Goal: Task Accomplishment & Management: Manage account settings

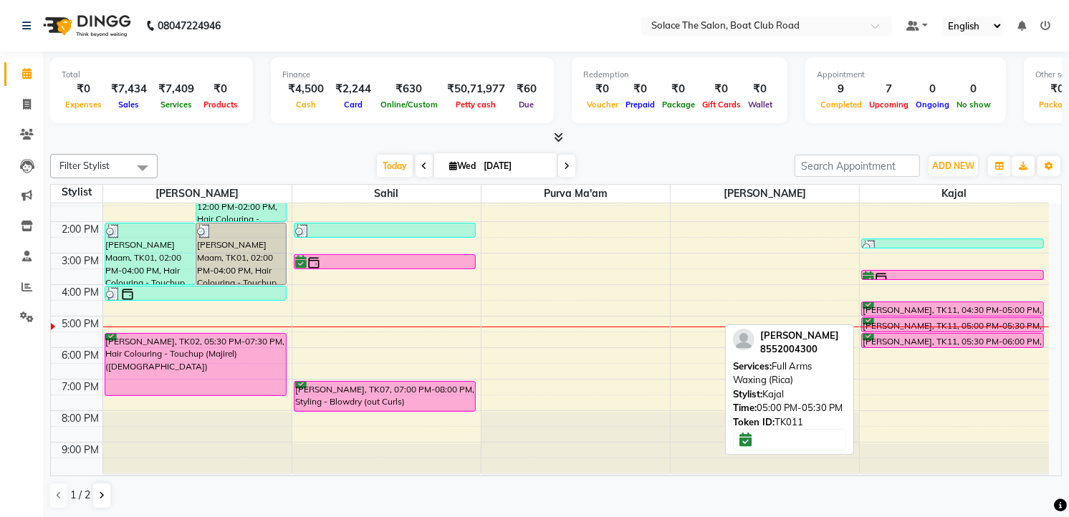
click at [910, 318] on div "[PERSON_NAME], TK11, 05:00 PM-05:30 PM, Full Arms Waxing ([GEOGRAPHIC_DATA])" at bounding box center [952, 325] width 181 height 14
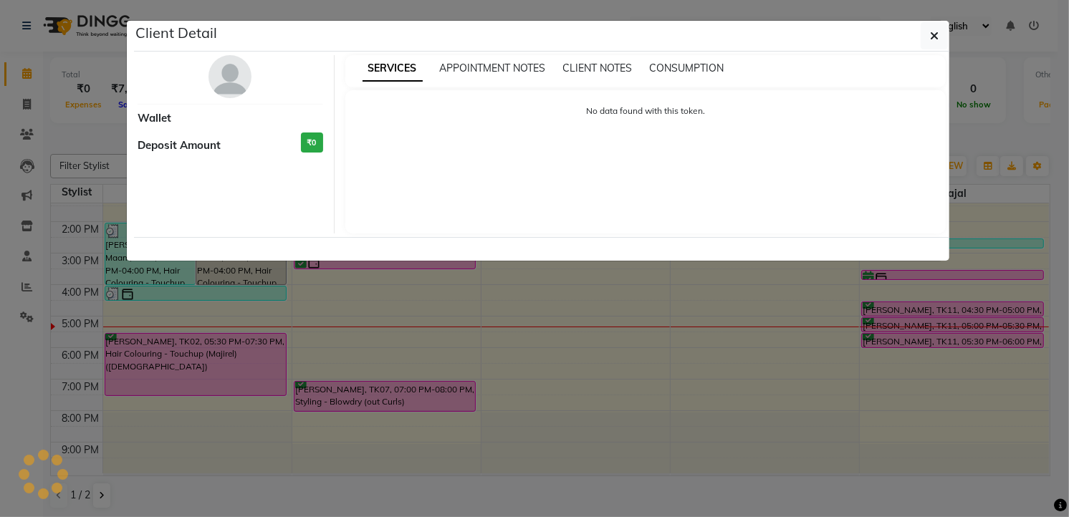
select select "6"
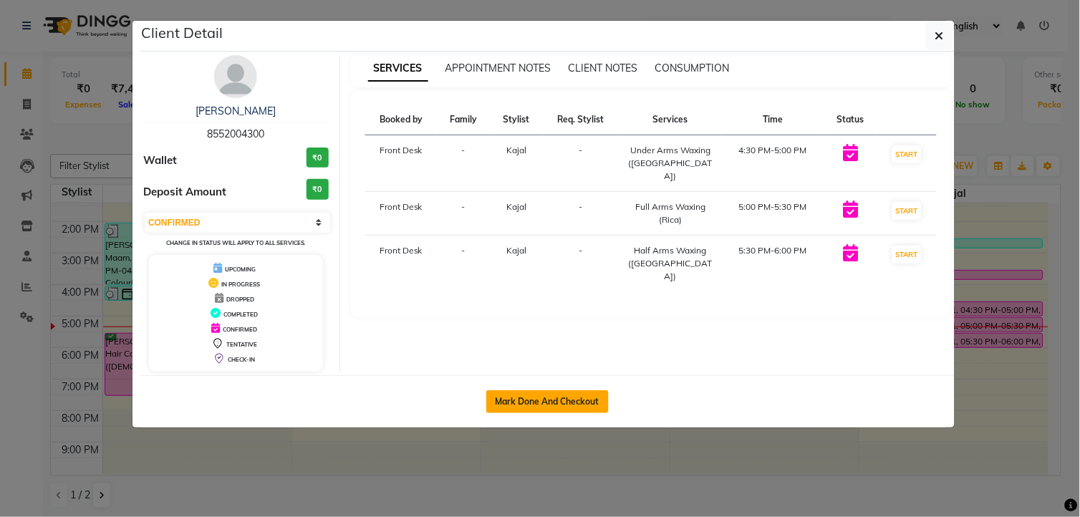
click at [552, 410] on button "Mark Done And Checkout" at bounding box center [547, 401] width 122 height 23
select select "service"
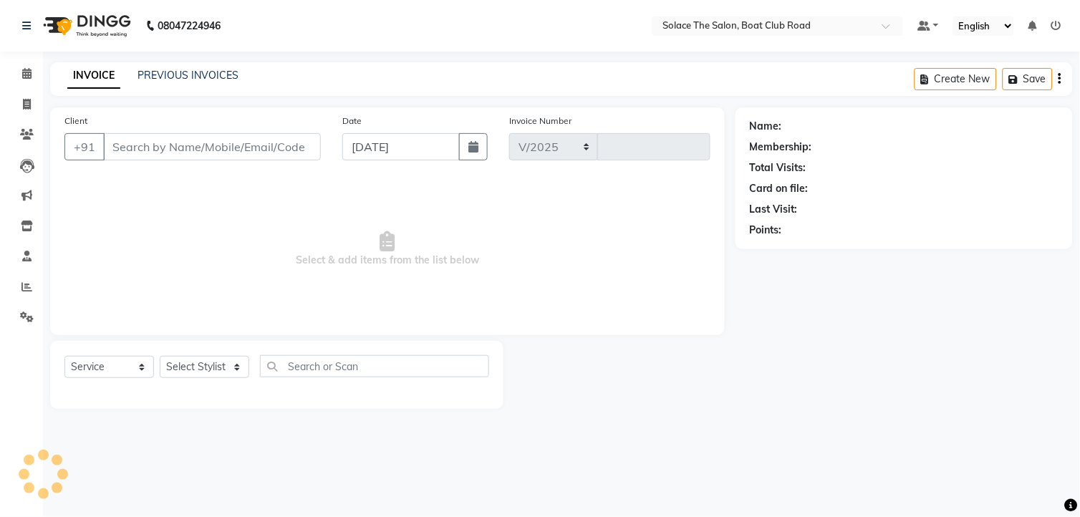
select select "585"
type input "1310"
type input "8552004300"
select select "23757"
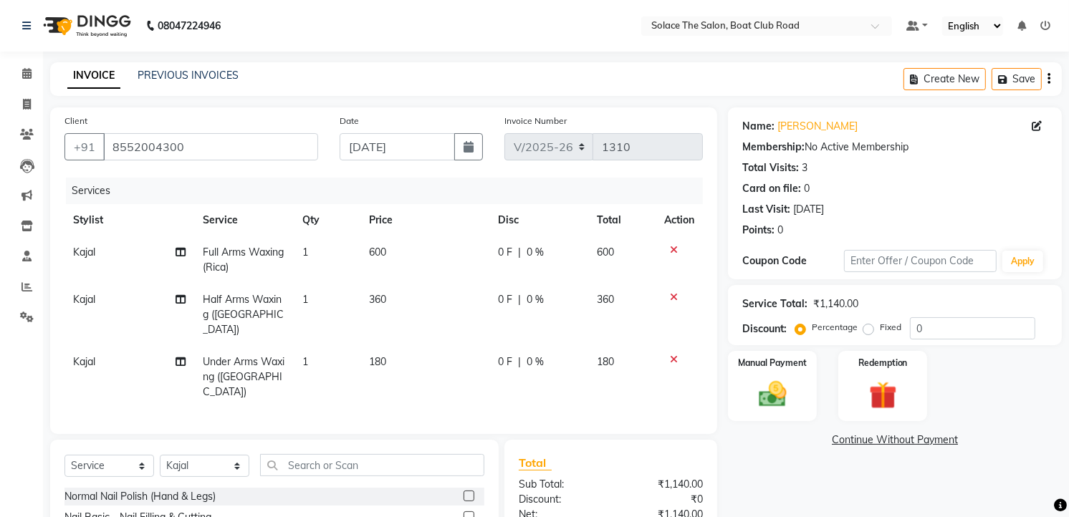
scroll to position [137, 0]
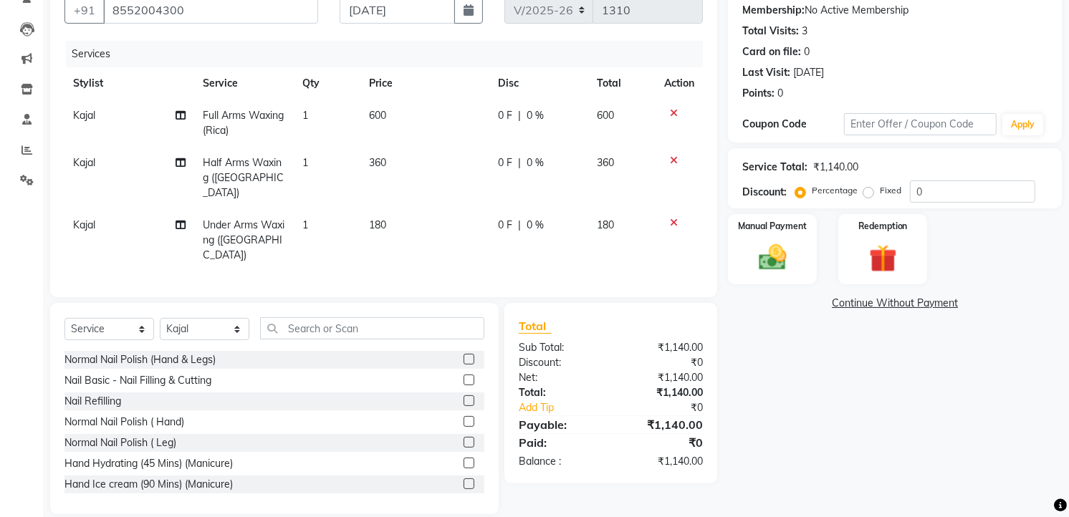
click at [278, 179] on td "Half Arms Waxing ([GEOGRAPHIC_DATA])" at bounding box center [244, 178] width 100 height 62
select select "23757"
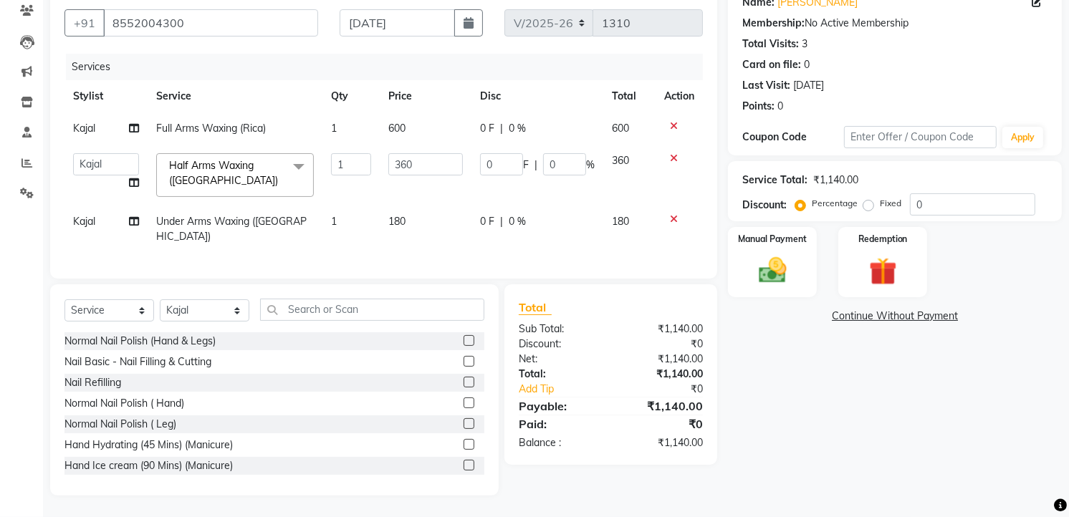
scroll to position [120, 0]
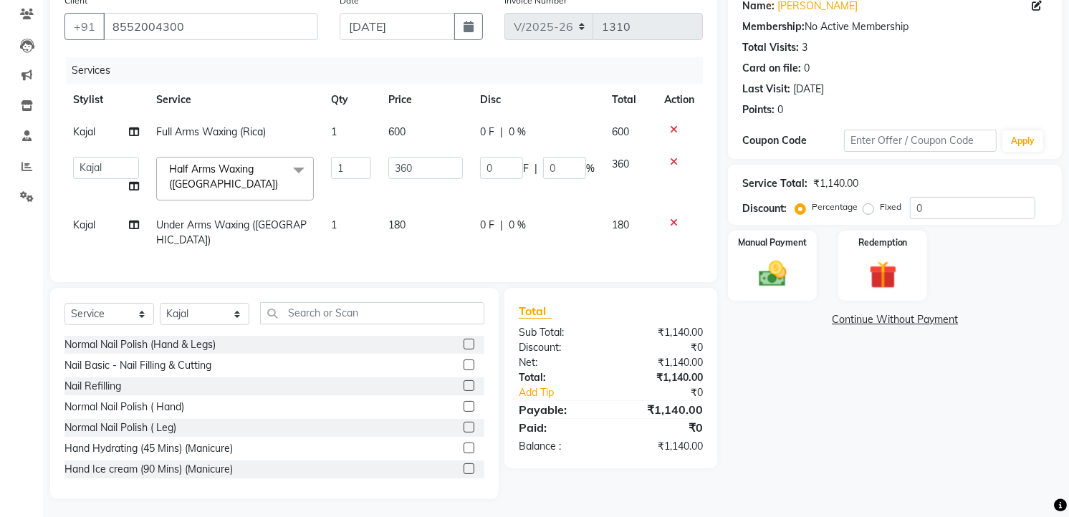
click at [278, 179] on span "Half Arms Waxing (Rica) x" at bounding box center [228, 177] width 126 height 31
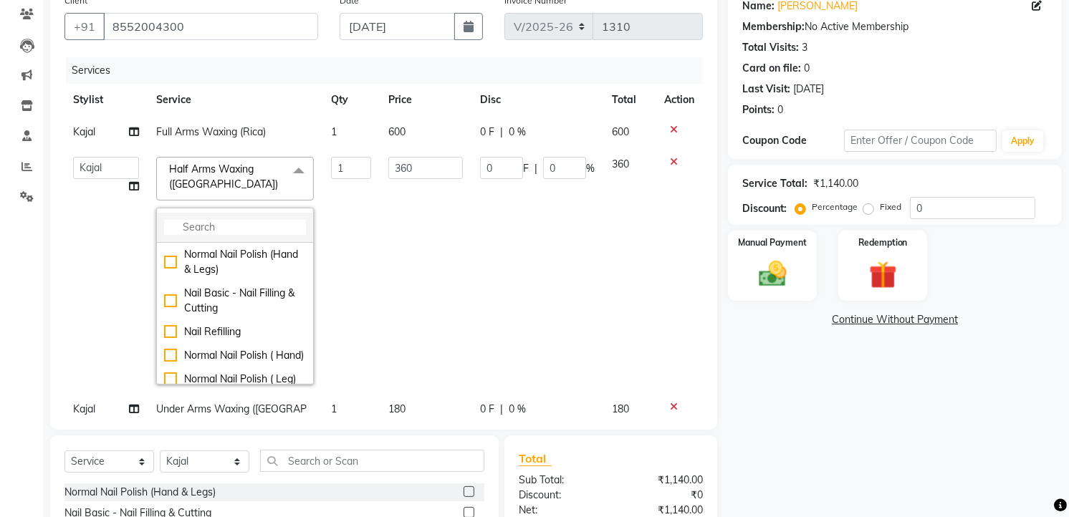
click at [196, 221] on input "multiselect-search" at bounding box center [235, 227] width 142 height 15
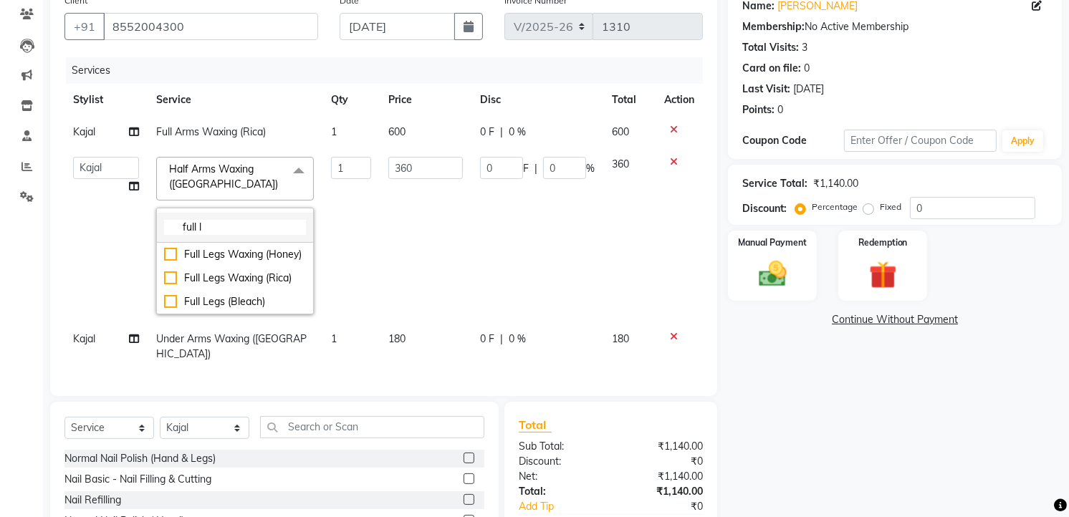
type input "full le"
click at [239, 276] on div "Full Legs Waxing (Rica)" at bounding box center [235, 278] width 142 height 15
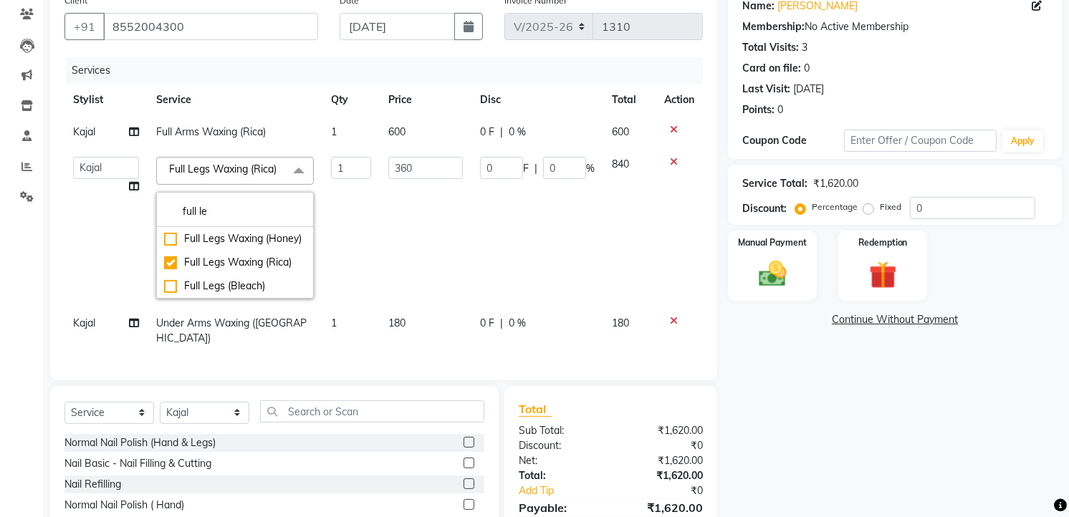
type input "840"
click at [503, 227] on td "0 F | 0 %" at bounding box center [537, 227] width 132 height 159
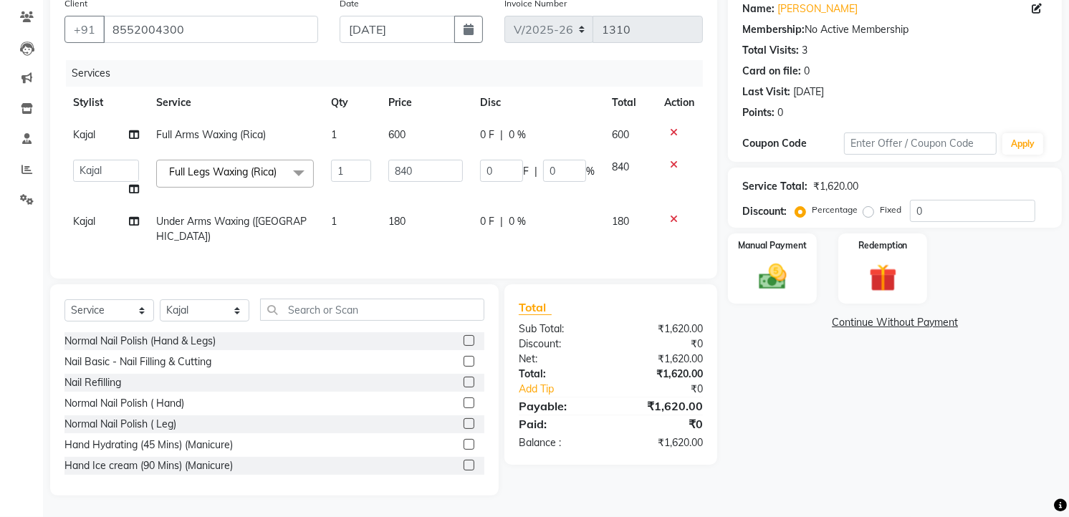
click at [332, 404] on div "Normal Nail Polish ( Hand)" at bounding box center [274, 404] width 420 height 18
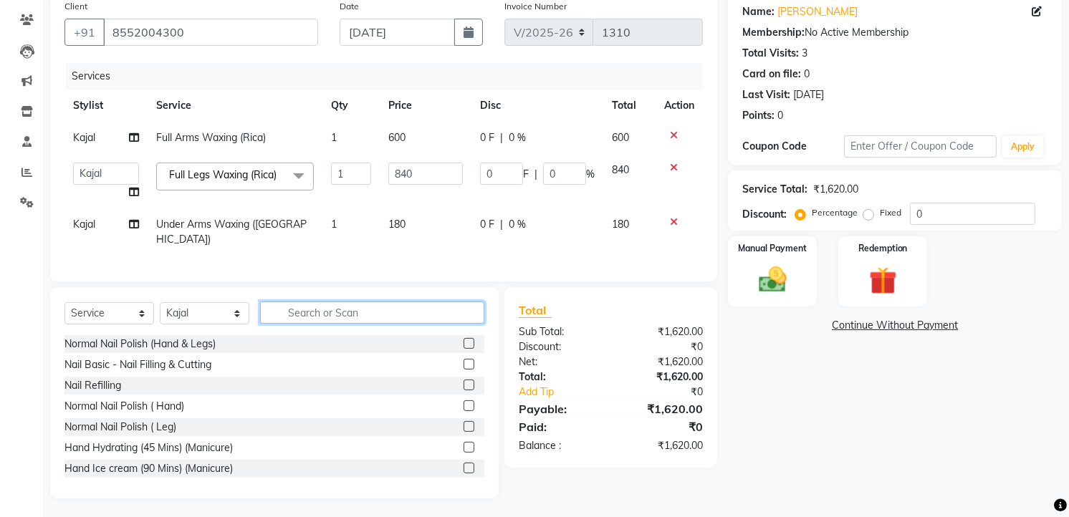
click at [315, 302] on input "text" at bounding box center [372, 313] width 224 height 22
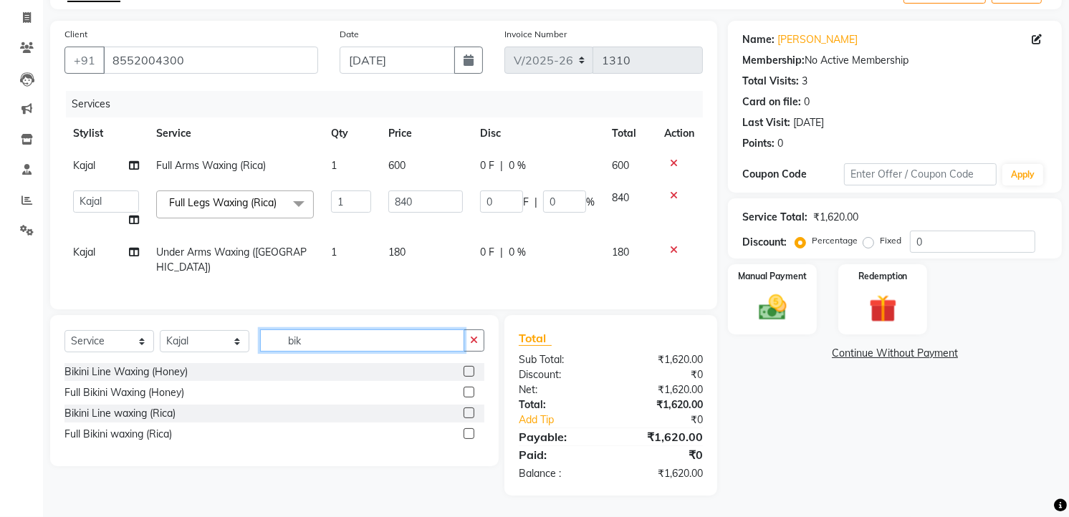
scroll to position [83, 0]
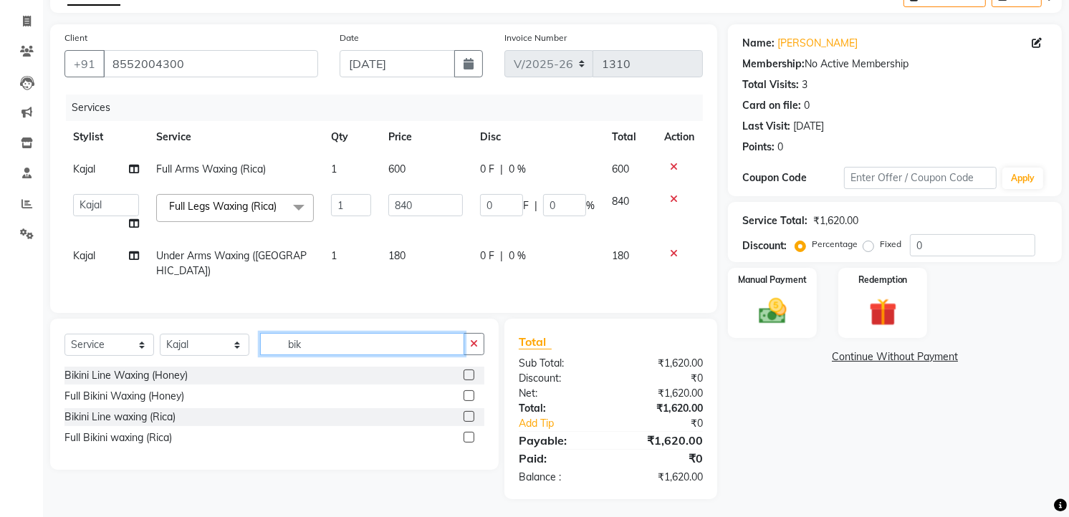
type input "bik"
click at [469, 433] on label at bounding box center [468, 437] width 11 height 11
click at [469, 433] on input "checkbox" at bounding box center [467, 437] width 9 height 9
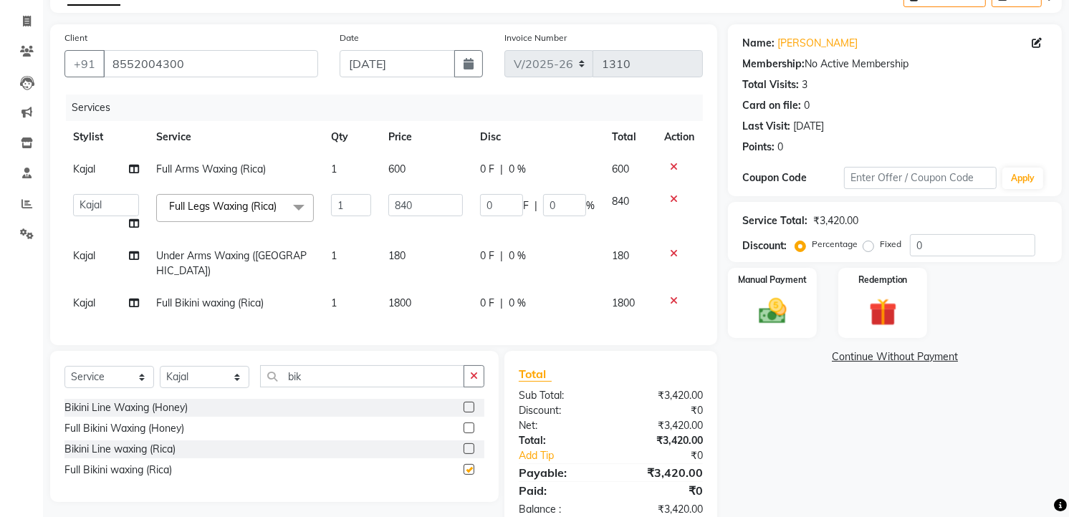
checkbox input "false"
click at [423, 267] on td "180" at bounding box center [425, 263] width 91 height 47
select select "23757"
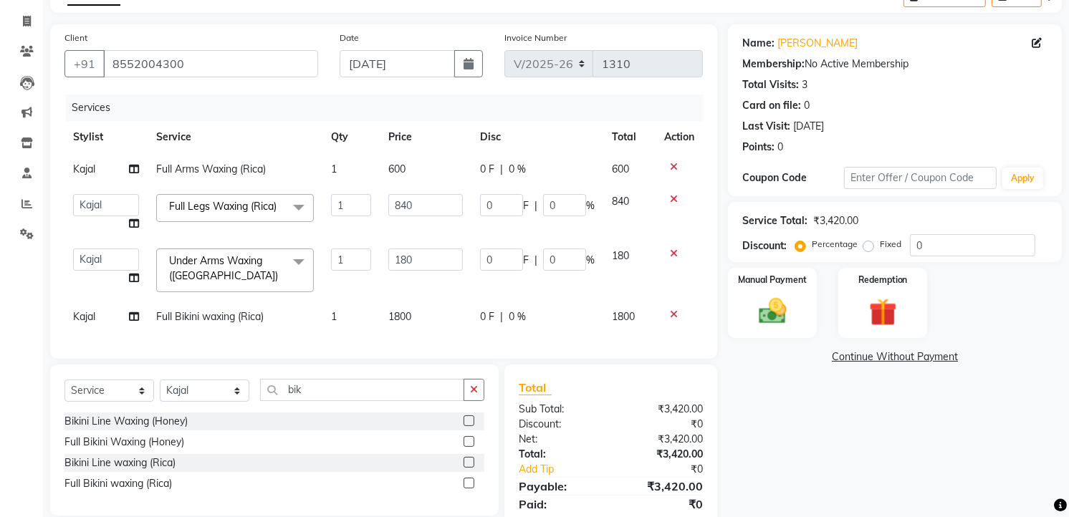
click at [430, 288] on td "180" at bounding box center [425, 270] width 91 height 61
click at [431, 312] on td "1800" at bounding box center [425, 317] width 91 height 32
select select "23757"
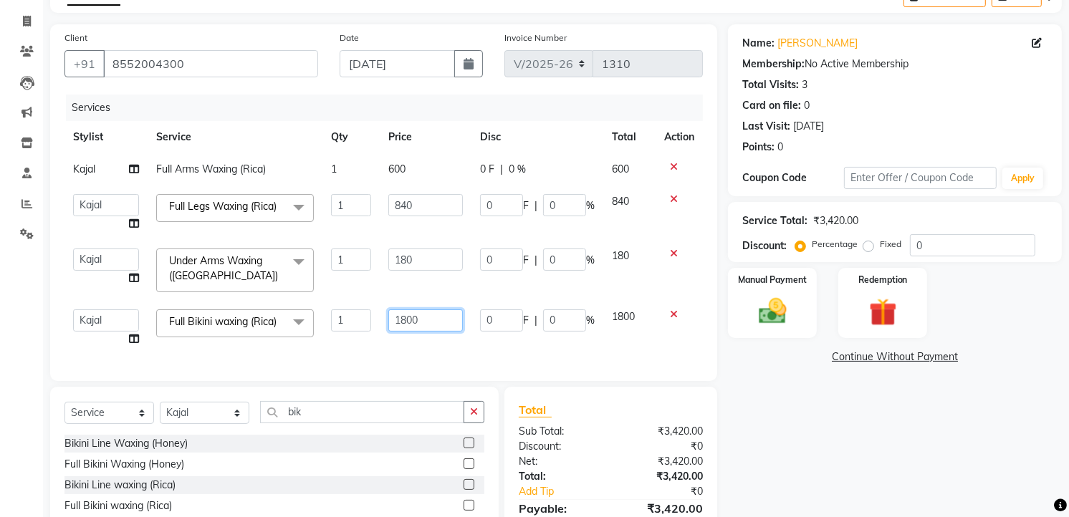
click at [431, 311] on input "1800" at bounding box center [425, 320] width 74 height 22
type input "1"
click at [435, 319] on input "number" at bounding box center [425, 320] width 74 height 22
type input "1500"
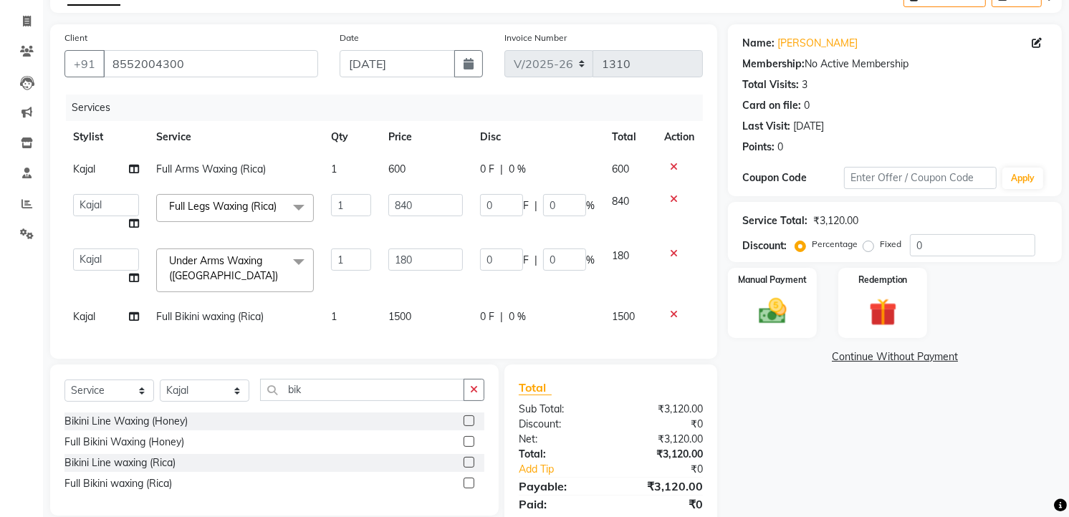
click at [509, 359] on div "Client [PHONE_NUMBER] Date [DATE] Invoice Number V/2025 V/[PHONE_NUMBER] Servic…" at bounding box center [383, 191] width 667 height 334
click at [928, 268] on div "Manual Payment Redemption" at bounding box center [894, 303] width 355 height 70
click at [929, 246] on input "0" at bounding box center [972, 245] width 125 height 22
type input "1"
type input "8.4"
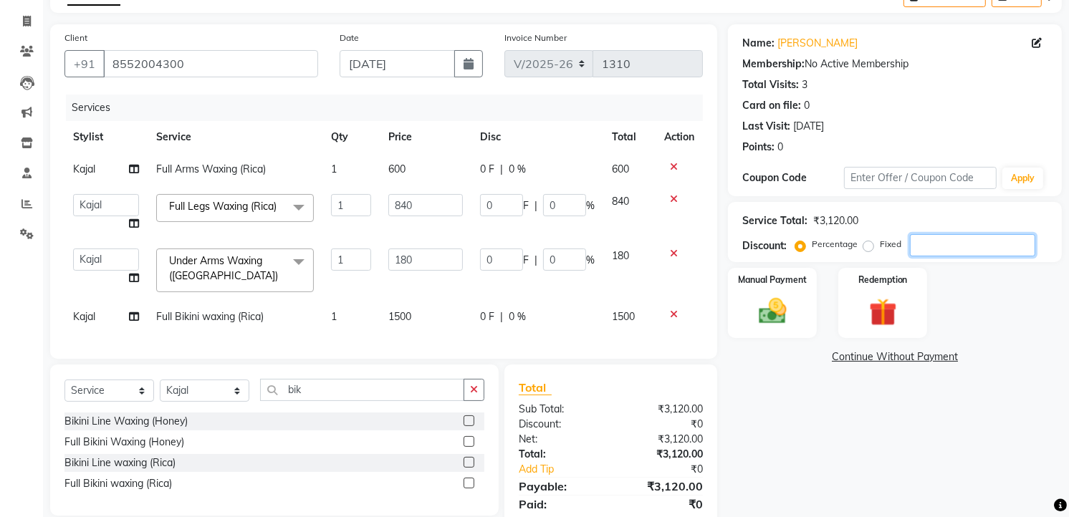
type input "1"
type input "1.8"
type input "1"
type input "15"
type input "126"
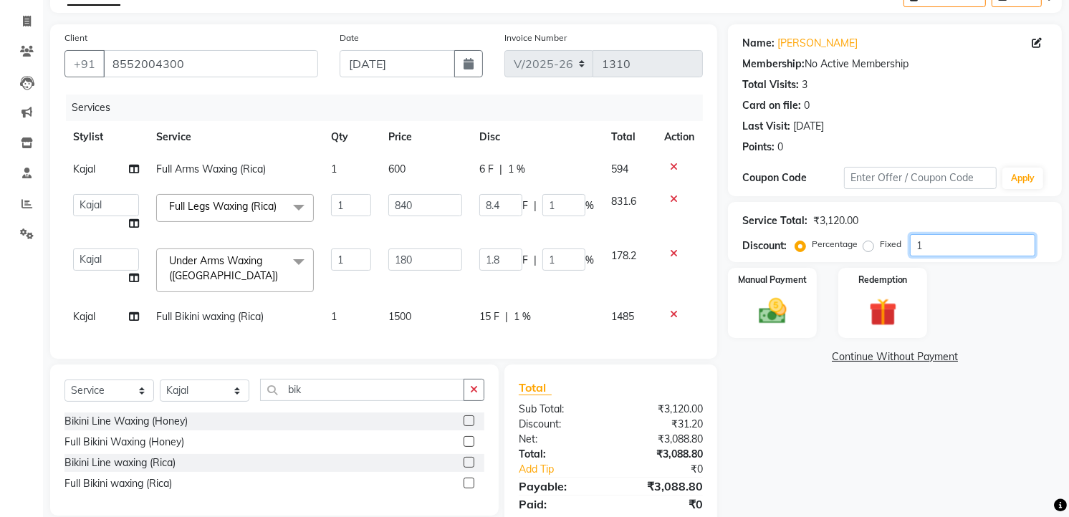
type input "15"
type input "27"
type input "15"
click at [827, 409] on div "Name: [PERSON_NAME] Membership: No Active Membership Total Visits: 3 Card on fi…" at bounding box center [900, 284] width 345 height 521
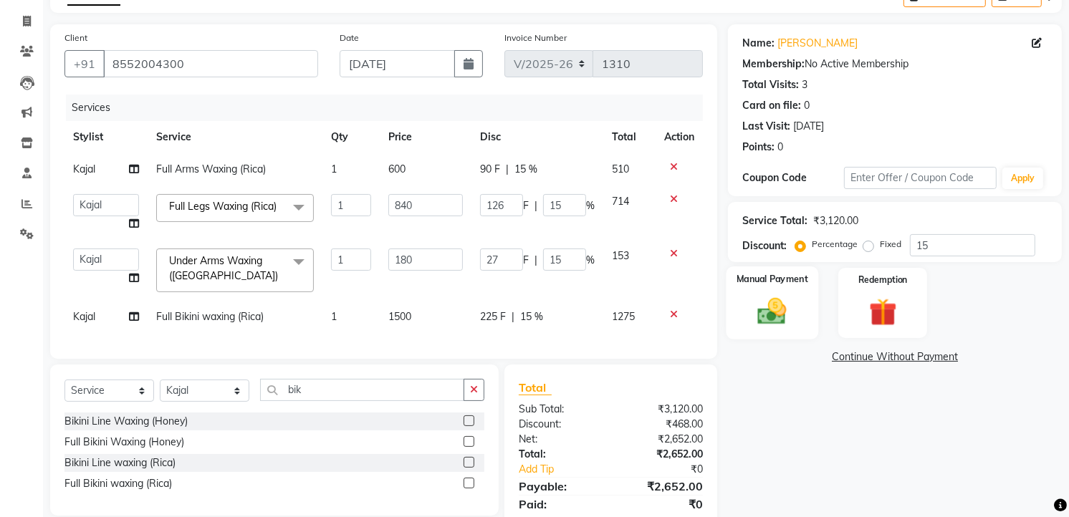
click at [781, 326] on img at bounding box center [772, 311] width 47 height 33
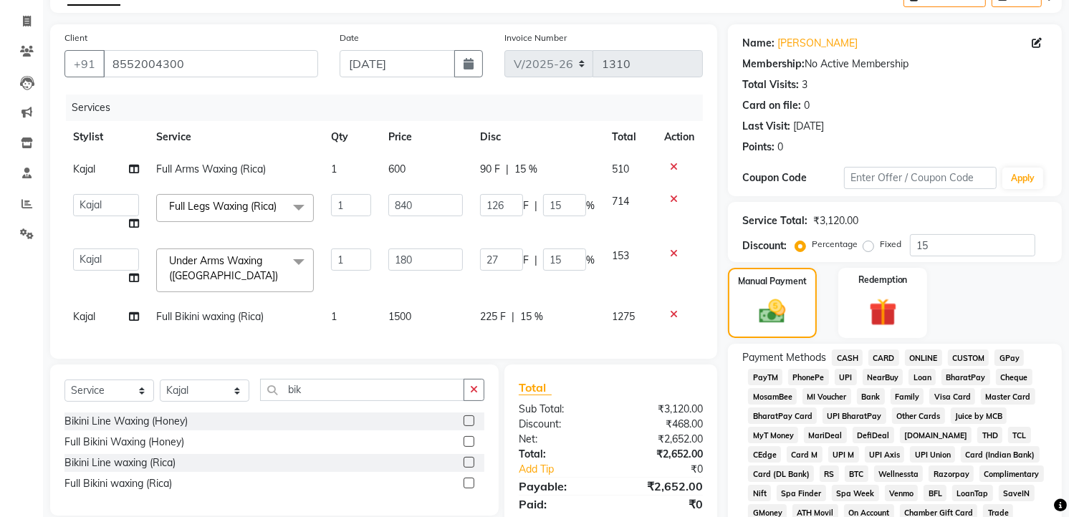
click at [851, 355] on span "CASH" at bounding box center [847, 358] width 31 height 16
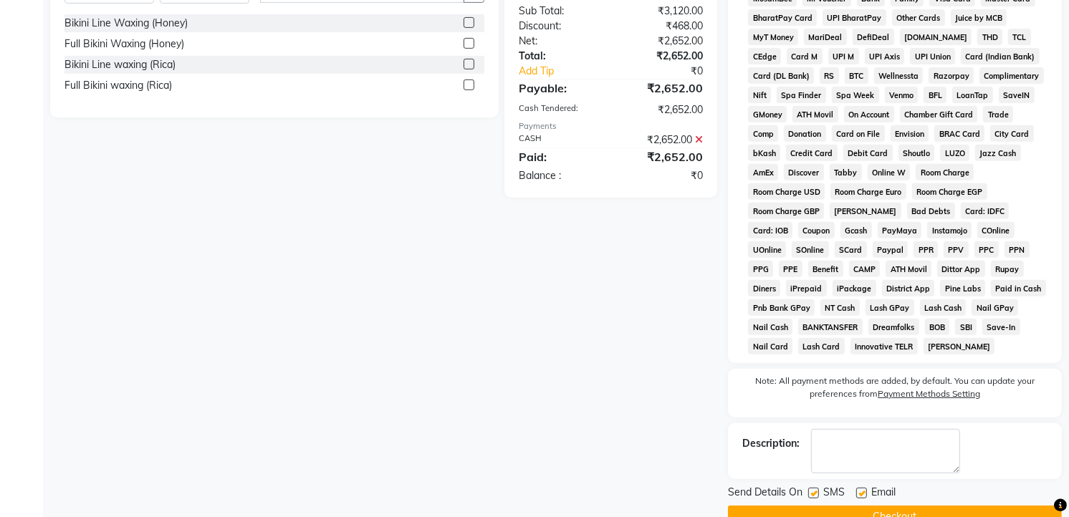
scroll to position [517, 0]
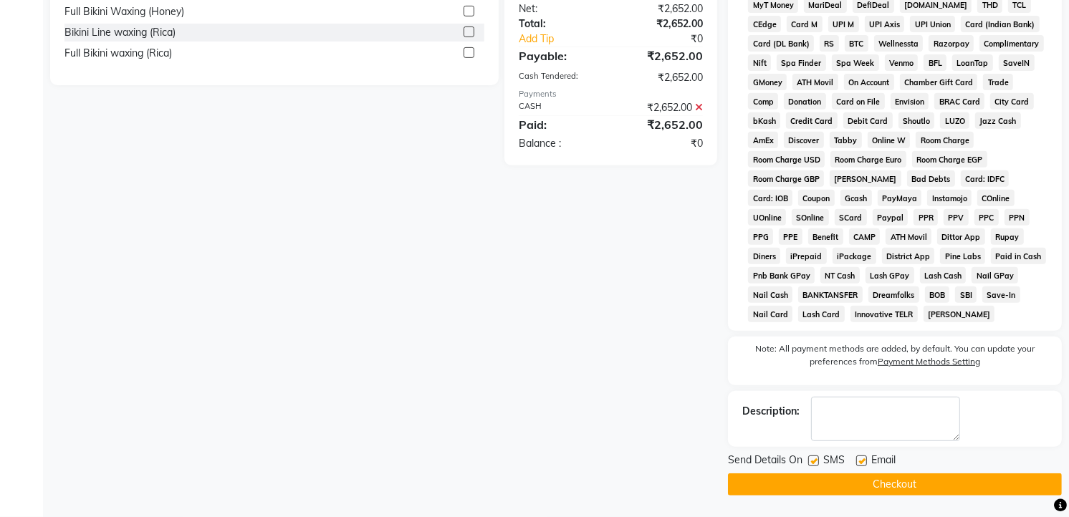
click at [879, 481] on button "Checkout" at bounding box center [895, 484] width 334 height 22
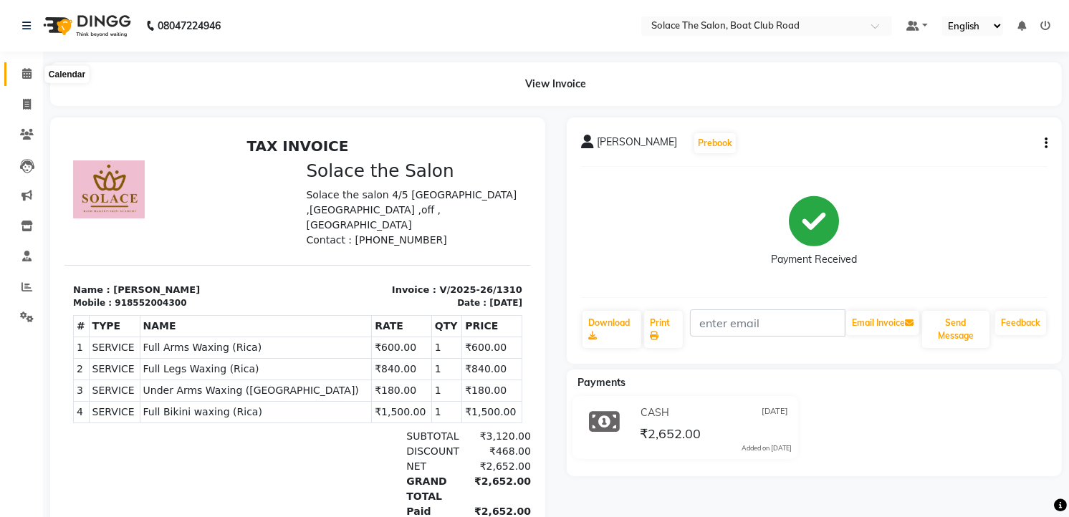
click at [24, 72] on icon at bounding box center [26, 73] width 9 height 11
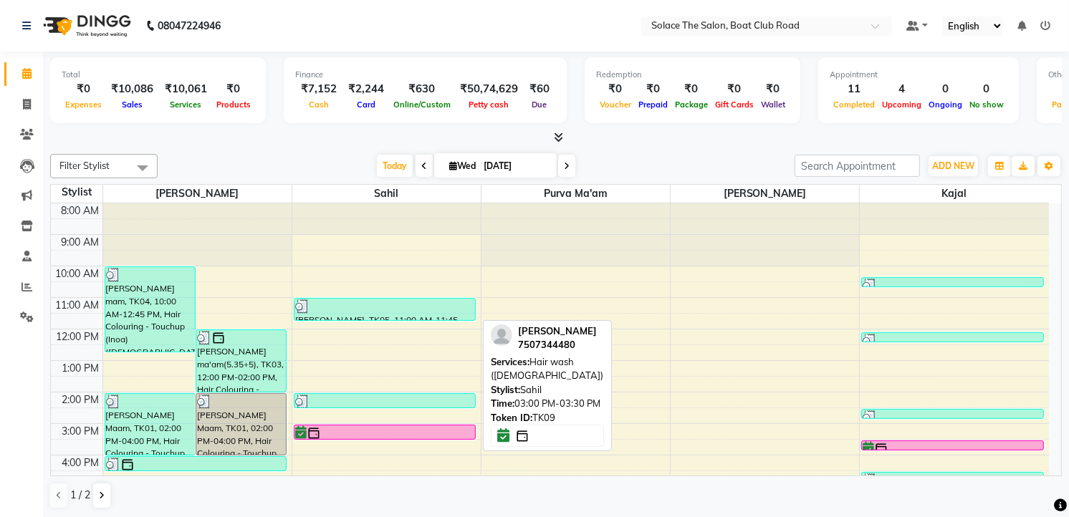
click at [445, 426] on div at bounding box center [385, 433] width 180 height 14
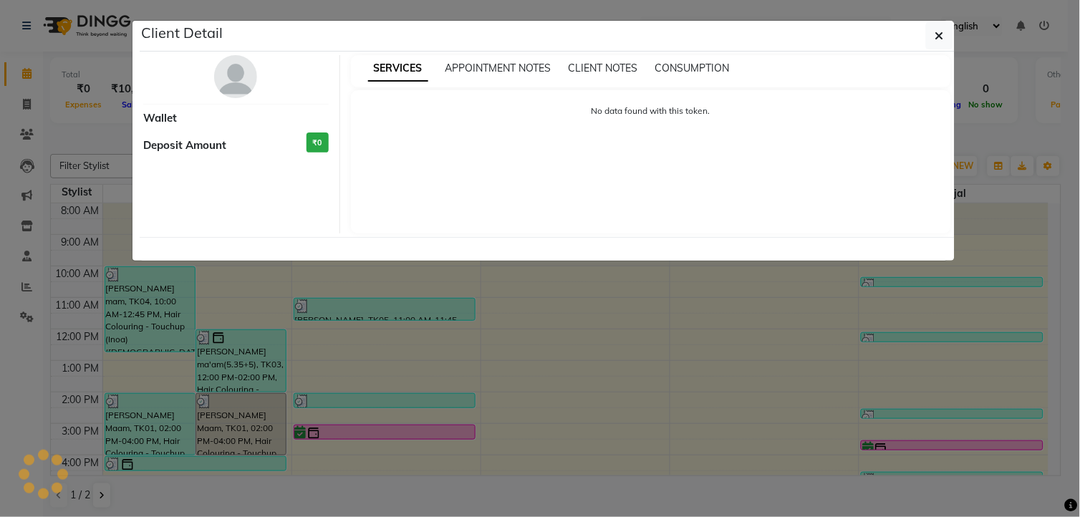
select select "6"
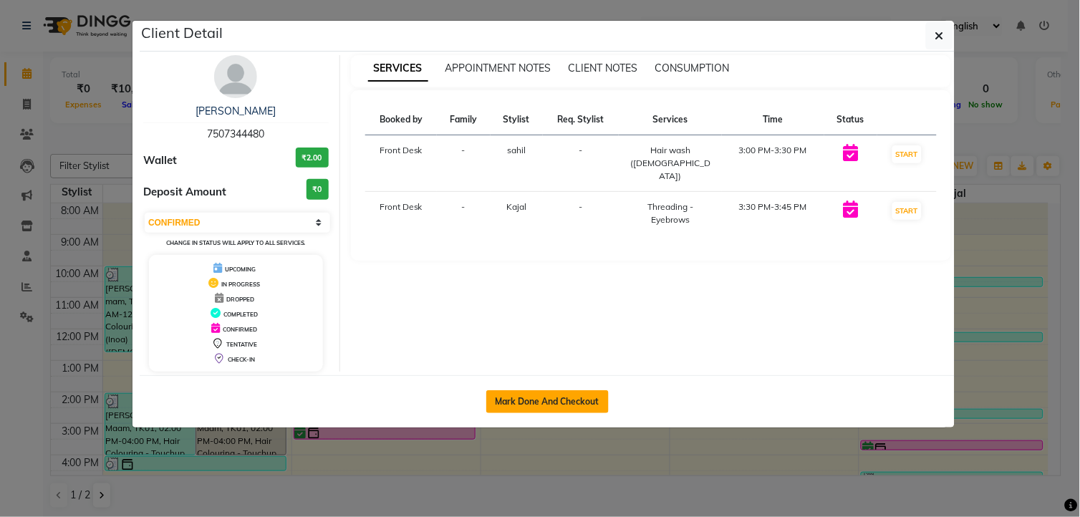
click at [500, 405] on button "Mark Done And Checkout" at bounding box center [547, 401] width 122 height 23
select select "service"
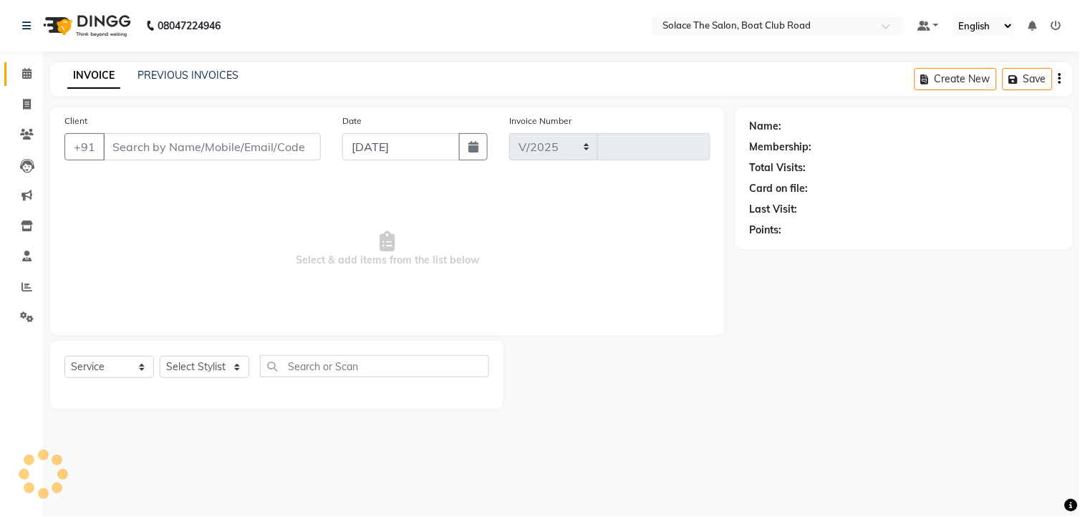
select select "585"
type input "1311"
type input "7507344480"
select select "23757"
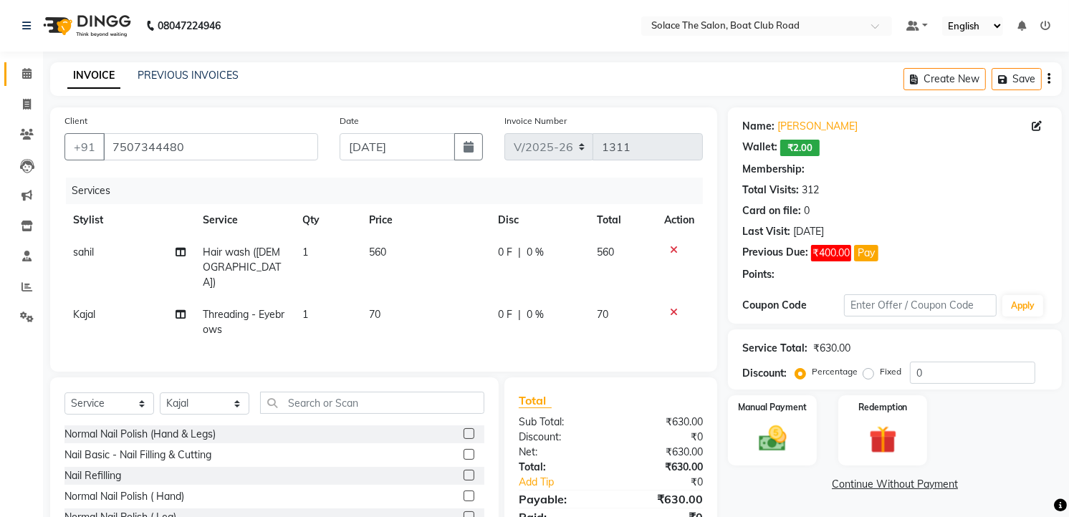
select select "1: Object"
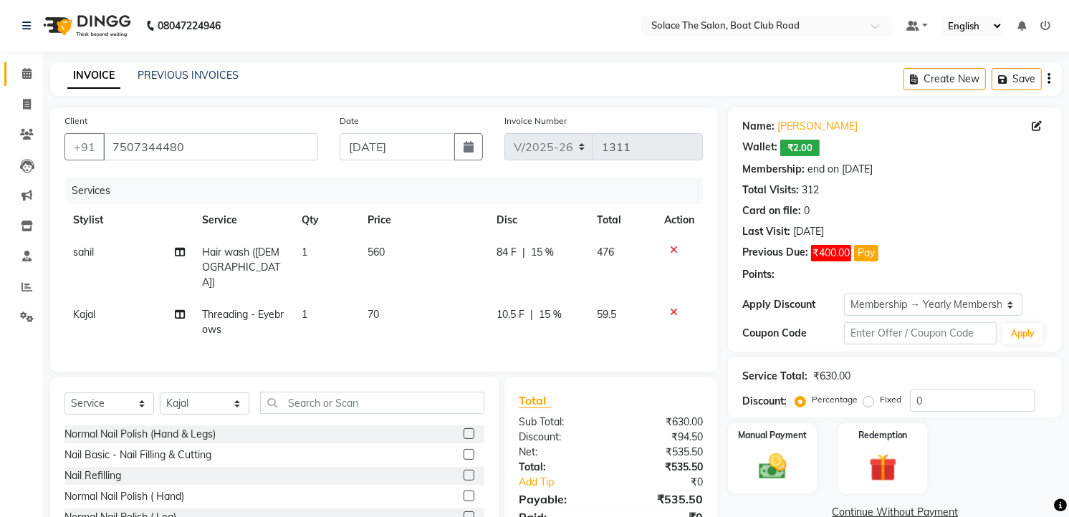
type input "15"
click at [439, 251] on td "560" at bounding box center [424, 267] width 128 height 62
select select "74276"
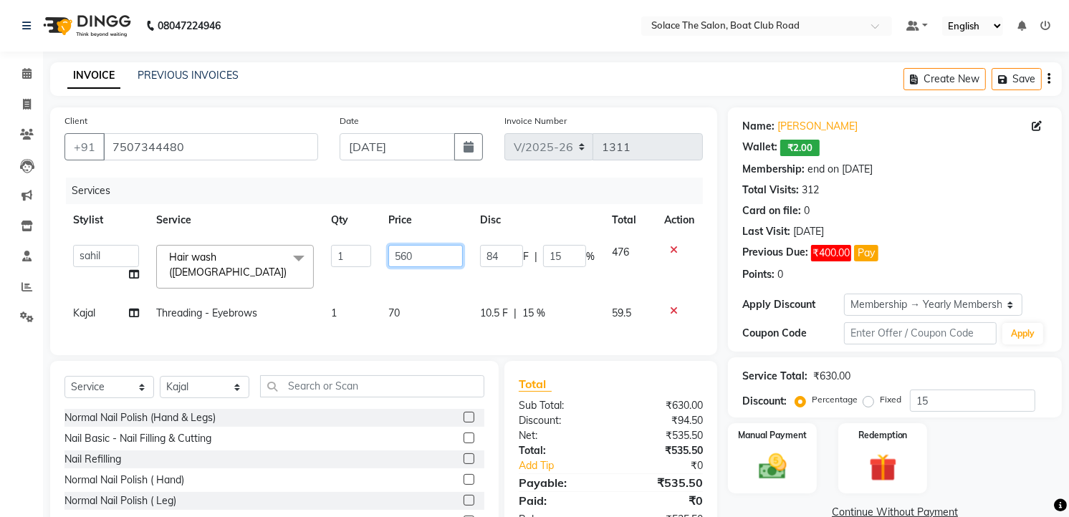
click at [439, 251] on input "560" at bounding box center [425, 256] width 74 height 22
type input "5"
type input "600"
click at [560, 268] on td "84 F | 15 %" at bounding box center [537, 266] width 132 height 61
select select "74276"
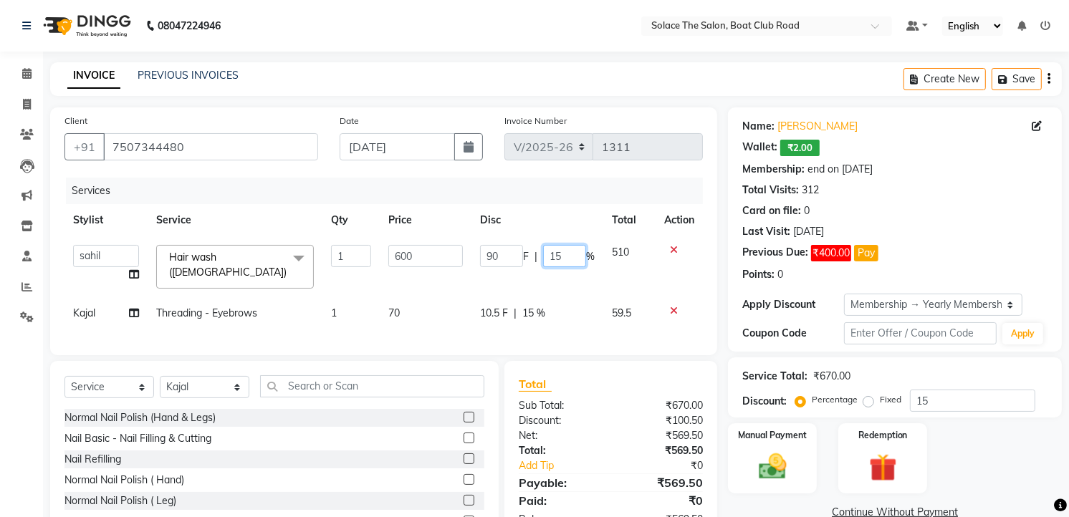
click at [568, 253] on input "15" at bounding box center [564, 256] width 43 height 22
type input "1"
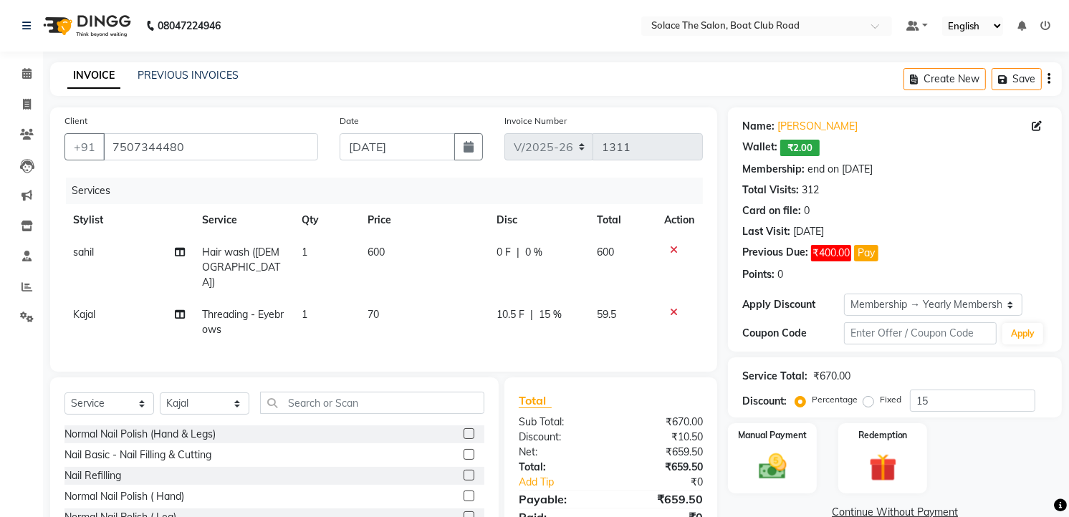
click at [562, 317] on td "10.5 F | 15 %" at bounding box center [538, 322] width 101 height 47
select select "23757"
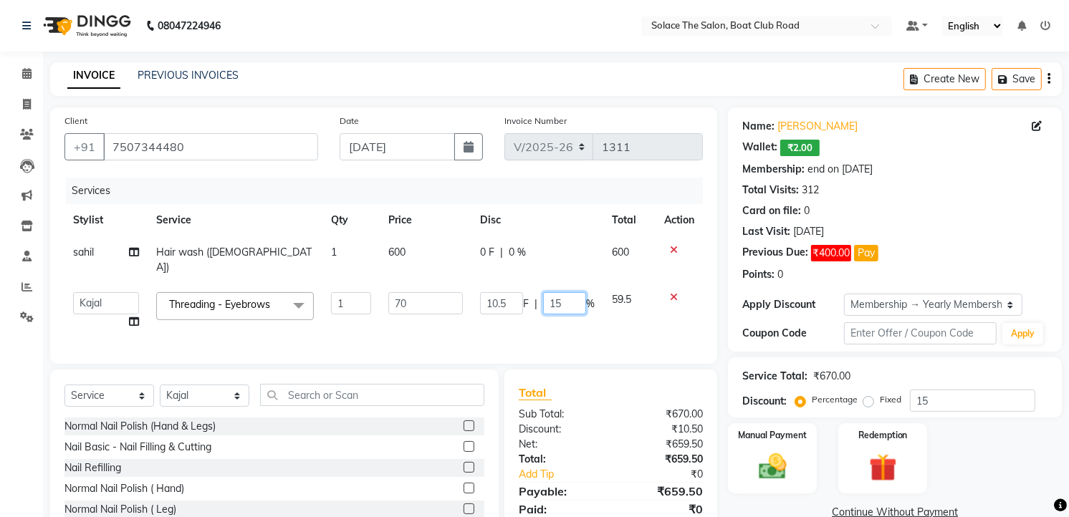
click at [569, 292] on input "15" at bounding box center [564, 303] width 43 height 22
type input "1"
click at [609, 367] on div "Client [PHONE_NUMBER] Date [DATE] Invoice Number V/2025 V/[PHONE_NUMBER] Servic…" at bounding box center [383, 343] width 688 height 473
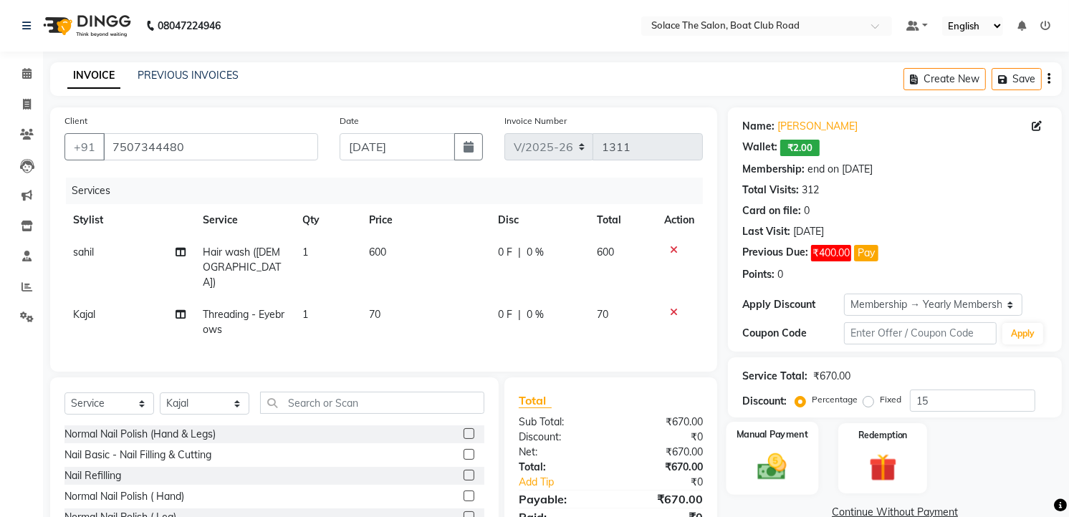
click at [774, 460] on img at bounding box center [772, 467] width 47 height 33
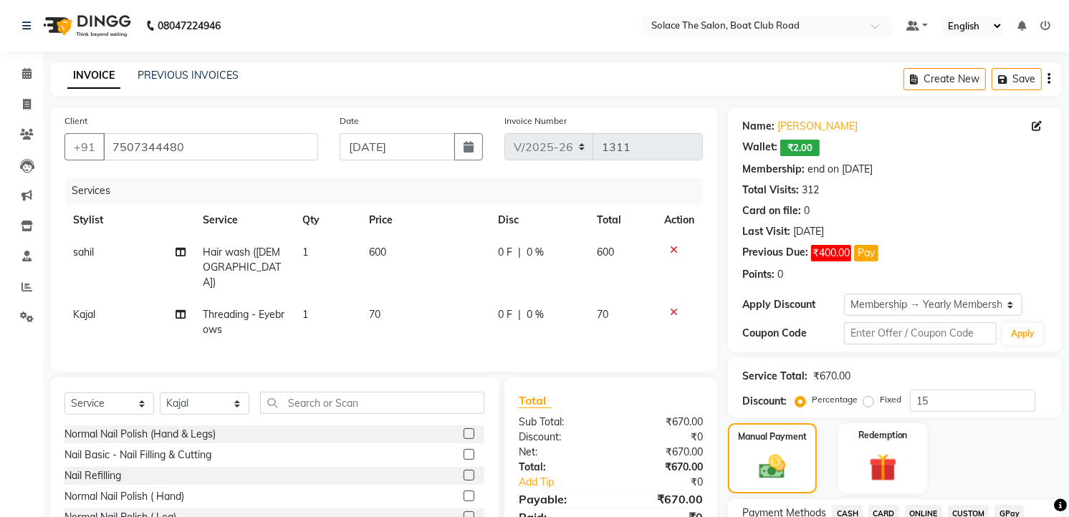
click at [1007, 511] on span "GPay" at bounding box center [1008, 513] width 29 height 16
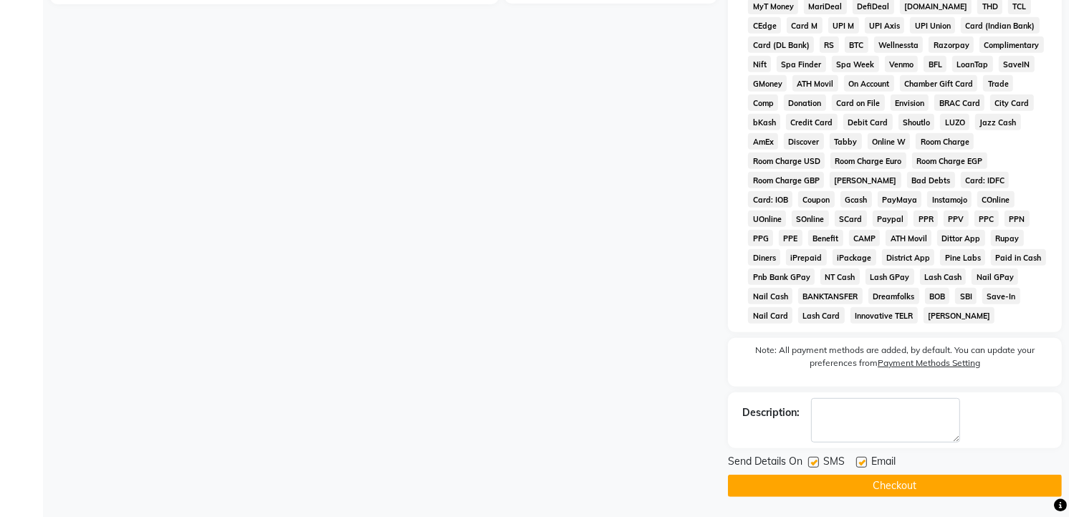
click at [862, 491] on button "Checkout" at bounding box center [895, 486] width 334 height 22
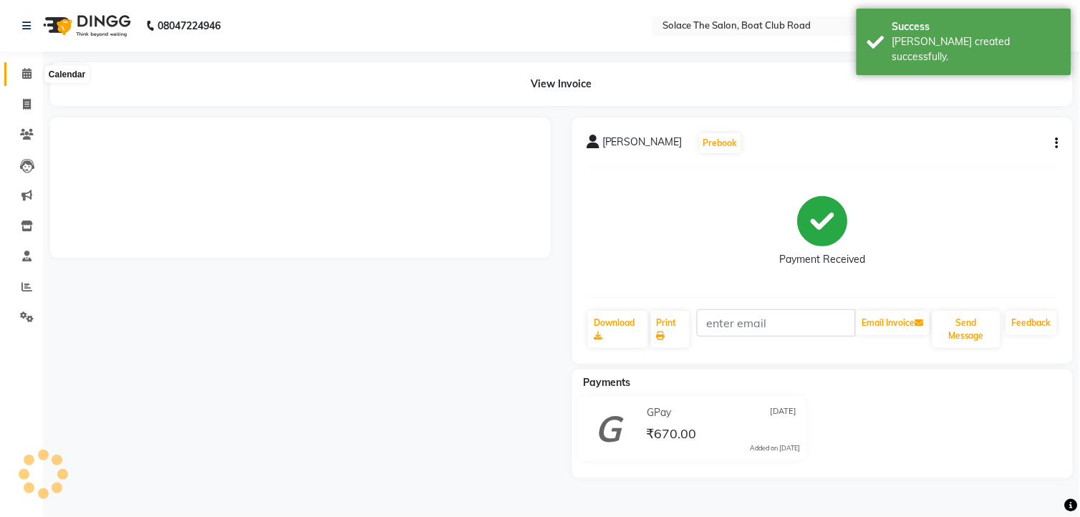
click at [25, 74] on icon at bounding box center [26, 73] width 9 height 11
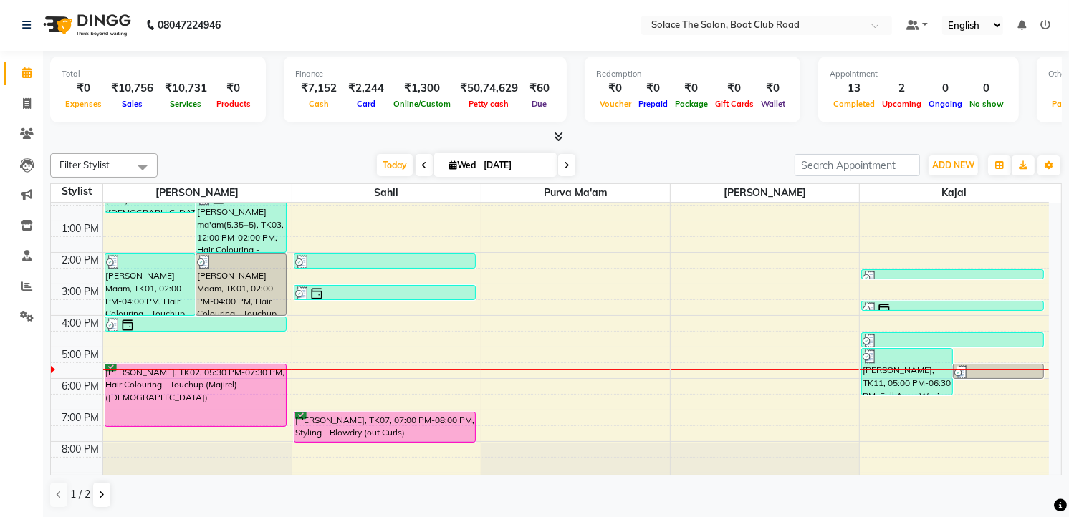
scroll to position [170, 0]
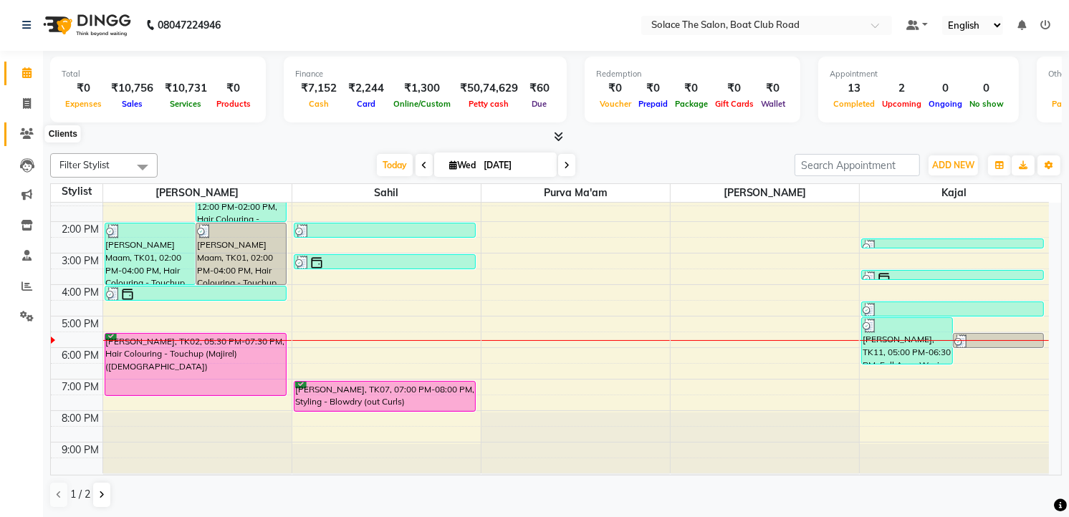
click at [21, 133] on icon at bounding box center [27, 133] width 14 height 11
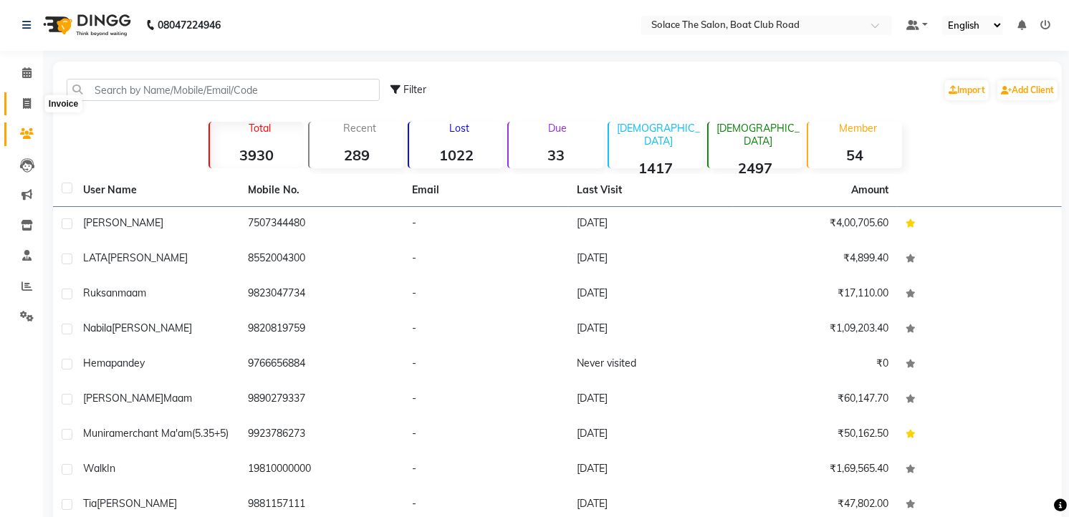
click at [19, 101] on span at bounding box center [26, 104] width 25 height 16
select select "service"
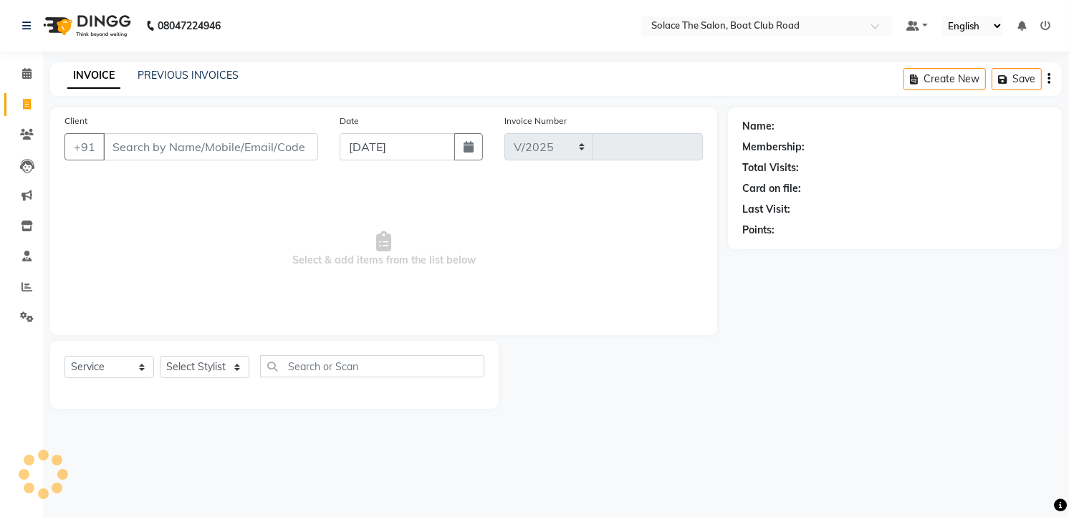
select select "585"
type input "1312"
click at [117, 143] on input "Client" at bounding box center [212, 146] width 218 height 27
click at [201, 362] on select "Select Stylist [PERSON_NAME] [PERSON_NAME] [PERSON_NAME] Front Desk Kajal [PERS…" at bounding box center [205, 367] width 90 height 22
select select "74276"
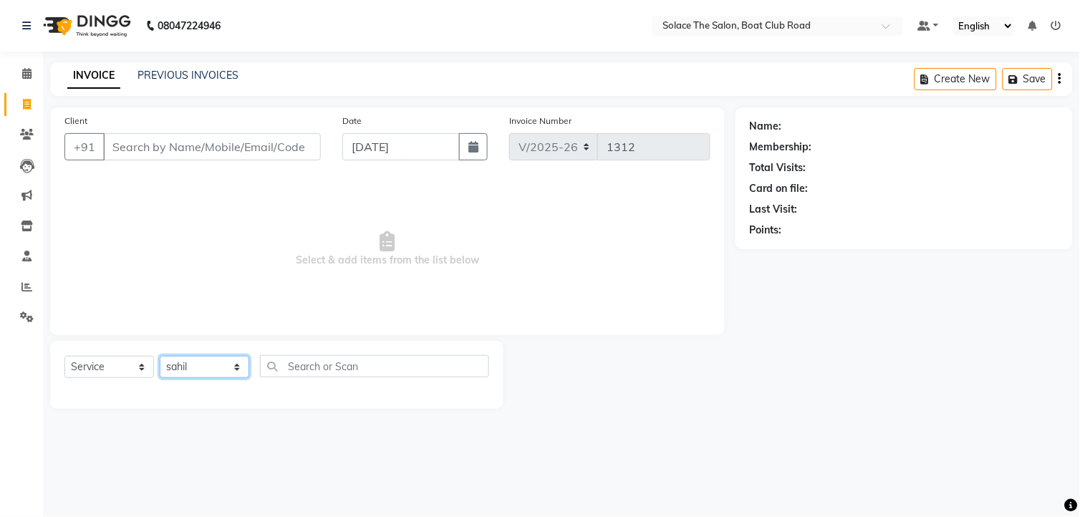
click at [160, 357] on select "Select Stylist [PERSON_NAME] [PERSON_NAME] [PERSON_NAME] Front Desk Kajal [PERS…" at bounding box center [205, 367] width 90 height 22
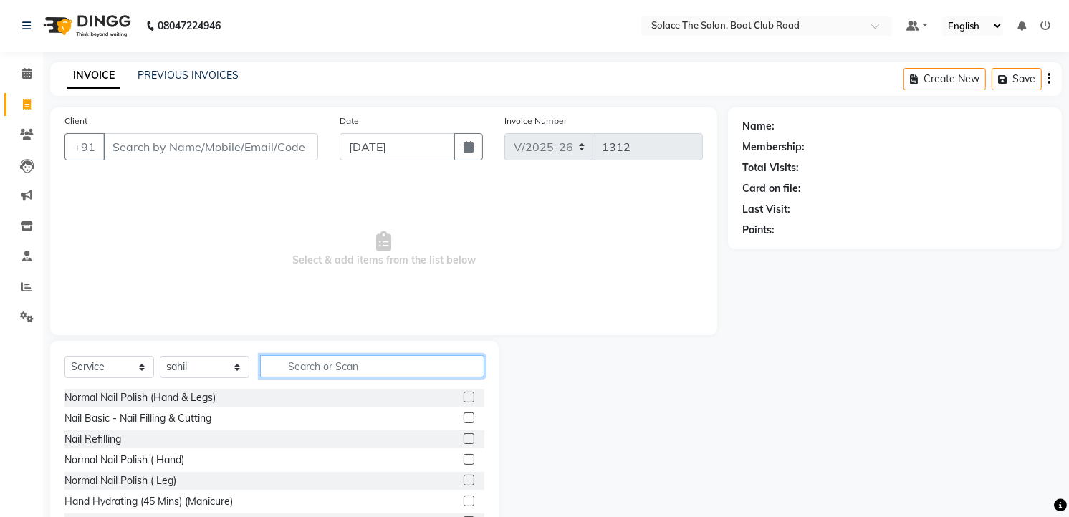
click at [297, 359] on input "text" at bounding box center [372, 366] width 224 height 22
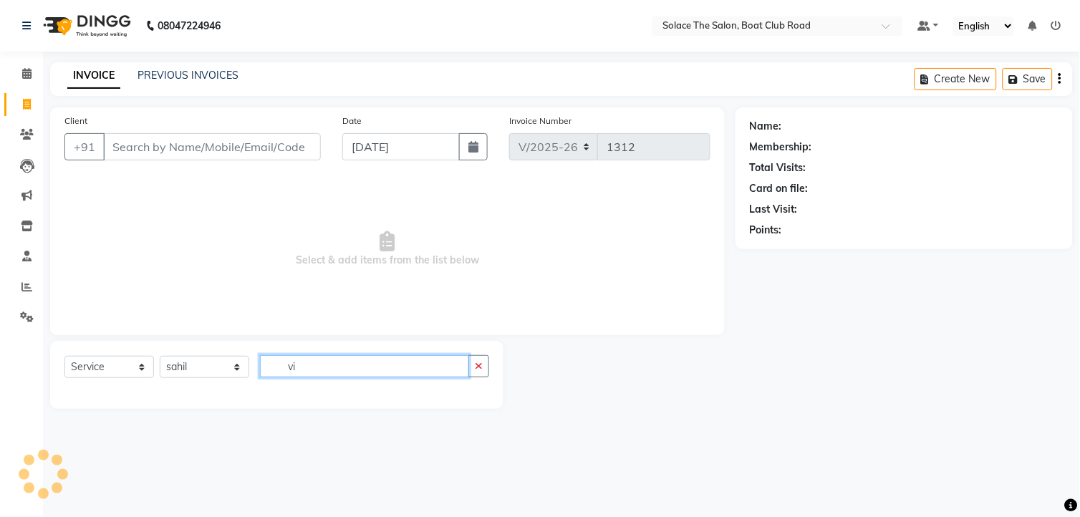
type input "v"
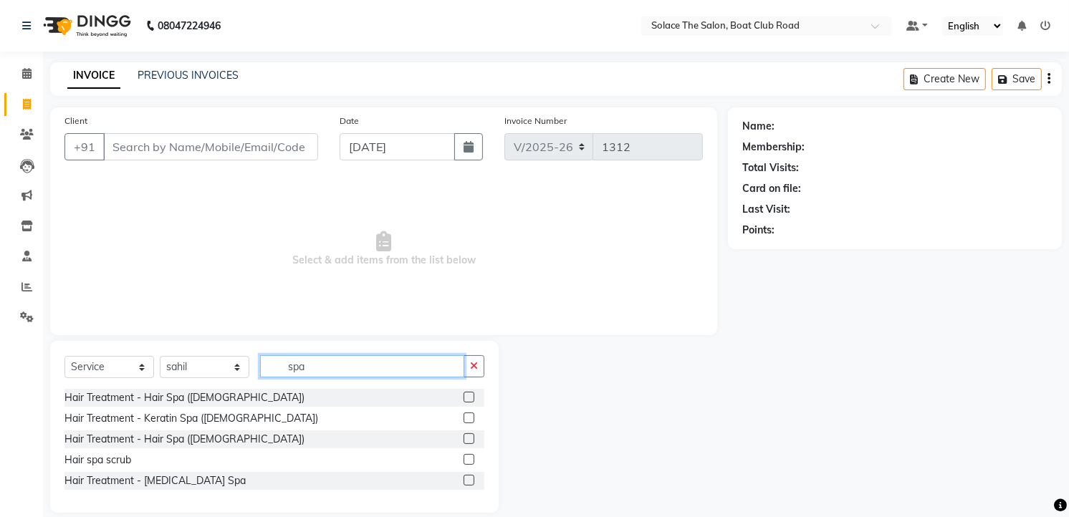
type input "spa"
click at [468, 399] on label at bounding box center [468, 397] width 11 height 11
click at [468, 399] on input "checkbox" at bounding box center [467, 397] width 9 height 9
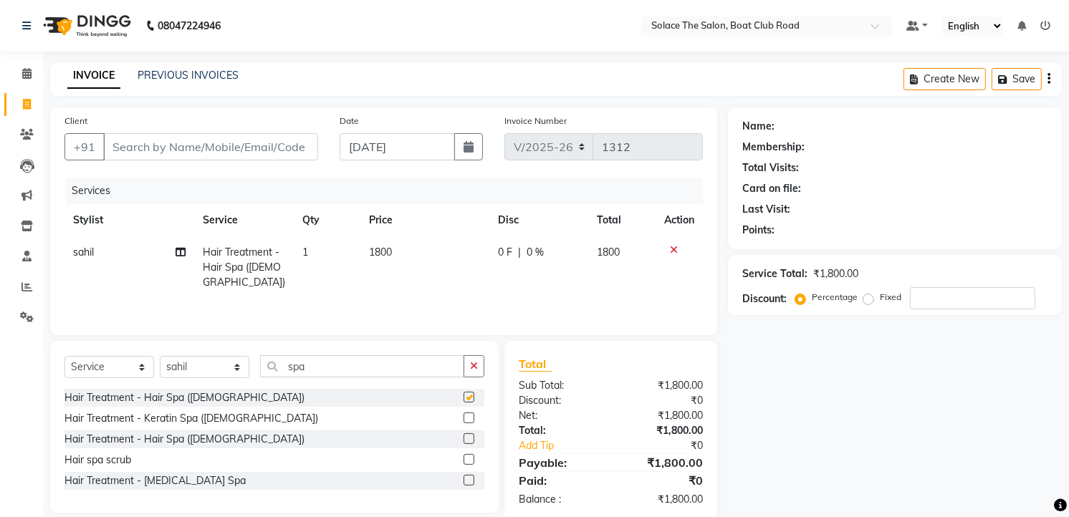
checkbox input "false"
click at [185, 142] on input "Client" at bounding box center [210, 146] width 215 height 27
type input "v"
type input "0"
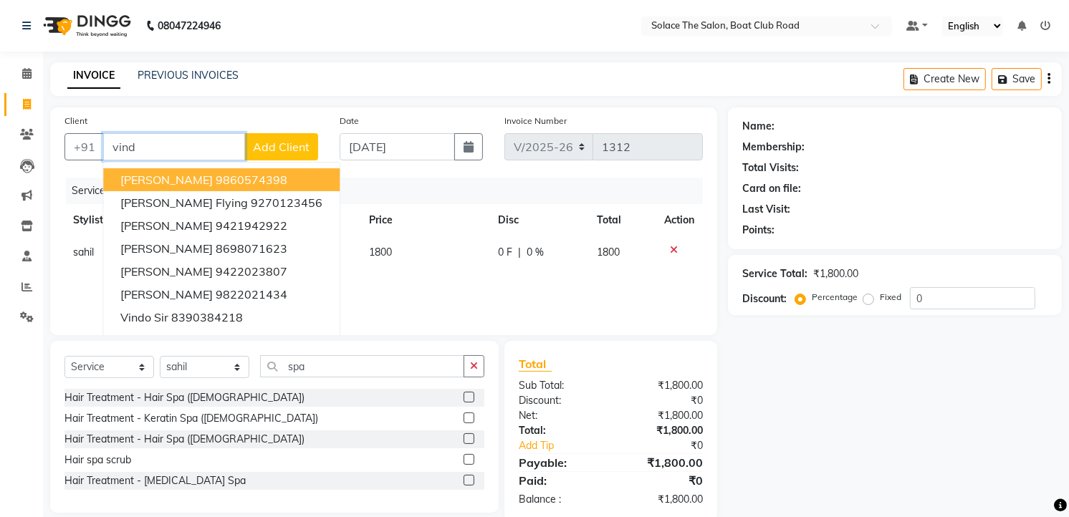
click at [181, 180] on span "[PERSON_NAME]" at bounding box center [166, 180] width 92 height 14
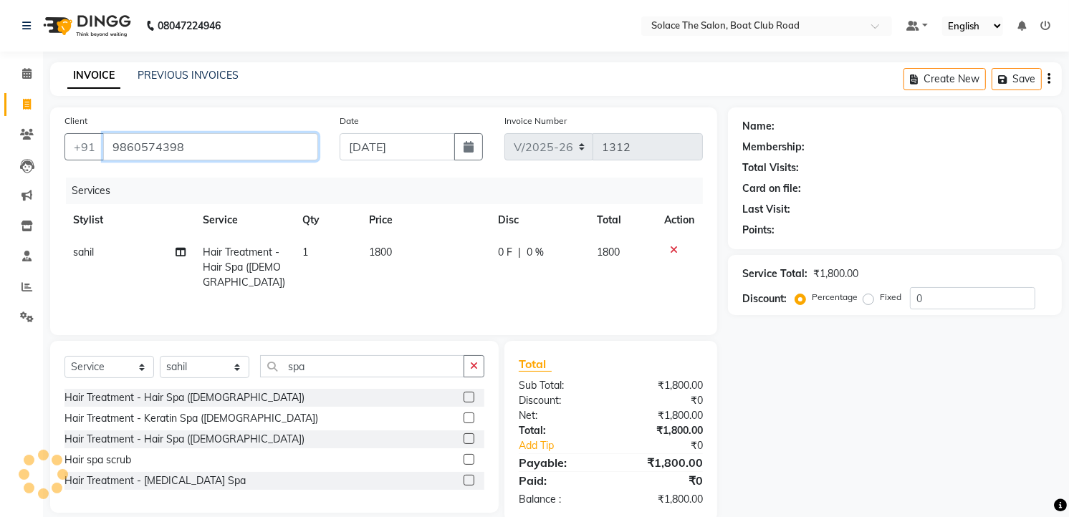
type input "9860574398"
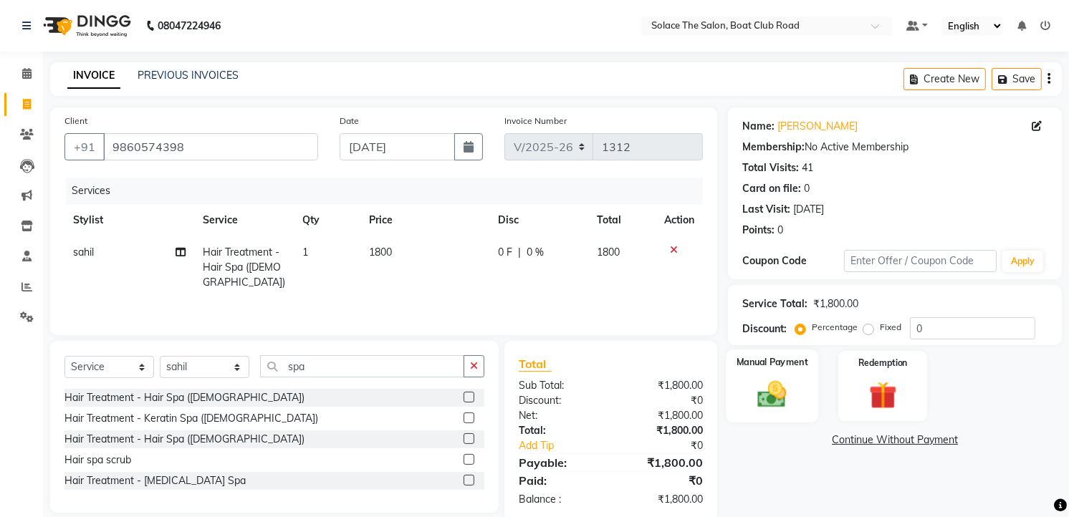
click at [767, 378] on img at bounding box center [772, 394] width 47 height 33
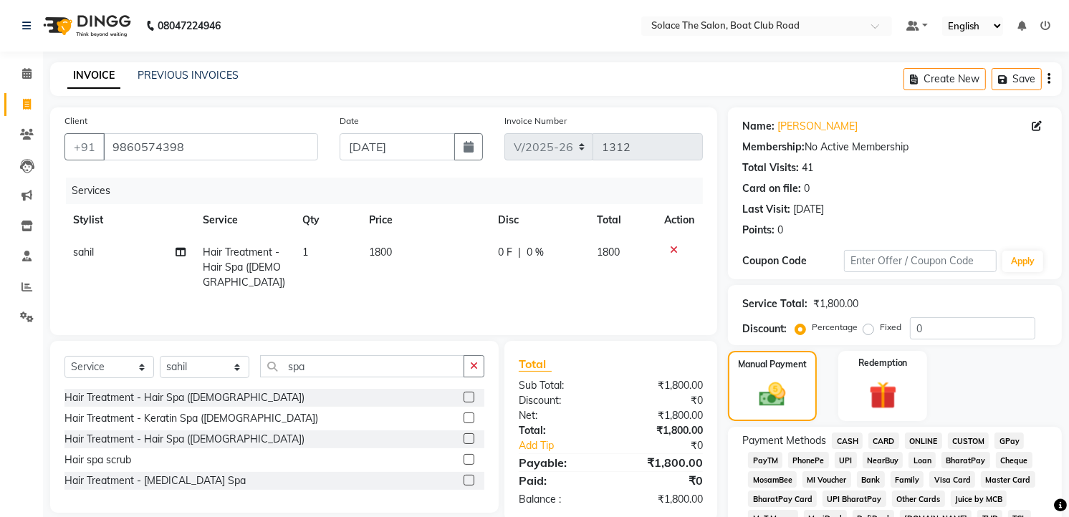
click at [1008, 437] on span "GPay" at bounding box center [1008, 441] width 29 height 16
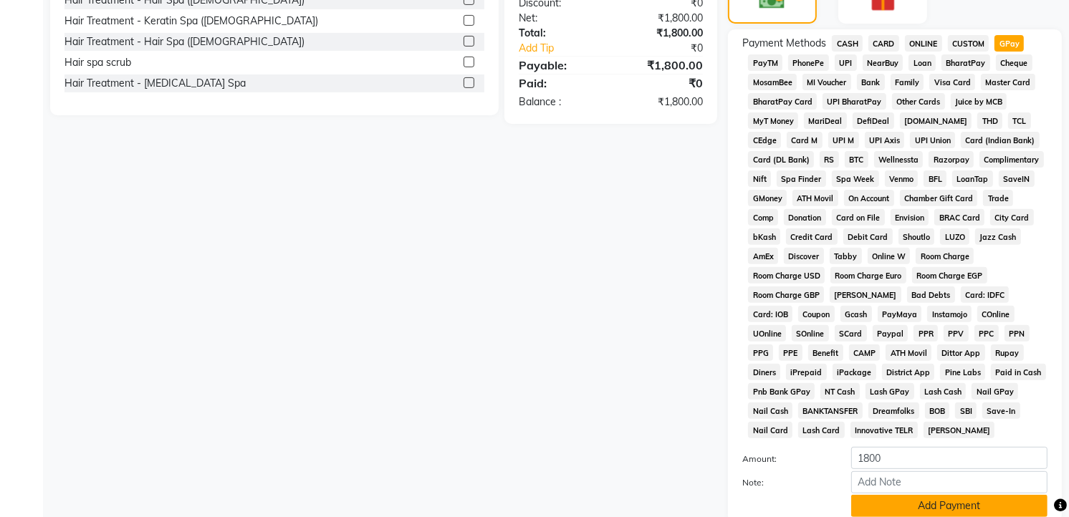
click at [934, 499] on button "Add Payment" at bounding box center [949, 506] width 196 height 22
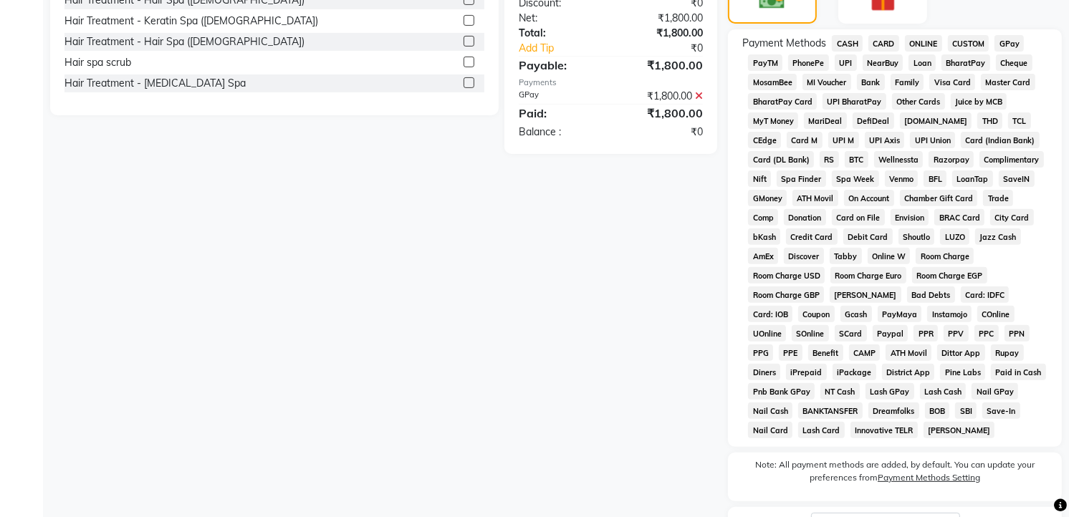
click at [849, 52] on span "CASH" at bounding box center [847, 43] width 31 height 16
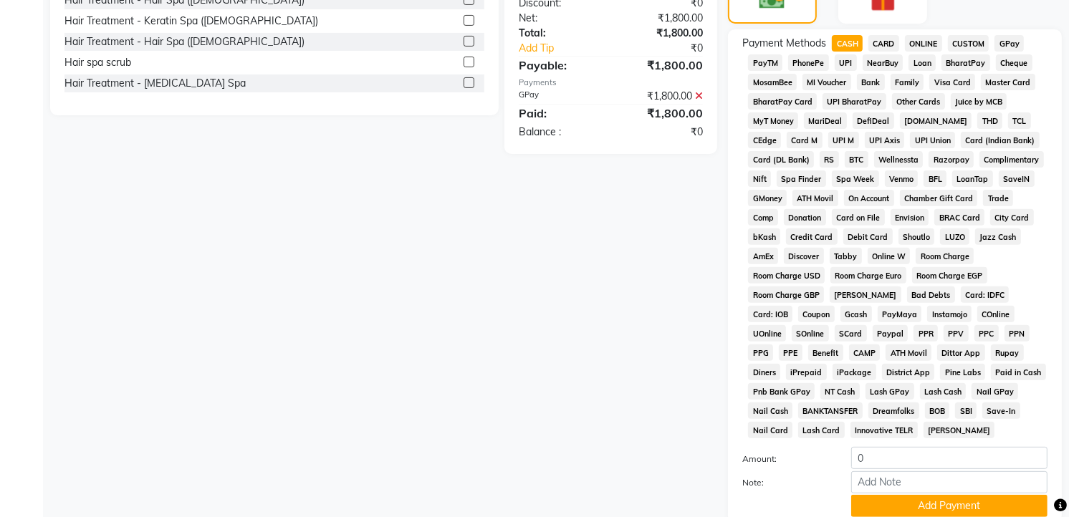
scroll to position [239, 0]
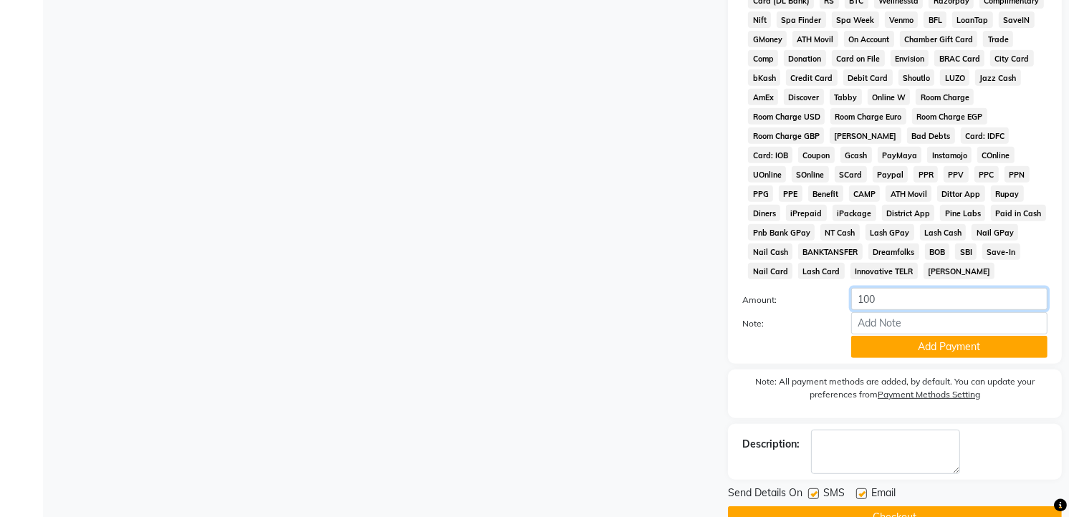
type input "1000"
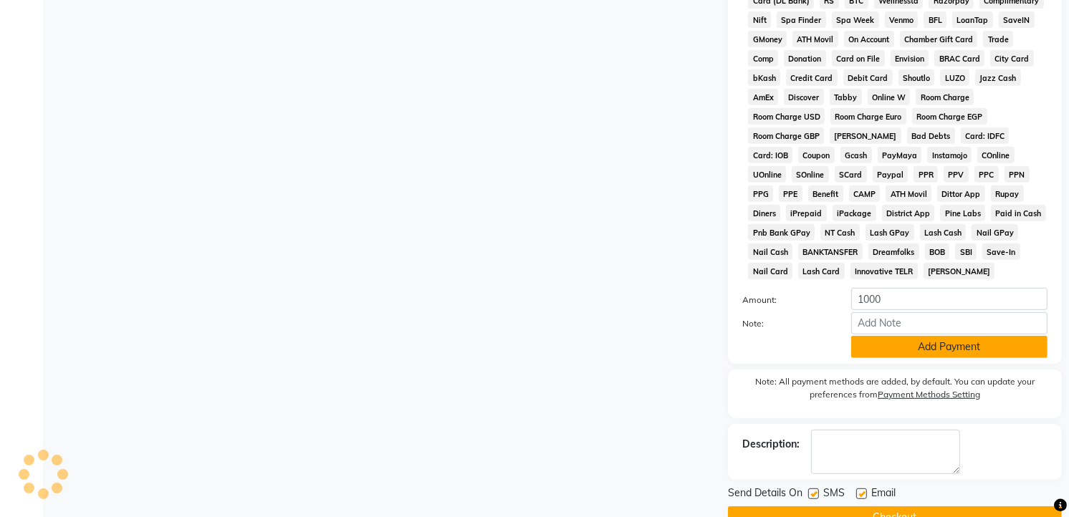
click at [899, 356] on button "Add Payment" at bounding box center [949, 347] width 196 height 22
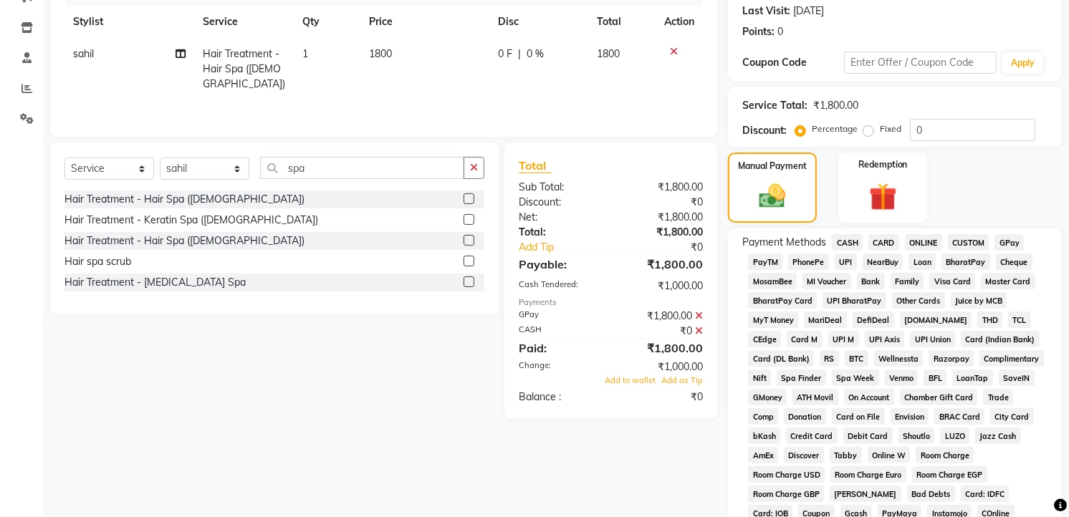
scroll to position [0, 0]
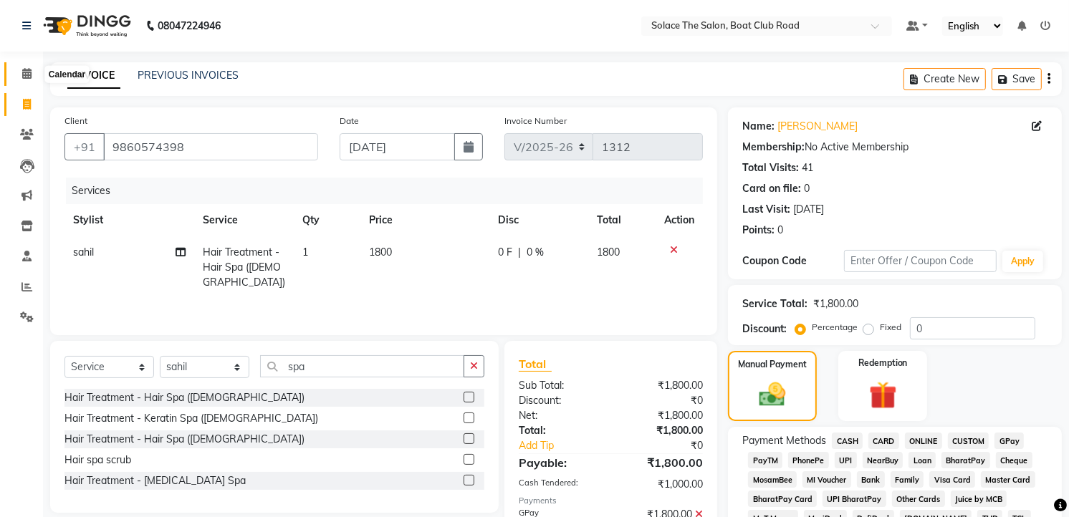
click at [30, 77] on icon at bounding box center [26, 73] width 9 height 11
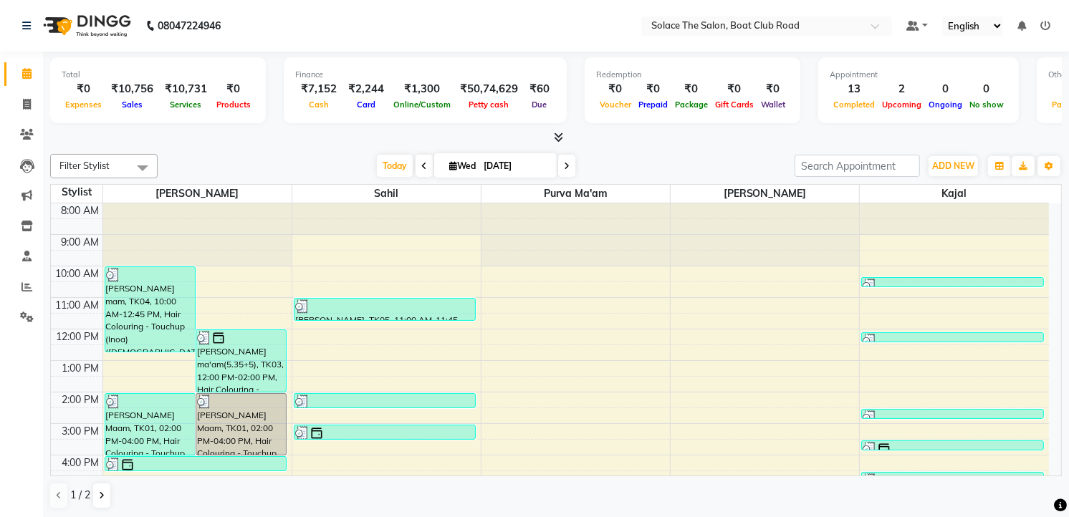
scroll to position [170, 0]
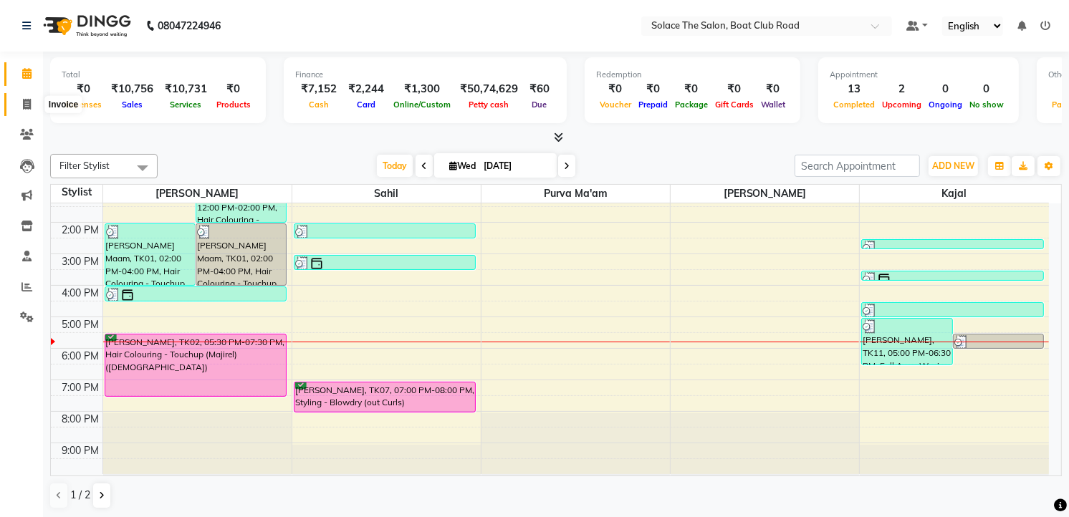
click at [24, 99] on icon at bounding box center [27, 104] width 8 height 11
select select "service"
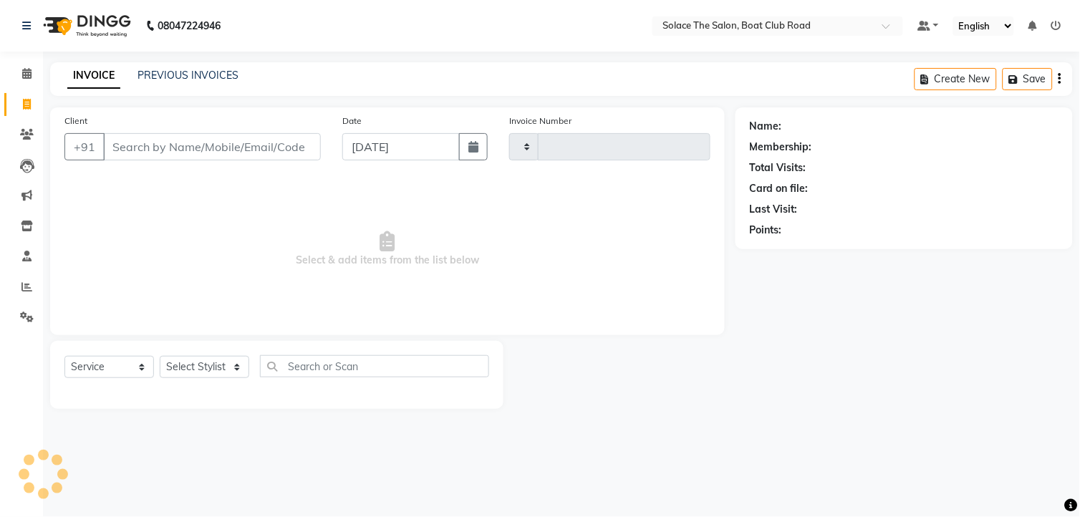
type input "1312"
select select "585"
click at [117, 134] on input "Client" at bounding box center [212, 146] width 218 height 27
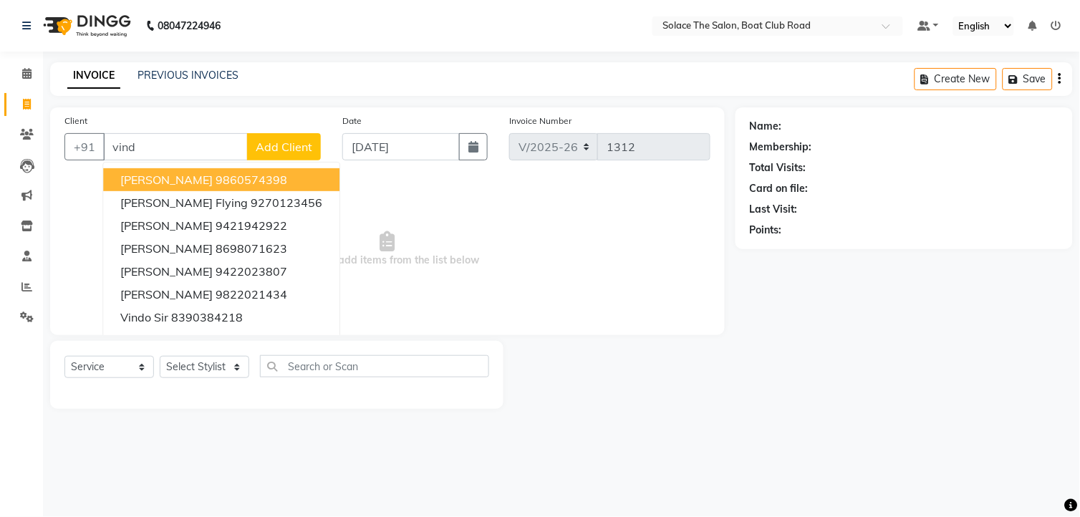
click at [182, 180] on span "[PERSON_NAME]" at bounding box center [166, 180] width 92 height 14
type input "9860574398"
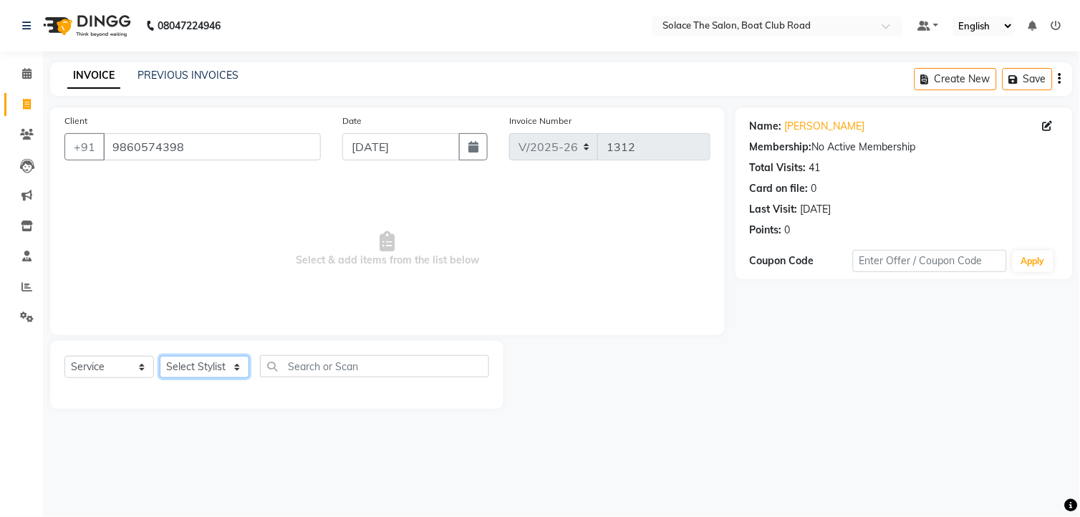
click at [229, 362] on select "Select Stylist [PERSON_NAME] [PERSON_NAME] [PERSON_NAME] Front Desk Kajal [PERS…" at bounding box center [205, 367] width 90 height 22
select select "74276"
click at [160, 357] on select "Select Stylist [PERSON_NAME] [PERSON_NAME] [PERSON_NAME] Front Desk Kajal [PERS…" at bounding box center [205, 367] width 90 height 22
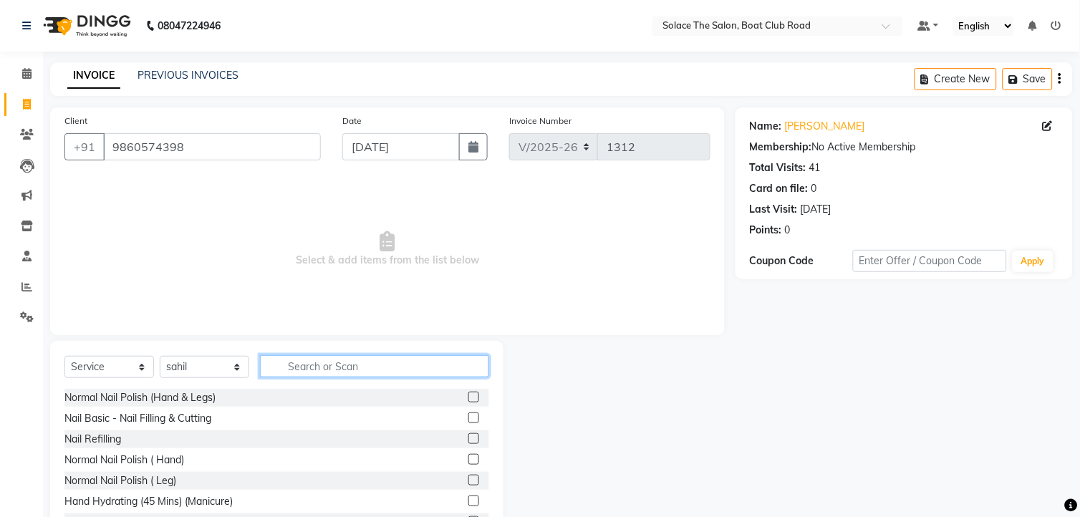
click at [299, 357] on input "text" at bounding box center [374, 366] width 229 height 22
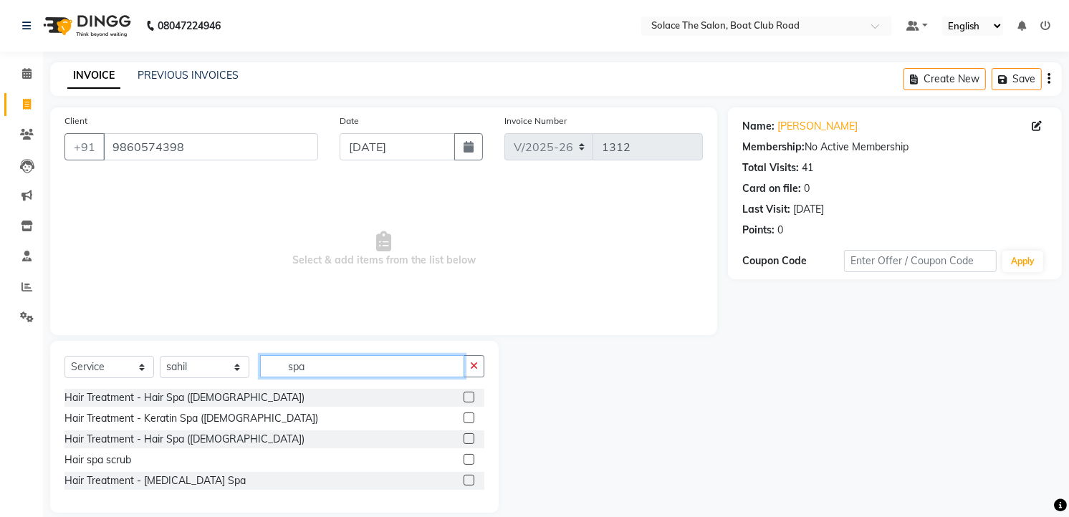
type input "spa"
click at [469, 399] on label at bounding box center [468, 397] width 11 height 11
click at [469, 399] on input "checkbox" at bounding box center [467, 397] width 9 height 9
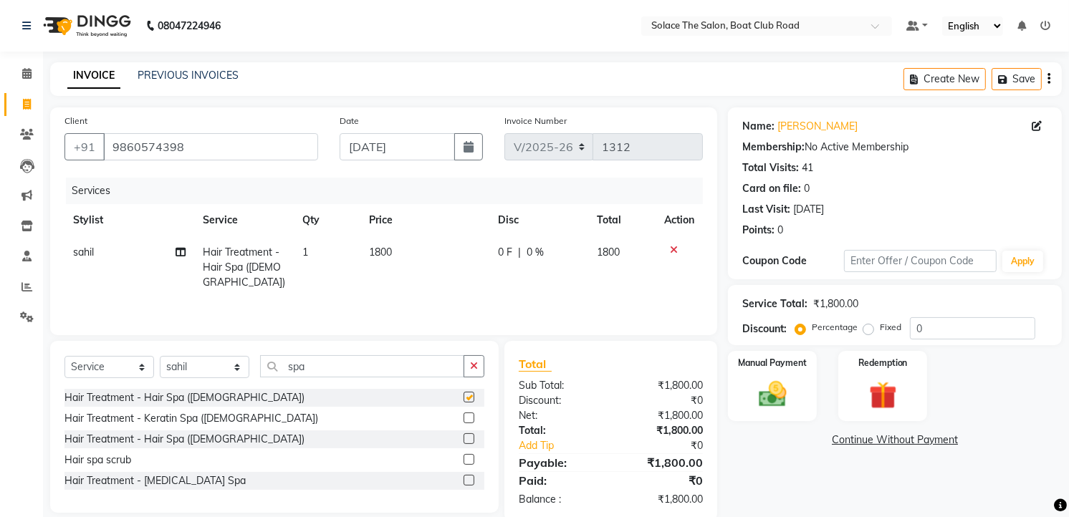
checkbox input "false"
click at [438, 255] on td "1800" at bounding box center [424, 267] width 129 height 62
select select "74276"
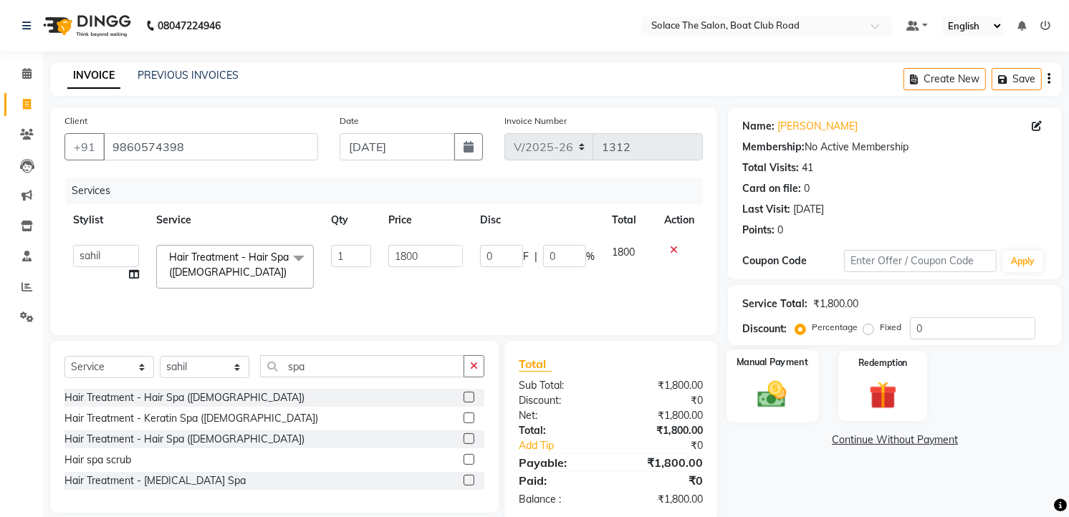
click at [804, 388] on div "Manual Payment" at bounding box center [772, 386] width 92 height 73
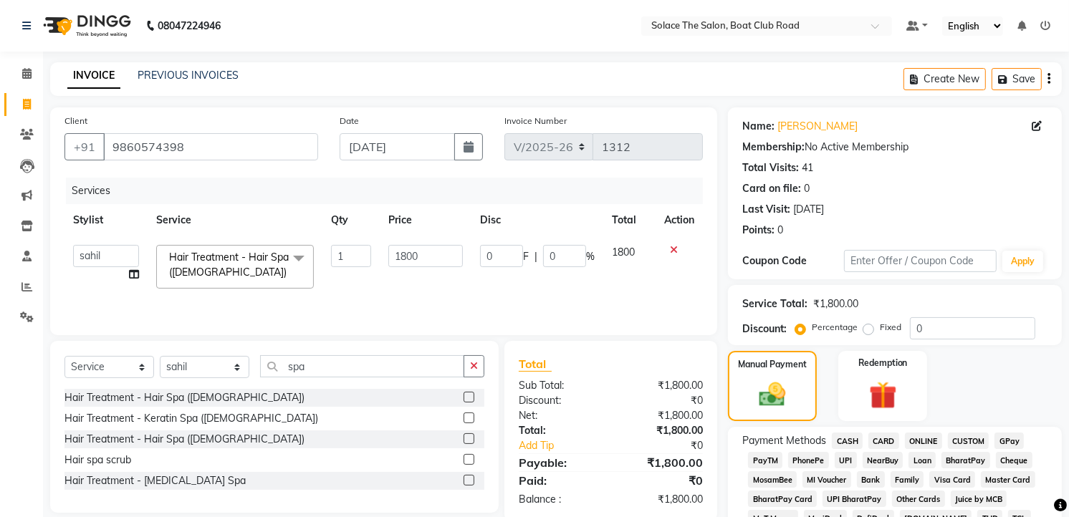
click at [845, 443] on span "CASH" at bounding box center [847, 441] width 31 height 16
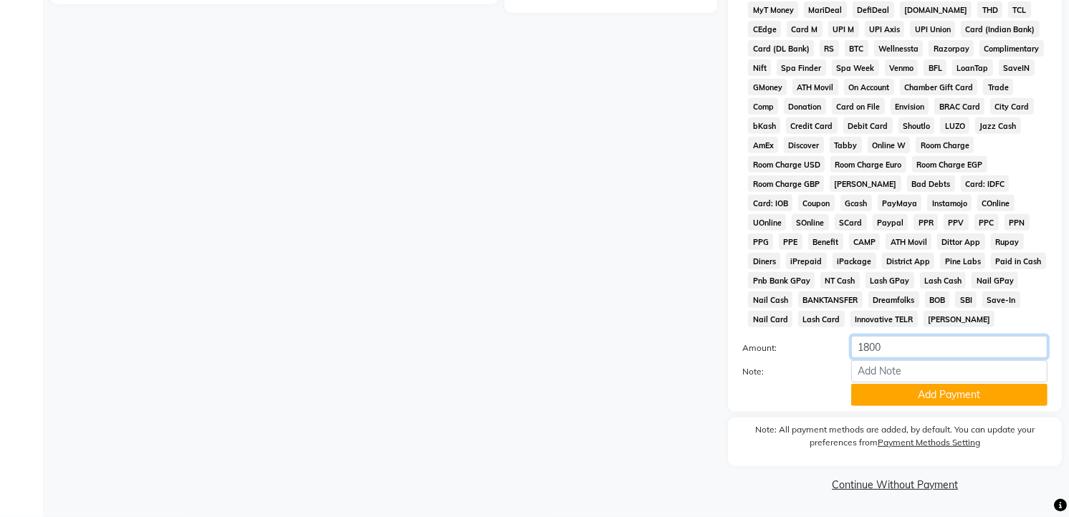
click at [894, 342] on input "1800" at bounding box center [949, 347] width 196 height 22
type input "1000"
click at [883, 390] on button "Add Payment" at bounding box center [949, 395] width 196 height 22
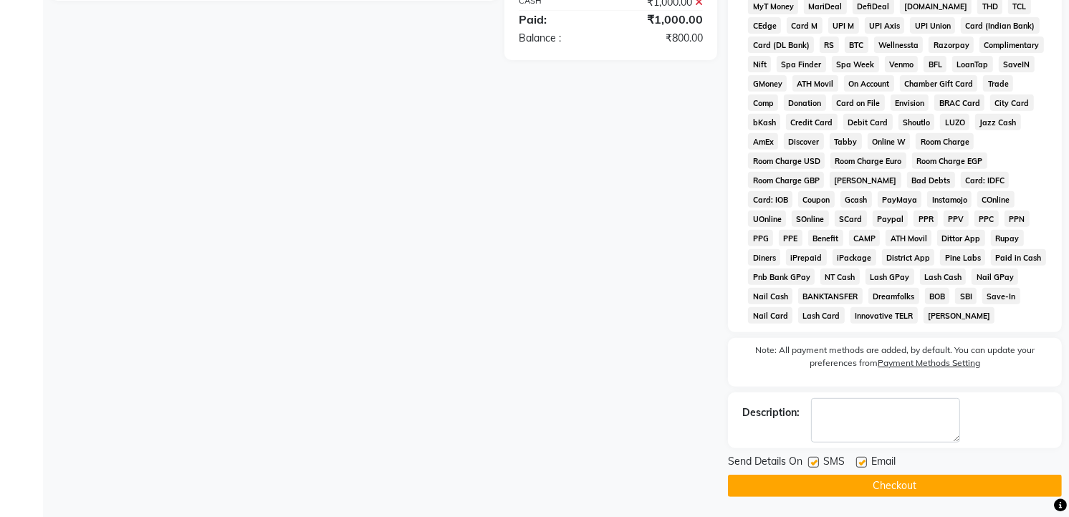
scroll to position [353, 0]
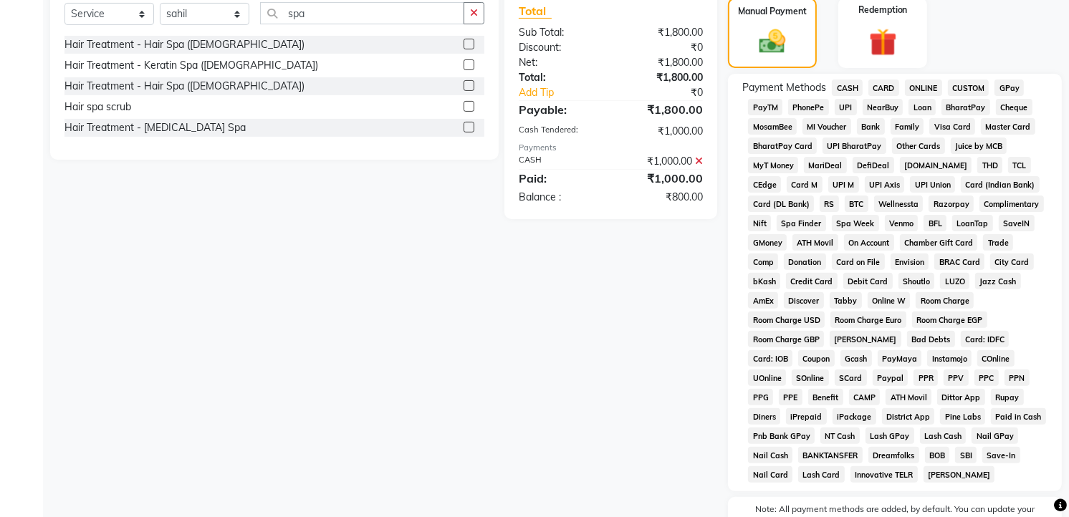
click at [1003, 82] on span "GPay" at bounding box center [1008, 88] width 29 height 16
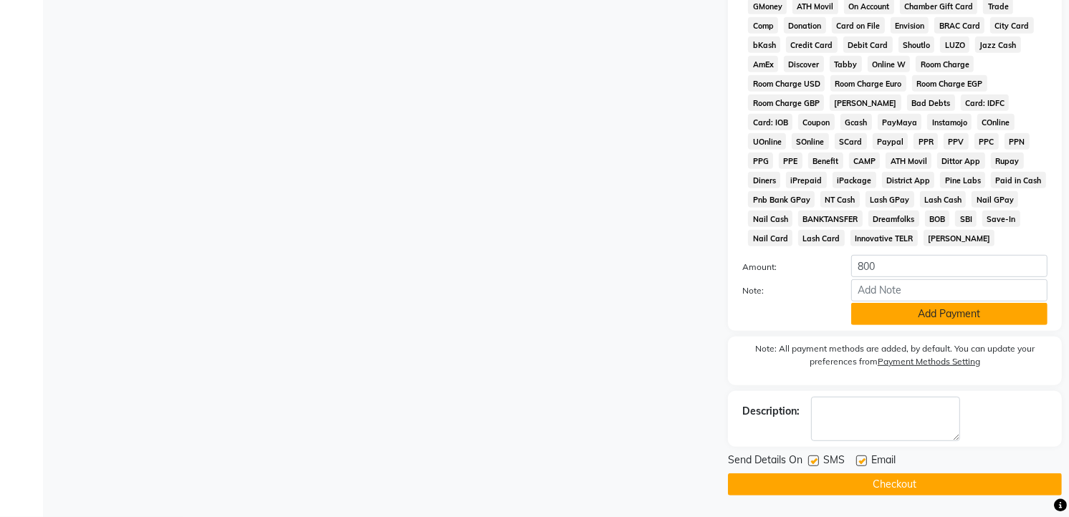
click at [954, 307] on button "Add Payment" at bounding box center [949, 314] width 196 height 22
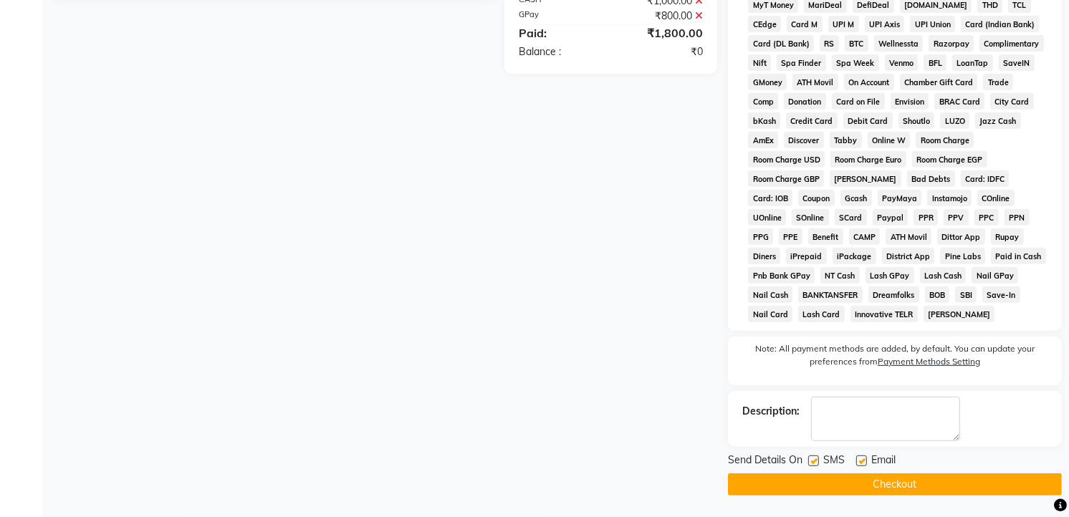
scroll to position [517, 0]
click at [902, 476] on button "Checkout" at bounding box center [895, 484] width 334 height 22
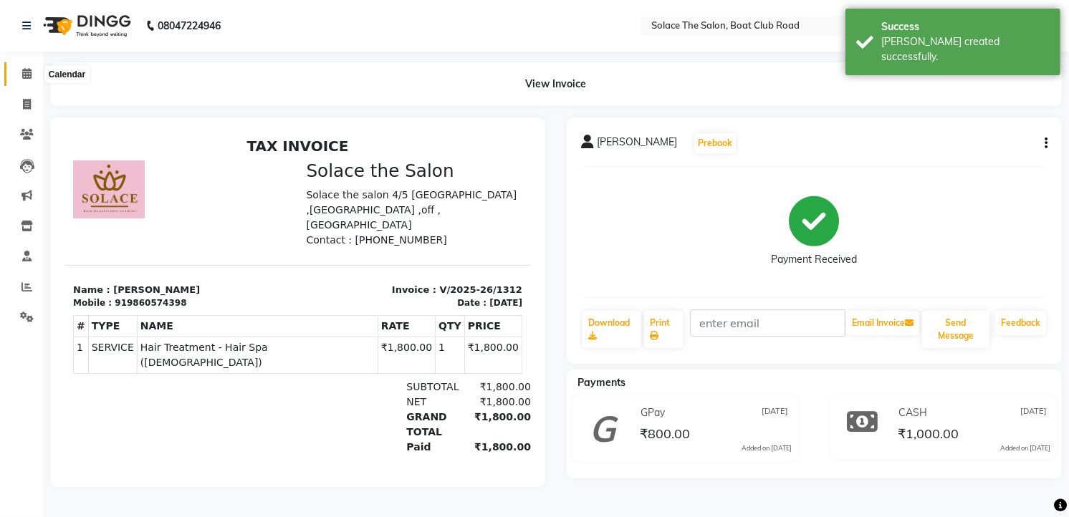
click at [30, 76] on icon at bounding box center [26, 73] width 9 height 11
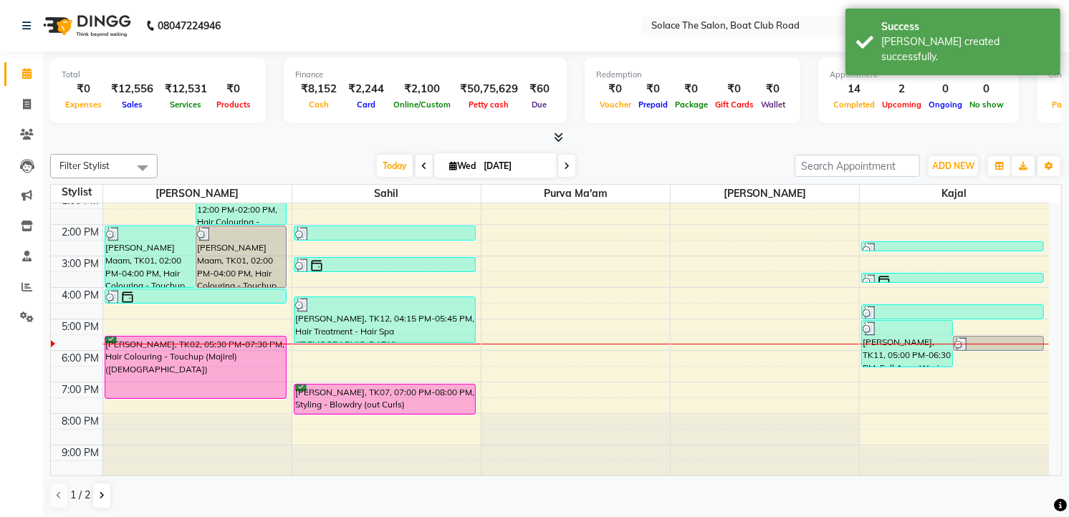
scroll to position [170, 0]
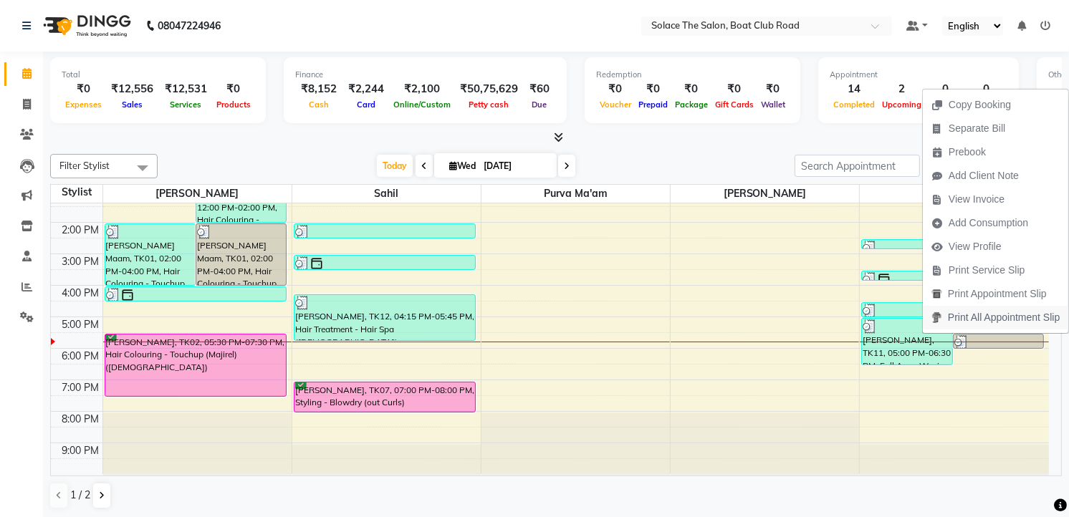
click at [923, 329] on span "Print All Appointment Slip" at bounding box center [995, 318] width 145 height 24
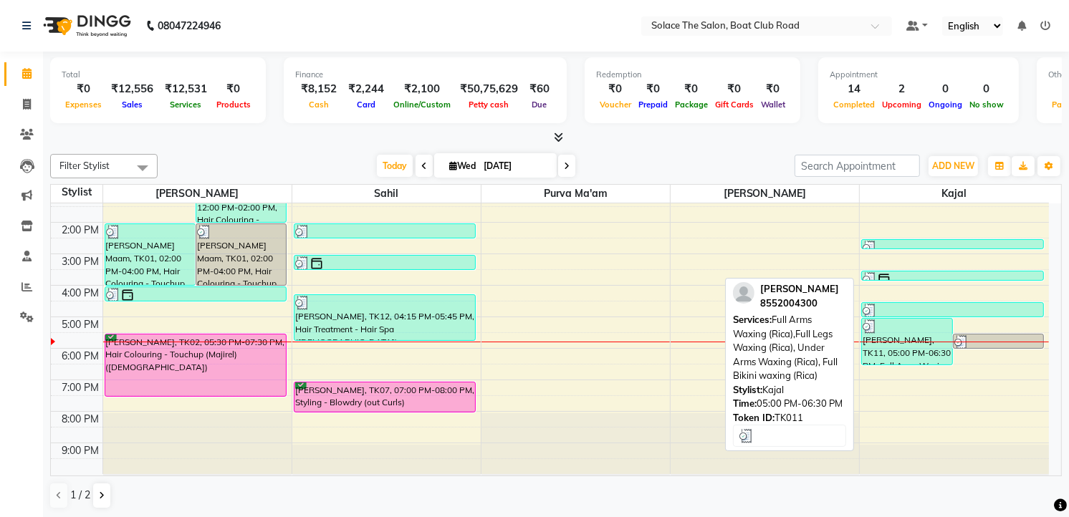
click at [884, 347] on div "[PERSON_NAME], TK11, 05:00 PM-06:30 PM, Full Arms Waxing (Rica),Full Legs Waxin…" at bounding box center [907, 342] width 90 height 46
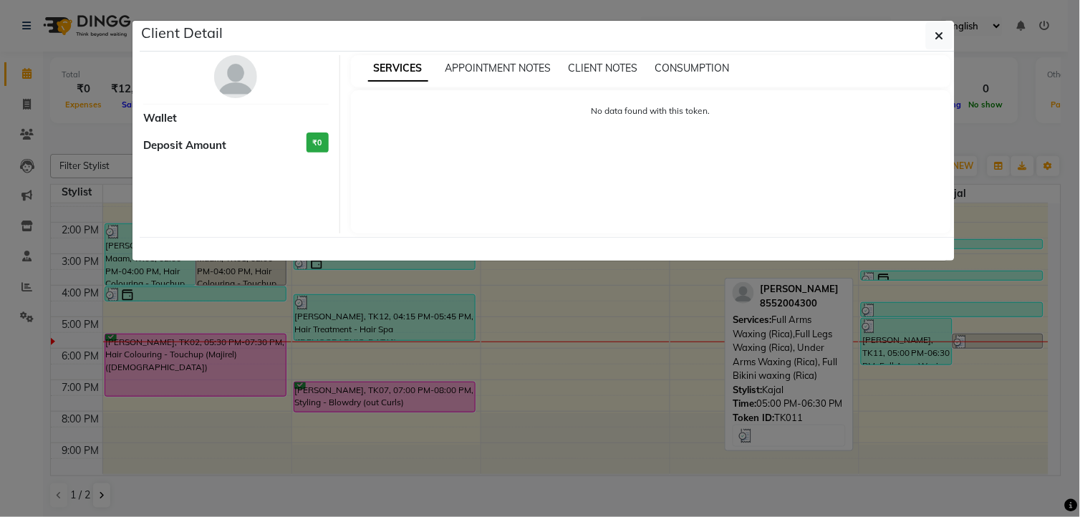
select select "3"
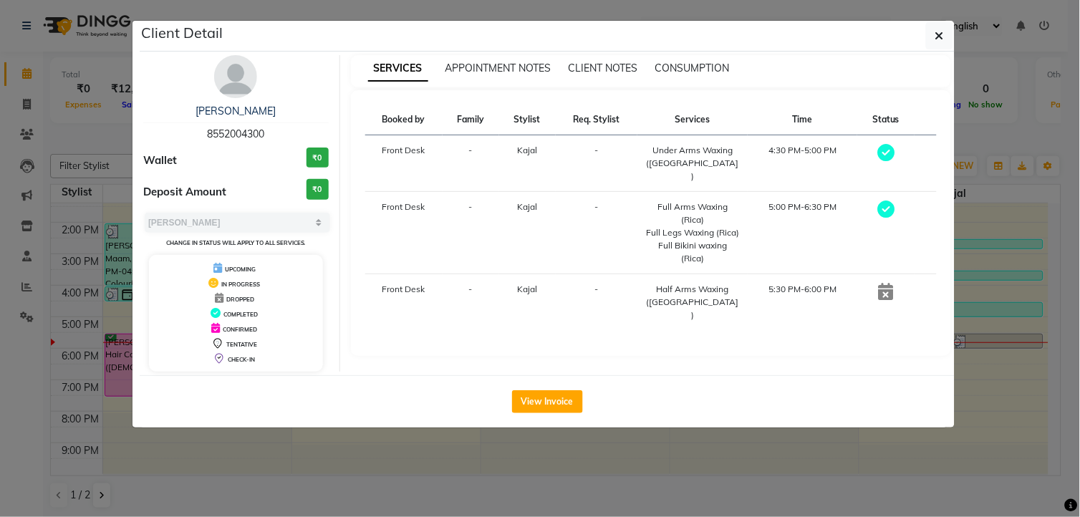
click at [574, 395] on ngb-modal-window "Client Detail [PERSON_NAME] 8552004300 Wallet ₹0 Deposit Amount ₹0 Select MARK …" at bounding box center [540, 258] width 1080 height 517
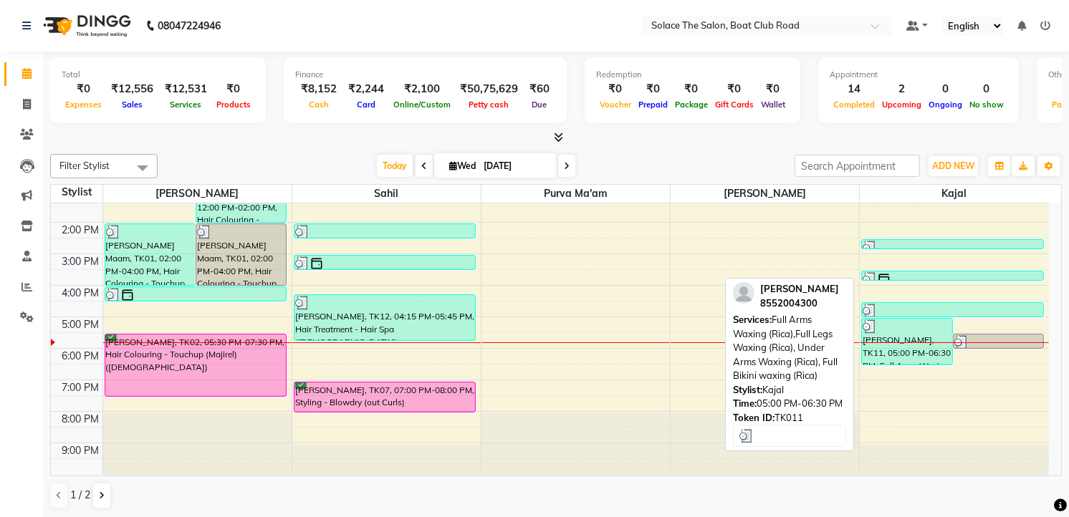
click at [915, 331] on div at bounding box center [906, 326] width 89 height 14
select select "3"
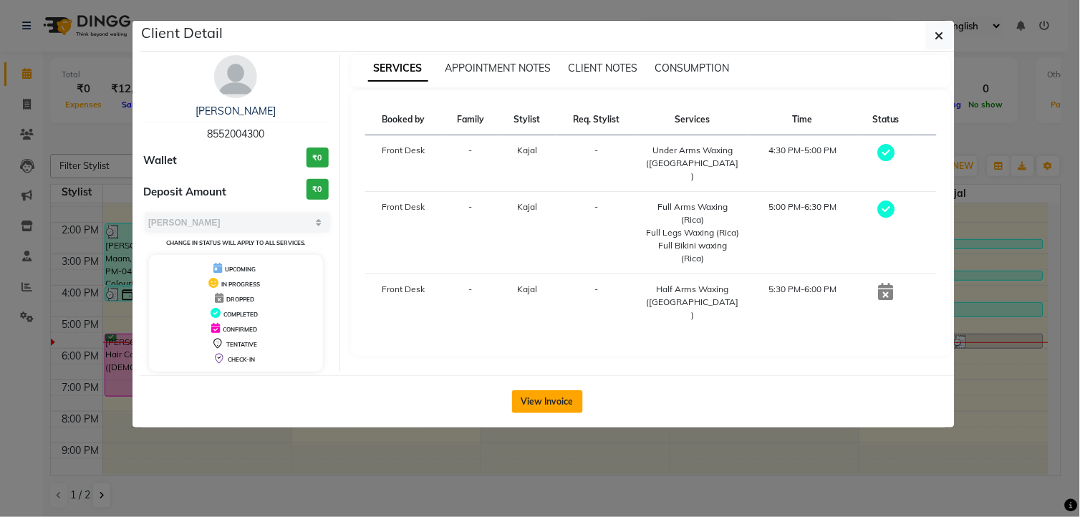
click at [547, 392] on button "View Invoice" at bounding box center [547, 401] width 71 height 23
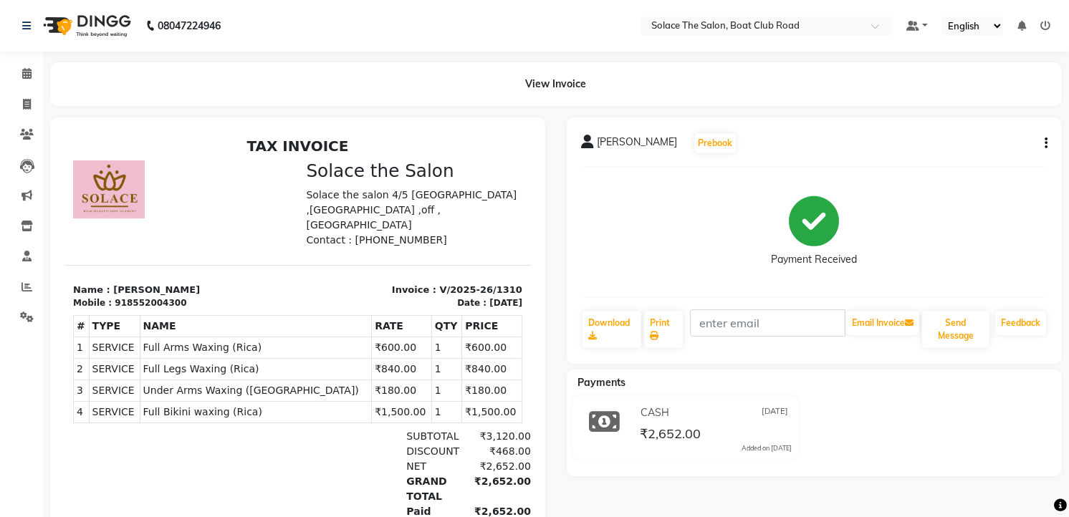
click at [1046, 143] on icon "button" at bounding box center [1045, 143] width 3 height 1
click at [993, 127] on div "Cancel Invoice" at bounding box center [988, 134] width 72 height 18
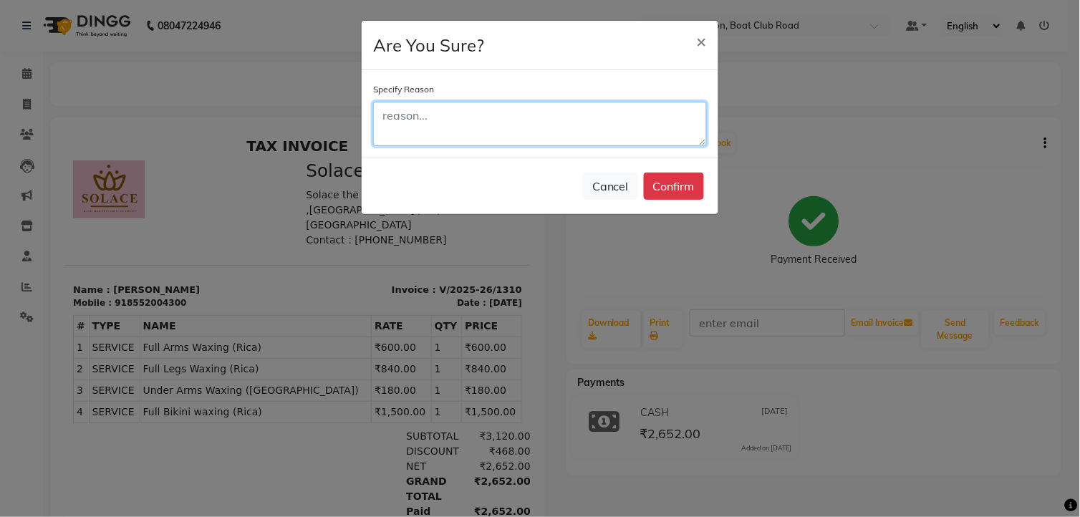
click at [483, 124] on textarea at bounding box center [540, 124] width 334 height 44
type textarea "c"
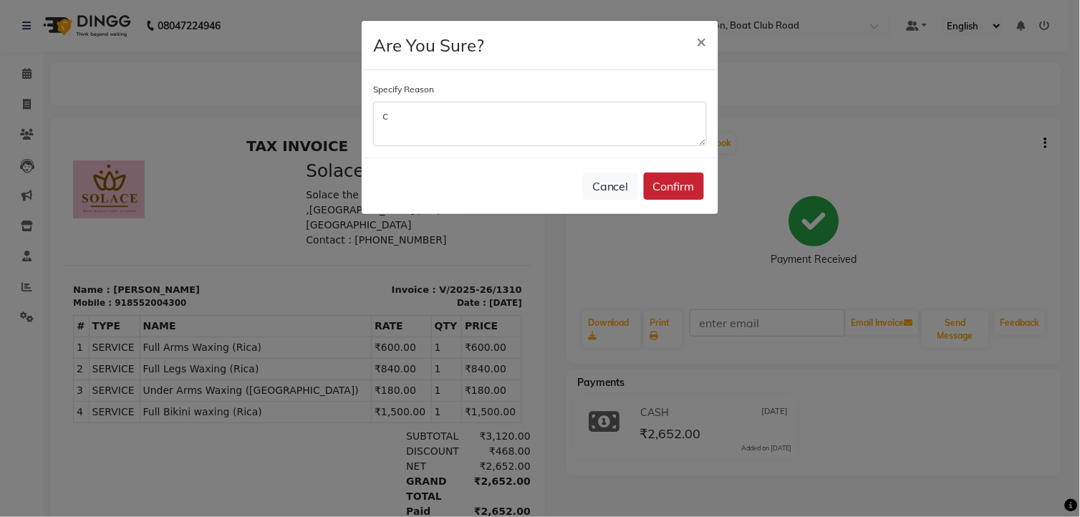
click at [670, 192] on button "Confirm" at bounding box center [674, 186] width 60 height 27
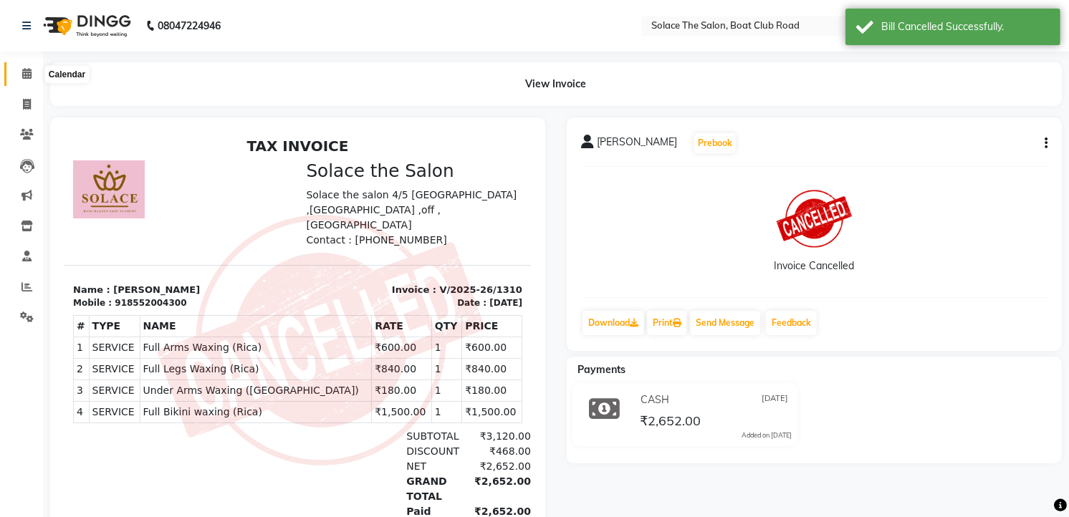
click at [24, 68] on icon at bounding box center [26, 73] width 9 height 11
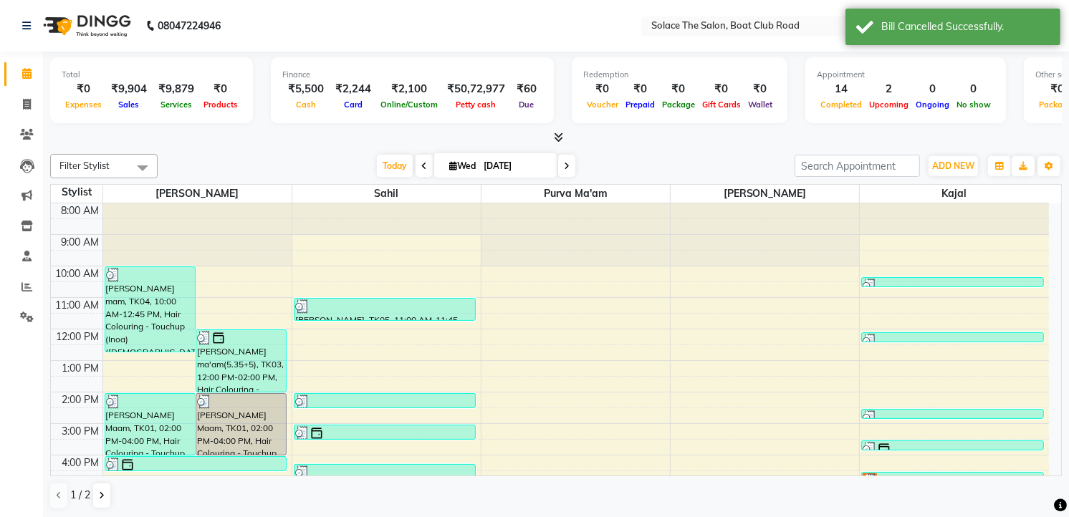
scroll to position [80, 0]
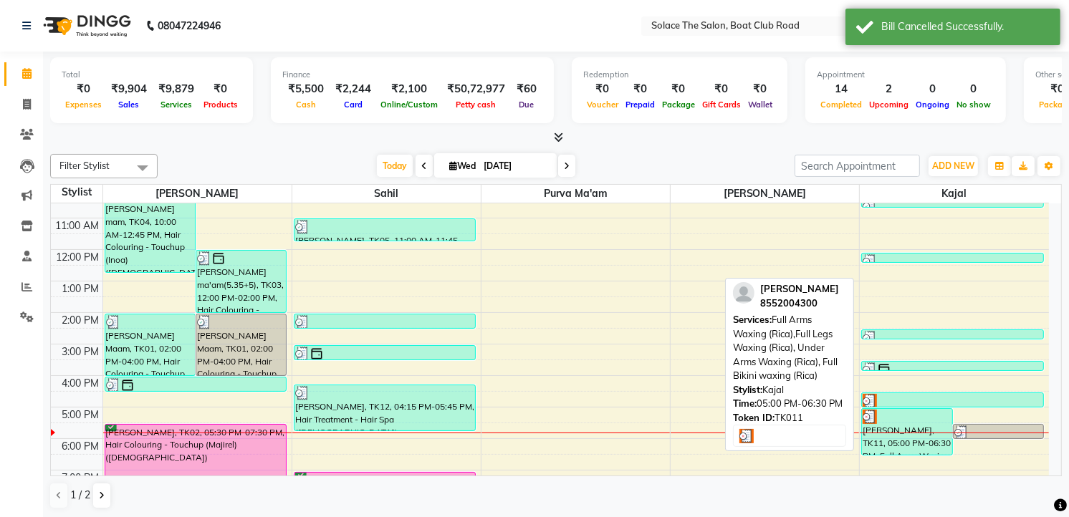
click at [892, 418] on div at bounding box center [906, 417] width 89 height 14
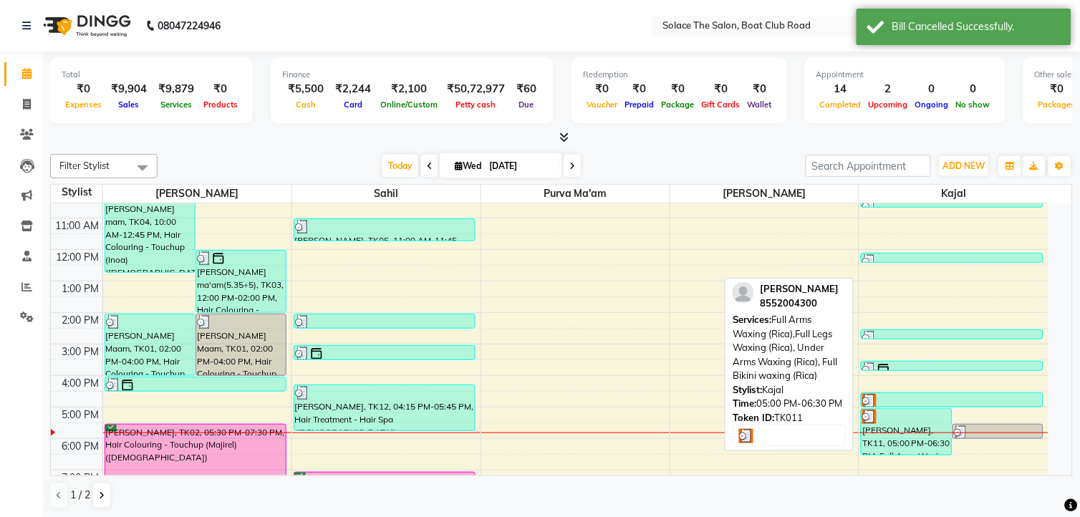
select select "3"
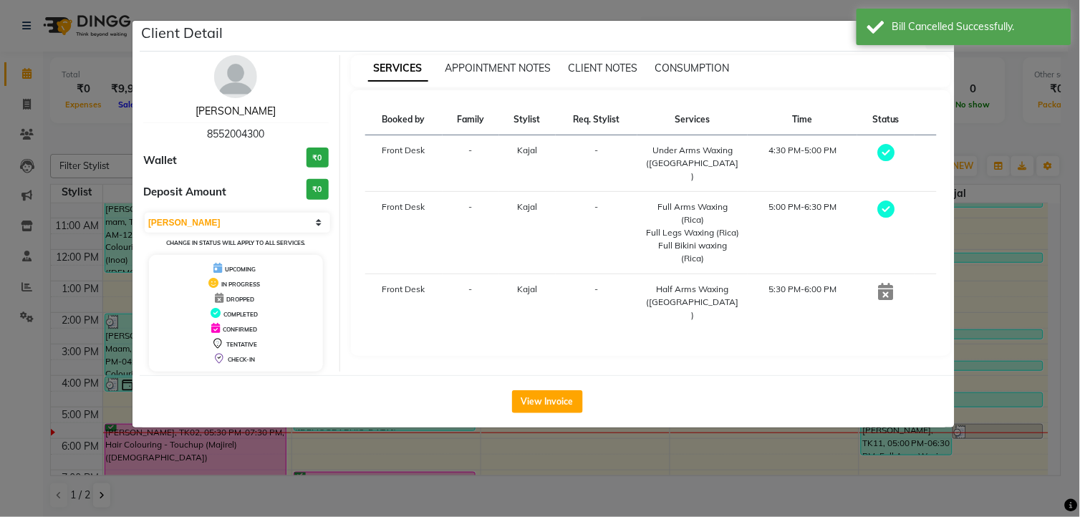
click at [262, 110] on link "[PERSON_NAME]" at bounding box center [236, 111] width 80 height 13
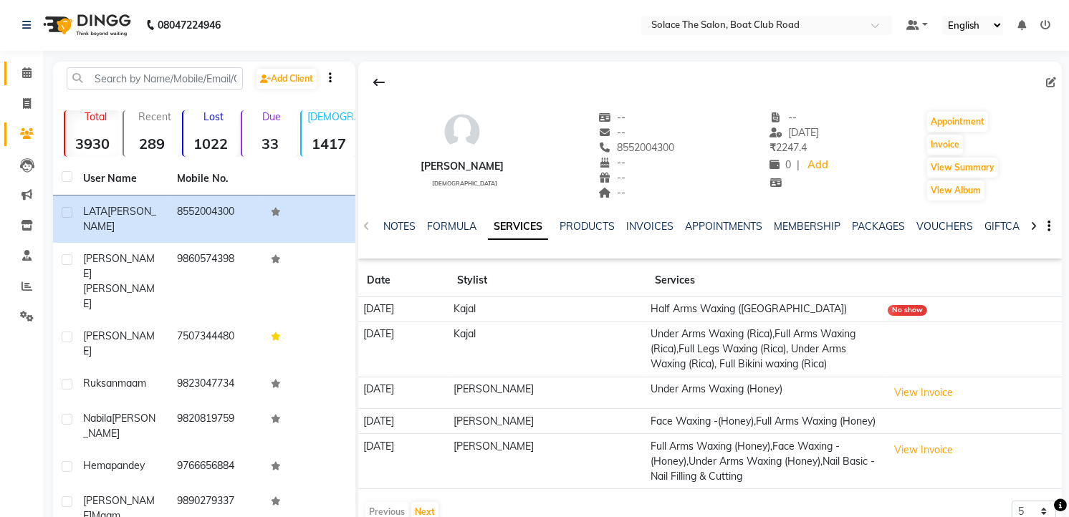
scroll to position [143, 0]
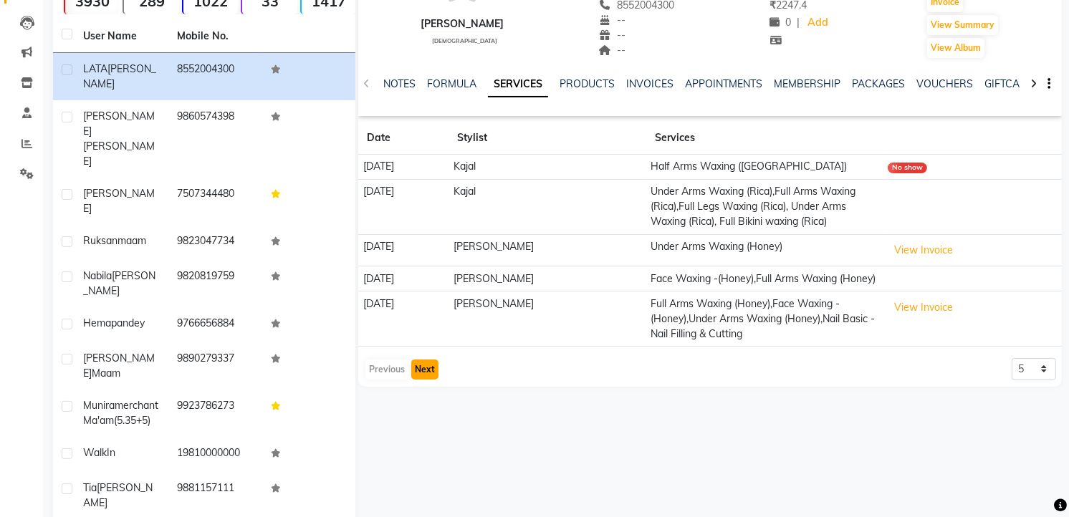
click at [424, 372] on button "Next" at bounding box center [424, 370] width 27 height 20
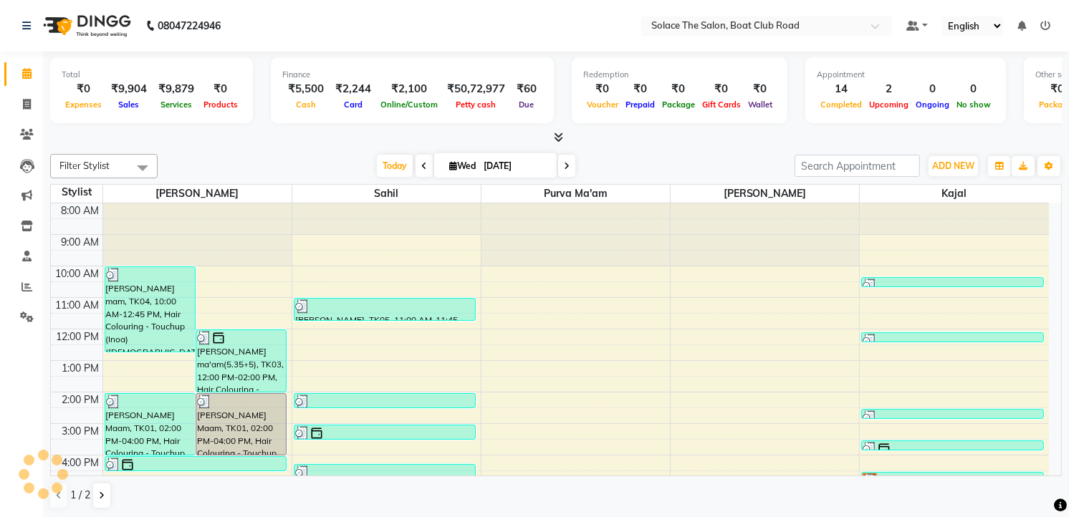
scroll to position [159, 0]
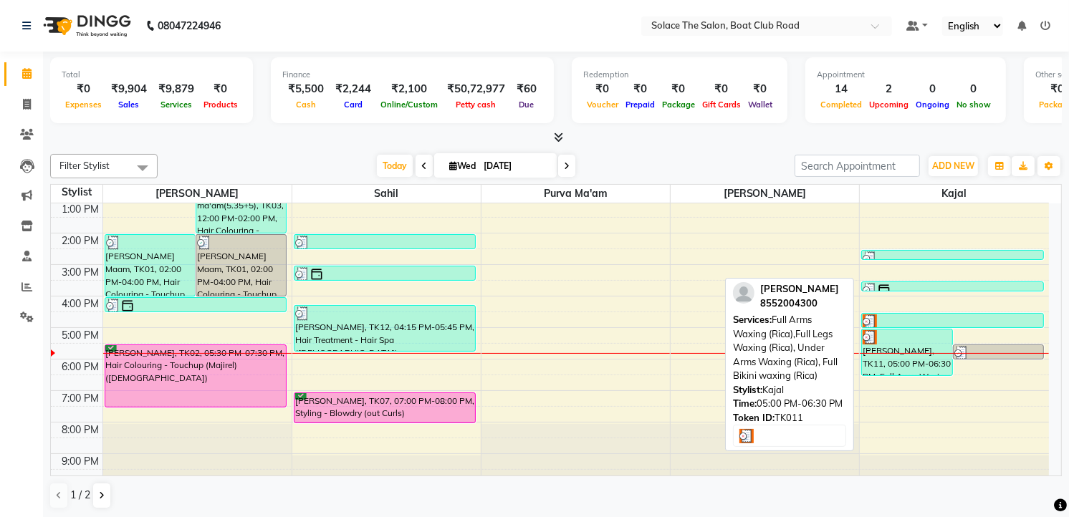
click at [905, 344] on div "[PERSON_NAME], TK11, 05:00 PM-06:30 PM, Full Arms Waxing (Rica),Full Legs Waxin…" at bounding box center [907, 352] width 90 height 46
select select "3"
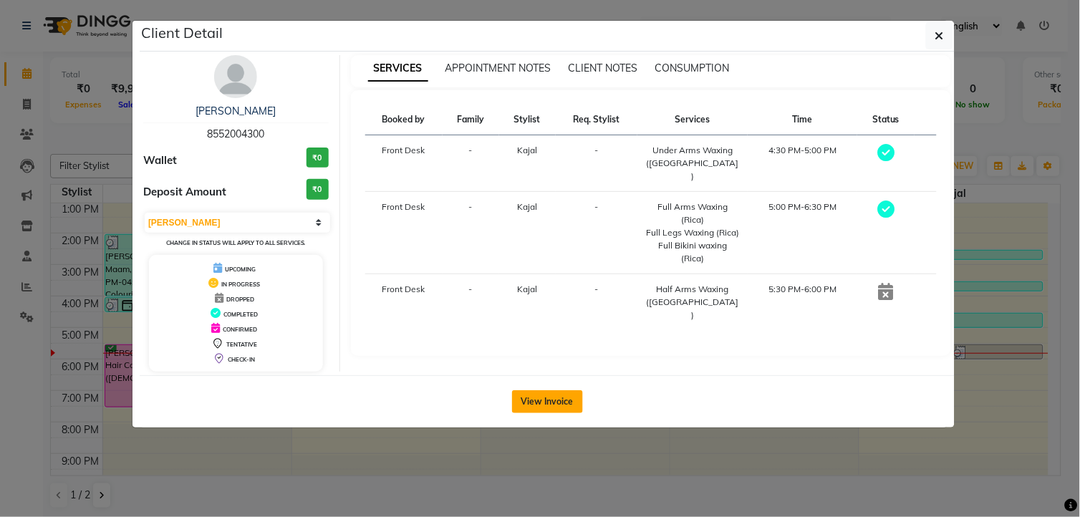
click at [568, 403] on button "View Invoice" at bounding box center [547, 401] width 71 height 23
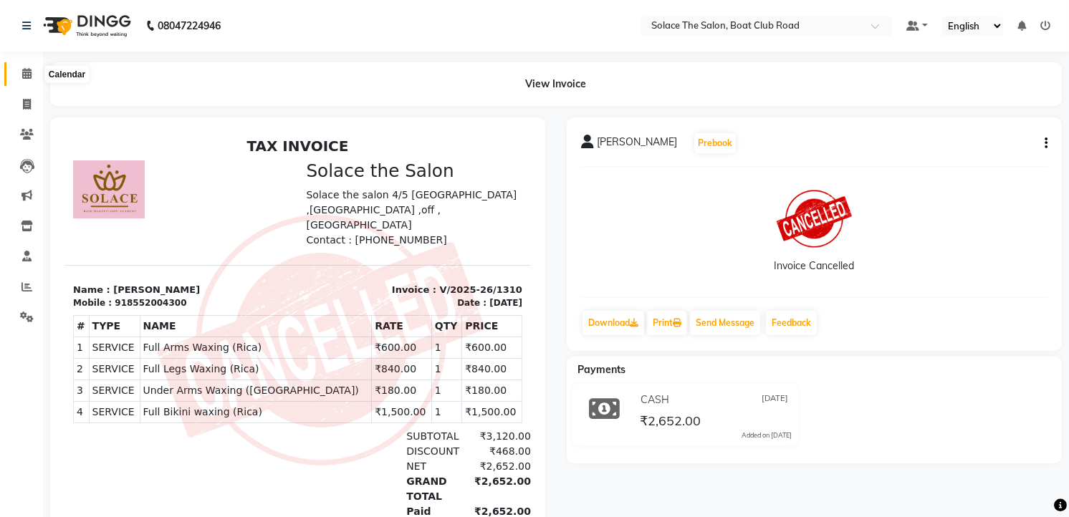
click at [29, 72] on icon at bounding box center [26, 73] width 9 height 11
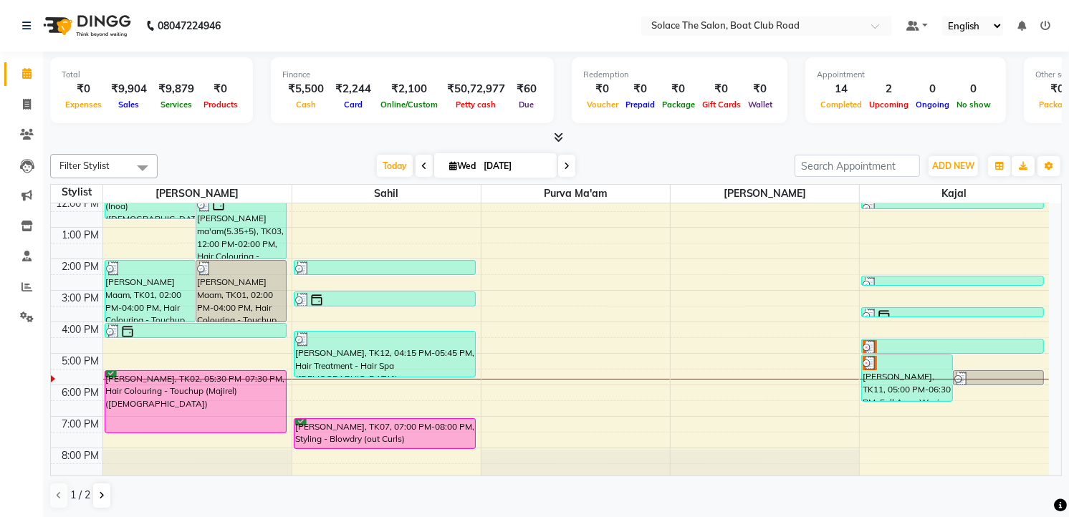
scroll to position [170, 0]
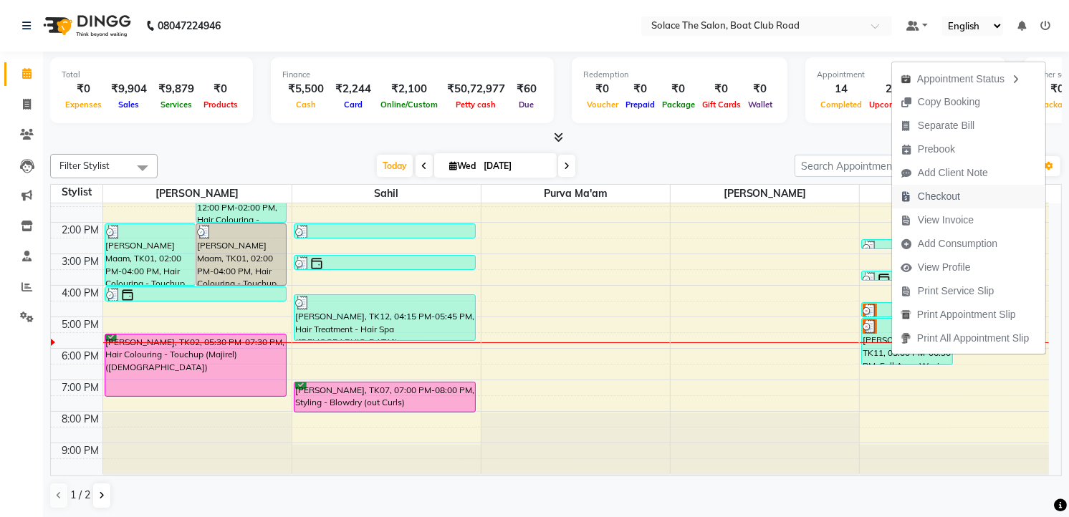
click at [910, 199] on icon "button" at bounding box center [905, 197] width 11 height 10
select select "service"
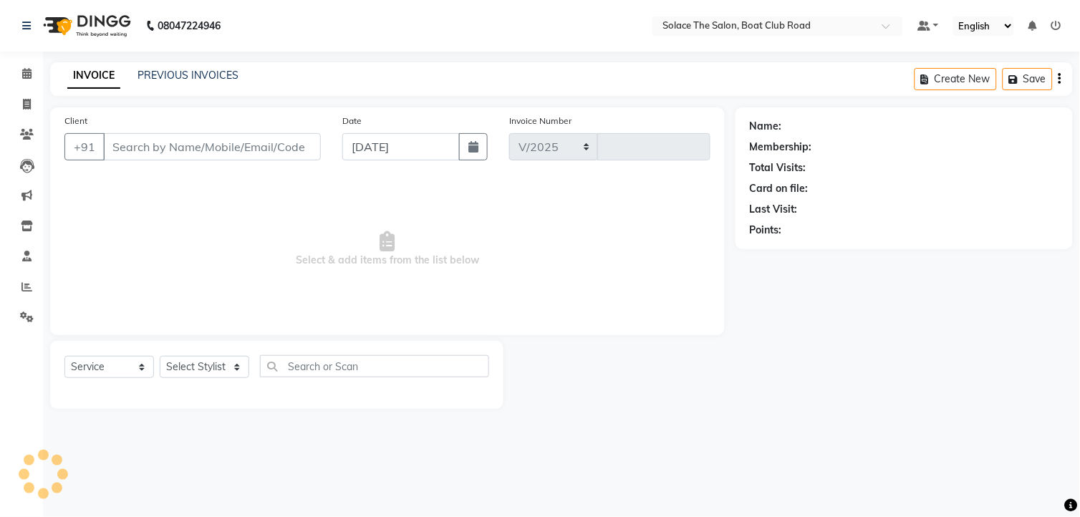
select select "585"
type input "1313"
type input "8552004300"
select select "23757"
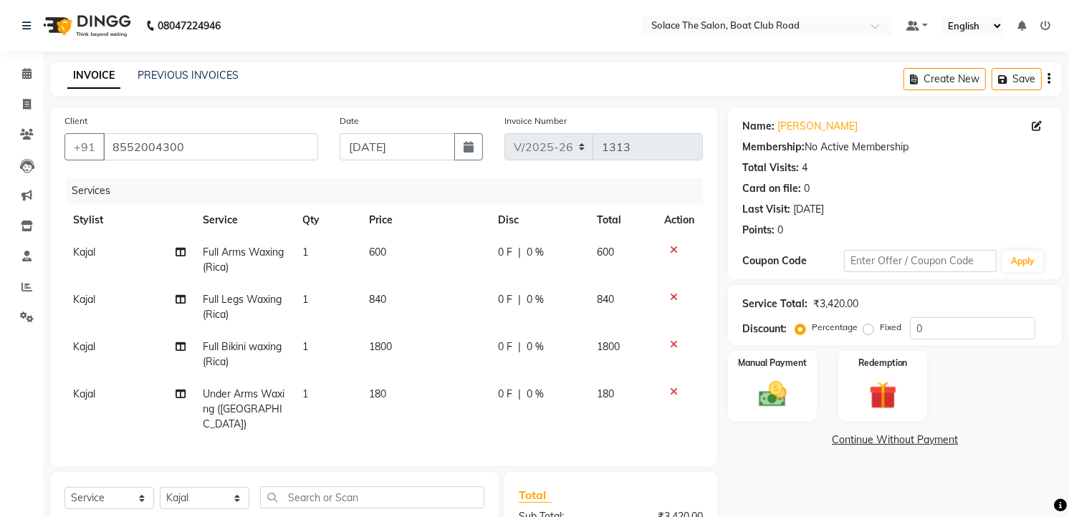
click at [671, 389] on icon at bounding box center [674, 392] width 8 height 10
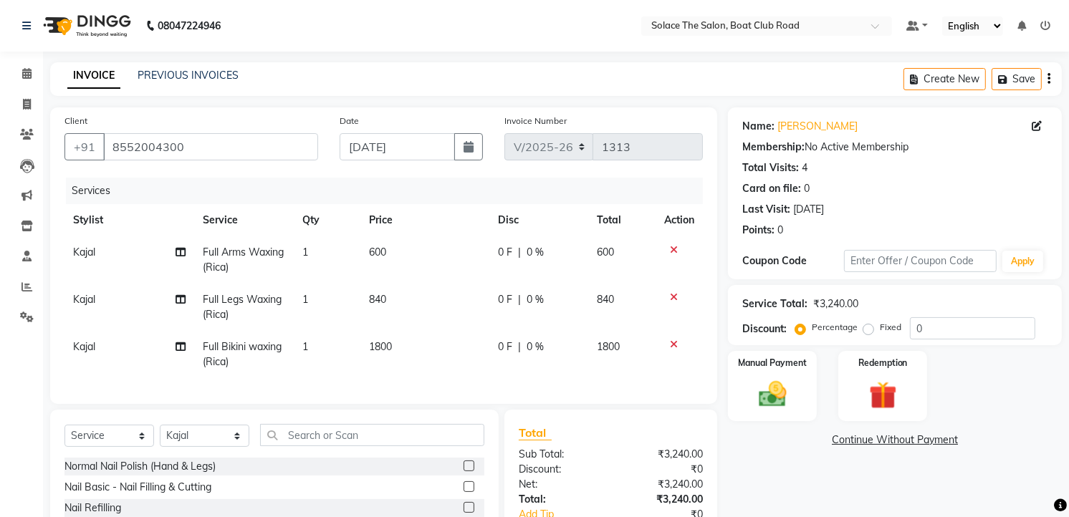
scroll to position [137, 0]
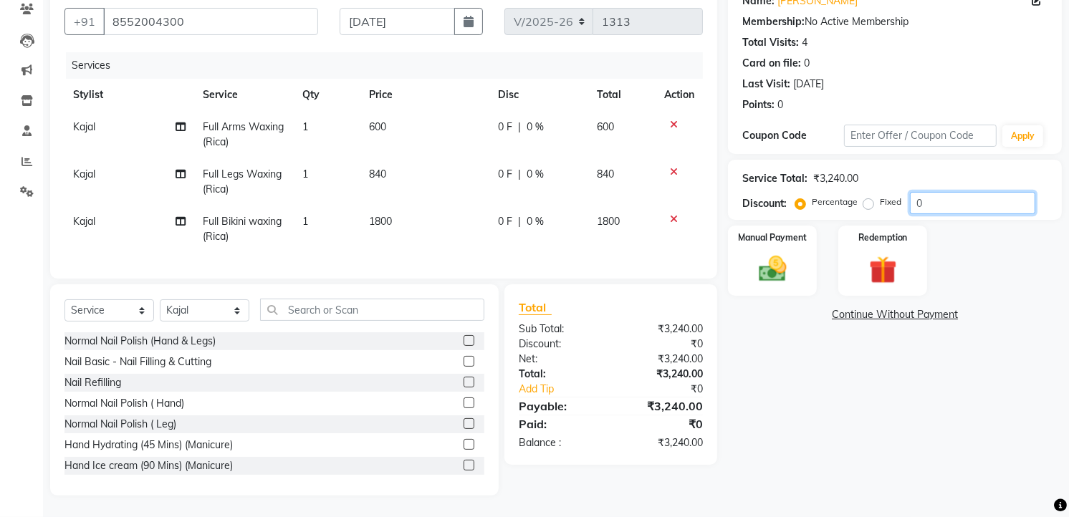
click at [935, 192] on input "0" at bounding box center [972, 203] width 125 height 22
type input "15"
click at [817, 294] on div "Name: [PERSON_NAME] Membership: No Active Membership Total Visits: 4 Card on fi…" at bounding box center [900, 239] width 345 height 514
click at [373, 215] on span "1800" at bounding box center [379, 221] width 23 height 13
click at [425, 216] on td "1800" at bounding box center [424, 229] width 128 height 47
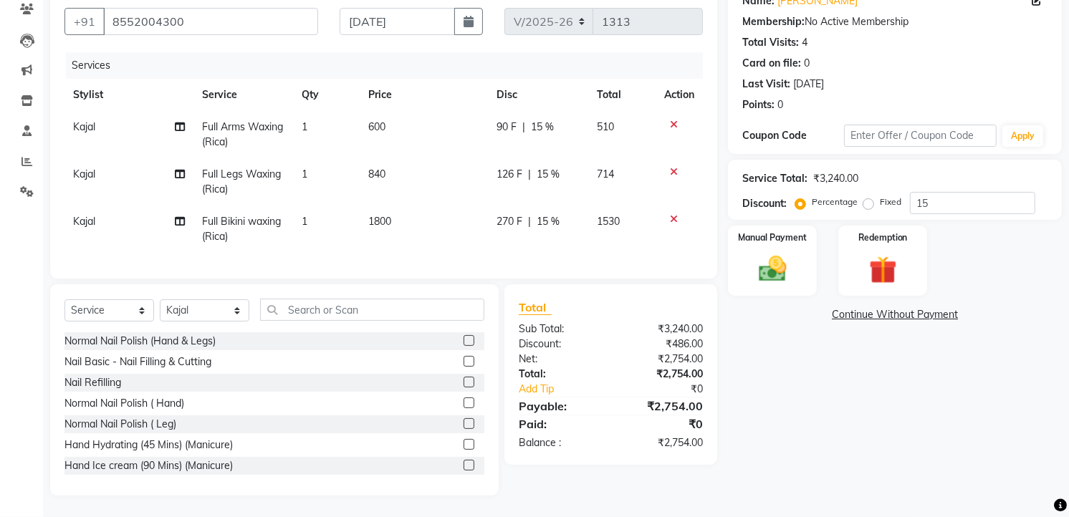
select select "23757"
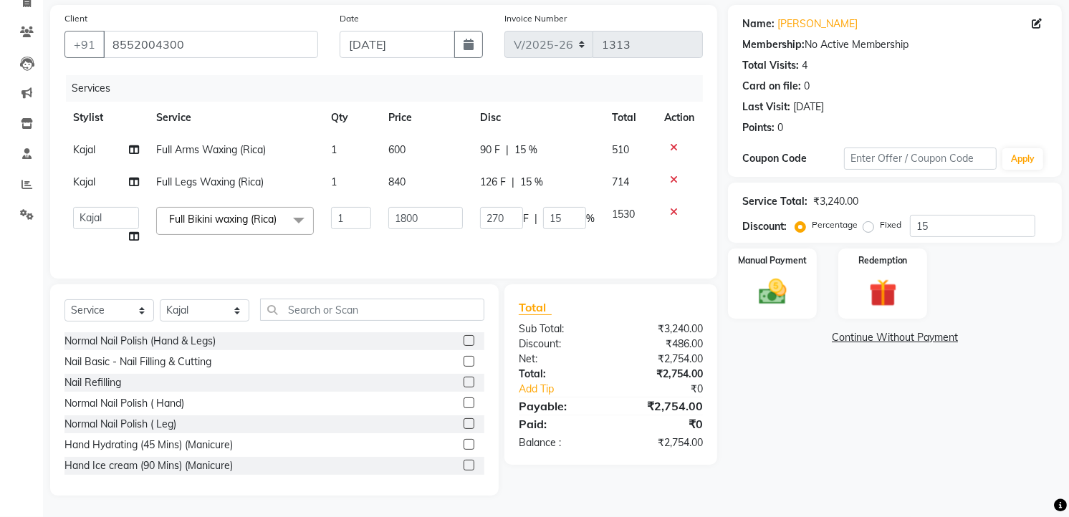
scroll to position [120, 0]
click at [432, 207] on input "1800" at bounding box center [425, 218] width 74 height 22
type input "1"
type input "1500"
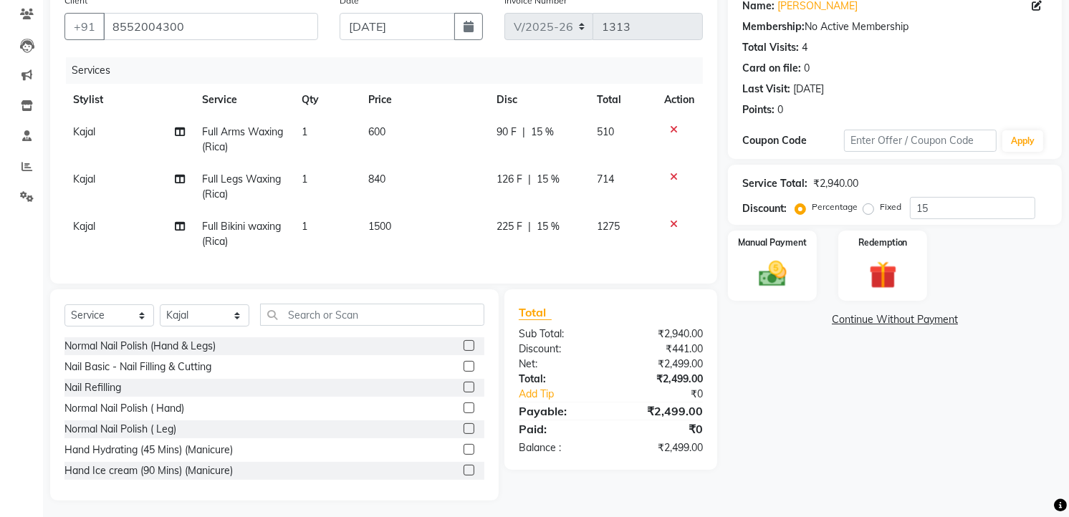
click at [476, 270] on div "Client [PHONE_NUMBER] Date [DATE] Invoice Number V/2025 V/[PHONE_NUMBER] Servic…" at bounding box center [383, 135] width 667 height 297
click at [777, 280] on img at bounding box center [772, 274] width 47 height 33
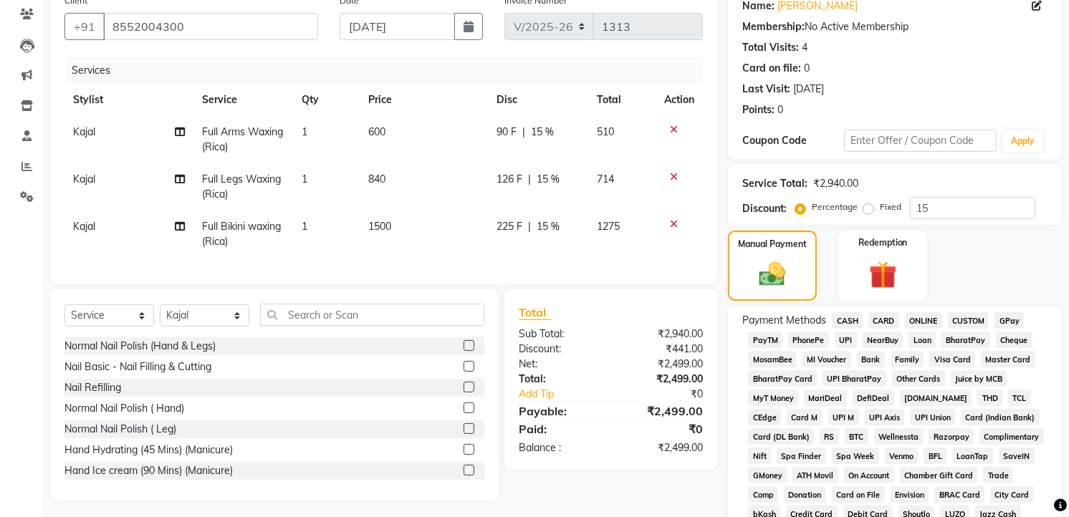
click at [858, 317] on span "CASH" at bounding box center [847, 320] width 31 height 16
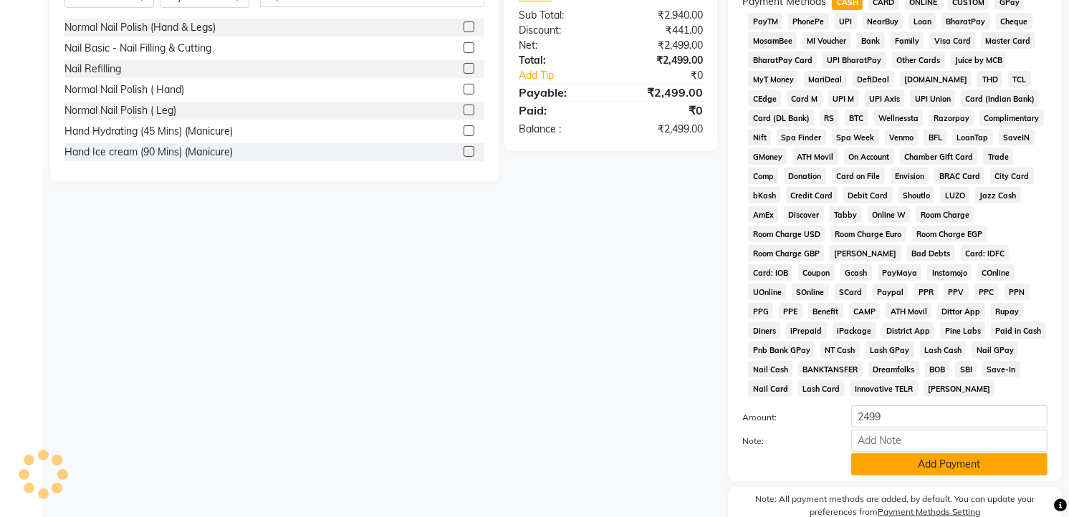
click at [902, 463] on button "Add Payment" at bounding box center [949, 464] width 196 height 22
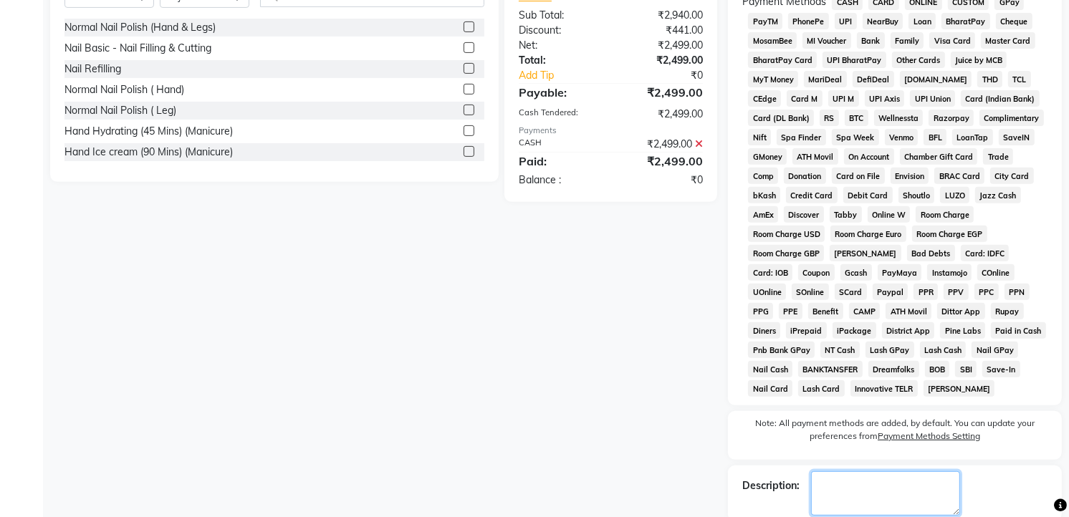
click at [905, 489] on textarea at bounding box center [885, 493] width 149 height 44
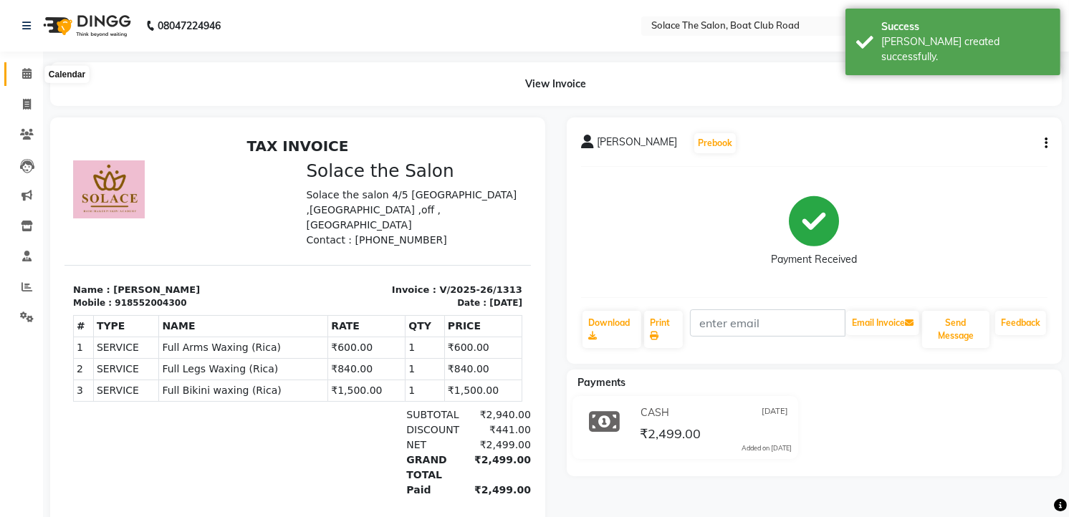
click at [29, 74] on icon at bounding box center [26, 73] width 9 height 11
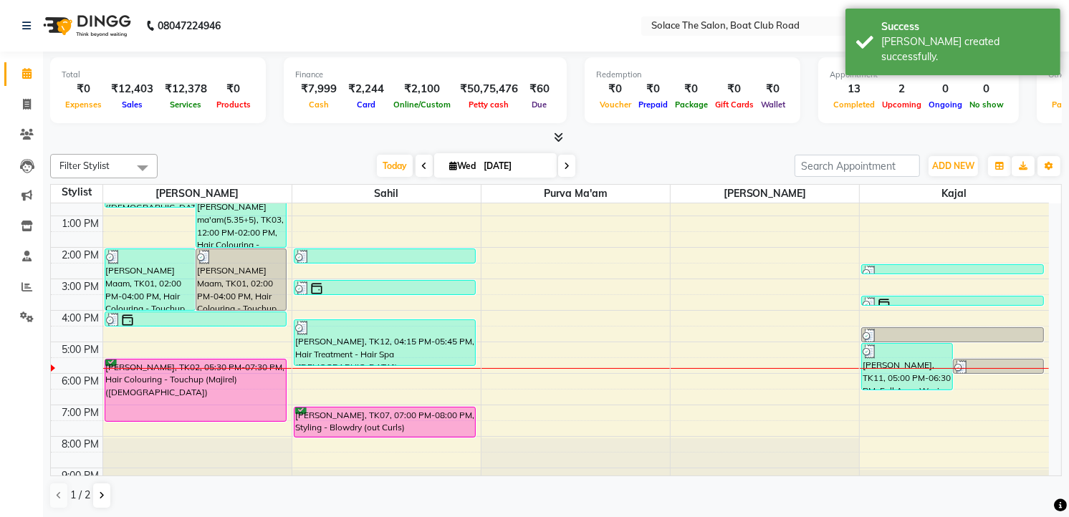
scroll to position [170, 0]
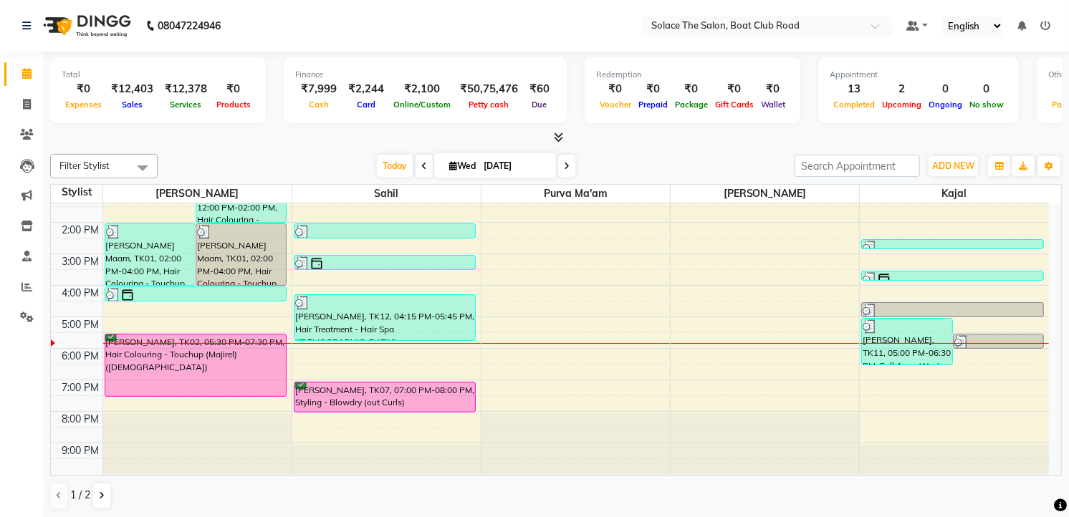
click at [564, 162] on icon at bounding box center [567, 166] width 6 height 9
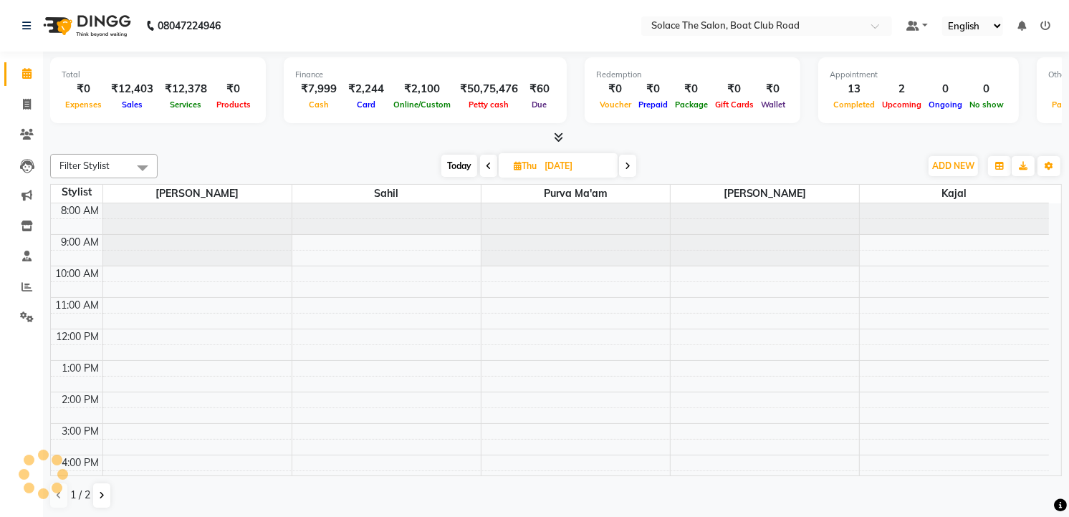
scroll to position [170, 0]
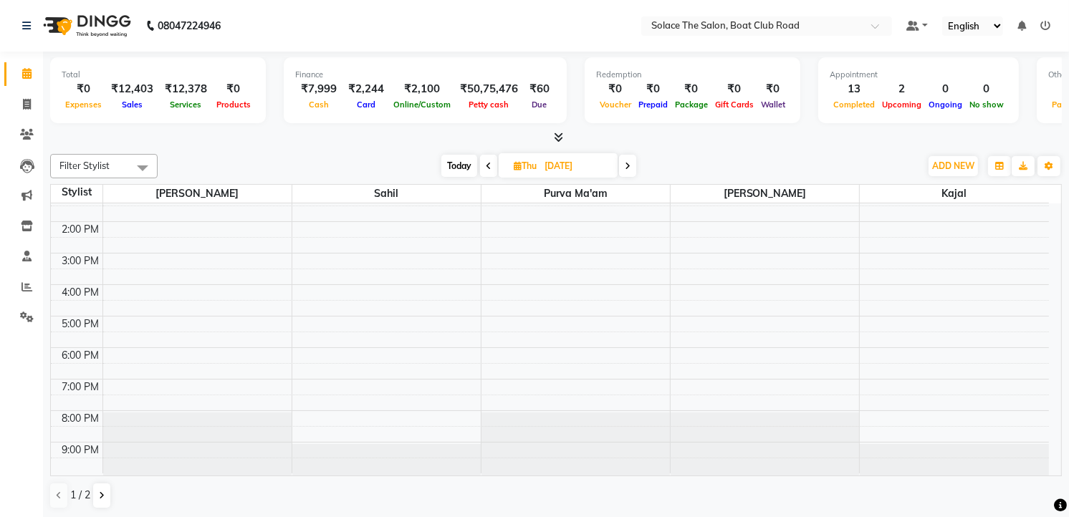
click at [458, 168] on span "Today" at bounding box center [459, 166] width 36 height 22
type input "[DATE]"
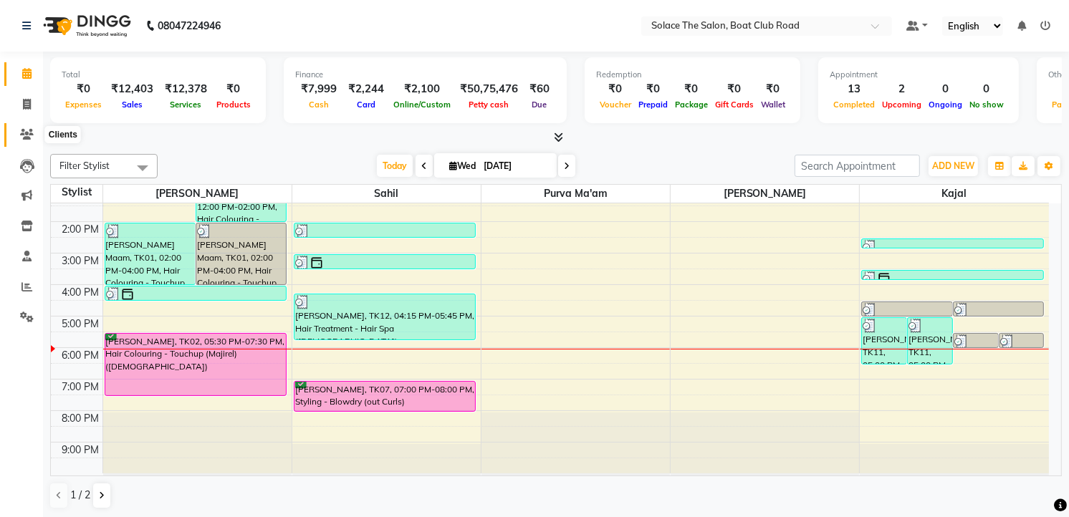
click at [32, 133] on icon at bounding box center [27, 134] width 14 height 11
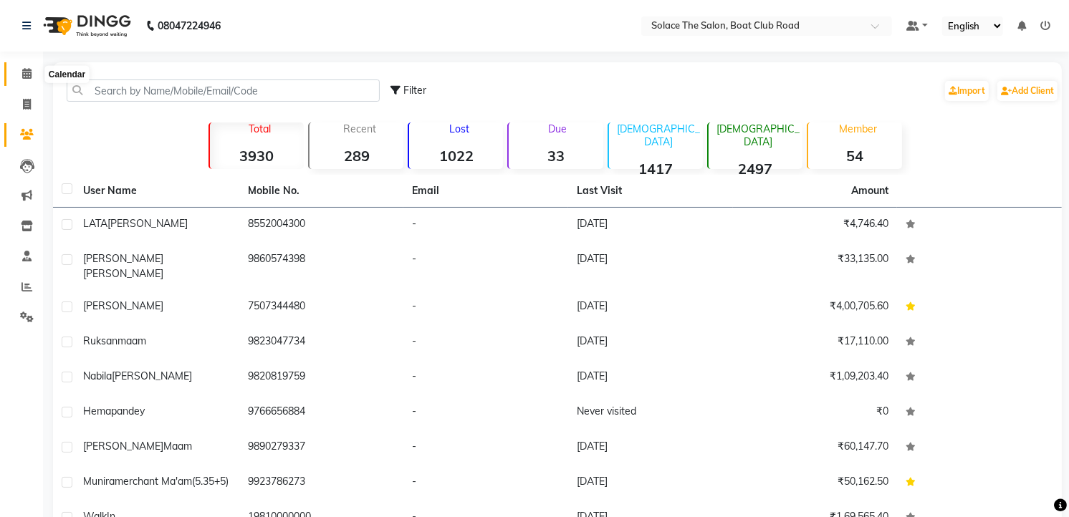
click at [24, 69] on icon at bounding box center [26, 73] width 9 height 11
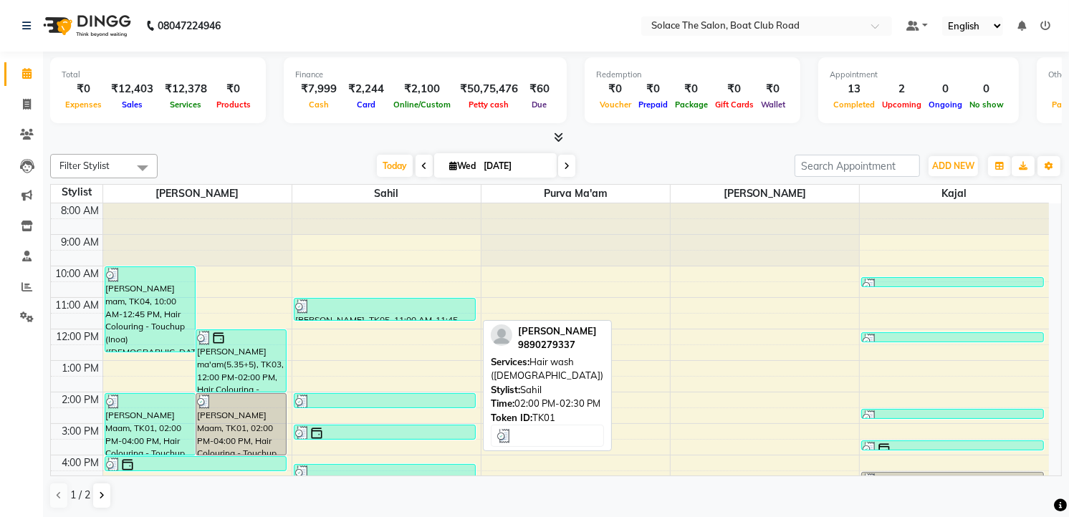
scroll to position [170, 0]
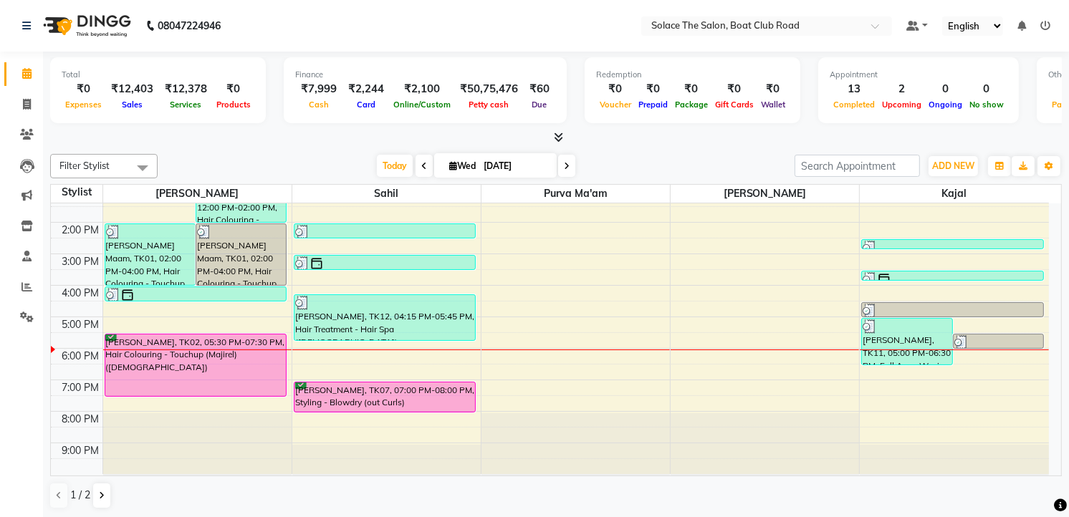
click at [313, 345] on div "8:00 AM 9:00 AM 10:00 AM 11:00 AM 12:00 PM 1:00 PM 2:00 PM 3:00 PM 4:00 PM 5:00…" at bounding box center [550, 254] width 998 height 440
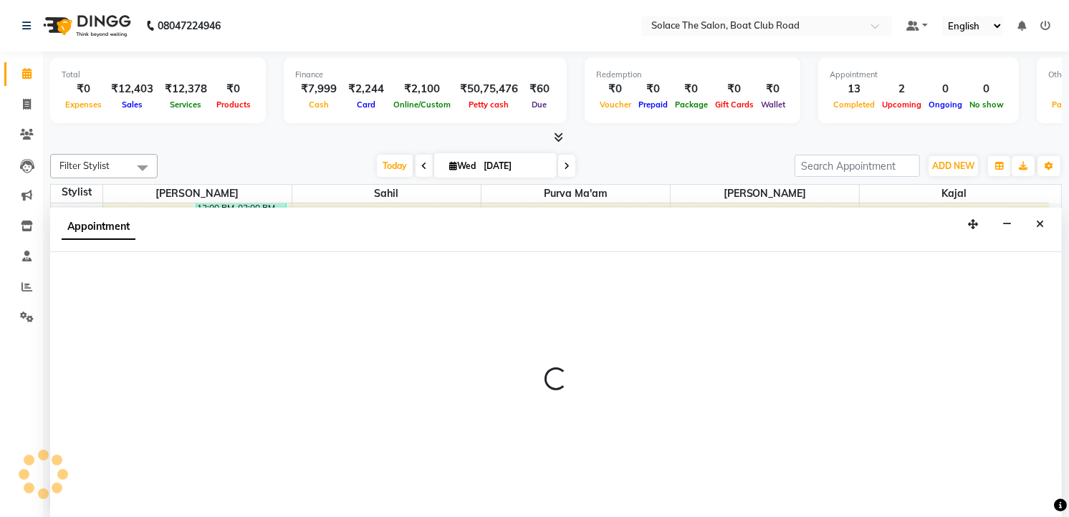
select select "74276"
select select "tentative"
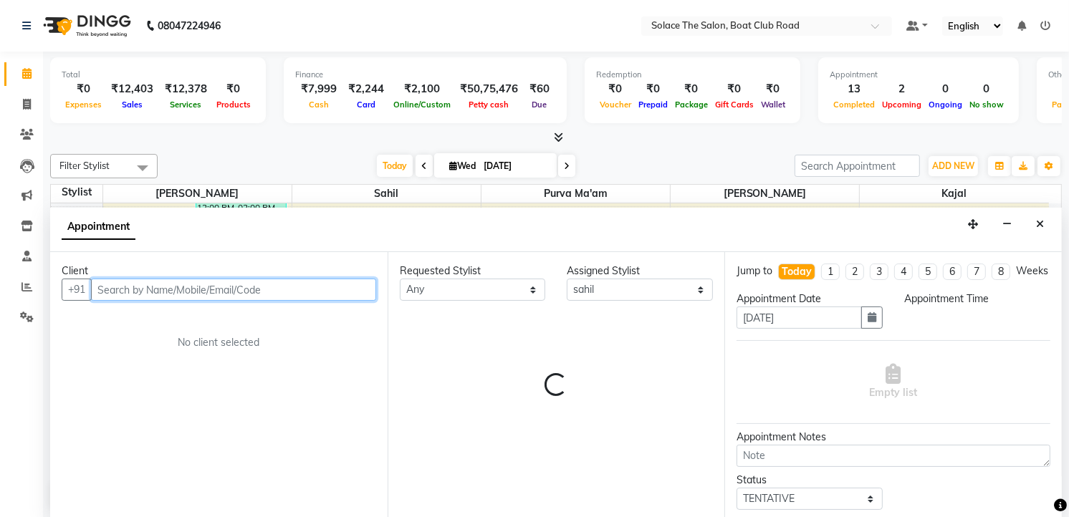
select select "1050"
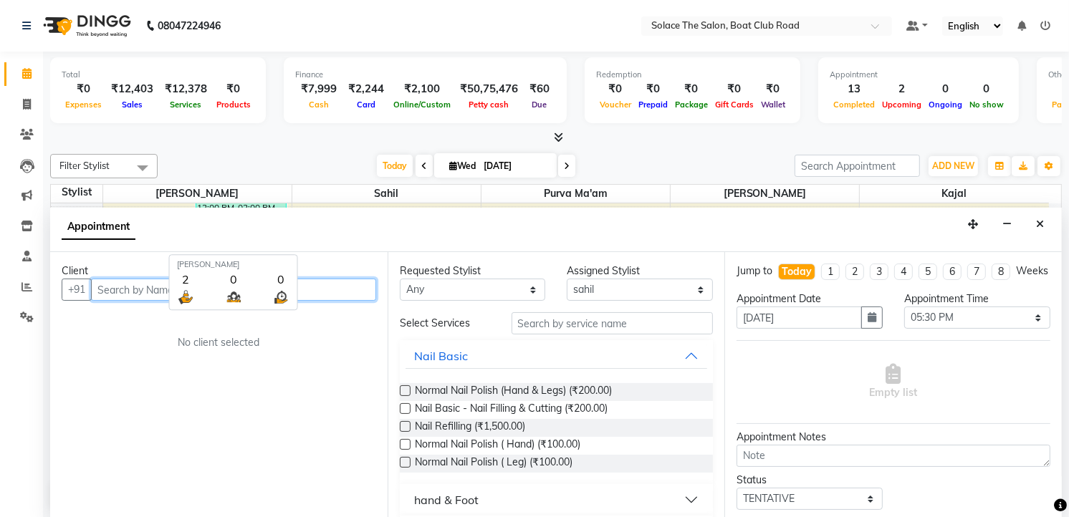
scroll to position [1, 0]
click at [127, 289] on input "text" at bounding box center [233, 289] width 285 height 22
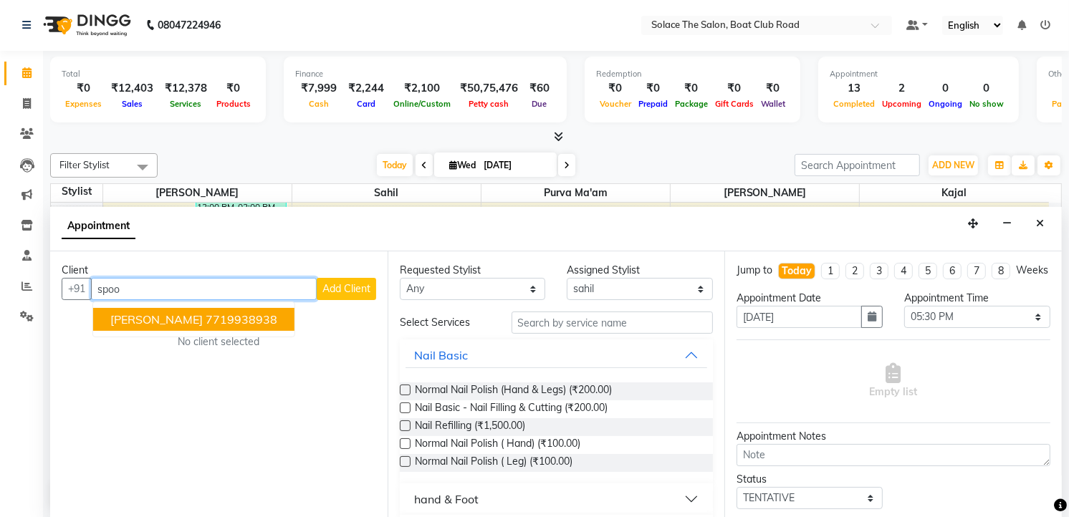
click at [161, 323] on span "[PERSON_NAME]" at bounding box center [156, 319] width 92 height 14
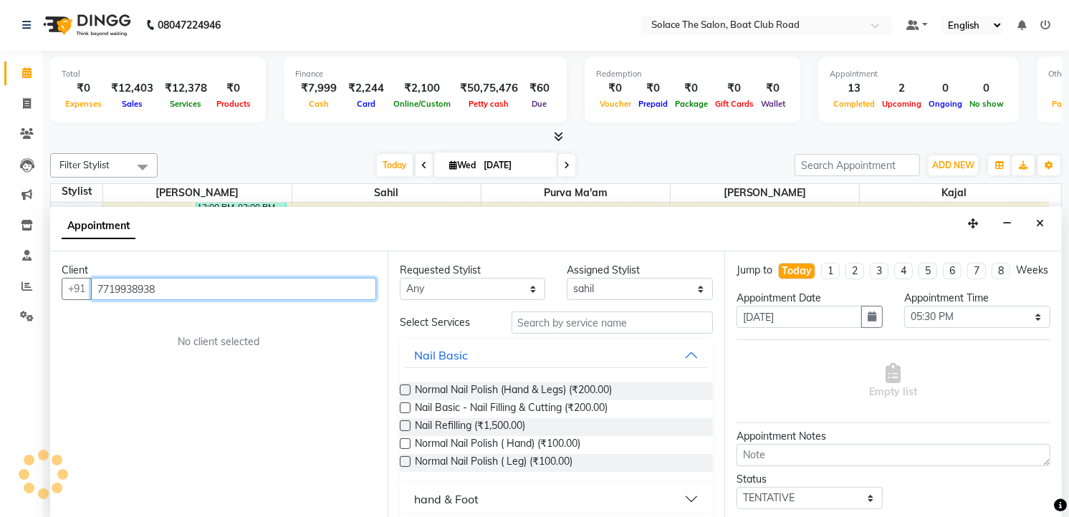
type input "7719938938"
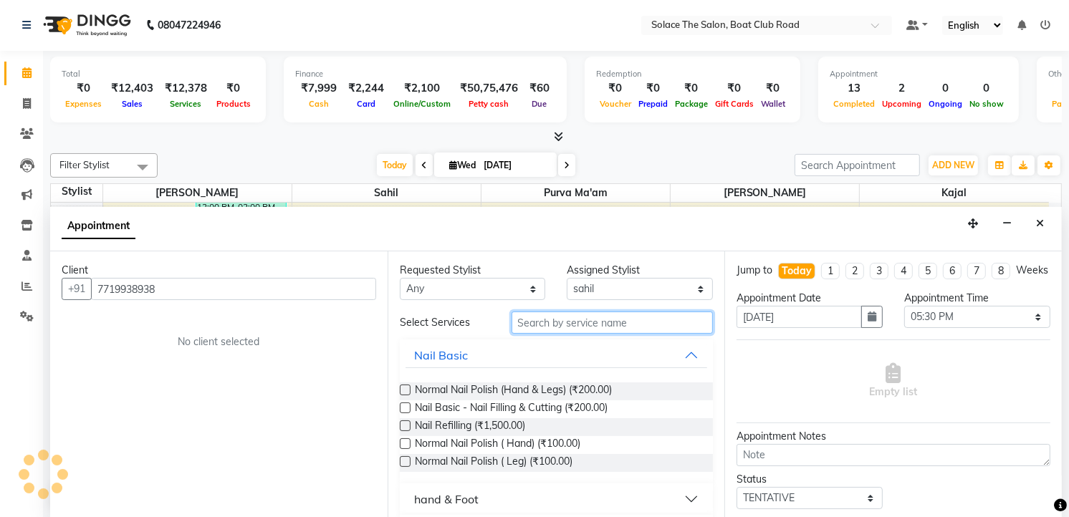
click at [552, 324] on input "text" at bounding box center [612, 323] width 202 height 22
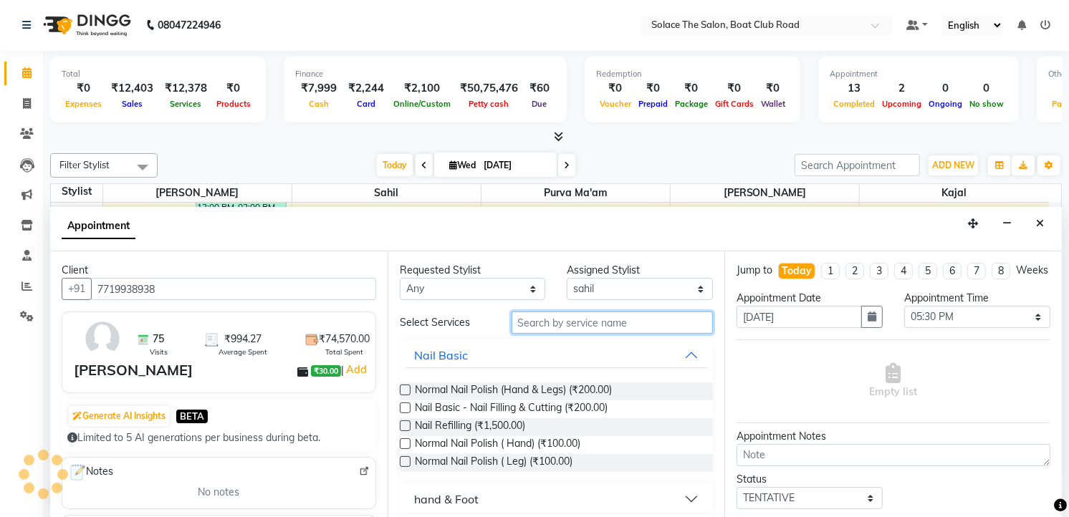
click at [514, 318] on input "text" at bounding box center [612, 323] width 202 height 22
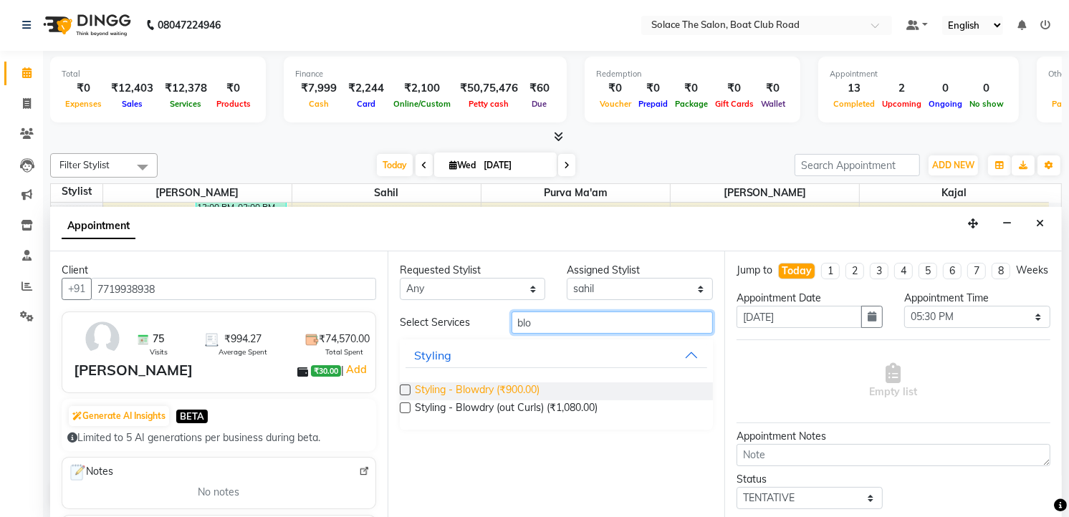
type input "blo"
click at [507, 392] on span "Styling - Blowdry (₹900.00)" at bounding box center [477, 391] width 125 height 18
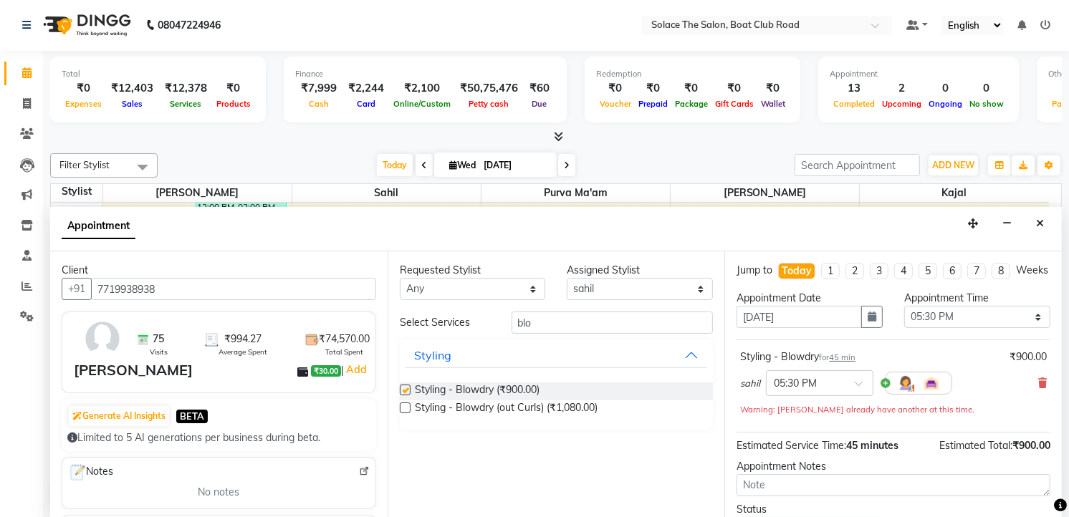
checkbox input "false"
click at [622, 288] on select "Select Atul [PERSON_NAME] Kajal Purva Ma'am rishi [PERSON_NAME] suraj" at bounding box center [640, 289] width 146 height 22
click at [587, 372] on div "Styling - Blowdry (₹900.00) Styling - Blowdry (out Curls) (₹1,080.00)" at bounding box center [557, 400] width 314 height 59
click at [561, 321] on input "blo" at bounding box center [612, 323] width 202 height 22
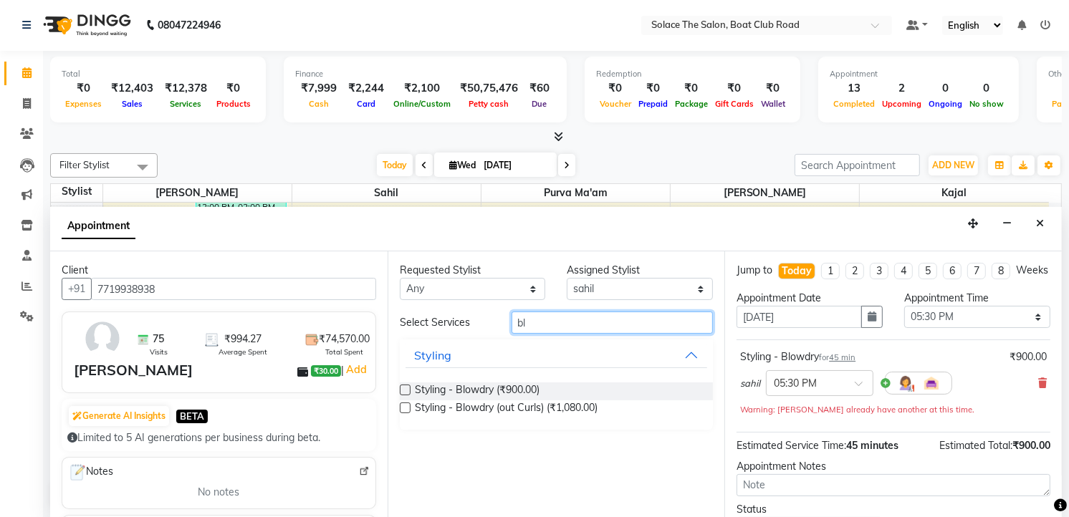
type input "b"
type input "fil"
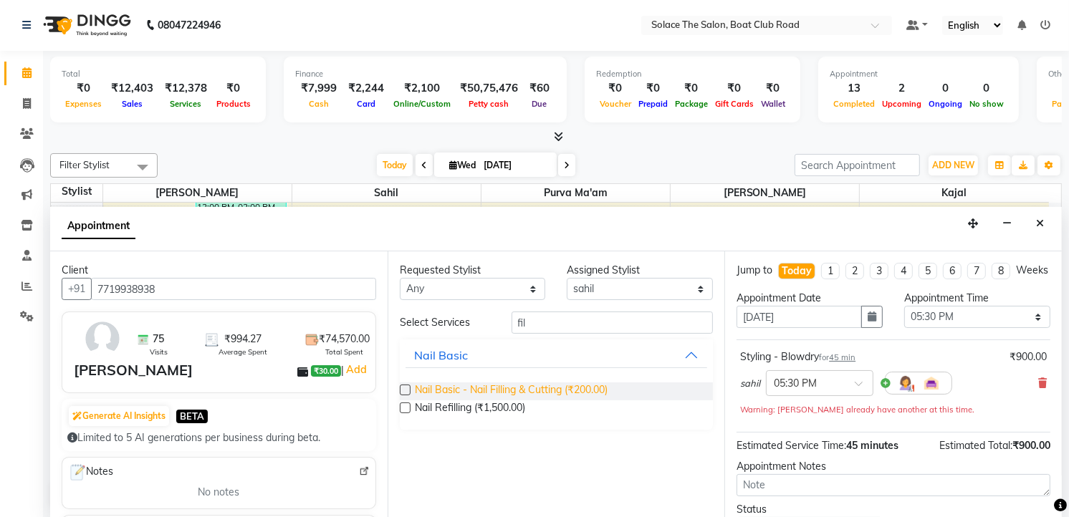
click at [516, 390] on span "Nail Basic - Nail Filling & Cutting (₹200.00)" at bounding box center [511, 391] width 193 height 18
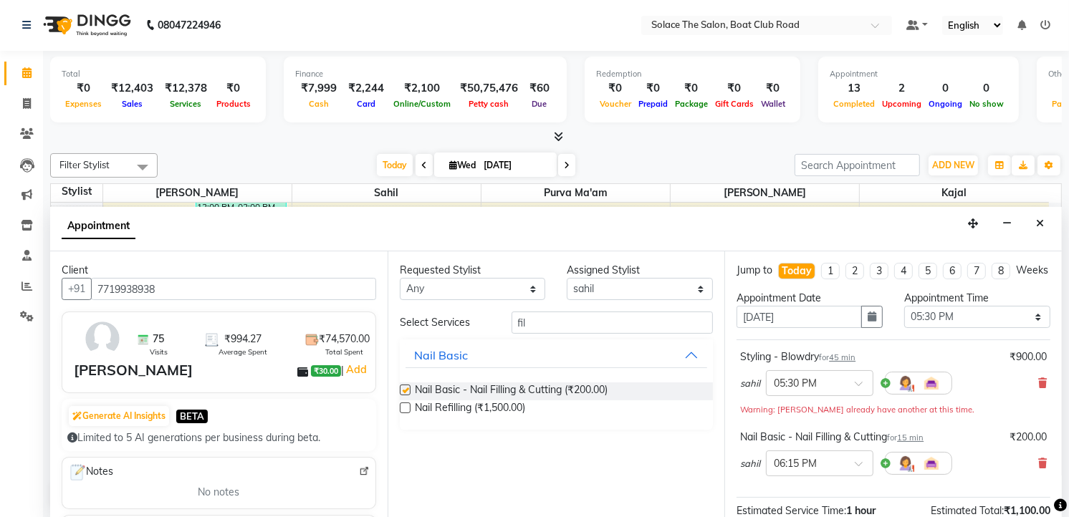
checkbox input "false"
click at [553, 340] on div "Nail Basic" at bounding box center [557, 355] width 314 height 32
click at [549, 316] on input "fil" at bounding box center [612, 323] width 202 height 22
type input "f"
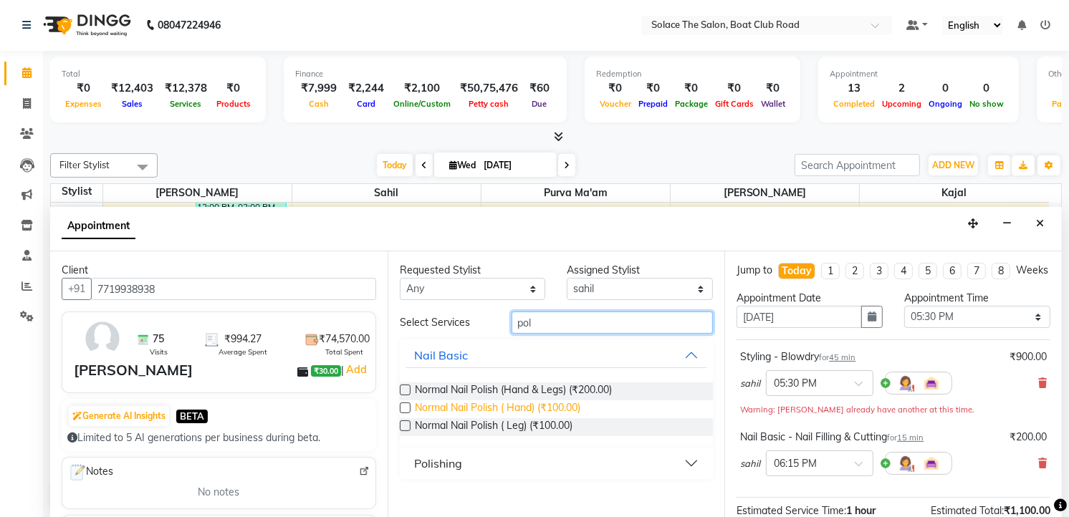
type input "pol"
click at [516, 410] on span "Normal Nail Polish ( Hand) (₹100.00)" at bounding box center [497, 409] width 165 height 18
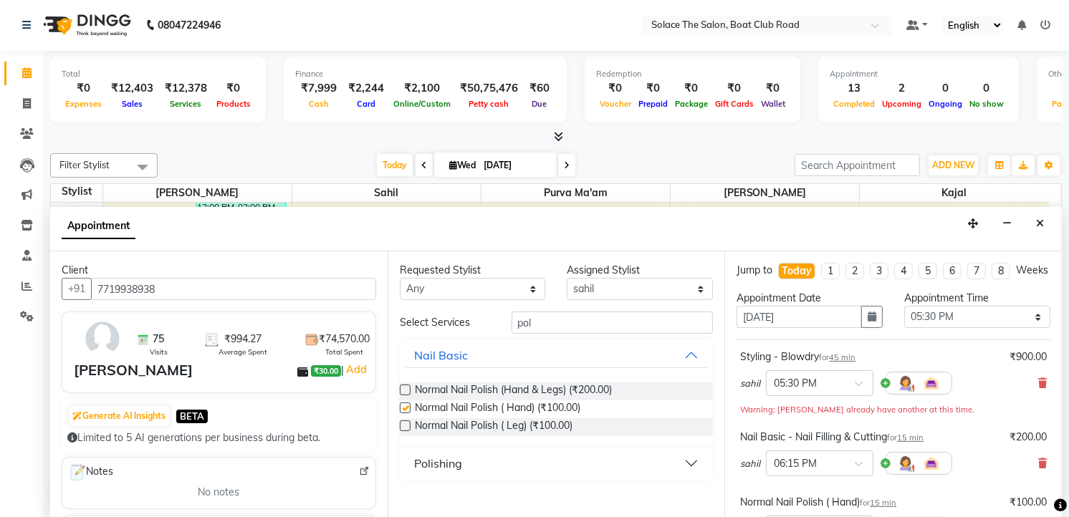
checkbox input "false"
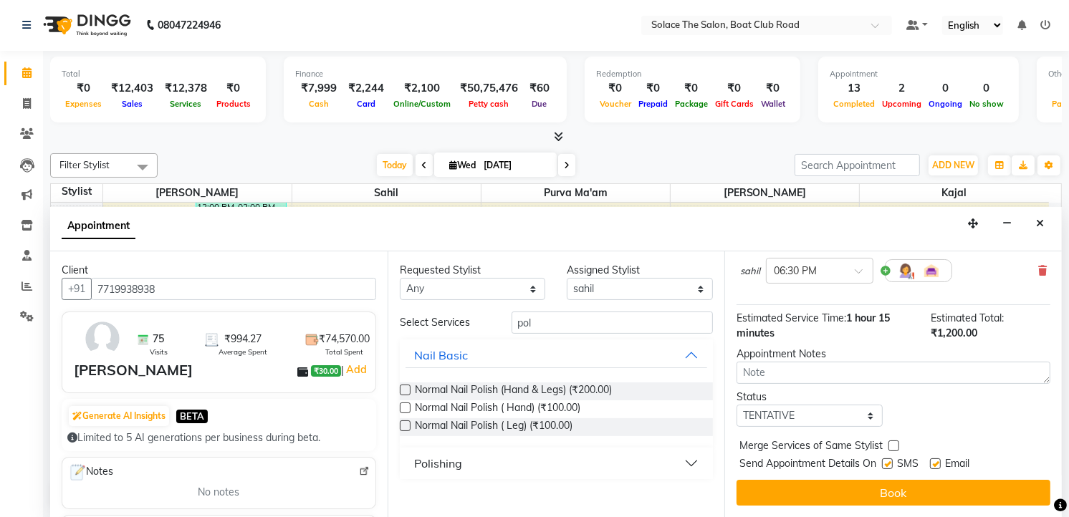
scroll to position [271, 0]
click at [842, 423] on select "Select TENTATIVE CONFIRM CHECK-IN UPCOMING" at bounding box center [809, 416] width 146 height 22
select select "confirm booking"
click at [736, 405] on select "Select TENTATIVE CONFIRM CHECK-IN UPCOMING" at bounding box center [809, 416] width 146 height 22
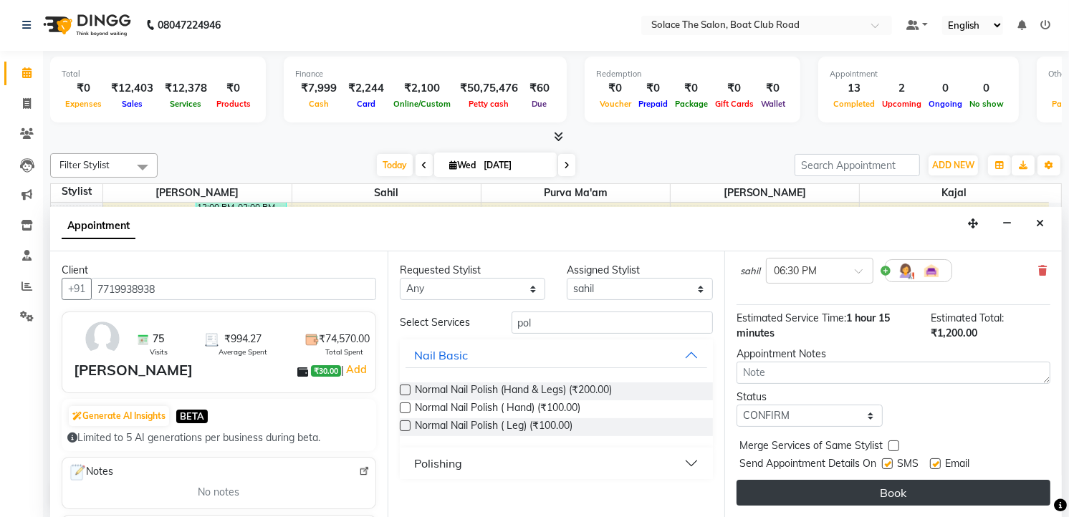
click at [852, 497] on button "Book" at bounding box center [893, 493] width 314 height 26
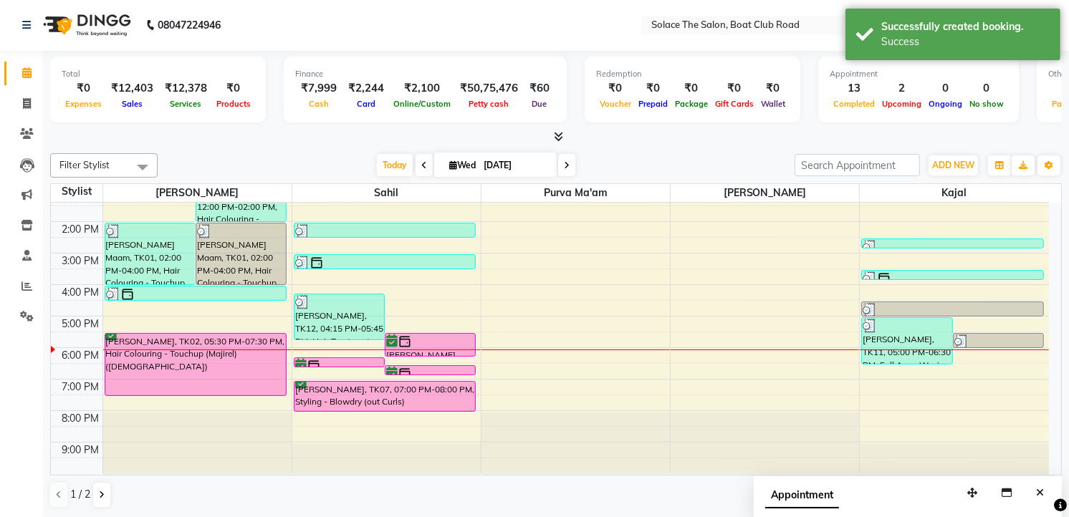
scroll to position [0, 0]
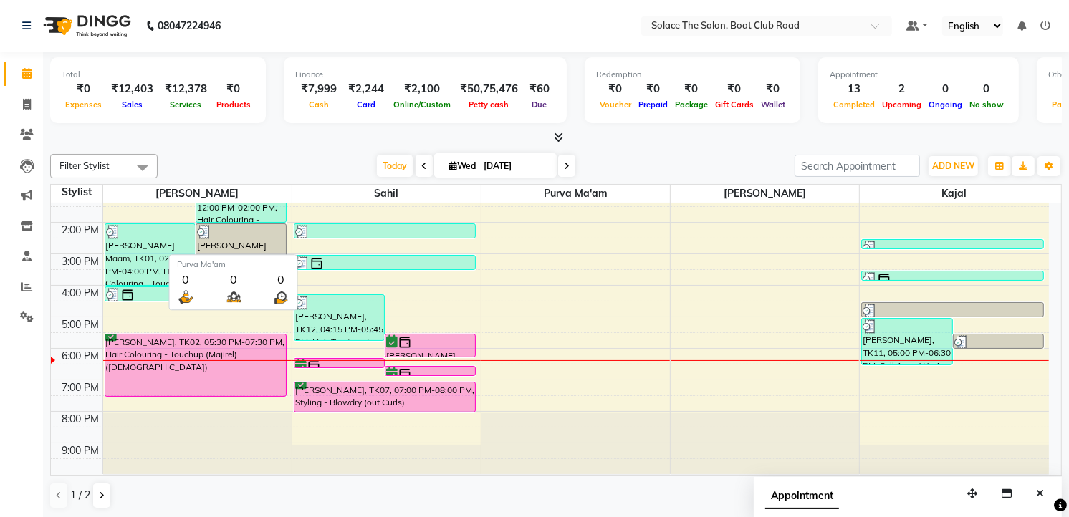
click at [448, 345] on div at bounding box center [430, 342] width 88 height 14
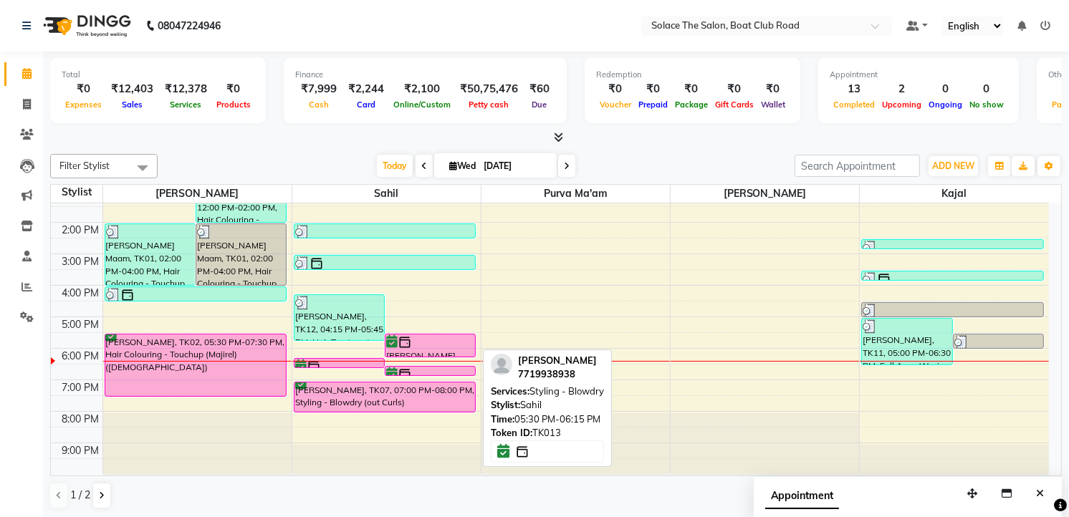
click at [435, 347] on div at bounding box center [430, 342] width 88 height 14
select select "6"
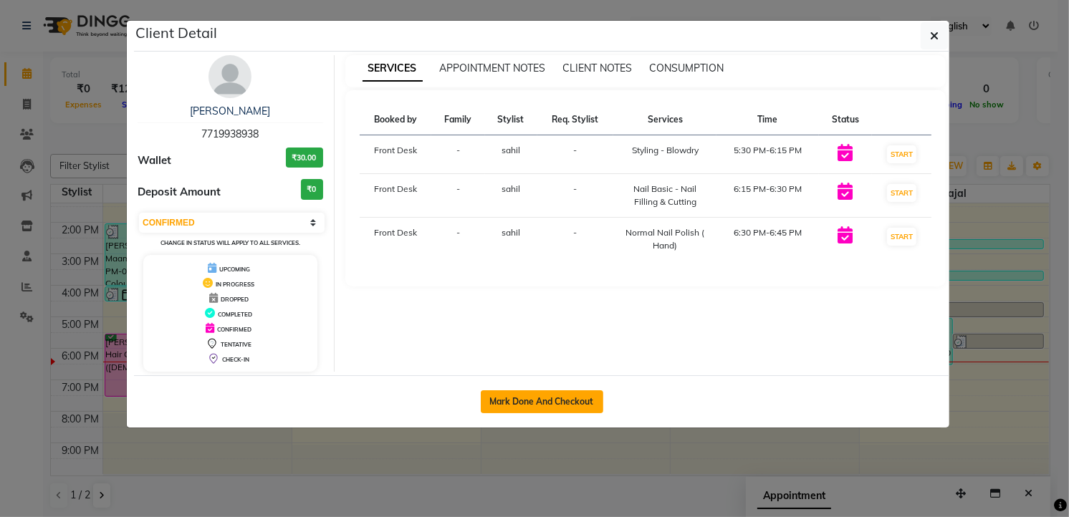
click at [546, 406] on button "Mark Done And Checkout" at bounding box center [542, 401] width 122 height 23
select select "service"
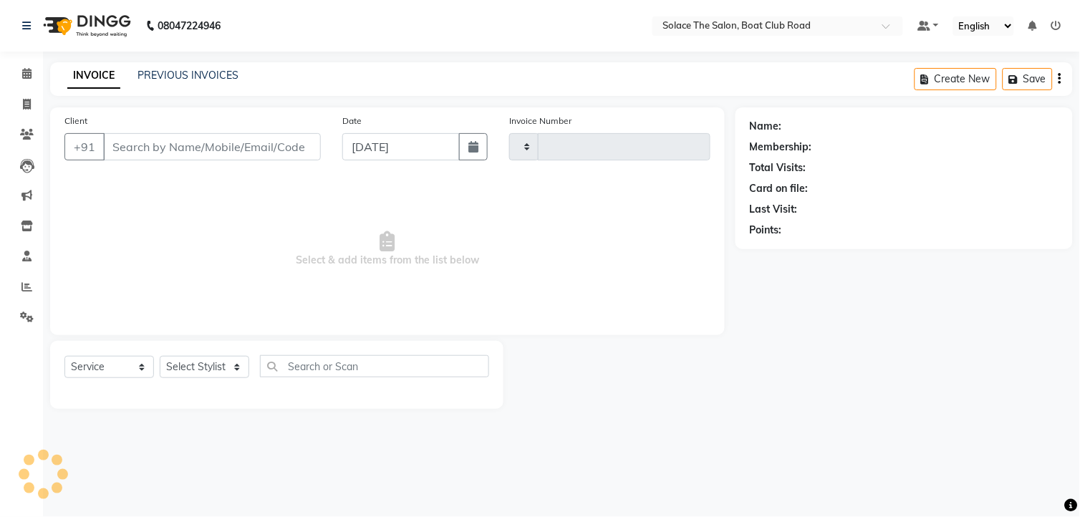
type input "1314"
select select "585"
type input "7719938938"
select select "74276"
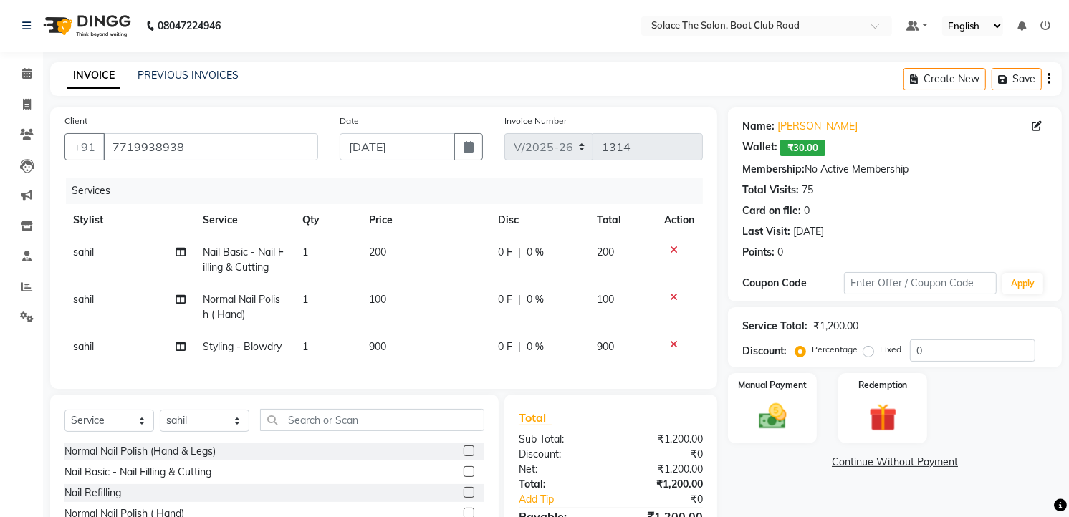
click at [101, 306] on td "sahil" at bounding box center [129, 307] width 130 height 47
select select "74276"
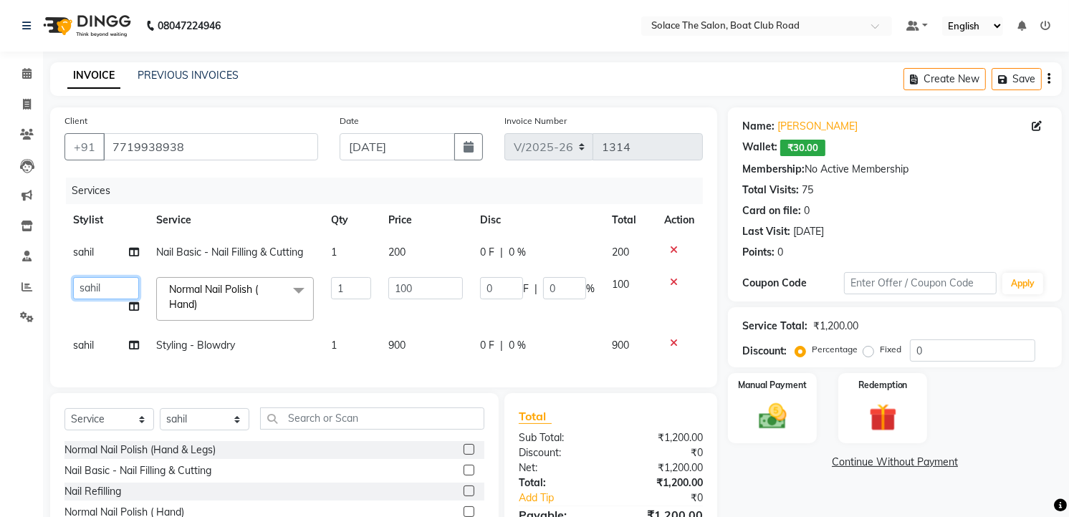
click at [98, 291] on select "[PERSON_NAME] [PERSON_NAME] [PERSON_NAME] Front Desk Kajal Kavita [PERSON_NAME]…" at bounding box center [106, 288] width 66 height 22
drag, startPoint x: 98, startPoint y: 291, endPoint x: 105, endPoint y: 287, distance: 7.4
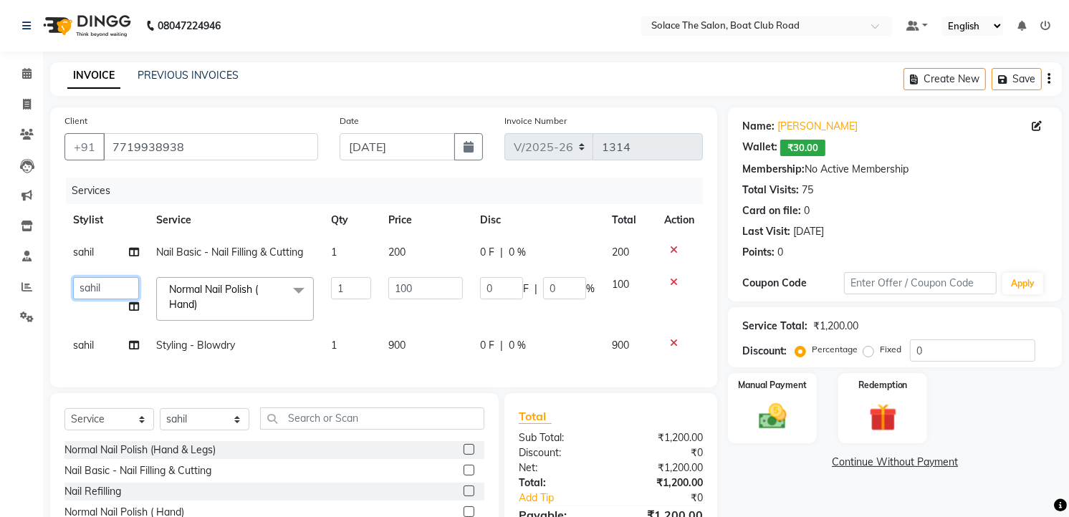
click at [98, 291] on select "[PERSON_NAME] [PERSON_NAME] [PERSON_NAME] Front Desk Kajal Kavita [PERSON_NAME]…" at bounding box center [106, 288] width 66 height 22
click at [105, 287] on select "[PERSON_NAME] [PERSON_NAME] [PERSON_NAME] Front Desk Kajal Kavita [PERSON_NAME]…" at bounding box center [106, 288] width 66 height 22
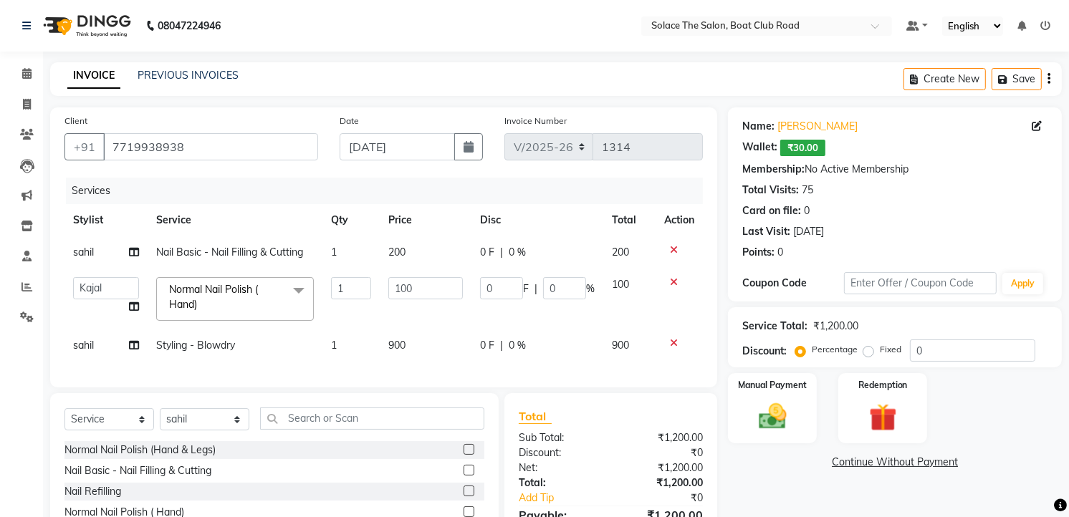
select select "23757"
click at [94, 266] on td "sahil" at bounding box center [105, 252] width 83 height 32
select select "74276"
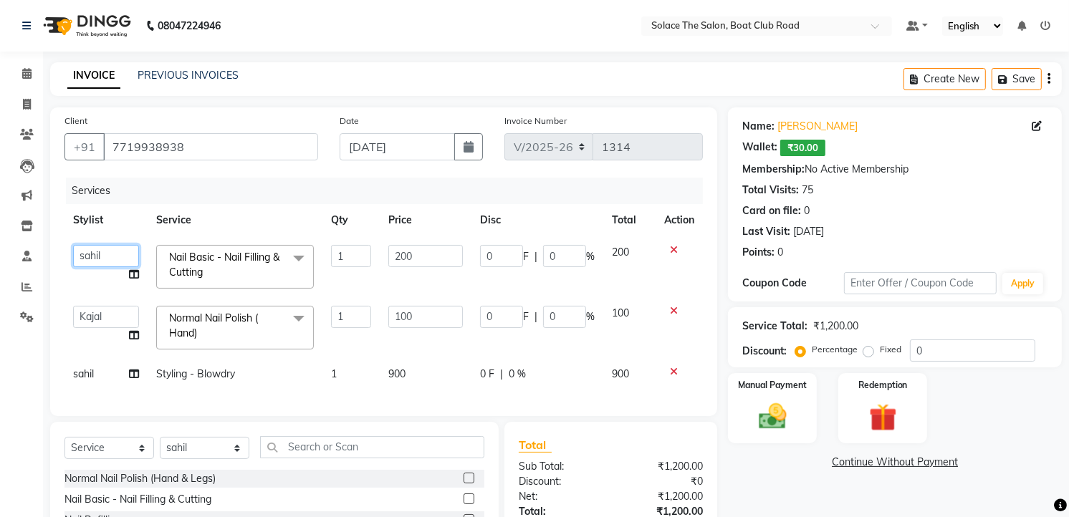
drag, startPoint x: 94, startPoint y: 266, endPoint x: 95, endPoint y: 251, distance: 14.4
click at [95, 251] on select "[PERSON_NAME] [PERSON_NAME] [PERSON_NAME] Front Desk Kajal Kavita [PERSON_NAME]…" at bounding box center [106, 256] width 66 height 22
select select "23757"
click at [415, 260] on input "200" at bounding box center [425, 256] width 74 height 22
click at [421, 256] on input "200" at bounding box center [425, 256] width 74 height 22
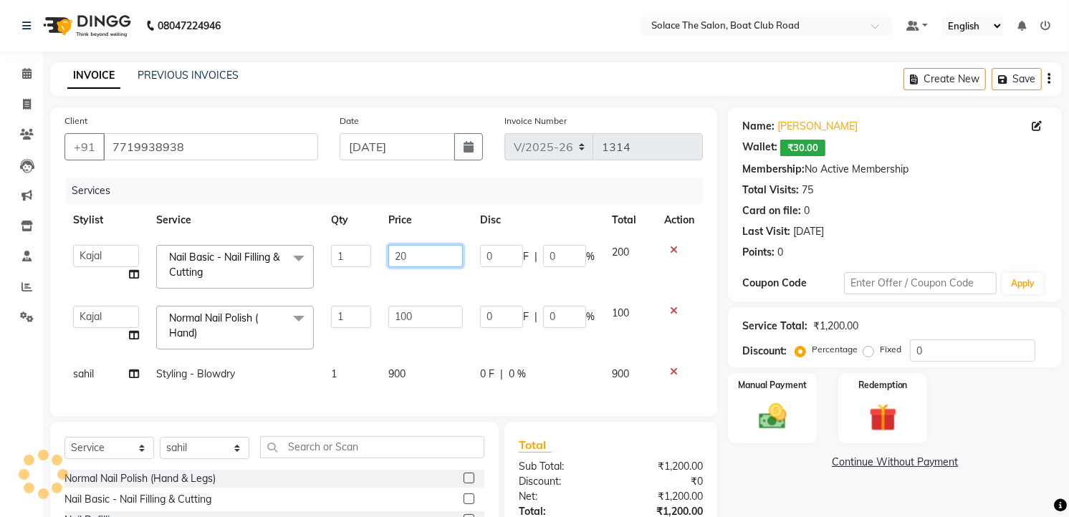
type input "2"
click at [421, 256] on input "number" at bounding box center [425, 256] width 74 height 22
type input "1"
type input "50"
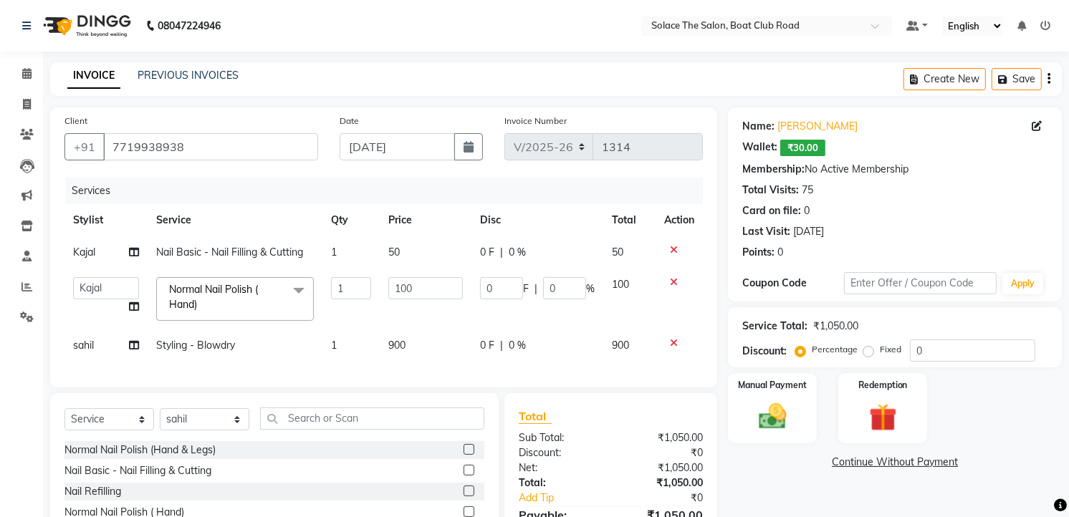
click at [619, 459] on div "Total Sub Total: ₹1,050.00 Discount: ₹0 Net: ₹1,050.00 Total: ₹1,050.00 Add Tip…" at bounding box center [611, 484] width 184 height 152
click at [770, 420] on img at bounding box center [772, 416] width 47 height 33
click at [770, 412] on img at bounding box center [772, 416] width 47 height 33
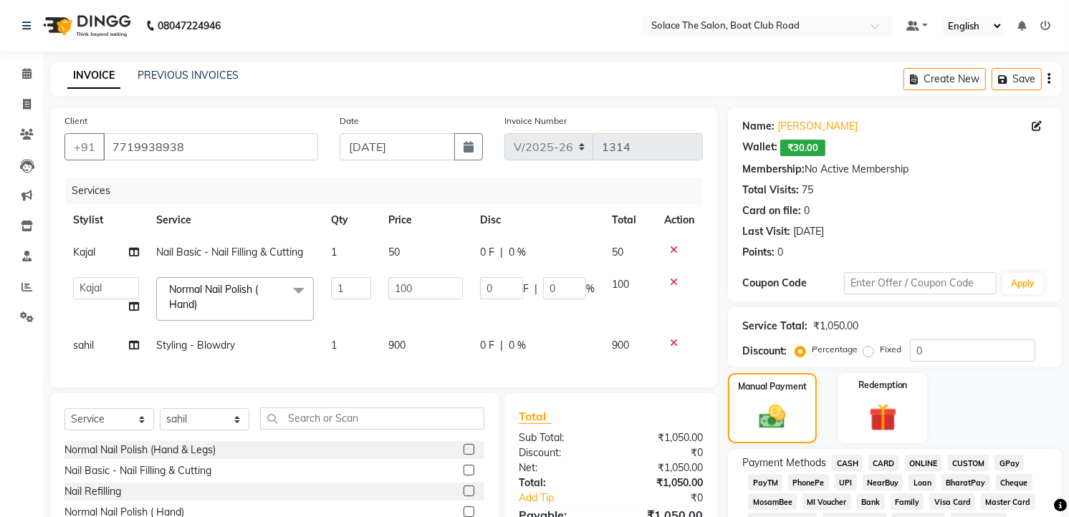
click at [849, 467] on span "CASH" at bounding box center [847, 463] width 31 height 16
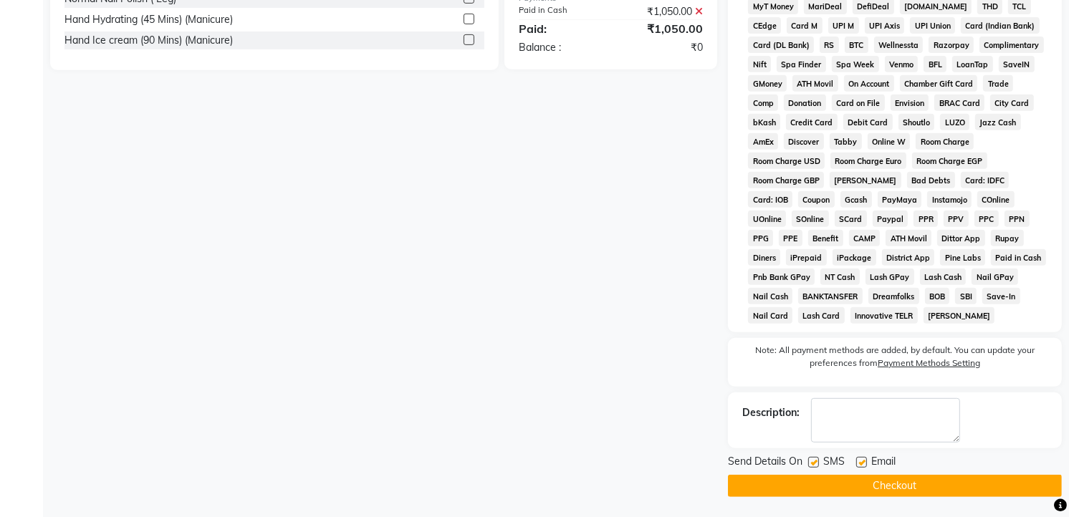
click at [870, 480] on button "Checkout" at bounding box center [895, 486] width 334 height 22
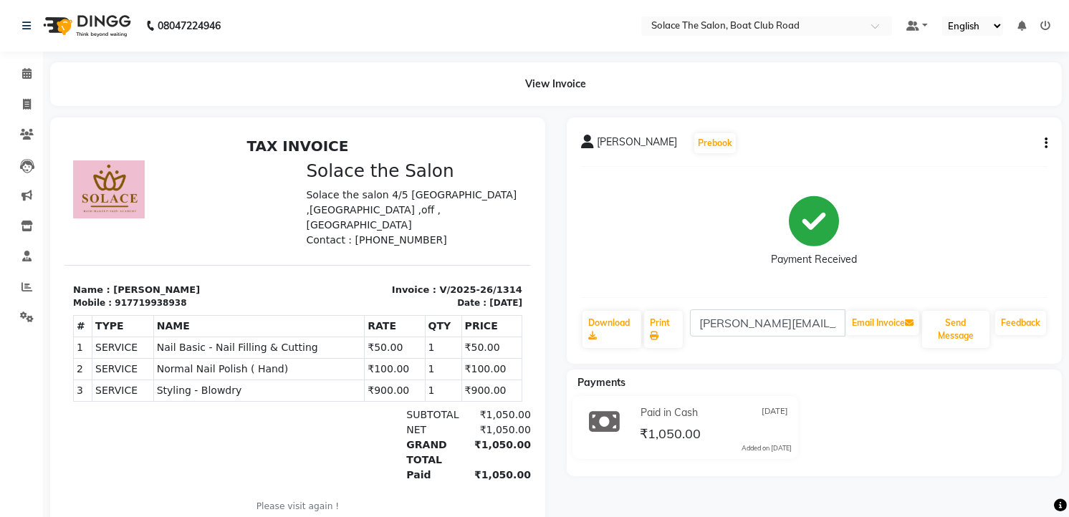
scroll to position [45, 0]
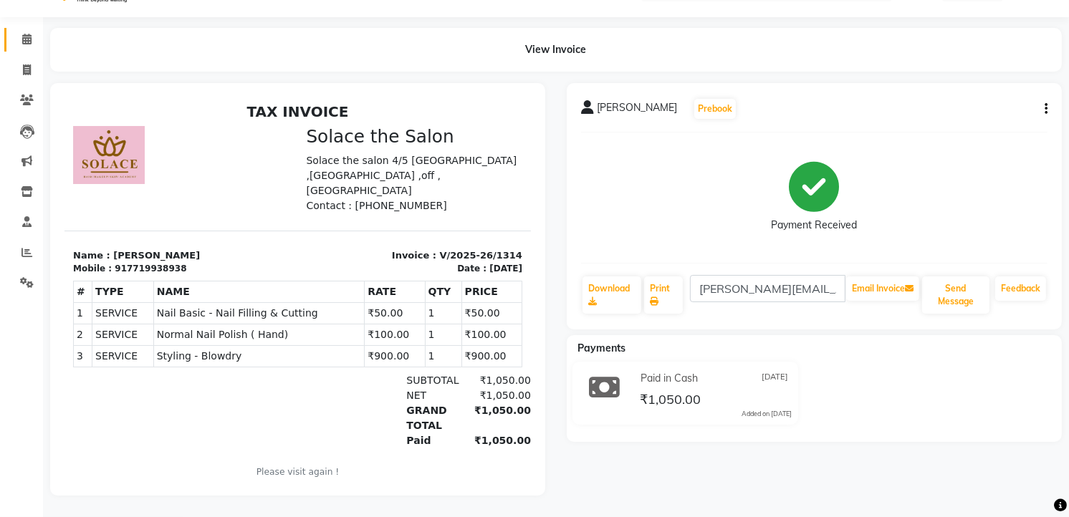
click at [22, 34] on icon at bounding box center [26, 39] width 9 height 11
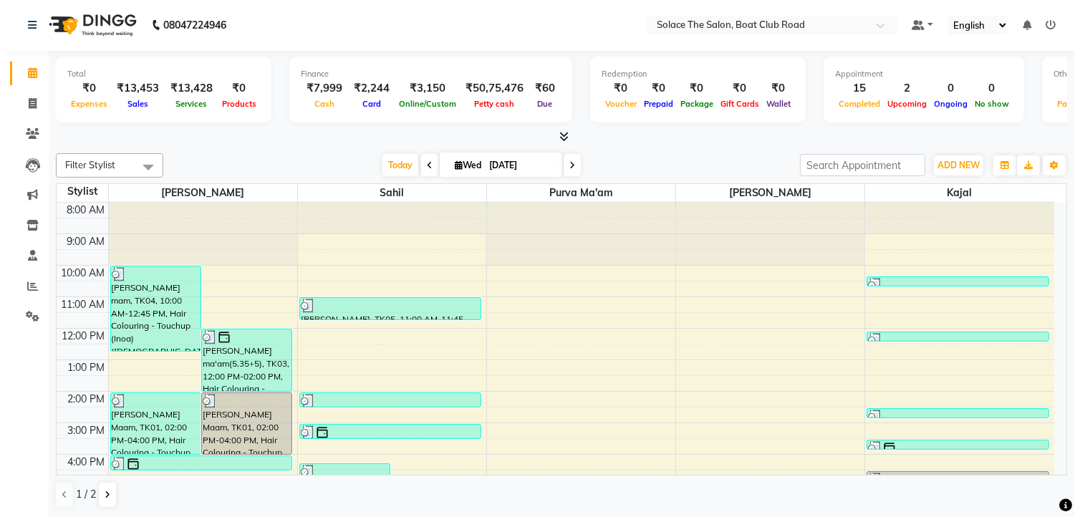
scroll to position [170, 0]
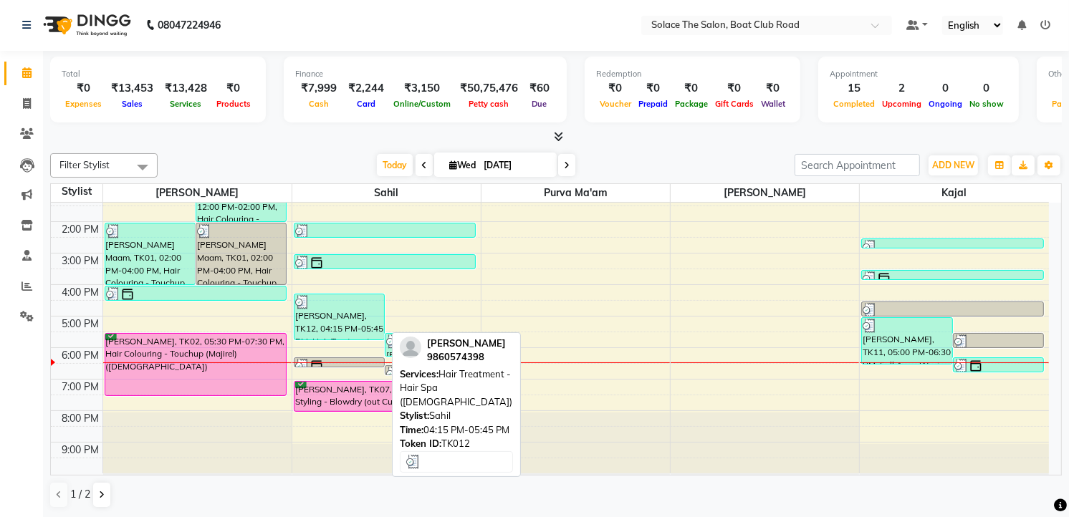
click at [367, 301] on div at bounding box center [339, 302] width 88 height 14
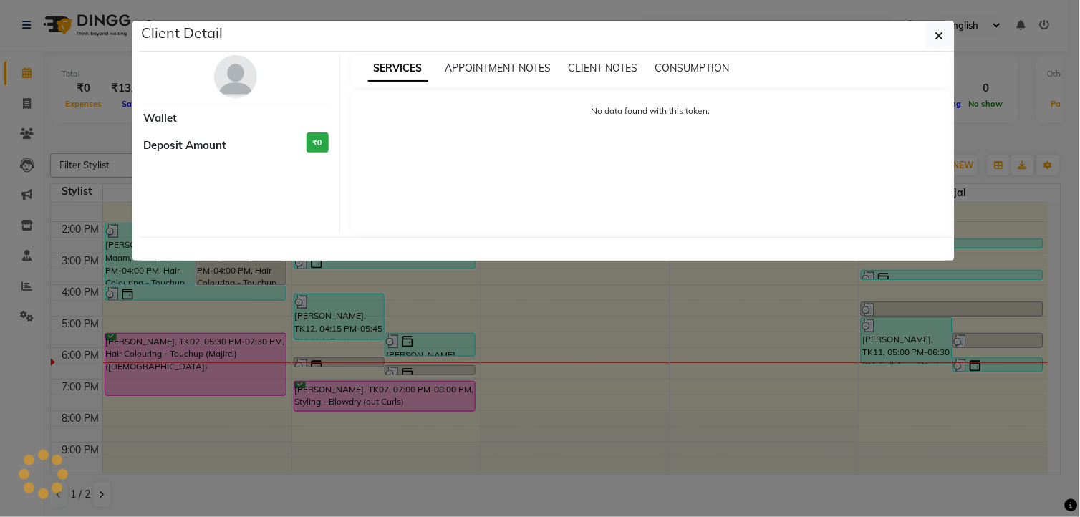
select select "3"
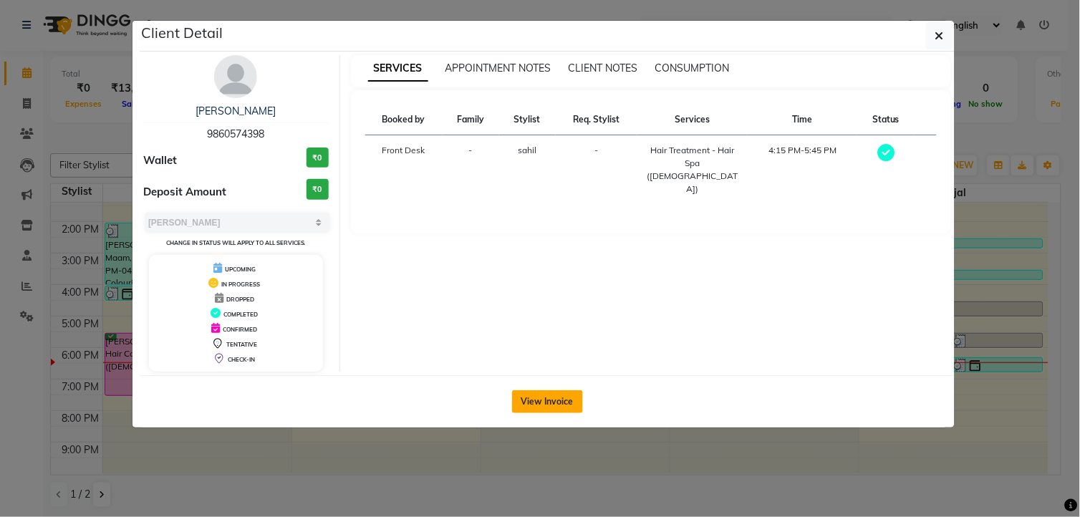
click at [559, 398] on button "View Invoice" at bounding box center [547, 401] width 71 height 23
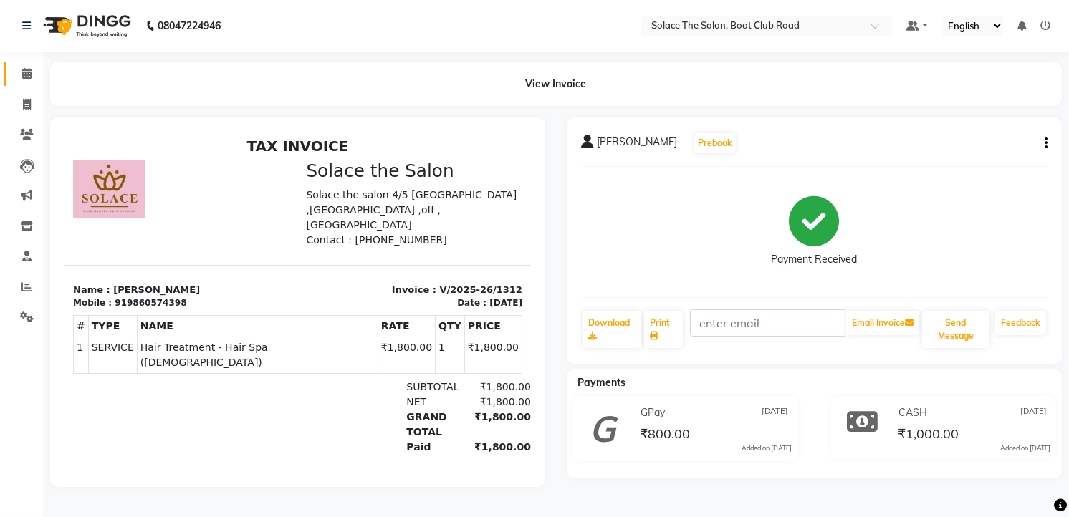
click at [21, 82] on link "Calendar" at bounding box center [21, 74] width 34 height 24
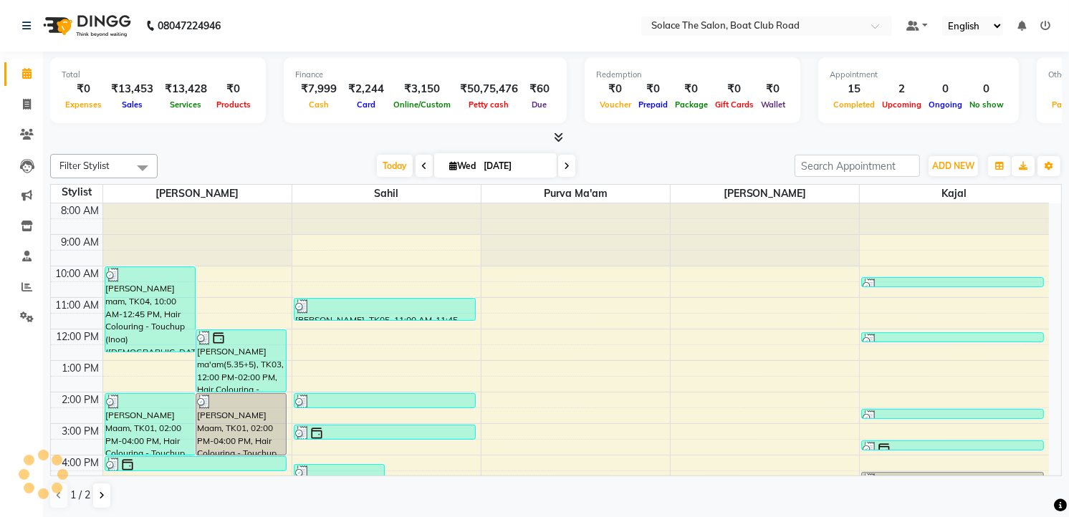
scroll to position [170, 0]
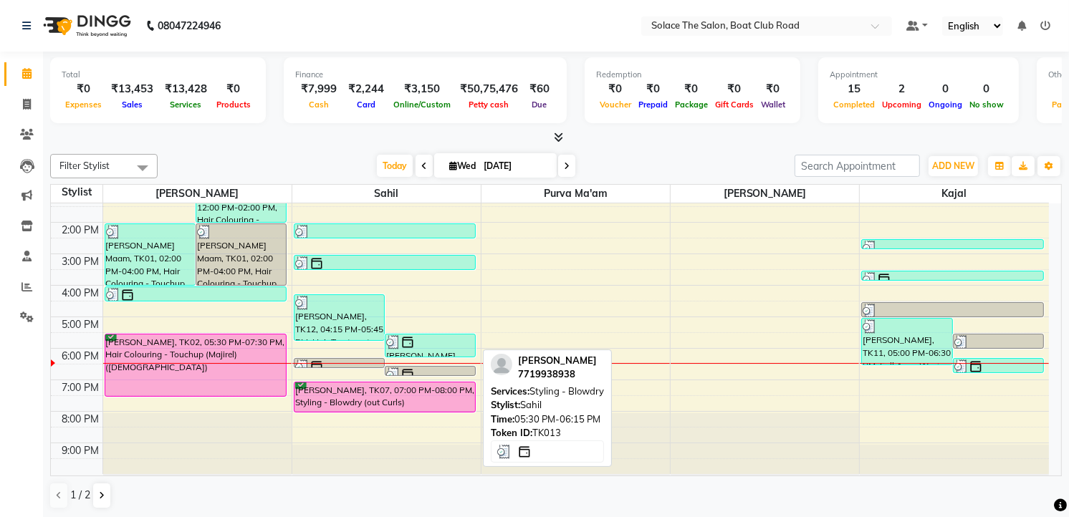
click at [418, 342] on div at bounding box center [430, 342] width 88 height 14
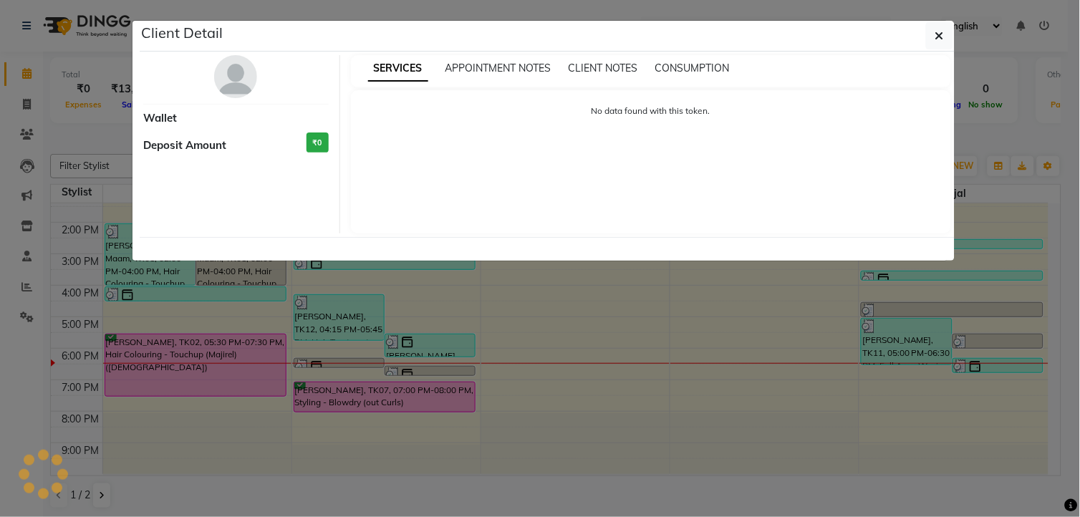
select select "3"
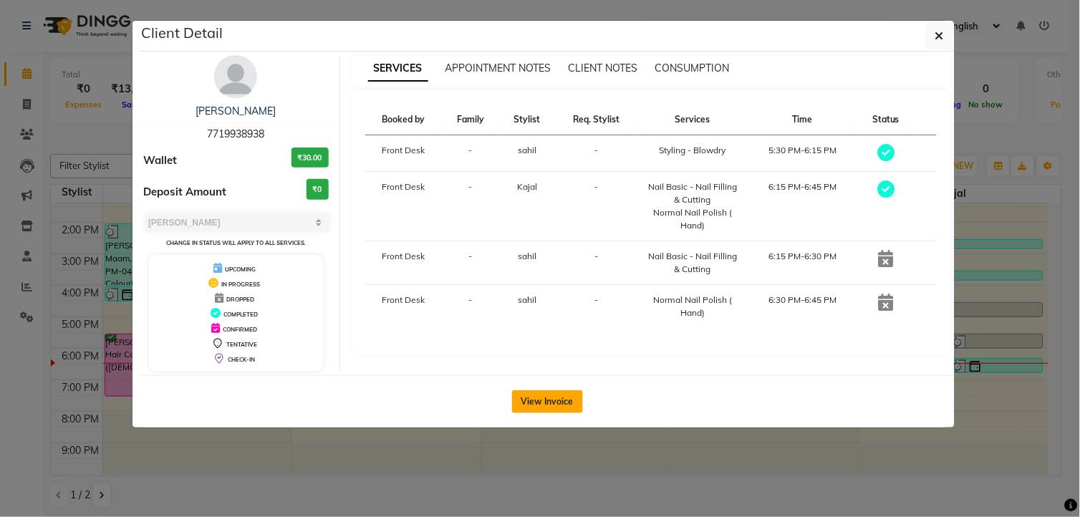
click at [547, 401] on button "View Invoice" at bounding box center [547, 401] width 71 height 23
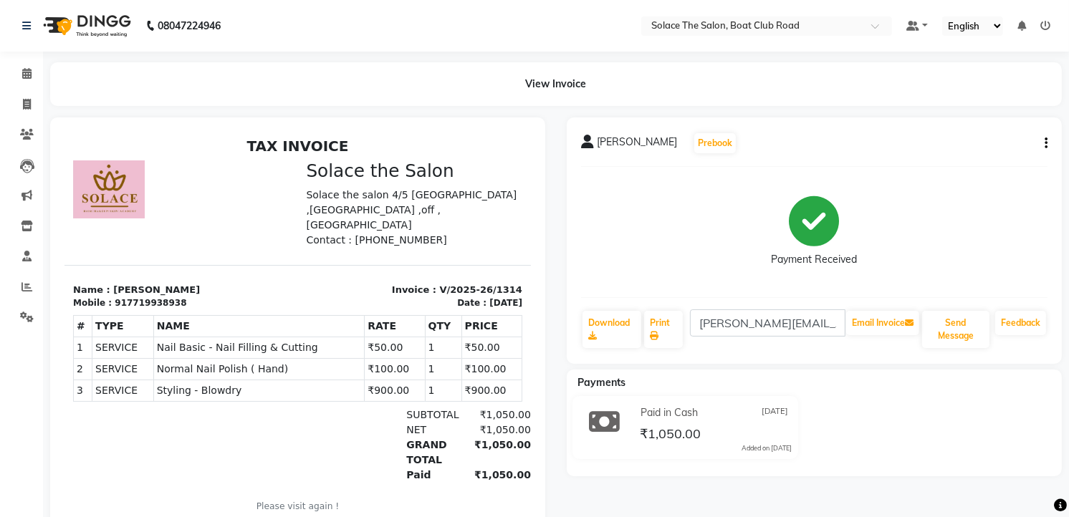
click at [1046, 143] on icon "button" at bounding box center [1045, 143] width 3 height 1
click at [973, 125] on div "Cancel Invoice" at bounding box center [988, 134] width 72 height 18
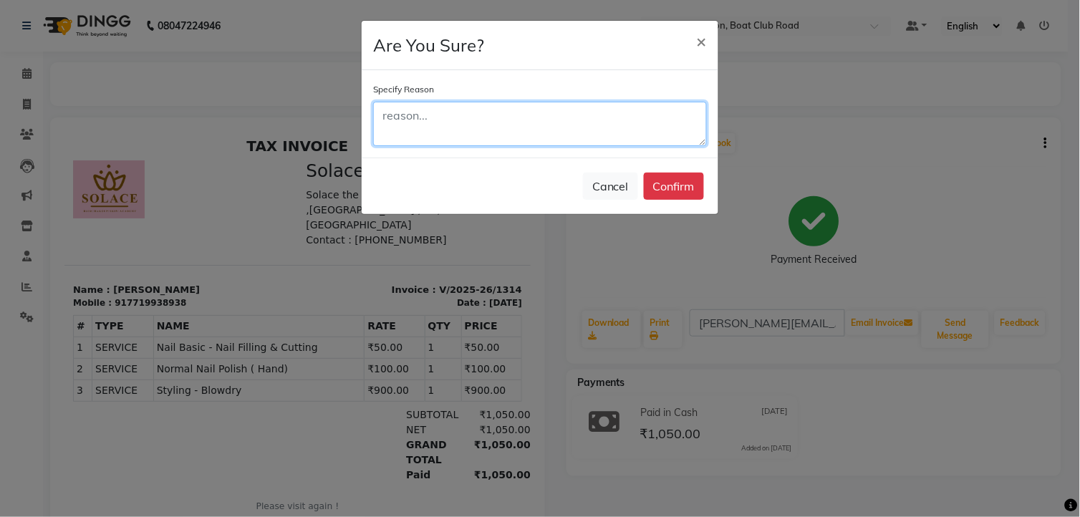
click at [572, 112] on textarea at bounding box center [540, 124] width 334 height 44
click at [439, 112] on textarea at bounding box center [540, 124] width 334 height 44
type textarea "c"
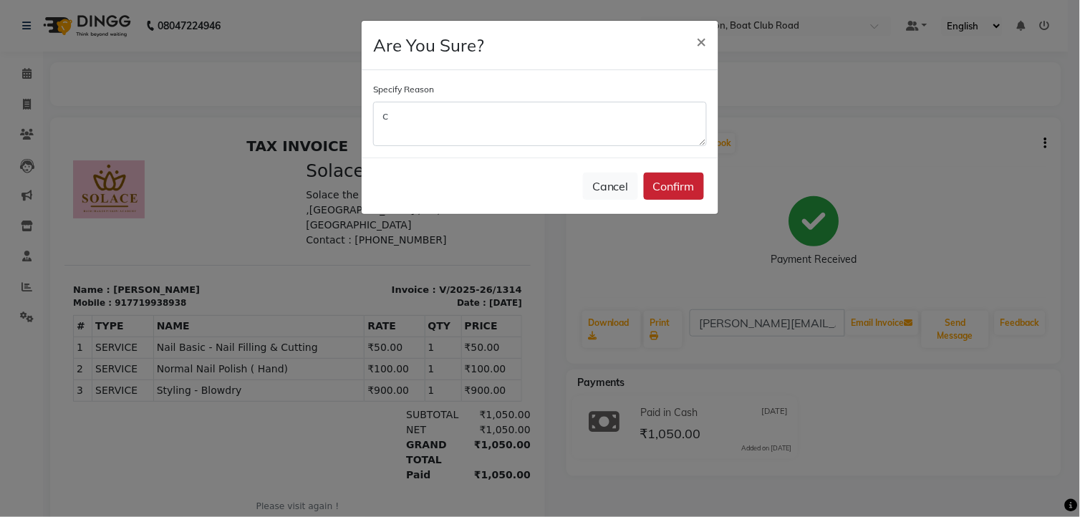
click at [653, 183] on button "Confirm" at bounding box center [674, 186] width 60 height 27
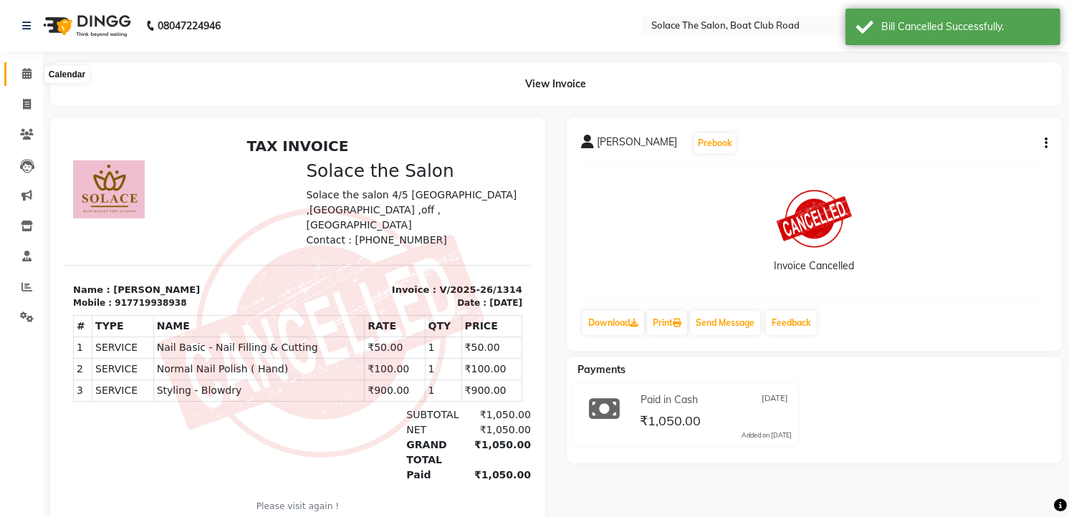
click at [18, 69] on span at bounding box center [26, 74] width 25 height 16
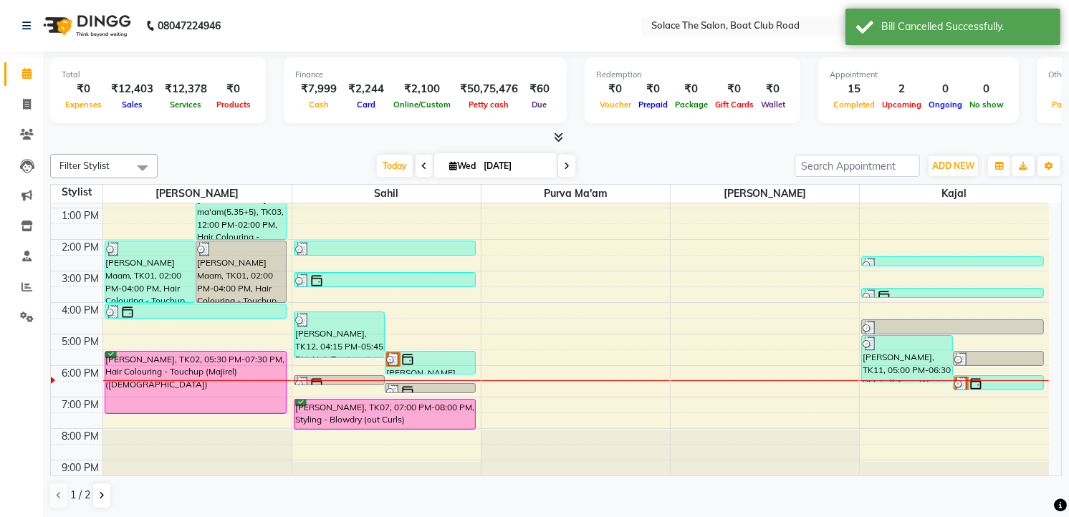
scroll to position [159, 0]
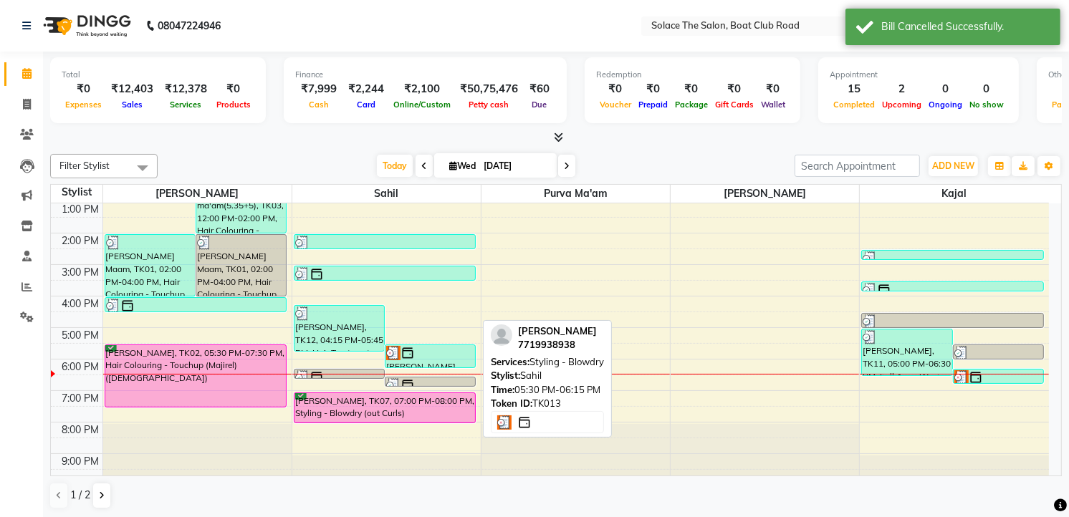
click at [405, 356] on img at bounding box center [407, 353] width 14 height 14
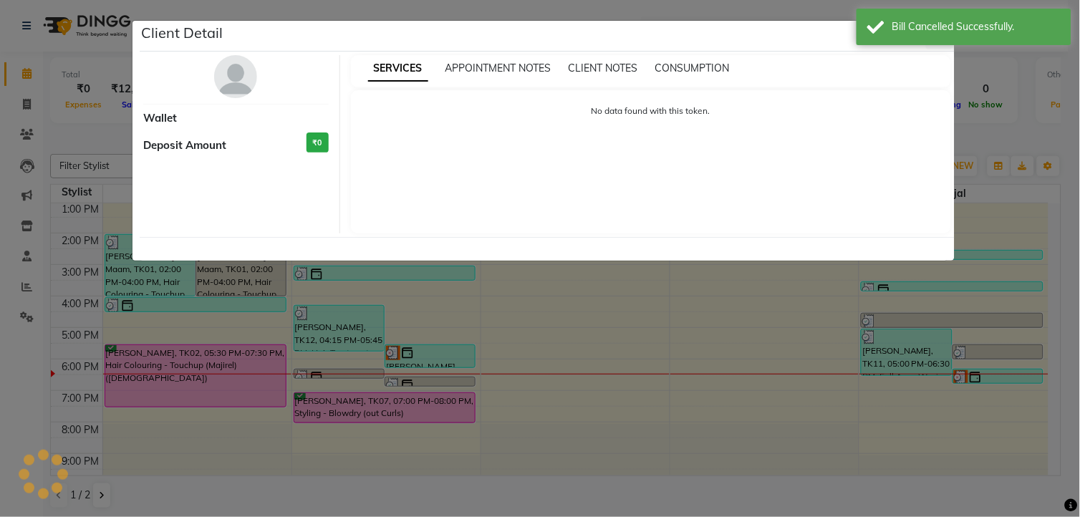
select select "3"
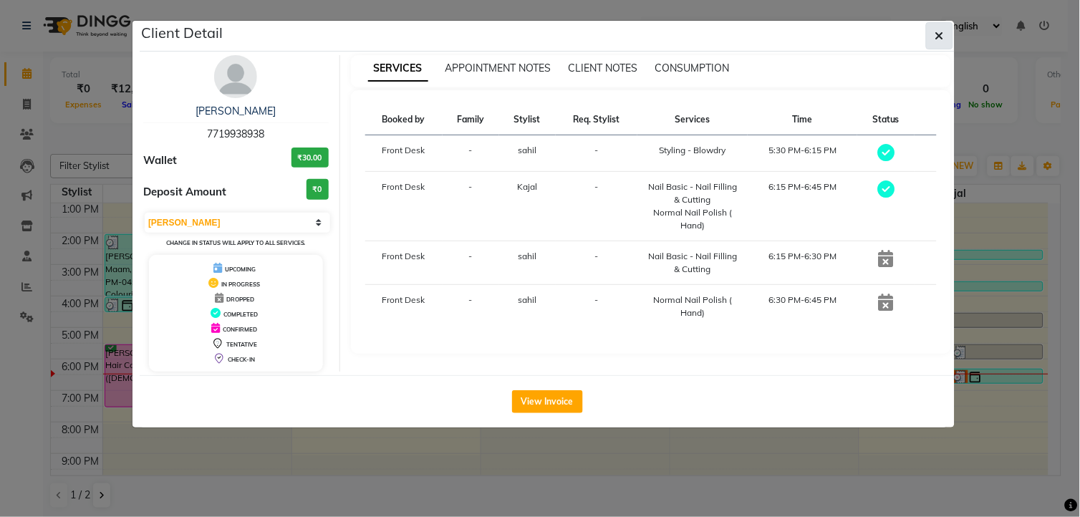
click at [943, 37] on icon "button" at bounding box center [939, 35] width 9 height 11
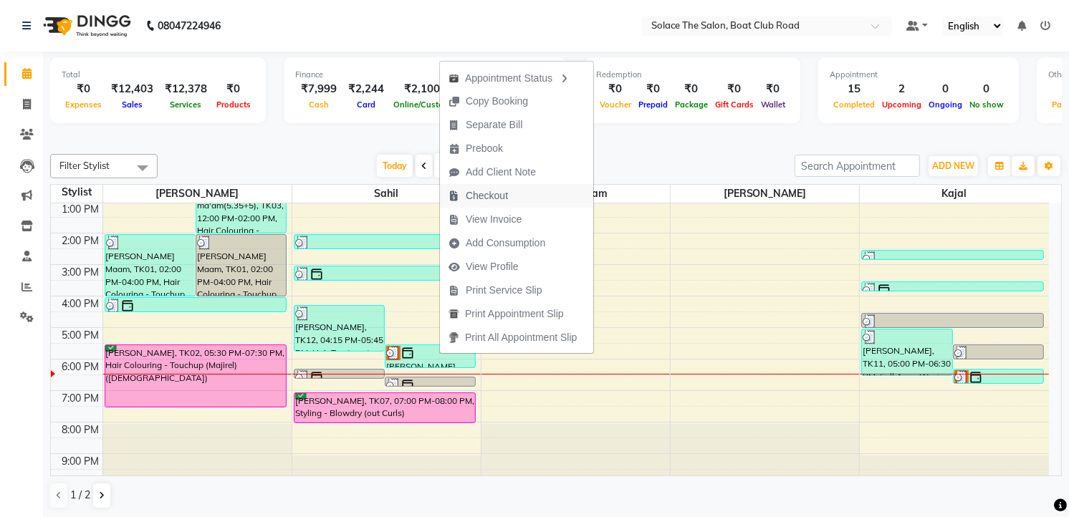
click at [470, 193] on span "Checkout" at bounding box center [487, 195] width 42 height 15
select select "service"
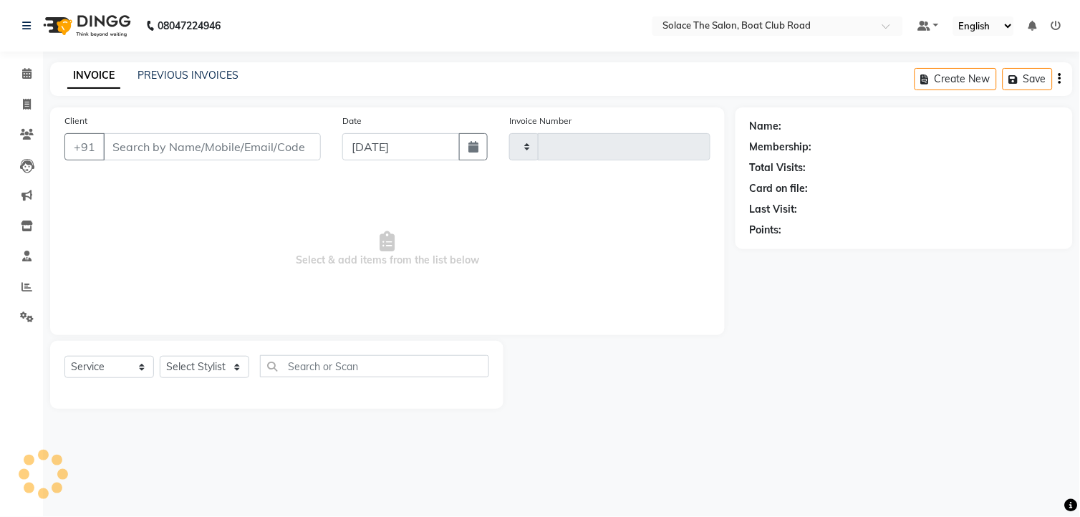
type input "1315"
select select "585"
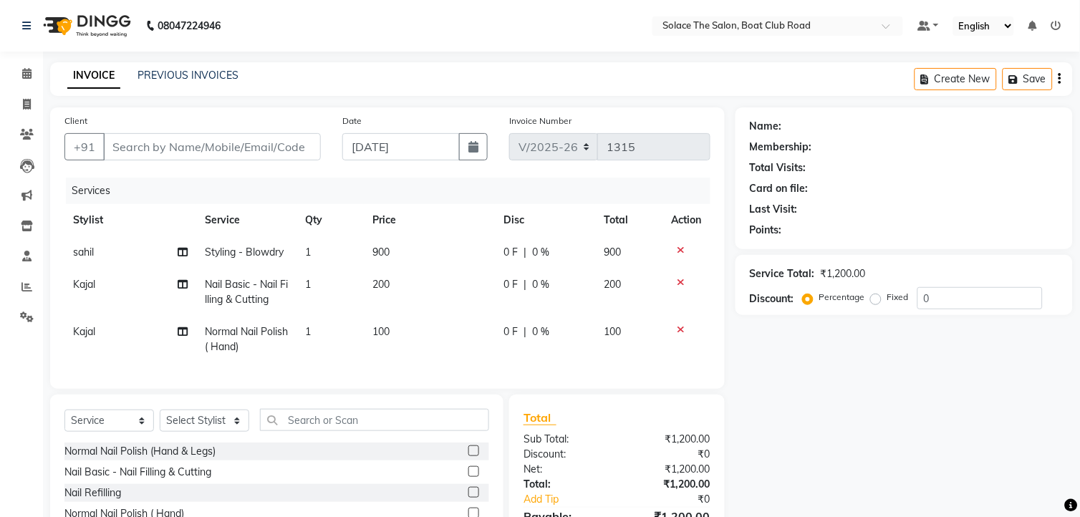
type input "7719938938"
select select "23757"
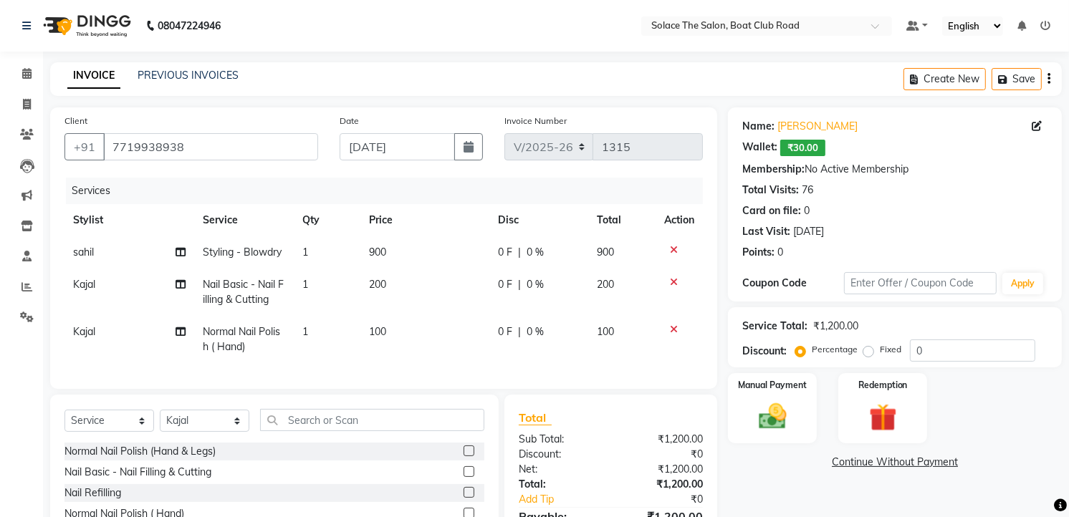
click at [446, 281] on td "200" at bounding box center [424, 292] width 129 height 47
select select "23757"
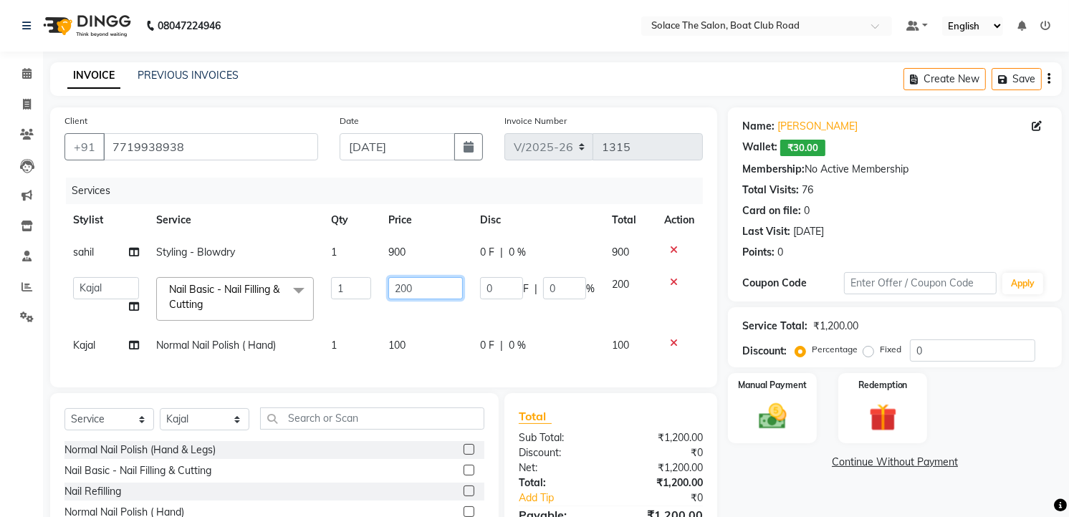
click at [446, 281] on input "200" at bounding box center [425, 288] width 74 height 22
type input "2"
type input "50"
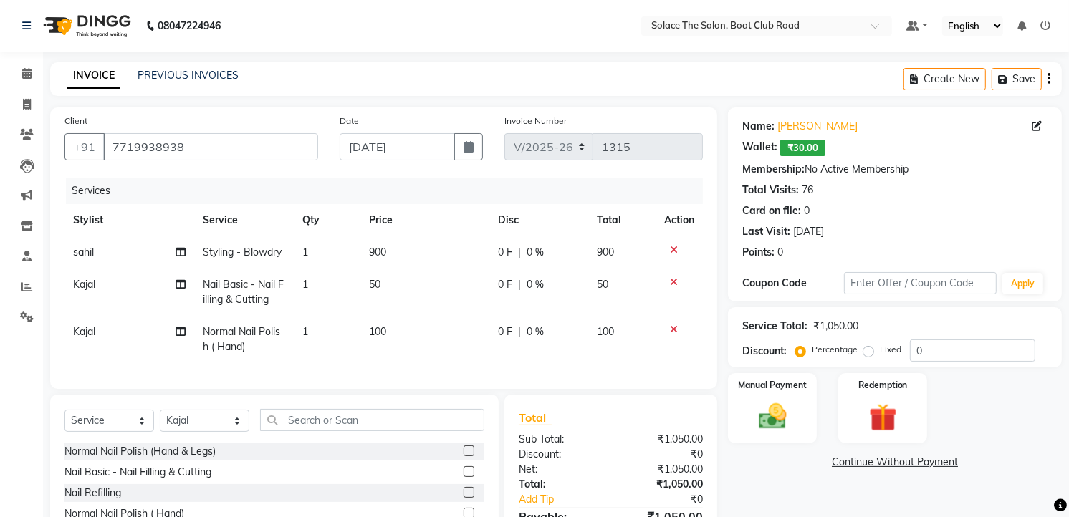
click at [445, 367] on div "Services Stylist Service Qty Price Disc Total Action [PERSON_NAME] Styling - Bl…" at bounding box center [383, 276] width 638 height 197
click at [769, 409] on img at bounding box center [772, 416] width 47 height 33
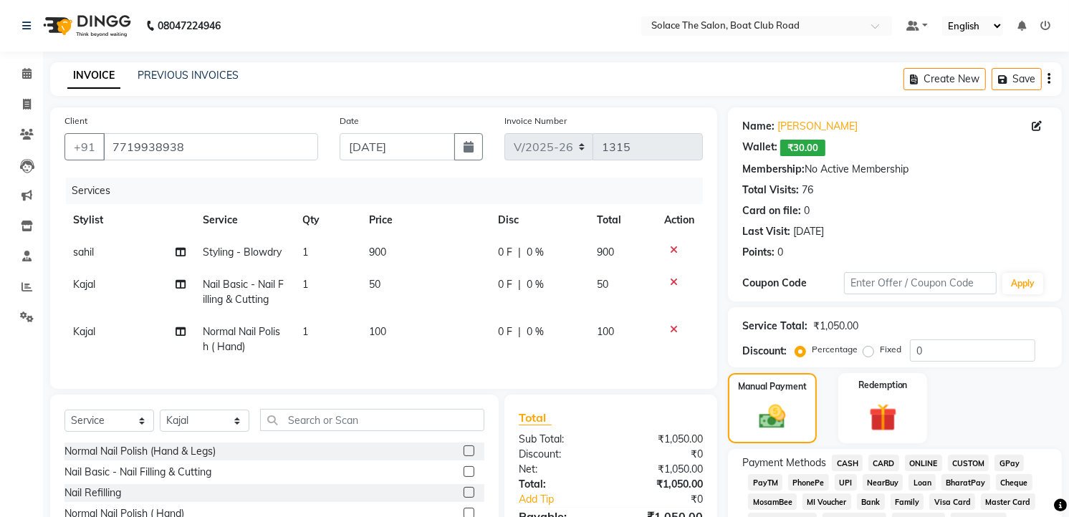
click at [855, 455] on span "CASH" at bounding box center [847, 463] width 31 height 16
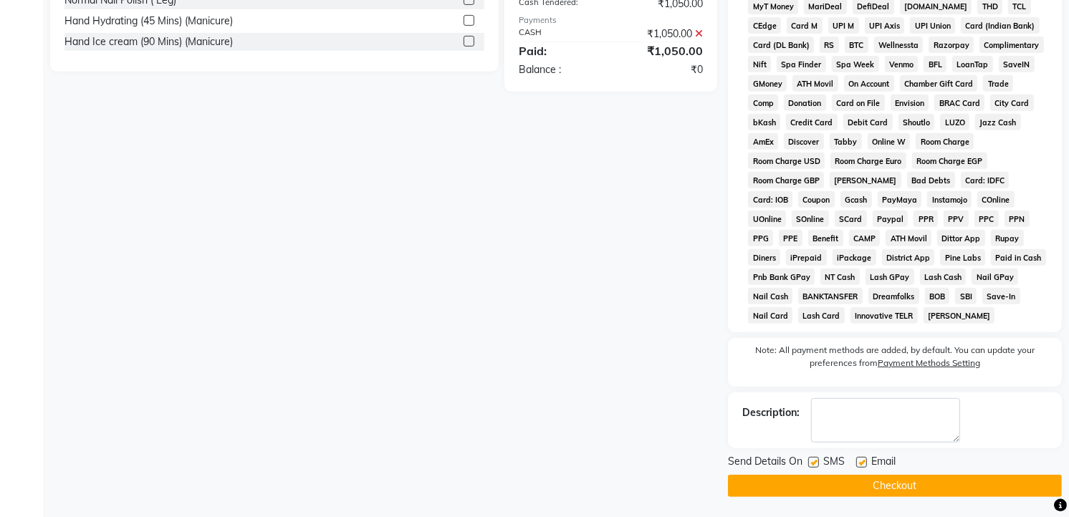
click at [885, 483] on button "Checkout" at bounding box center [895, 486] width 334 height 22
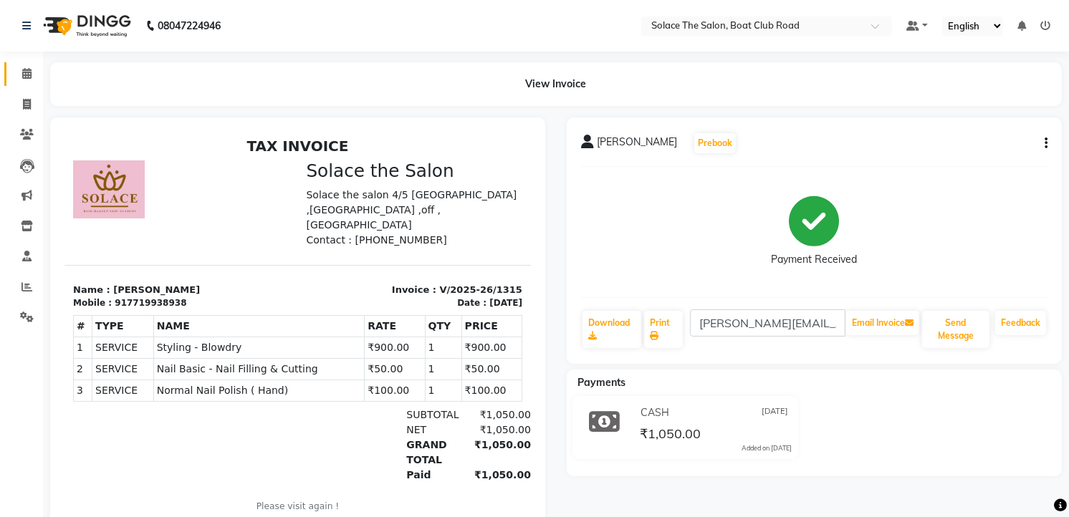
click at [19, 73] on span at bounding box center [26, 74] width 25 height 16
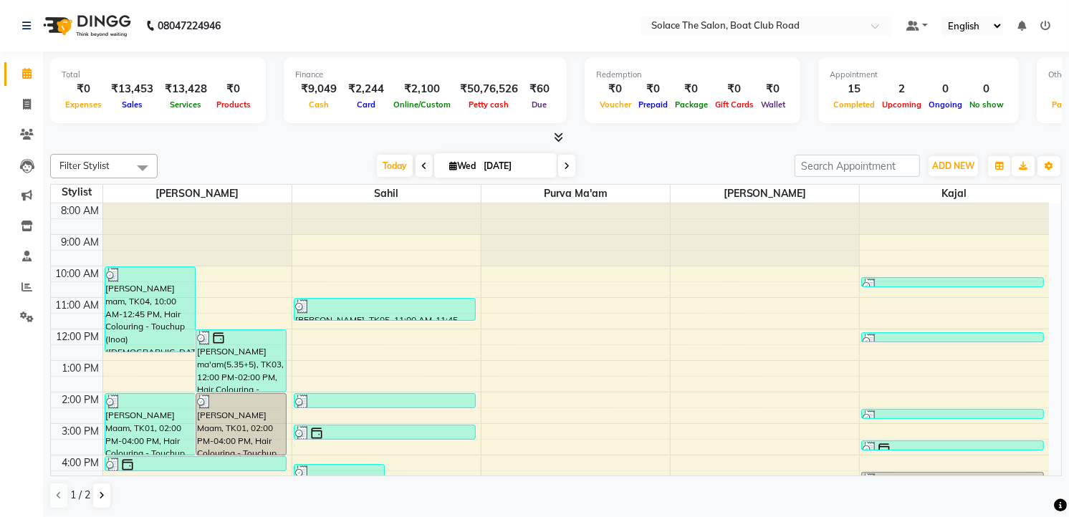
scroll to position [170, 0]
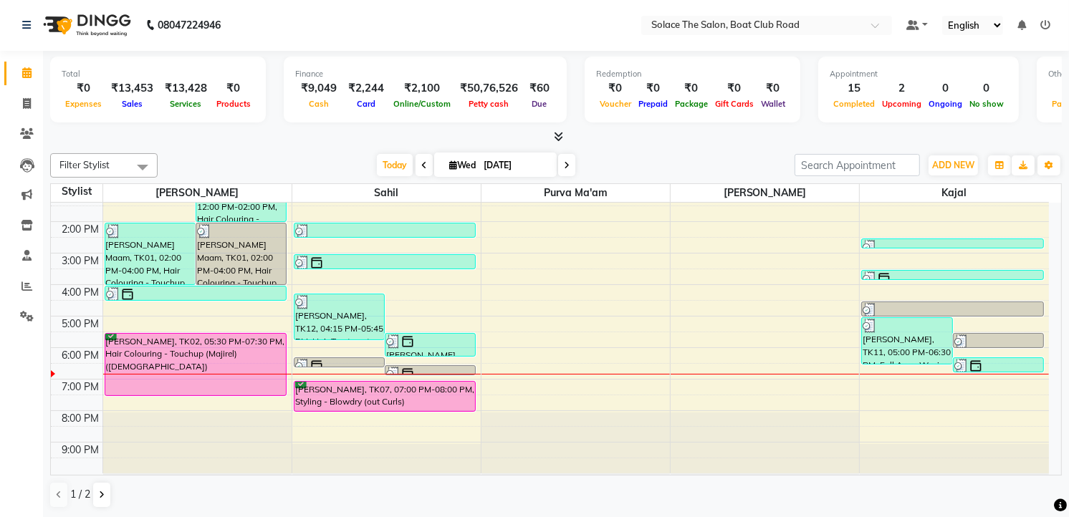
click at [638, 316] on div "8:00 AM 9:00 AM 10:00 AM 11:00 AM 12:00 PM 1:00 PM 2:00 PM 3:00 PM 4:00 PM 5:00…" at bounding box center [550, 253] width 998 height 440
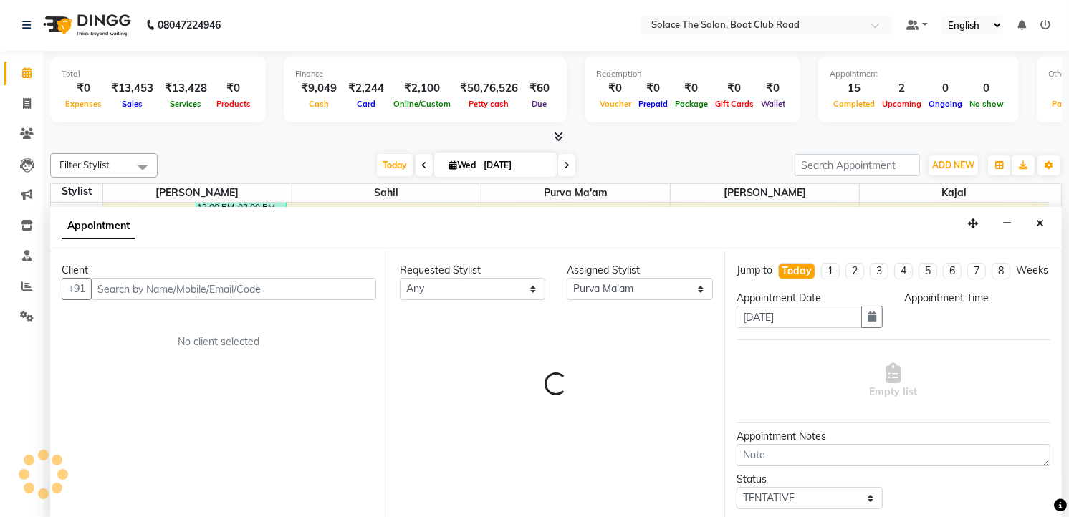
click at [1042, 223] on icon "Close" at bounding box center [1040, 223] width 8 height 10
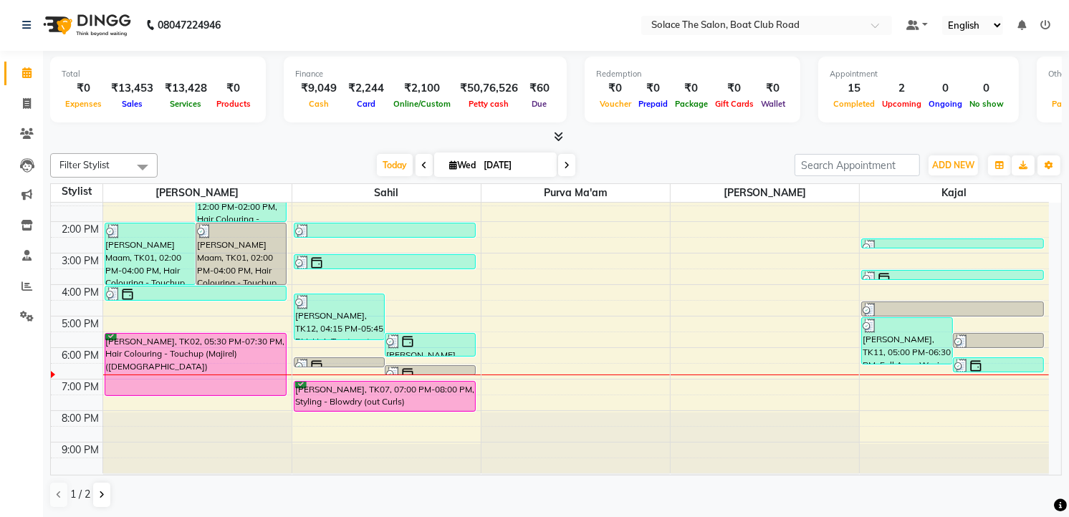
click at [564, 161] on icon at bounding box center [567, 165] width 6 height 9
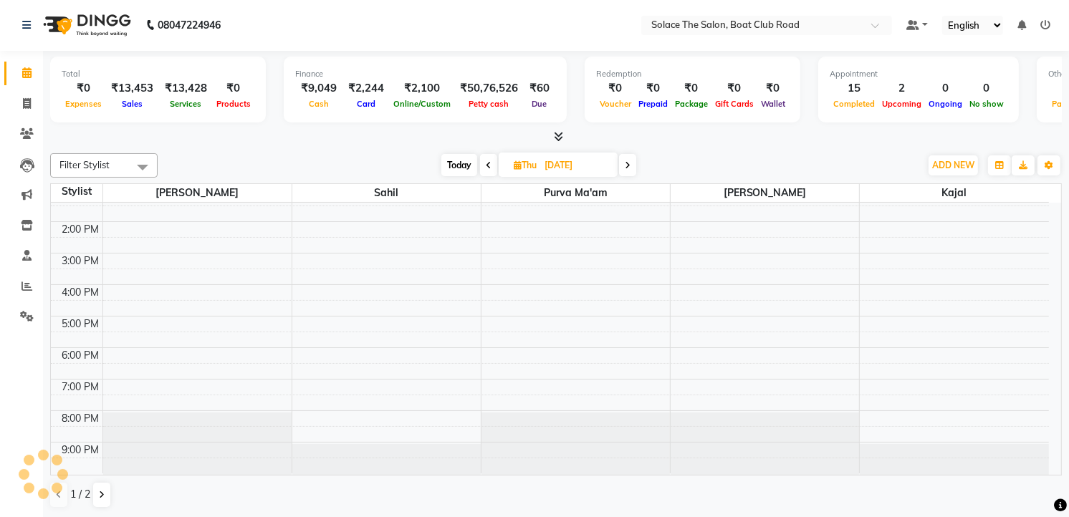
scroll to position [170, 0]
click at [632, 165] on span at bounding box center [627, 165] width 17 height 22
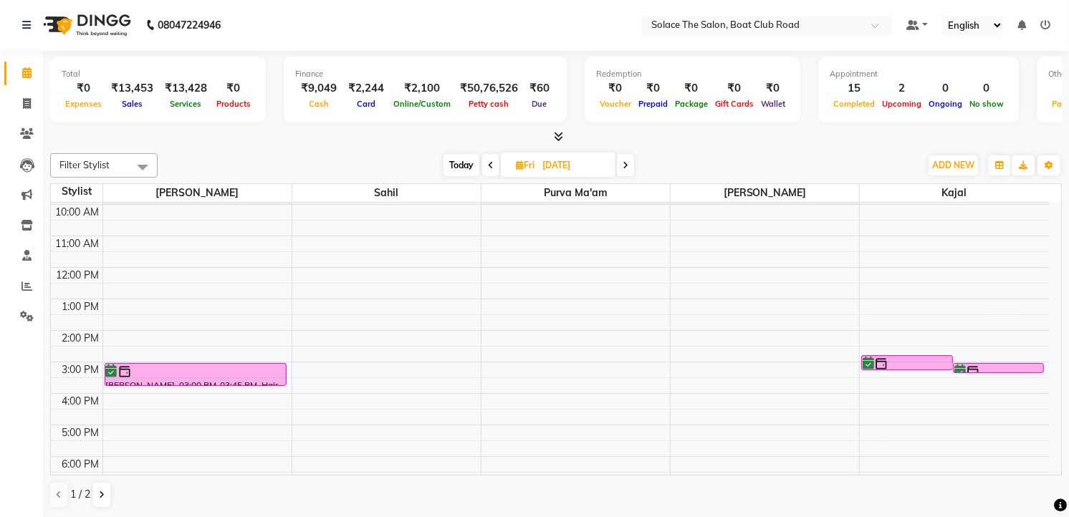
scroll to position [0, 0]
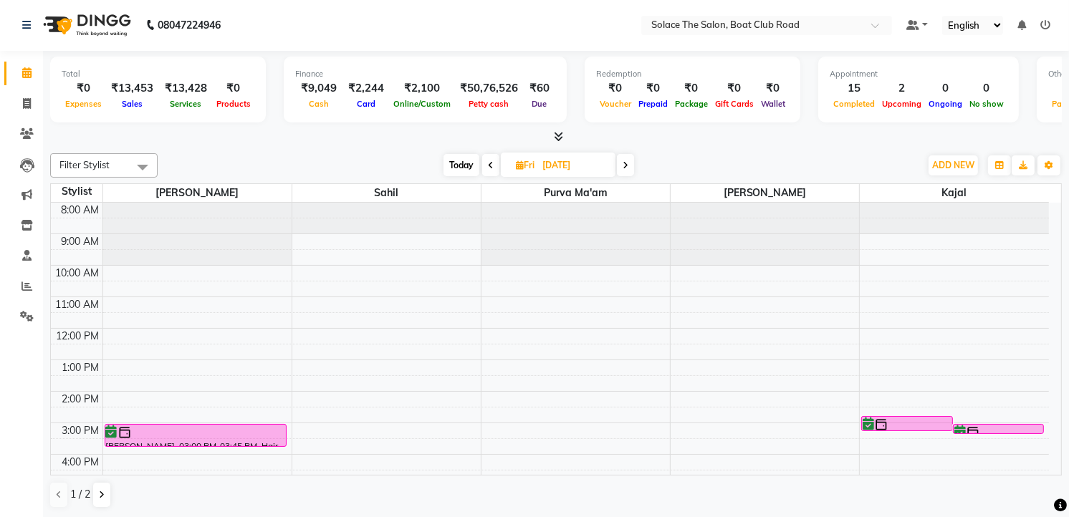
click at [462, 162] on span "Today" at bounding box center [461, 165] width 36 height 22
type input "[DATE]"
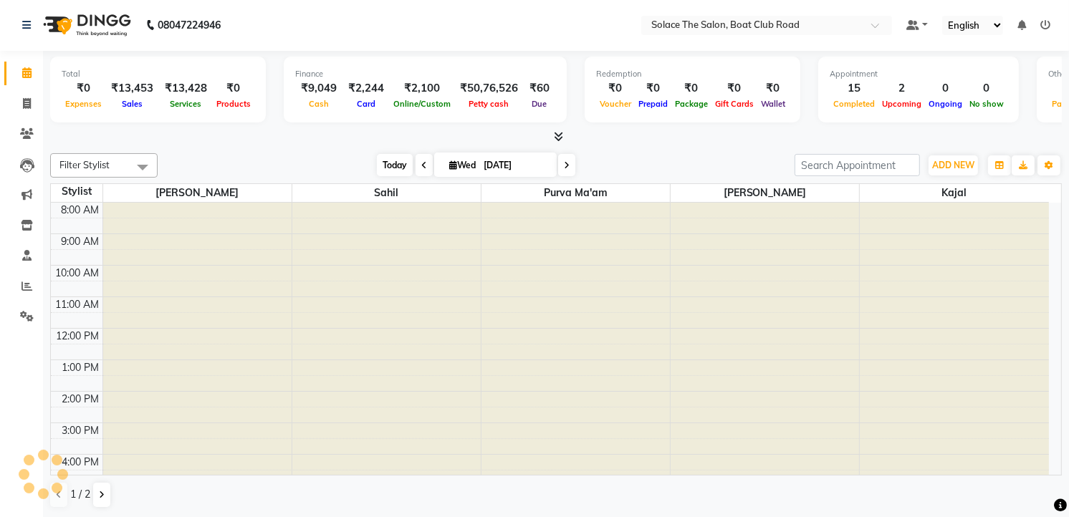
scroll to position [170, 0]
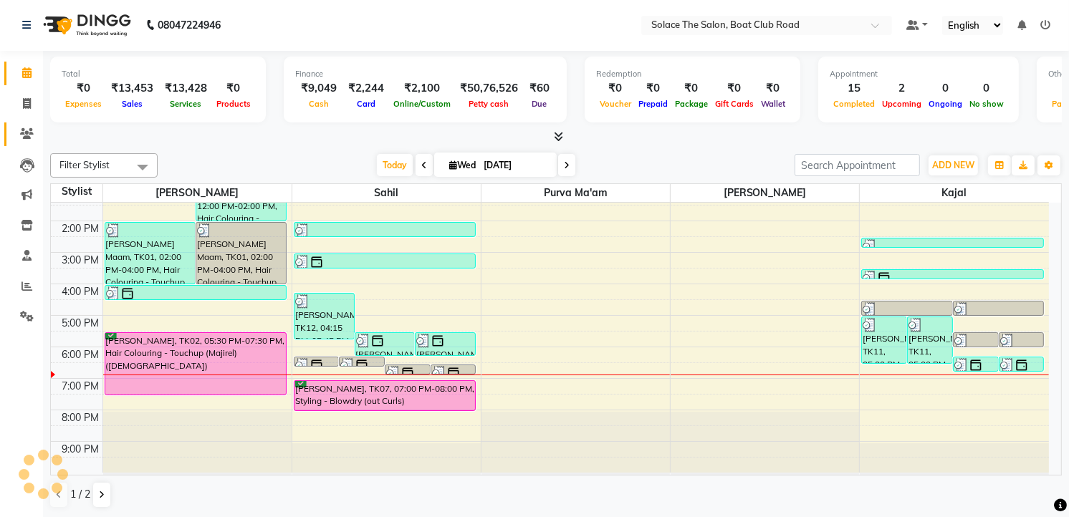
click at [27, 133] on icon at bounding box center [27, 133] width 14 height 11
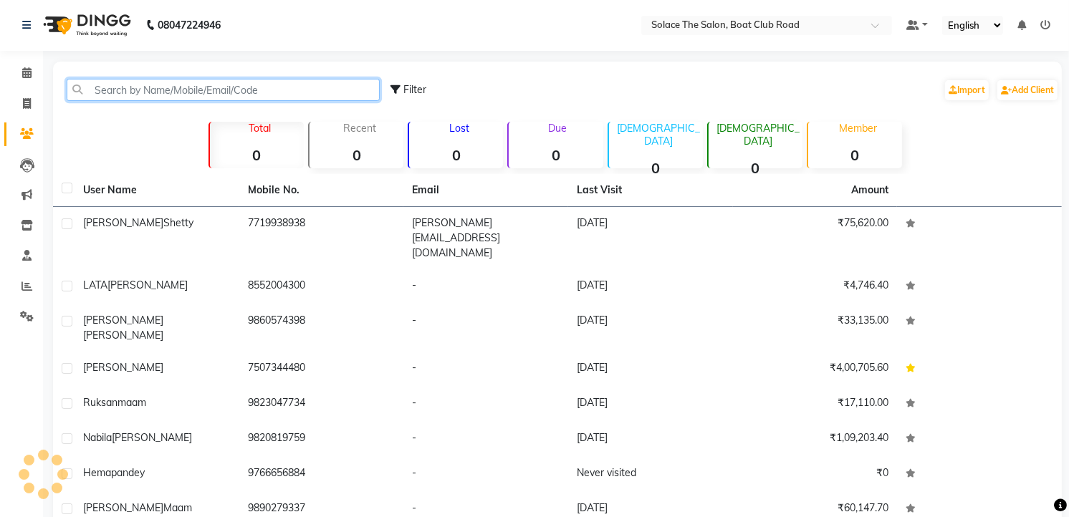
click at [109, 85] on input "text" at bounding box center [223, 90] width 313 height 22
click at [107, 87] on input "text" at bounding box center [223, 90] width 313 height 22
click at [105, 87] on input "text" at bounding box center [223, 90] width 313 height 22
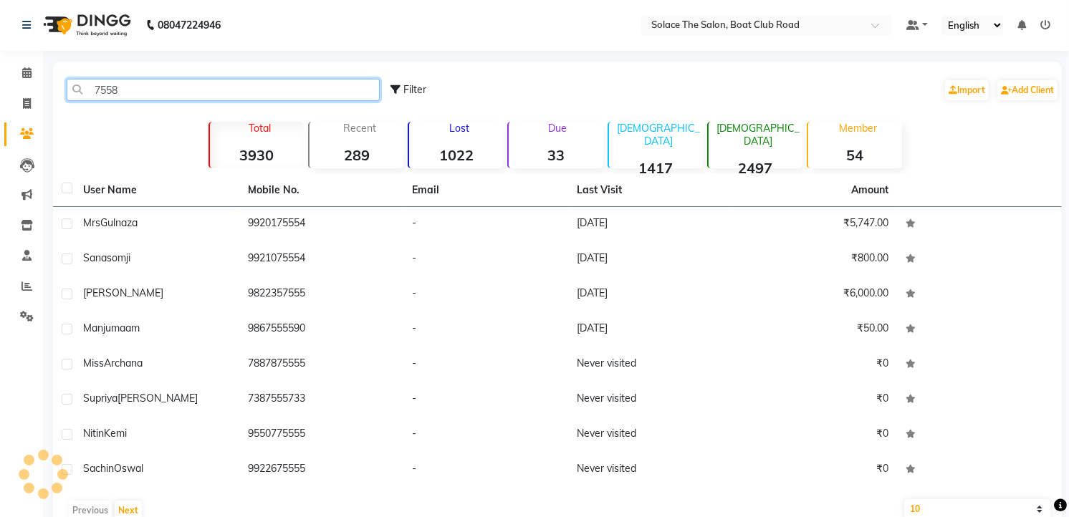
type input "75586"
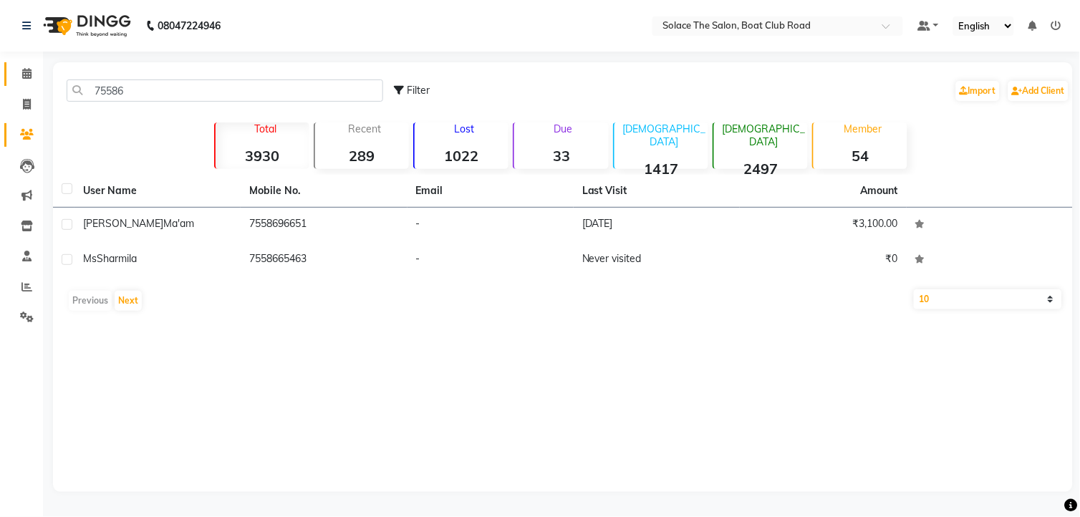
click at [19, 73] on span at bounding box center [26, 74] width 25 height 16
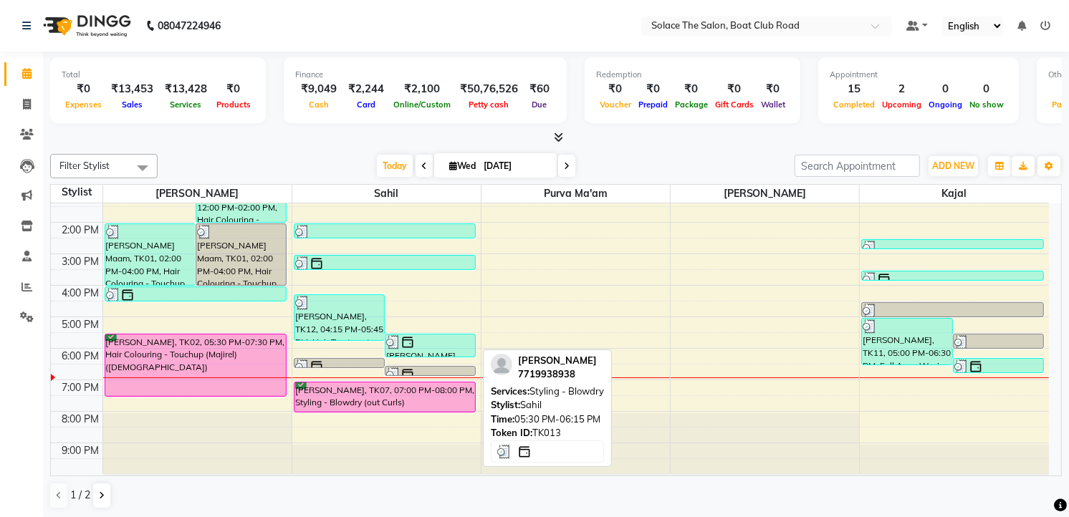
scroll to position [1, 0]
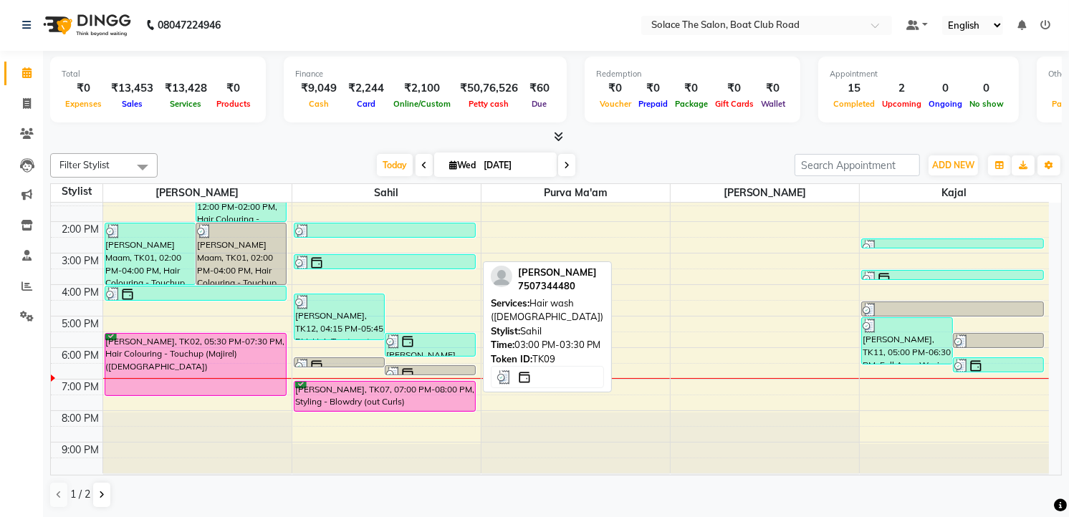
click at [351, 259] on div at bounding box center [385, 263] width 180 height 14
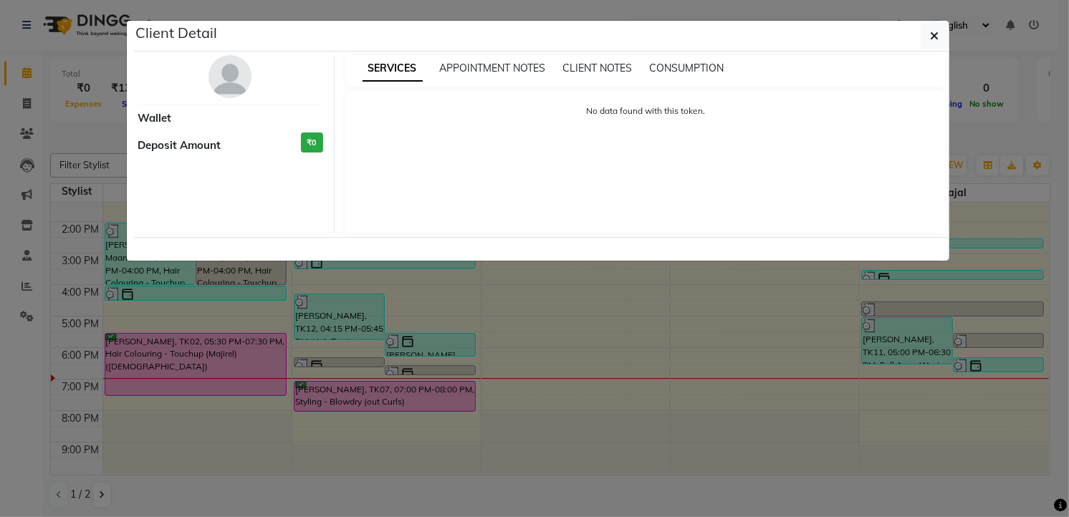
select select "3"
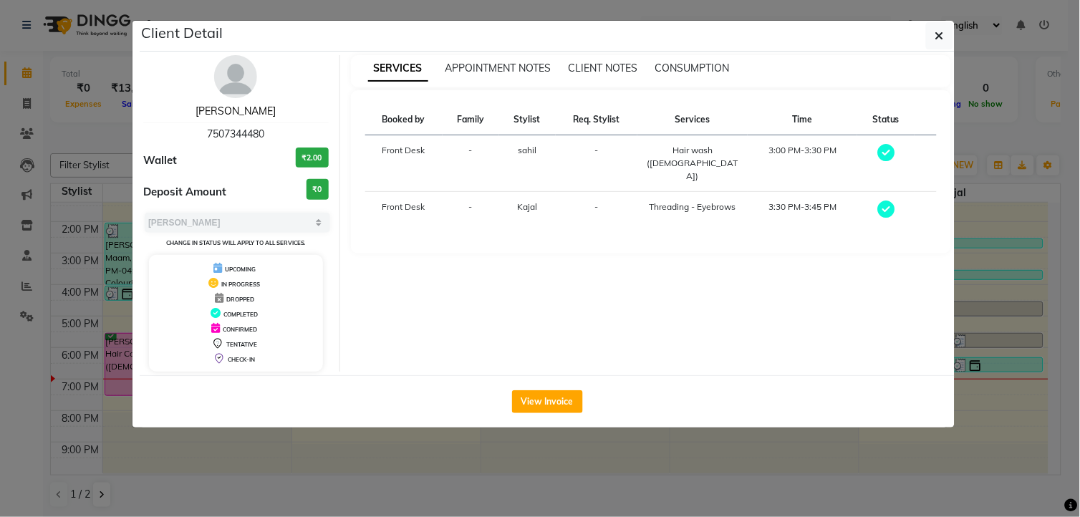
click at [251, 113] on link "[PERSON_NAME]" at bounding box center [236, 111] width 80 height 13
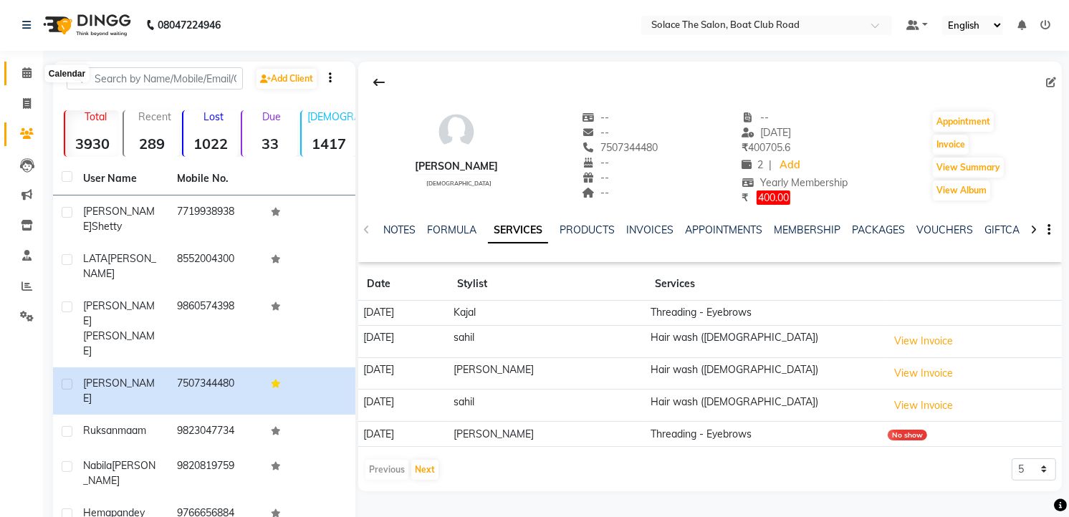
click at [30, 72] on icon at bounding box center [26, 72] width 9 height 11
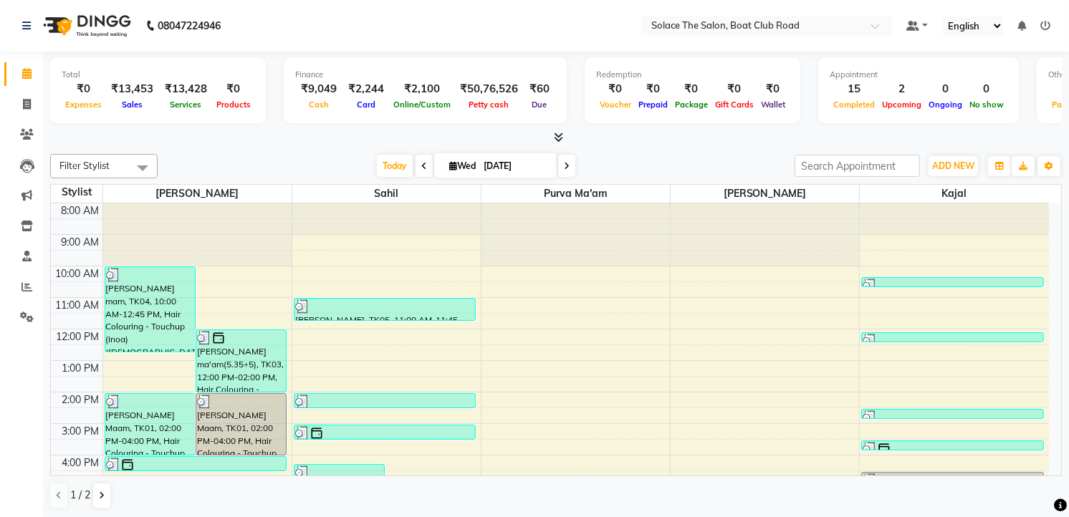
scroll to position [159, 0]
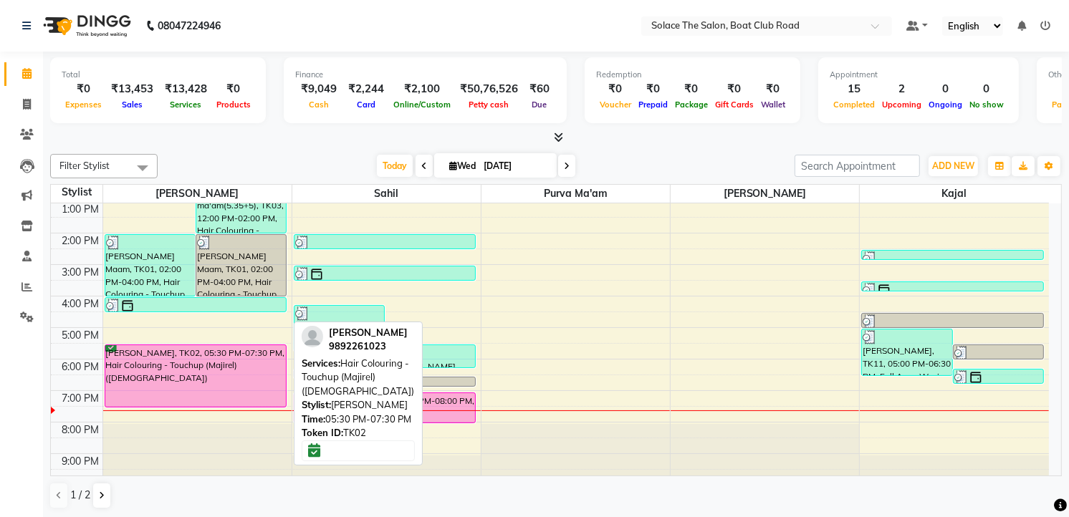
click at [263, 362] on div "[PERSON_NAME], TK02, 05:30 PM-07:30 PM, Hair Colouring - Touchup (Majirel) ([DE…" at bounding box center [195, 376] width 181 height 62
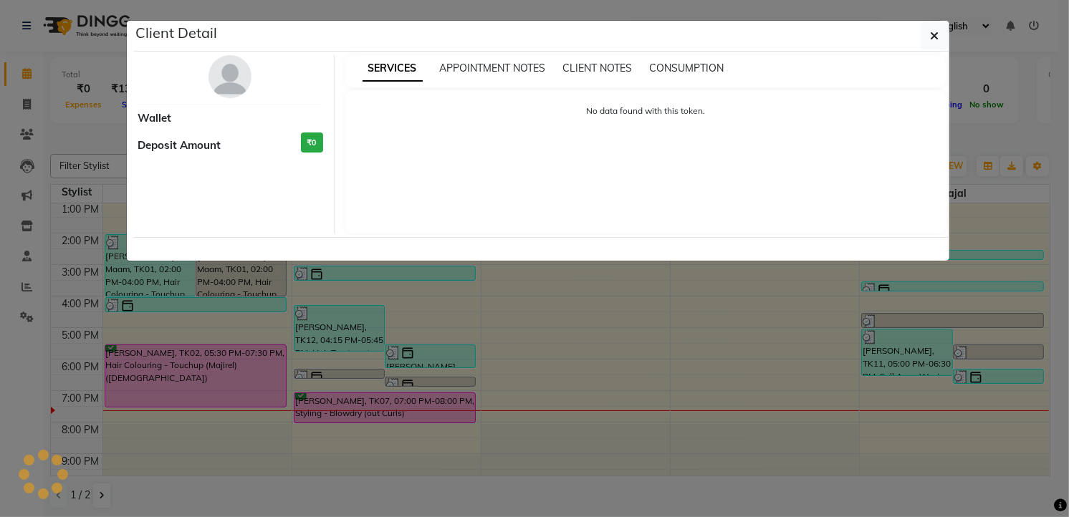
select select "6"
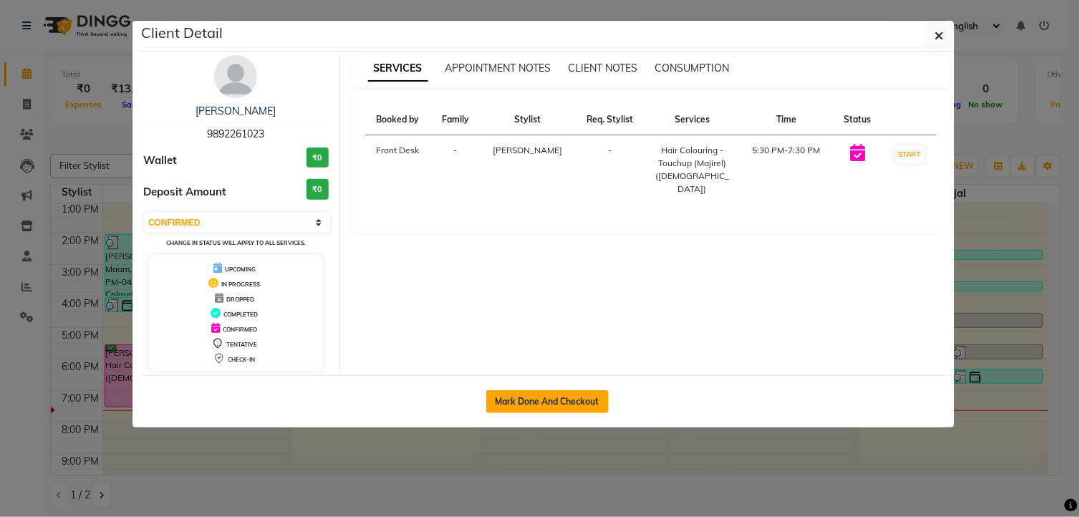
click at [530, 405] on button "Mark Done And Checkout" at bounding box center [547, 401] width 122 height 23
select select "service"
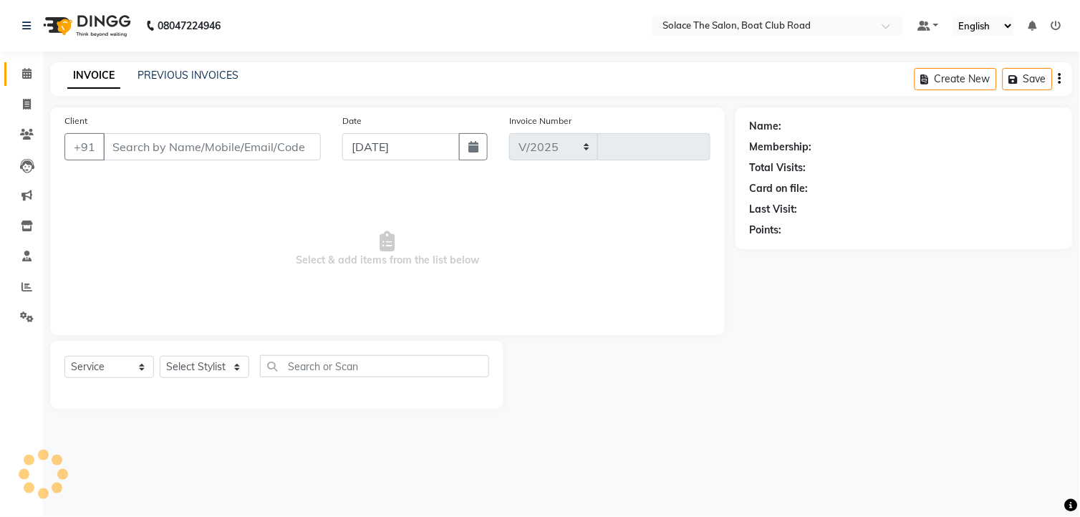
select select "585"
type input "1316"
type input "9892261023"
select select "9746"
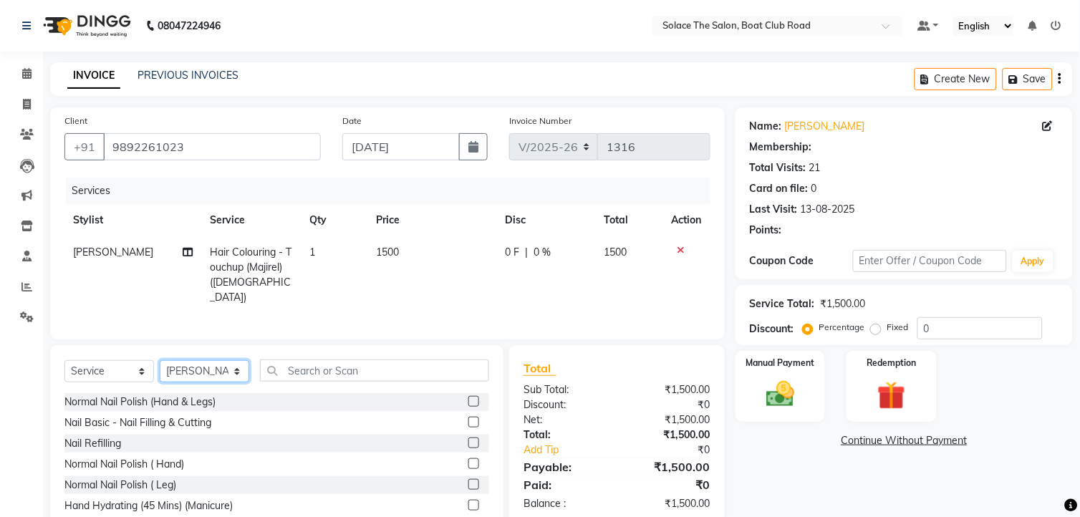
click at [224, 366] on select "Select Stylist [PERSON_NAME] [PERSON_NAME] [PERSON_NAME] Front Desk Kajal [PERS…" at bounding box center [205, 371] width 90 height 22
select select "1: Object"
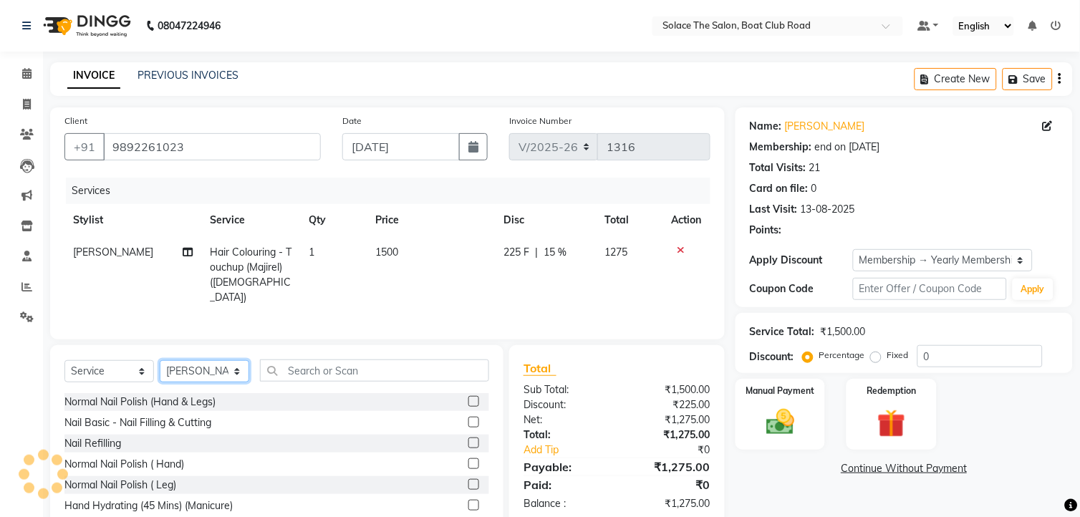
type input "15"
click at [189, 362] on select "Select Stylist [PERSON_NAME] [PERSON_NAME] [PERSON_NAME] Front Desk Kajal [PERS…" at bounding box center [205, 371] width 90 height 22
click at [160, 360] on select "Select Stylist [PERSON_NAME] [PERSON_NAME] [PERSON_NAME] Front Desk Kajal [PERS…" at bounding box center [205, 371] width 90 height 22
click at [191, 365] on select "Select Stylist [PERSON_NAME] [PERSON_NAME] [PERSON_NAME] Front Desk Kajal [PERS…" at bounding box center [205, 371] width 90 height 22
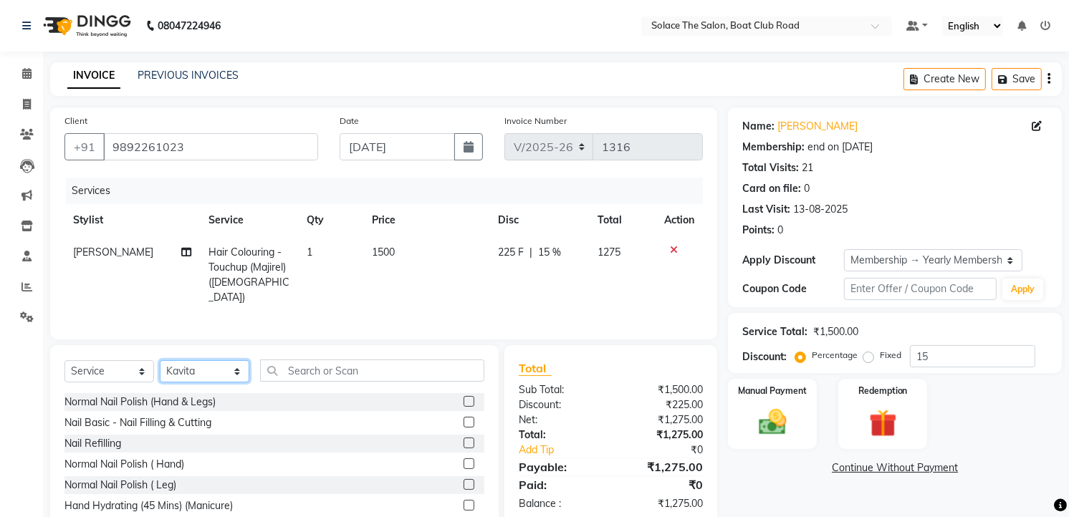
select select "23757"
click at [160, 360] on select "Select Stylist [PERSON_NAME] [PERSON_NAME] [PERSON_NAME] Front Desk Kajal [PERS…" at bounding box center [205, 371] width 90 height 22
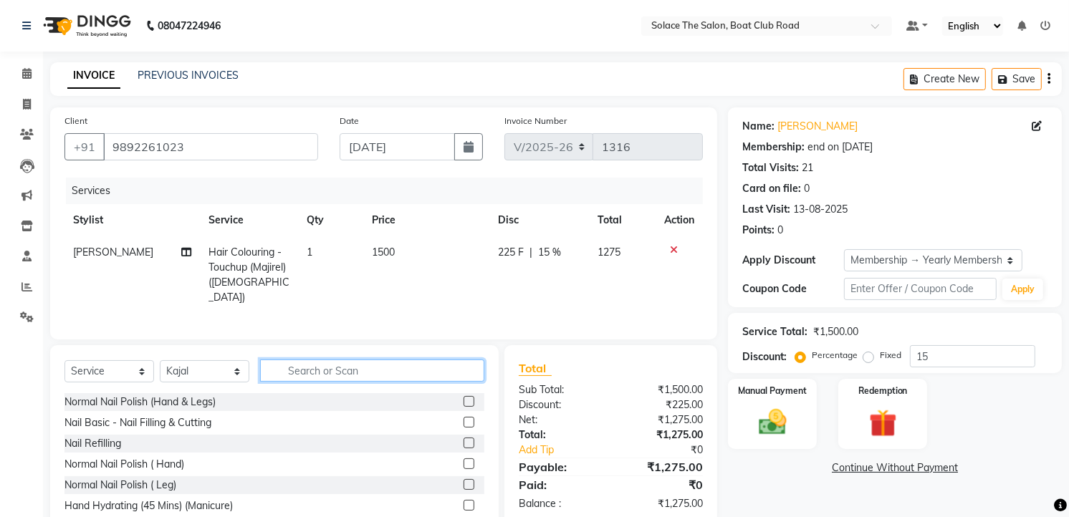
click at [338, 367] on input "text" at bounding box center [372, 371] width 224 height 22
type input "thr"
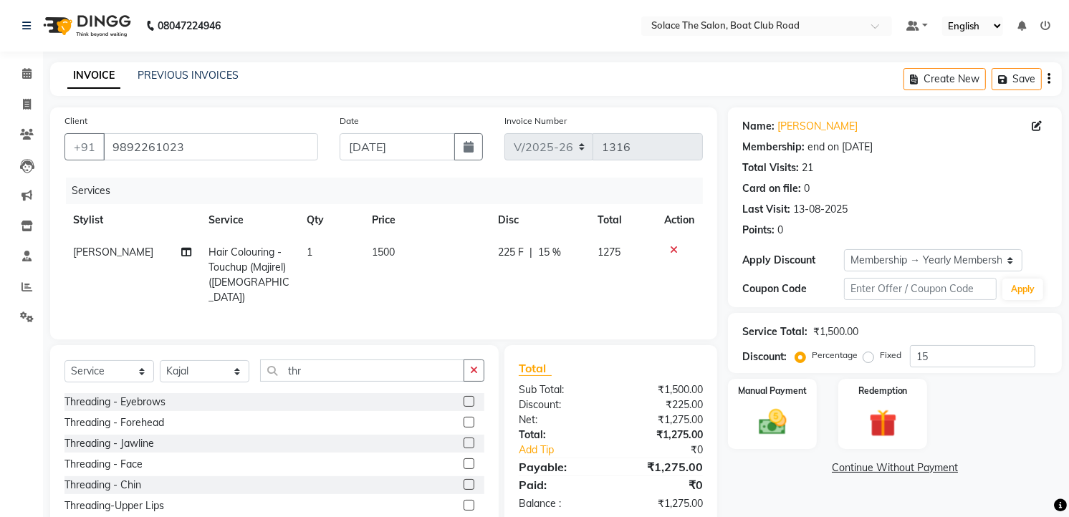
click at [463, 396] on label at bounding box center [468, 401] width 11 height 11
click at [463, 398] on input "checkbox" at bounding box center [467, 402] width 9 height 9
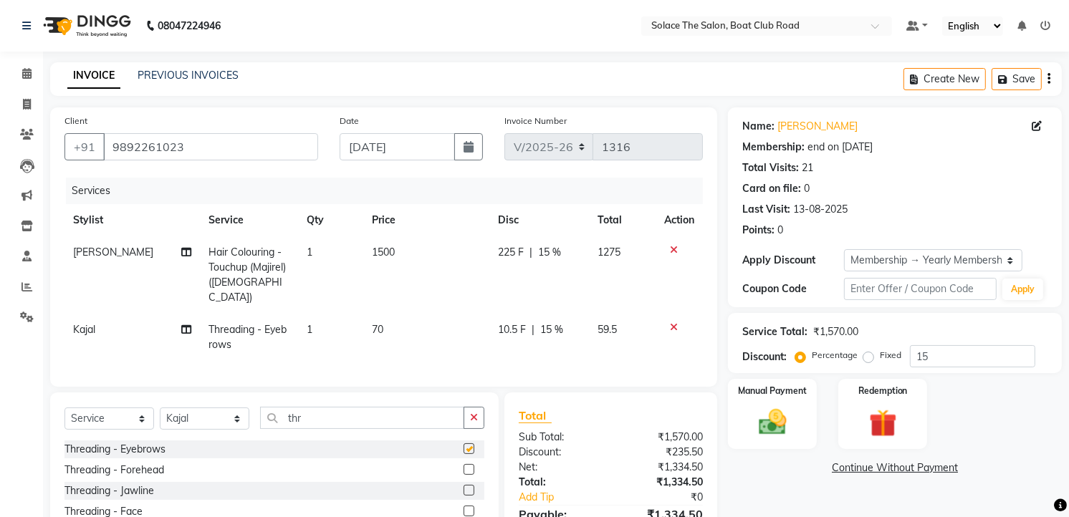
checkbox input "false"
click at [447, 261] on td "1500" at bounding box center [426, 274] width 126 height 77
select select "9746"
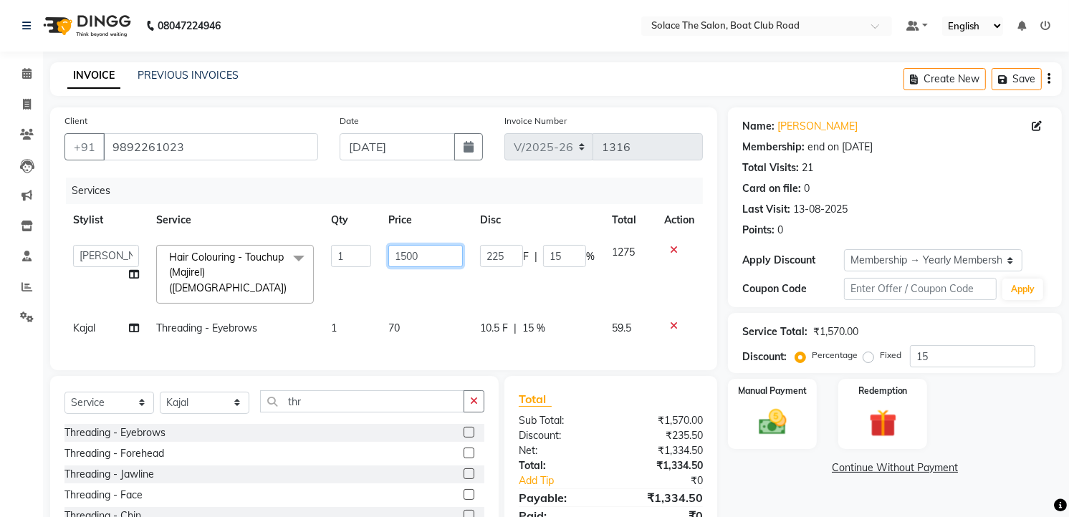
click at [448, 251] on input "1500" at bounding box center [425, 256] width 74 height 22
type input "1"
type input "1700"
click at [523, 372] on div "Client [PHONE_NUMBER] Date [DATE] Invoice Number V/2025 V/[PHONE_NUMBER] Servic…" at bounding box center [383, 347] width 688 height 480
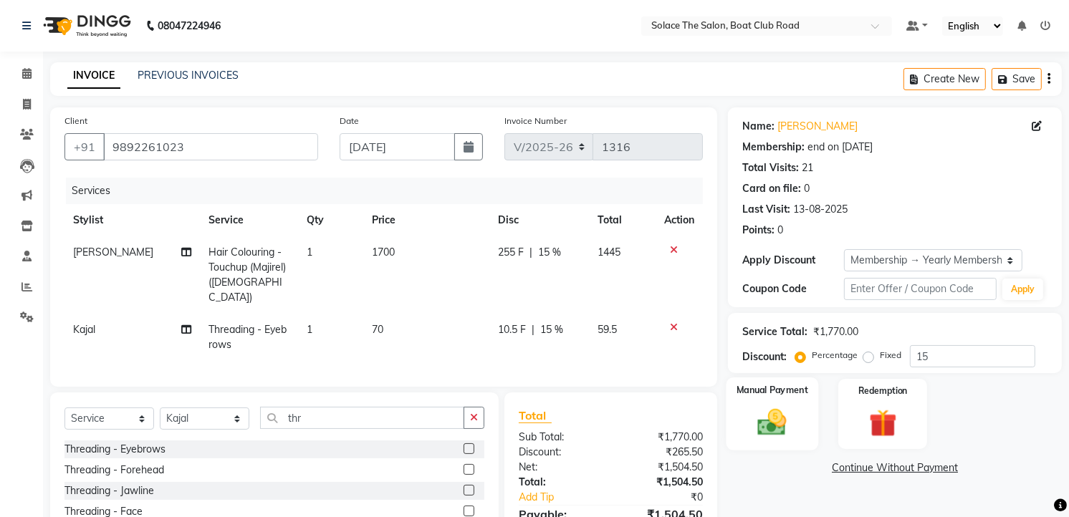
click at [771, 406] on img at bounding box center [772, 422] width 47 height 33
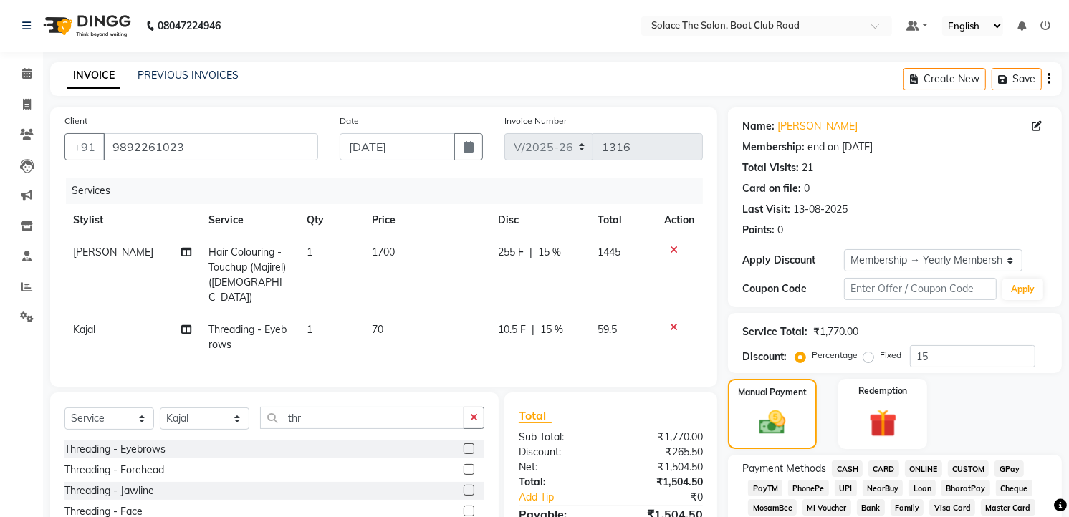
click at [1008, 467] on span "GPay" at bounding box center [1008, 469] width 29 height 16
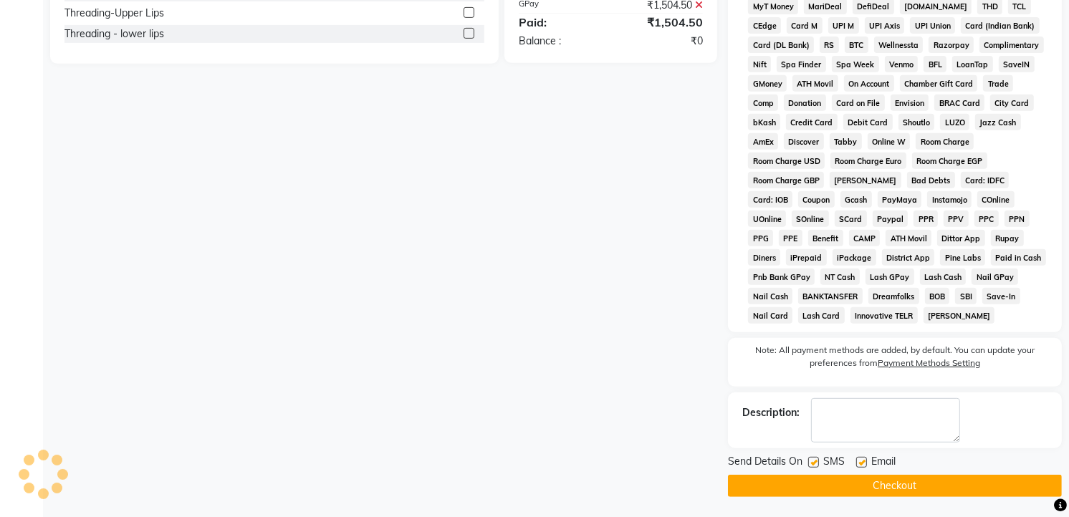
click at [899, 485] on button "Checkout" at bounding box center [895, 486] width 334 height 22
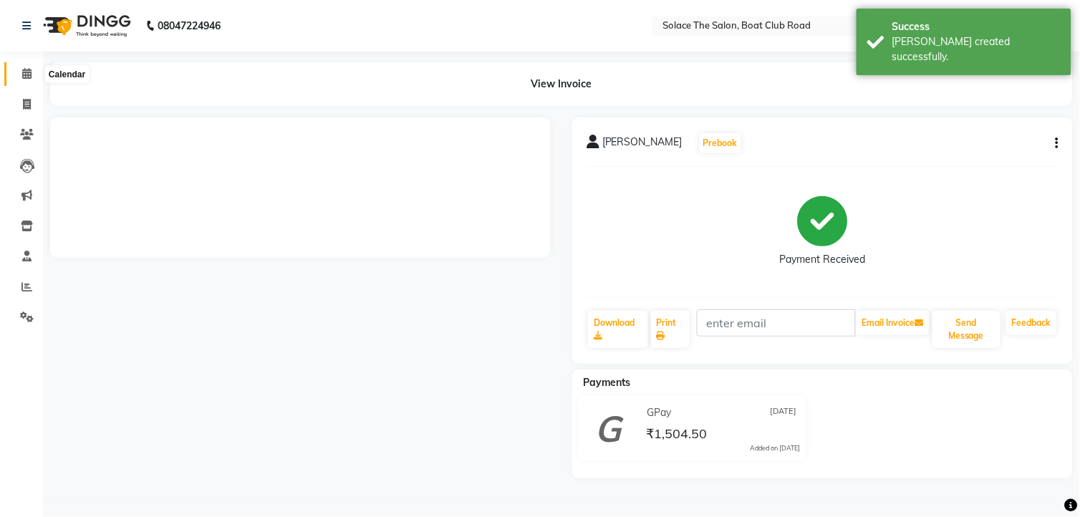
click at [29, 73] on icon at bounding box center [26, 73] width 9 height 11
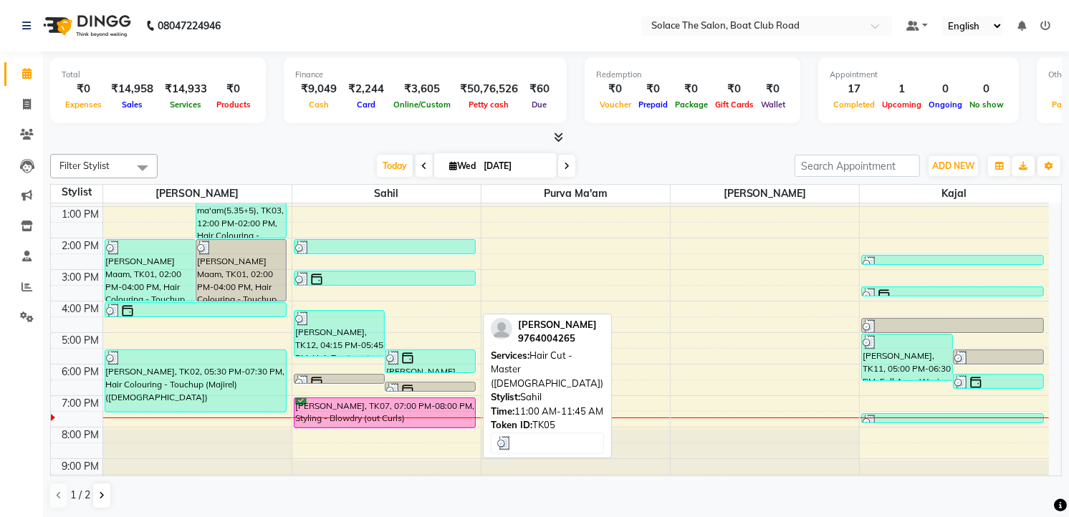
scroll to position [170, 0]
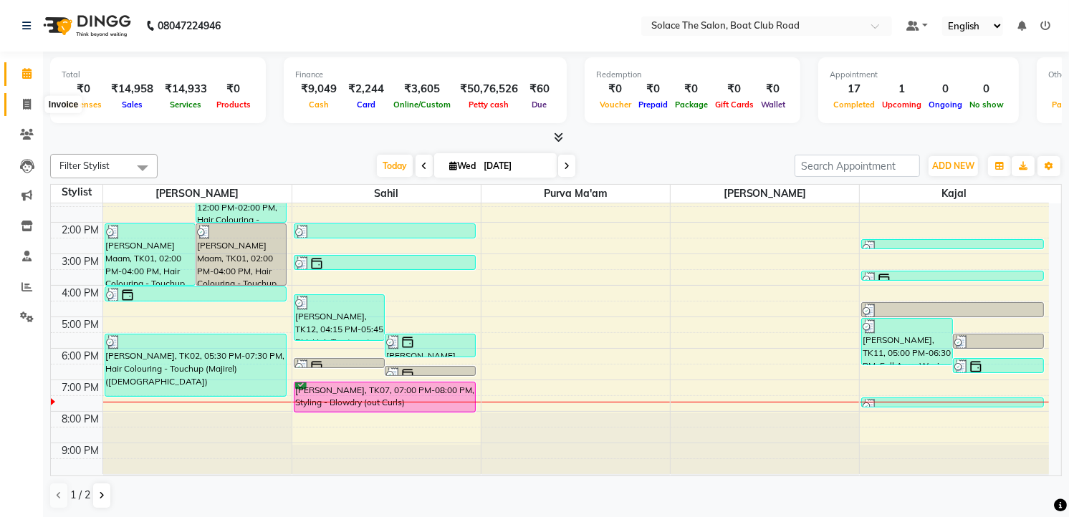
click at [24, 105] on icon at bounding box center [27, 104] width 8 height 11
select select "service"
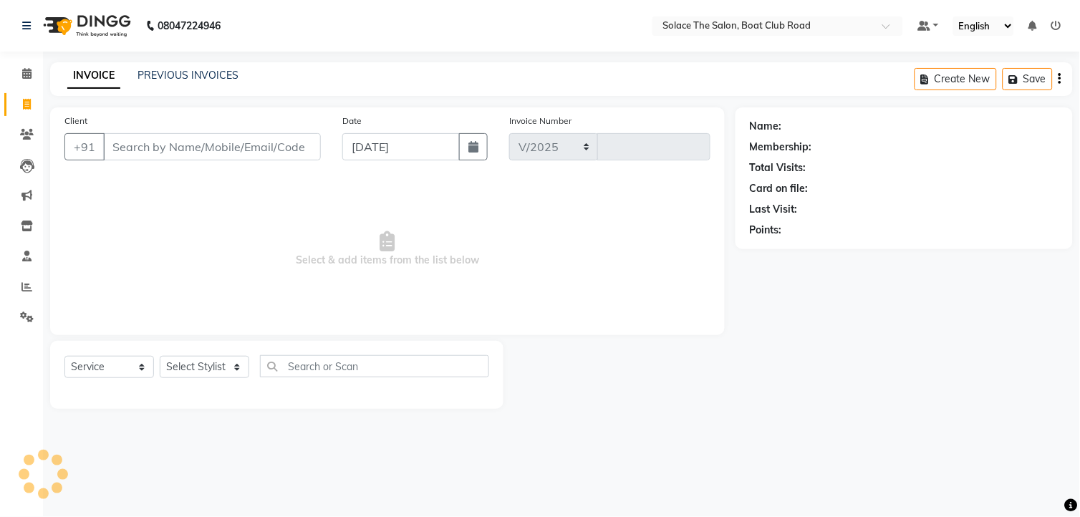
select select "585"
type input "1317"
click at [155, 145] on input "Client" at bounding box center [212, 146] width 218 height 27
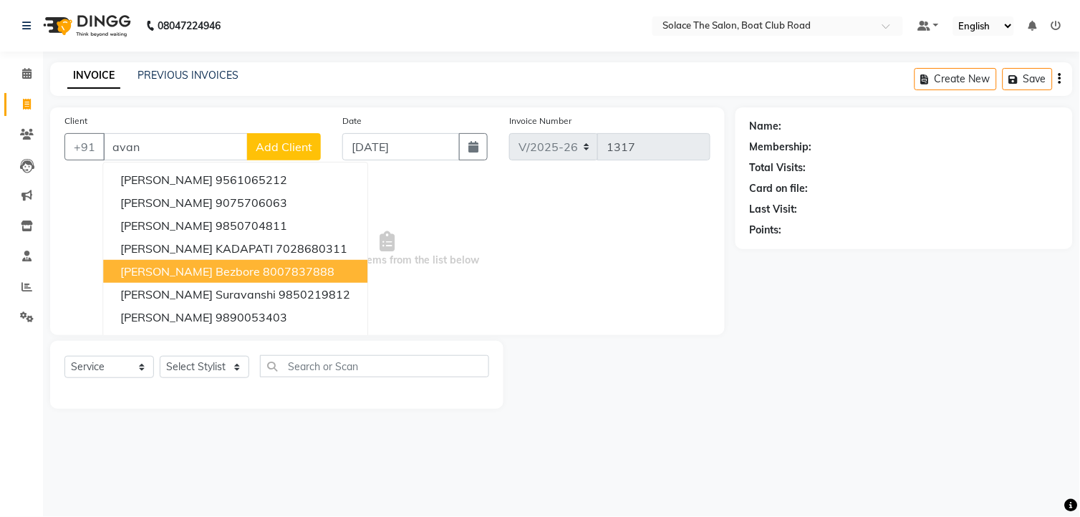
click at [263, 266] on ngb-highlight "8007837888" at bounding box center [299, 271] width 72 height 14
type input "8007837888"
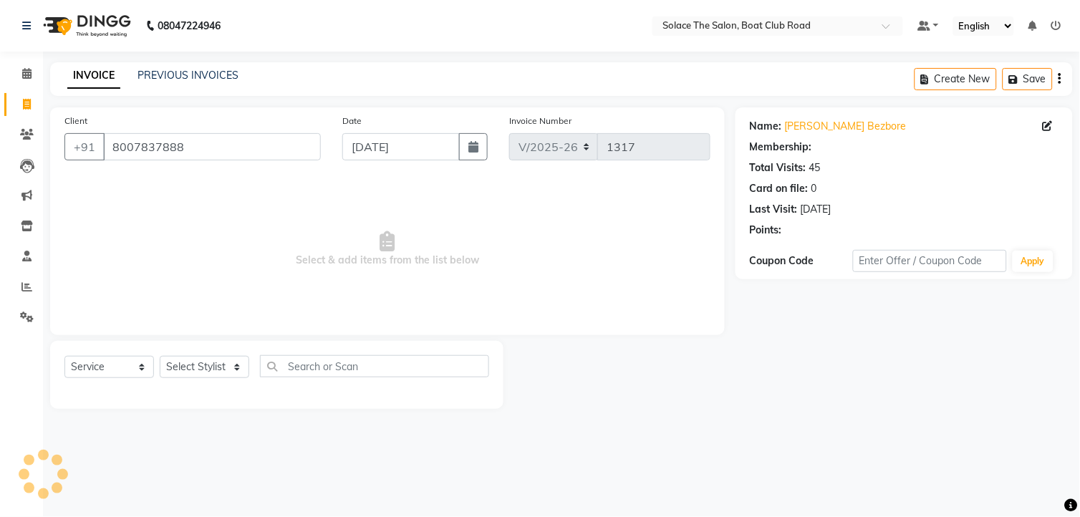
select select "1: Object"
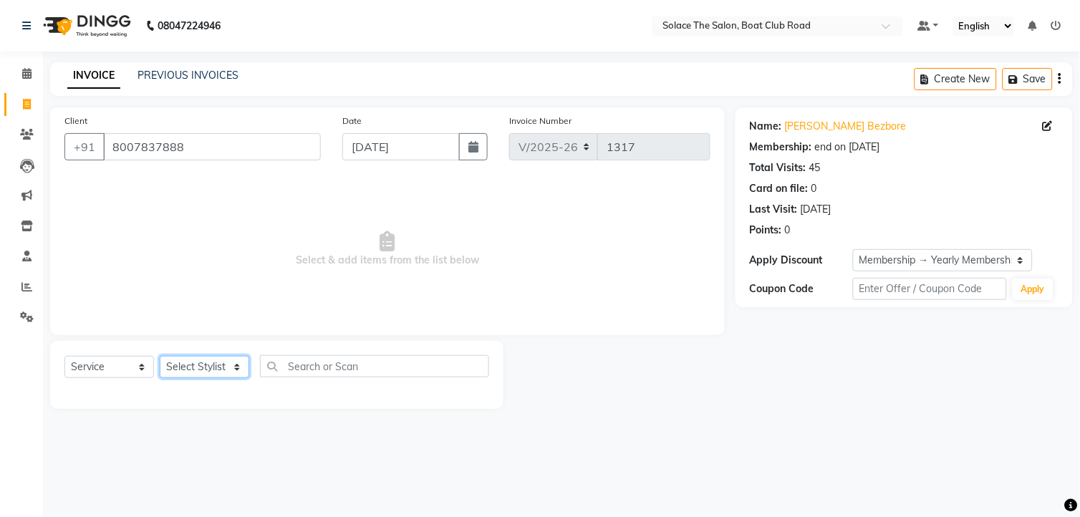
click at [246, 367] on select "Select Stylist [PERSON_NAME] [PERSON_NAME] [PERSON_NAME] Front Desk Kajal [PERS…" at bounding box center [205, 367] width 90 height 22
click at [160, 357] on select "Select Stylist [PERSON_NAME] [PERSON_NAME] [PERSON_NAME] Front Desk Kajal [PERS…" at bounding box center [205, 367] width 90 height 22
click at [216, 368] on select "Select Stylist [PERSON_NAME] [PERSON_NAME] [PERSON_NAME] Front Desk Kajal [PERS…" at bounding box center [205, 367] width 90 height 22
click at [160, 357] on select "Select Stylist [PERSON_NAME] [PERSON_NAME] [PERSON_NAME] Front Desk Kajal [PERS…" at bounding box center [205, 367] width 90 height 22
click at [216, 362] on select "Select Stylist [PERSON_NAME] [PERSON_NAME] [PERSON_NAME] Front Desk Kajal [PERS…" at bounding box center [205, 367] width 90 height 22
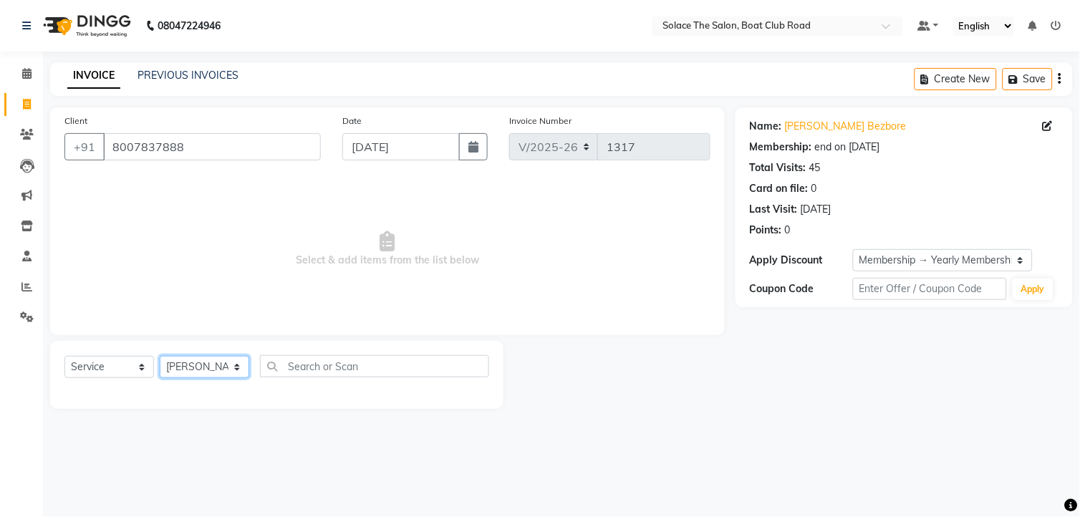
select select "23757"
click at [160, 357] on select "Select Stylist [PERSON_NAME] [PERSON_NAME] [PERSON_NAME] Front Desk Kajal [PERS…" at bounding box center [205, 367] width 90 height 22
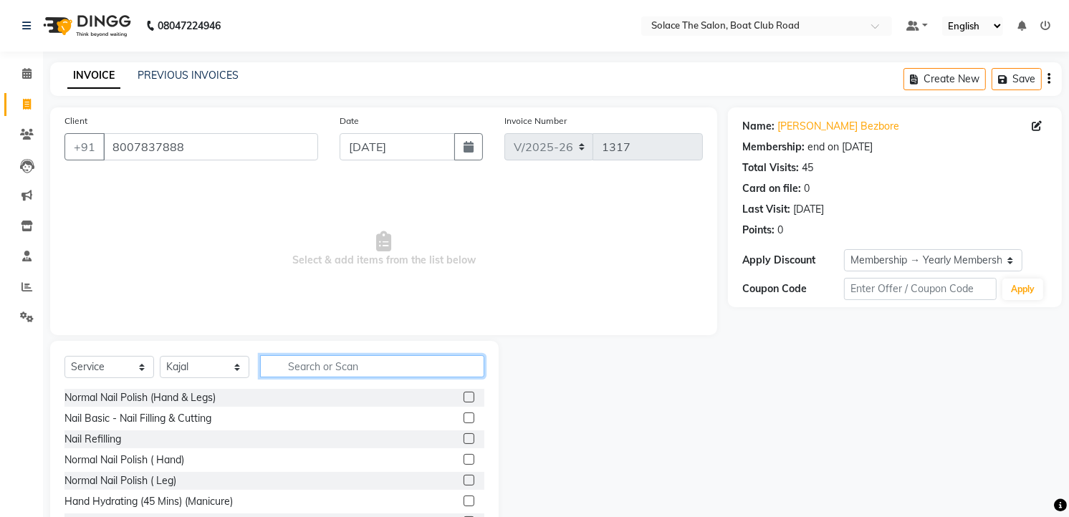
click at [337, 365] on input "text" at bounding box center [372, 366] width 224 height 22
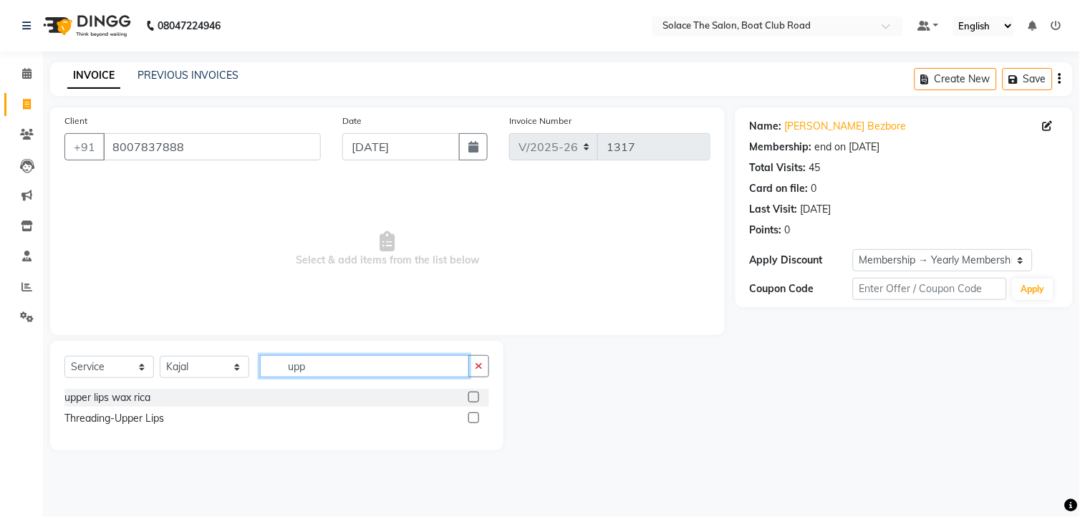
type input "upp"
click at [473, 415] on label at bounding box center [473, 418] width 11 height 11
click at [473, 415] on input "checkbox" at bounding box center [472, 418] width 9 height 9
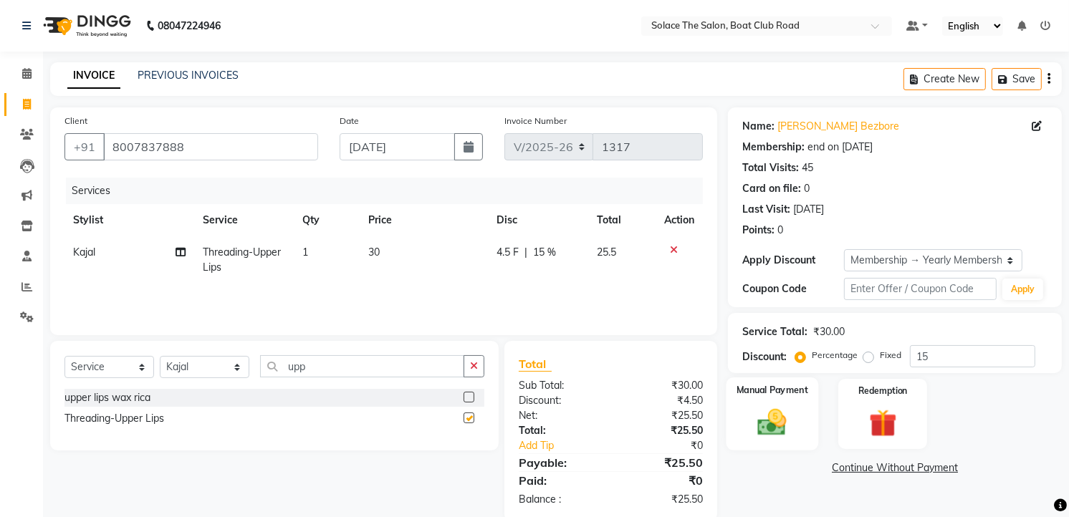
checkbox input "false"
click at [782, 407] on img at bounding box center [772, 422] width 47 height 33
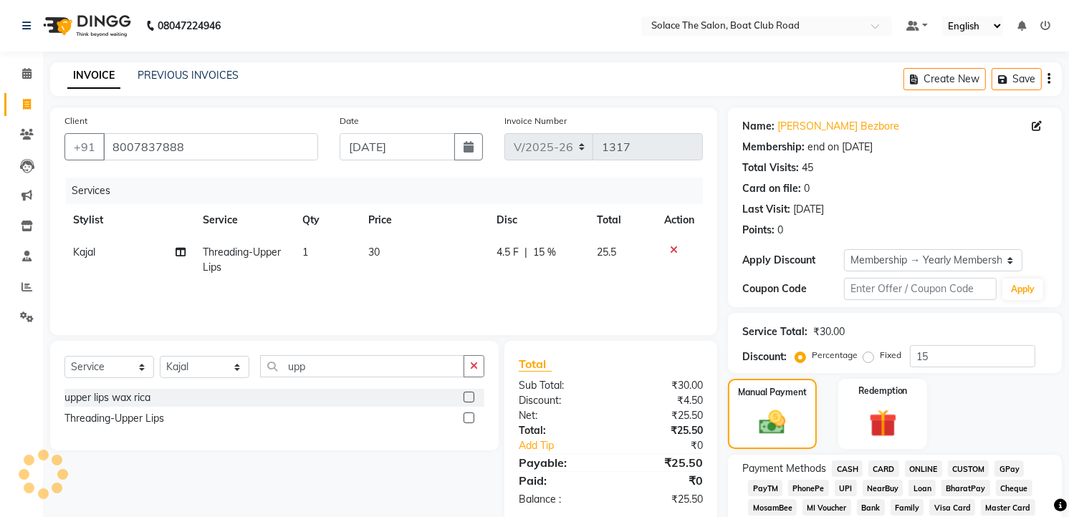
click at [576, 236] on td "4.5 F | 15 %" at bounding box center [538, 259] width 100 height 47
select select "23757"
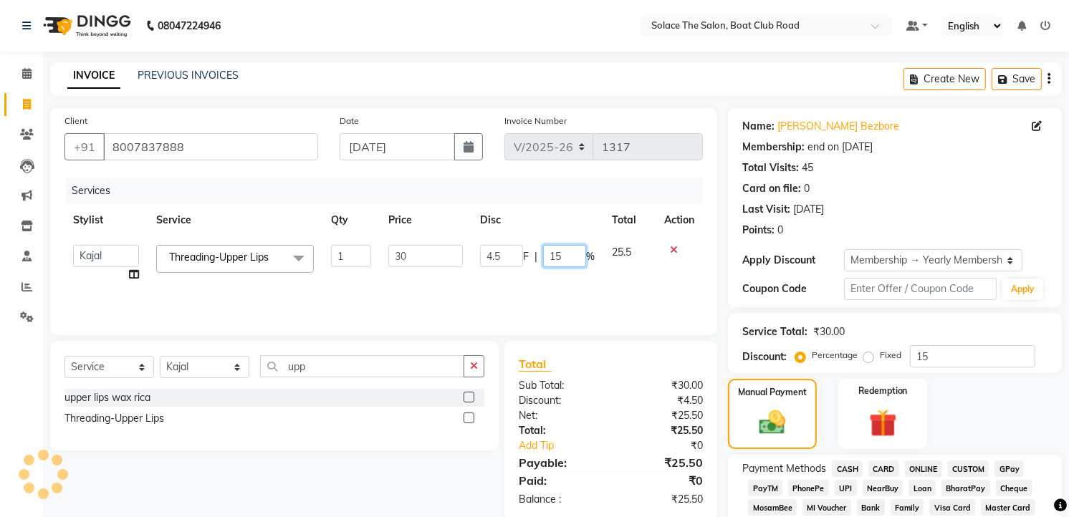
click at [576, 245] on input "15" at bounding box center [564, 256] width 43 height 22
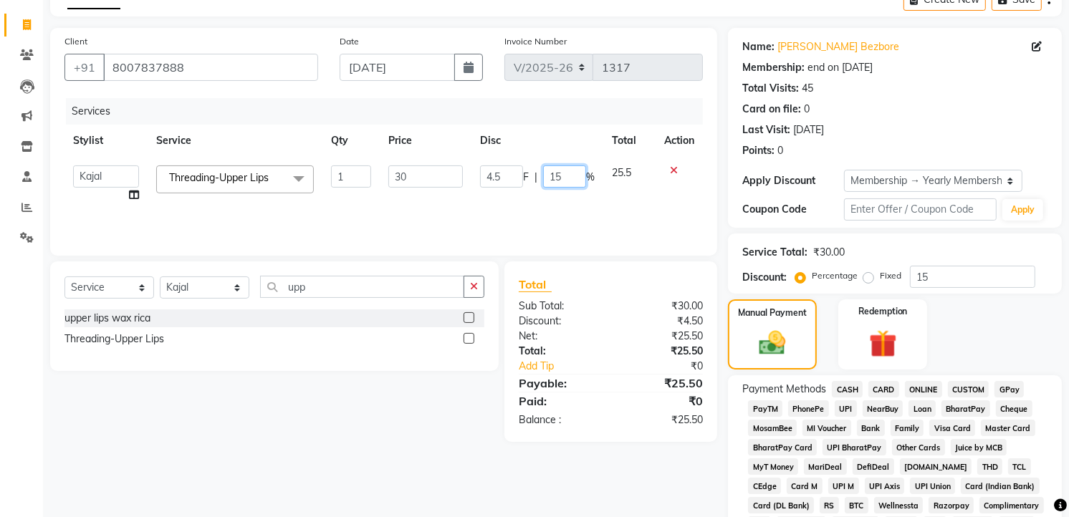
type input "1"
click at [620, 315] on div "₹4.50" at bounding box center [662, 321] width 103 height 15
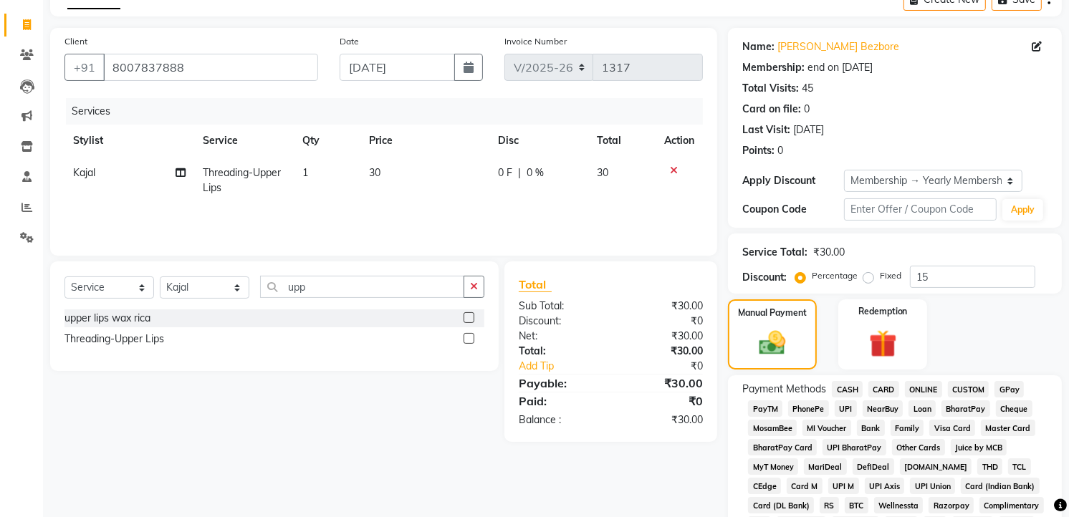
click at [1012, 381] on span "GPay" at bounding box center [1008, 389] width 29 height 16
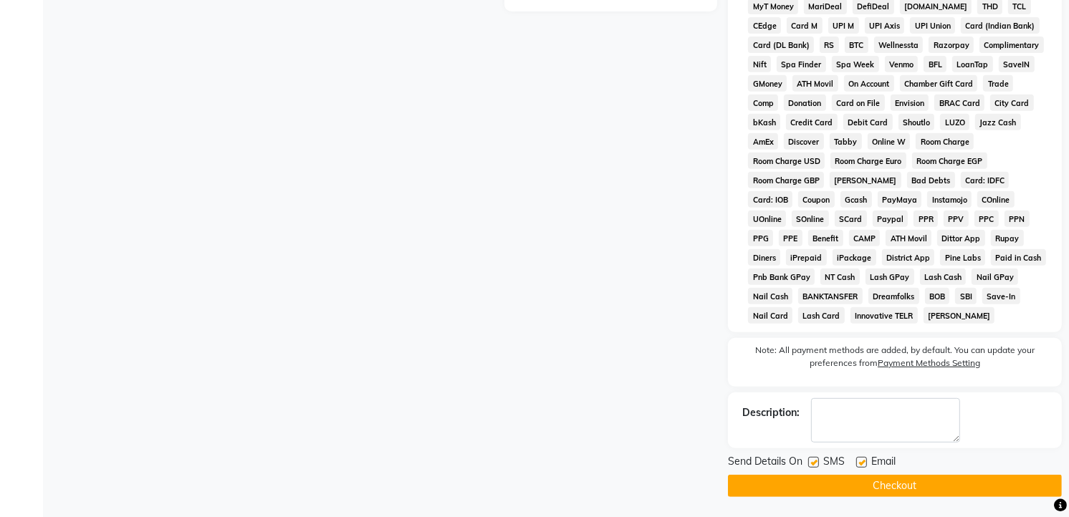
click at [885, 478] on button "Checkout" at bounding box center [895, 486] width 334 height 22
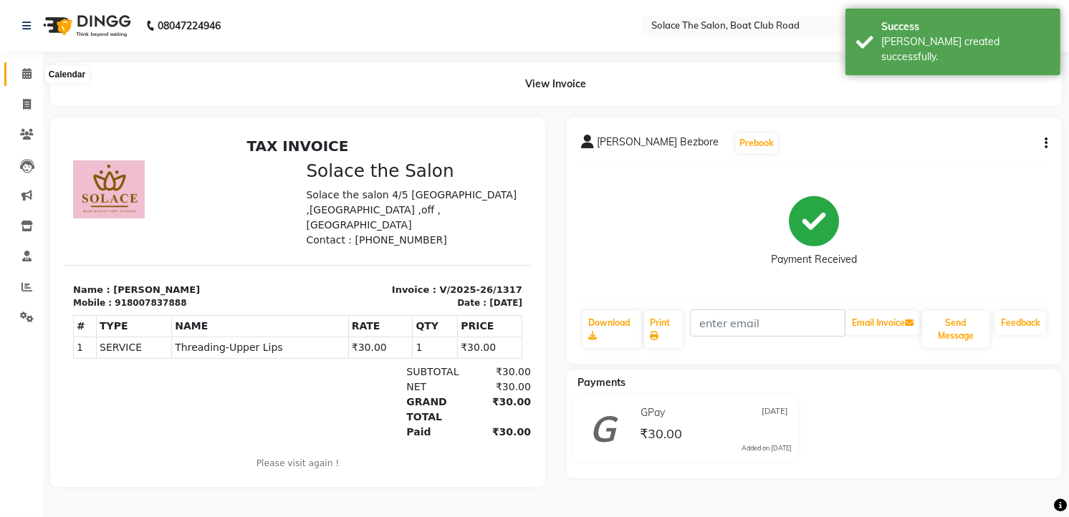
drag, startPoint x: 31, startPoint y: 70, endPoint x: 18, endPoint y: 67, distance: 13.2
click at [30, 72] on span at bounding box center [26, 74] width 25 height 16
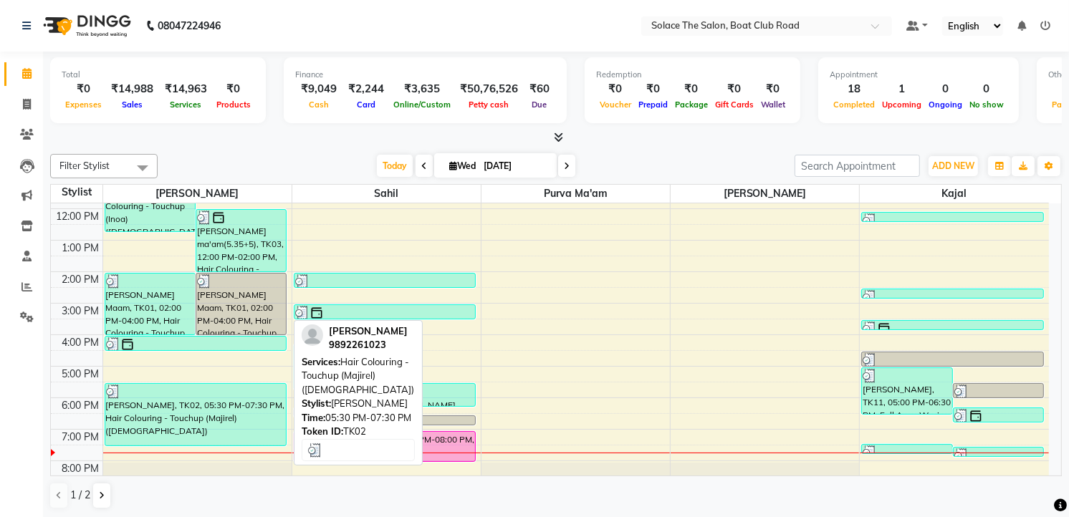
scroll to position [170, 0]
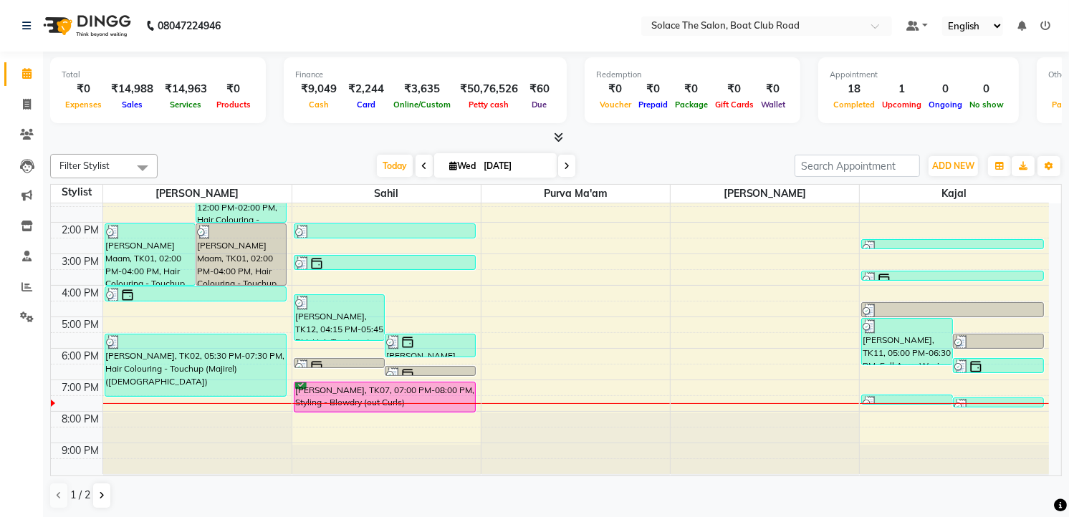
click at [561, 155] on span at bounding box center [566, 166] width 17 height 22
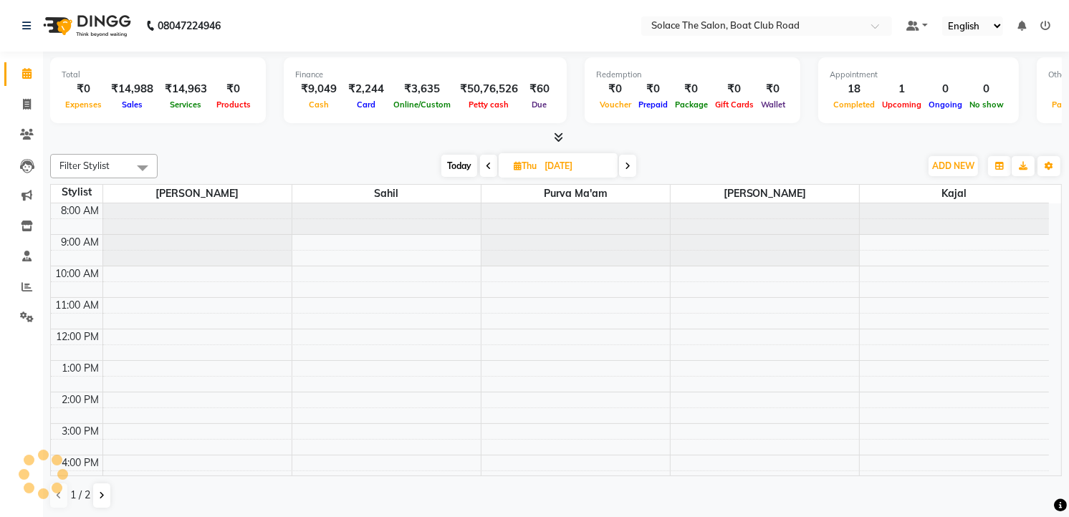
scroll to position [170, 0]
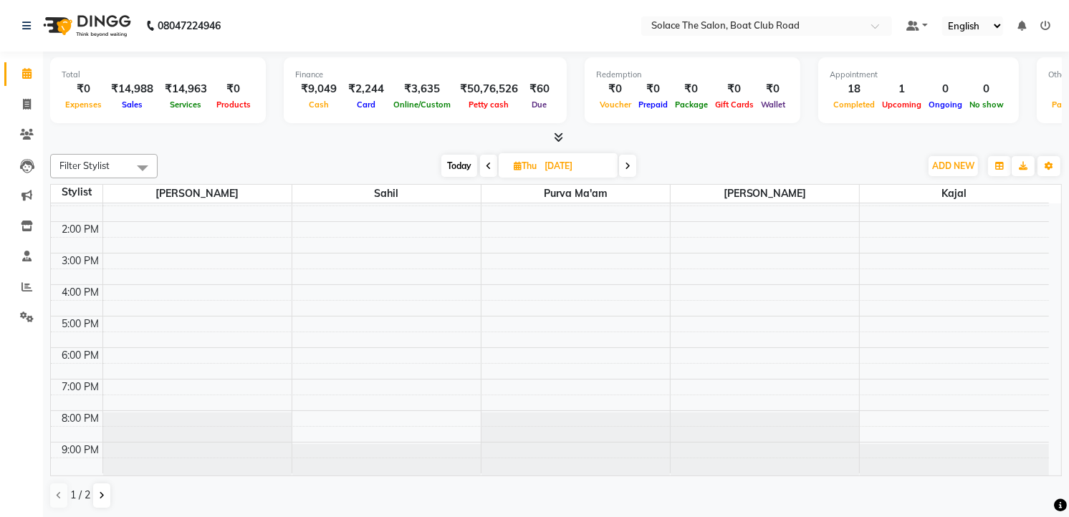
click at [627, 162] on icon at bounding box center [628, 166] width 6 height 9
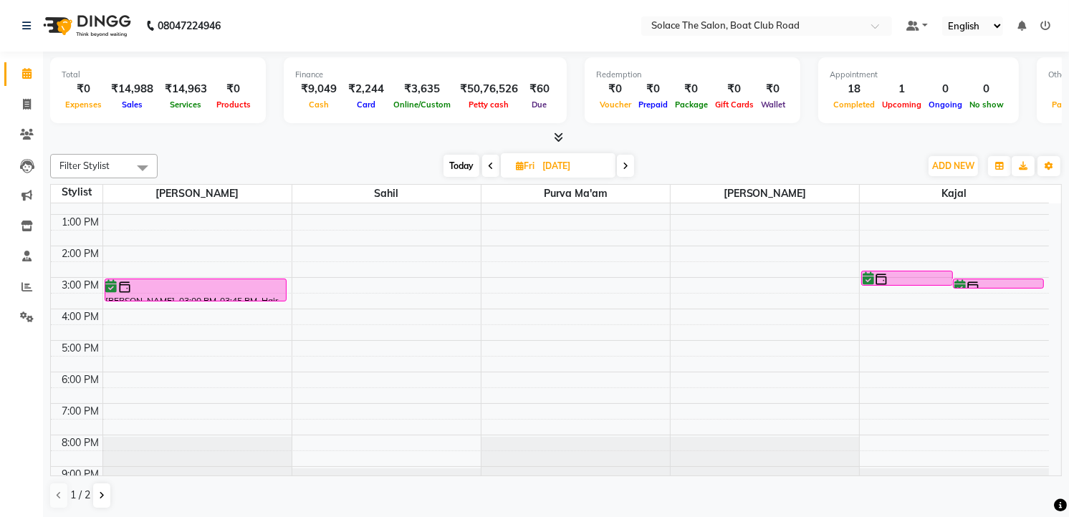
scroll to position [0, 0]
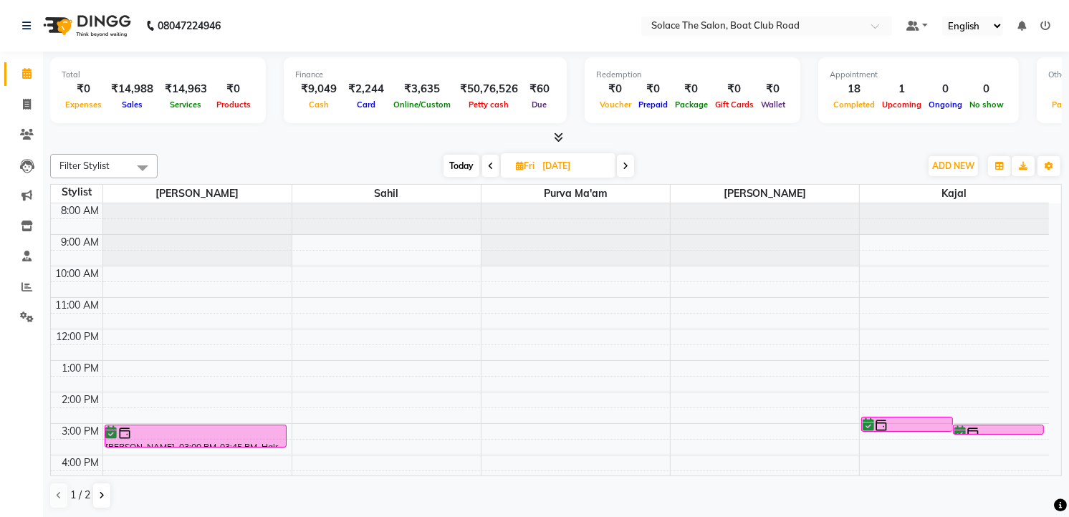
click at [471, 173] on span "Today" at bounding box center [461, 166] width 36 height 22
type input "[DATE]"
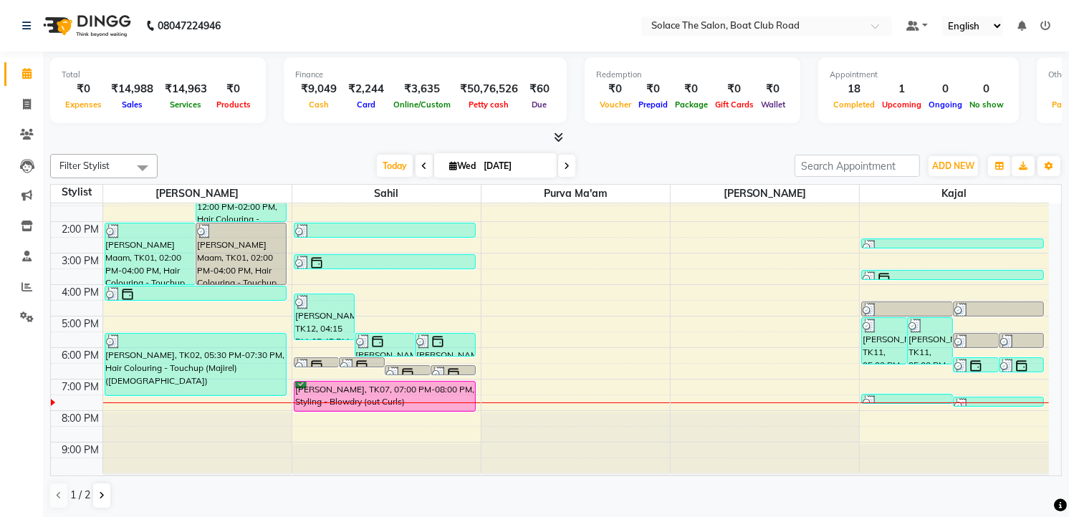
scroll to position [170, 0]
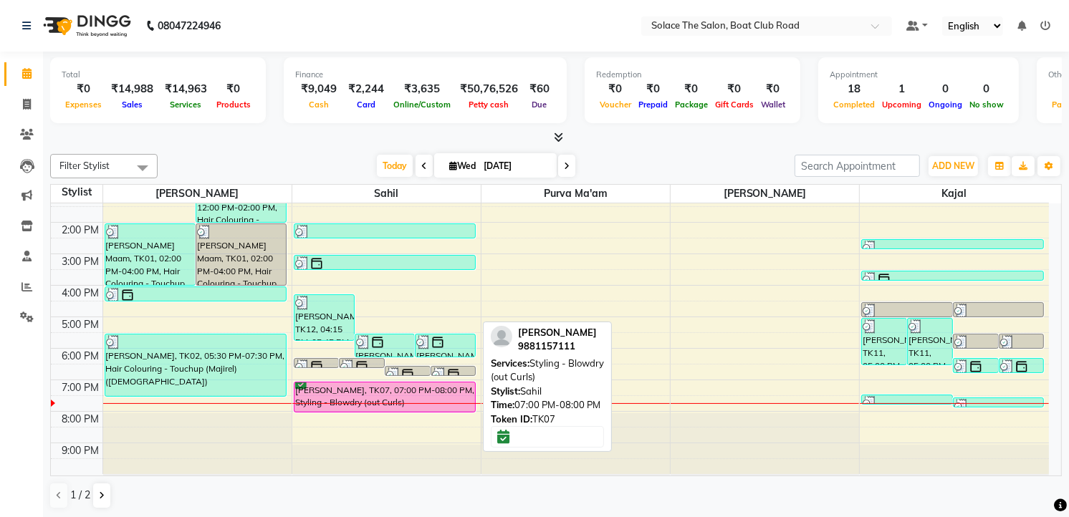
click at [341, 395] on div "[PERSON_NAME], TK07, 07:00 PM-08:00 PM, Styling - Blowdry (out Curls)" at bounding box center [384, 396] width 181 height 29
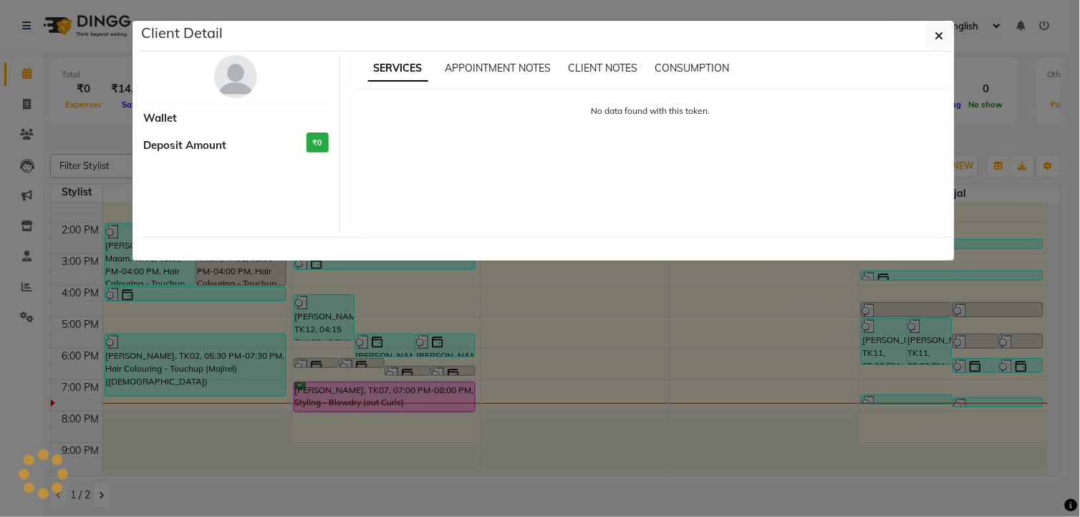
select select "6"
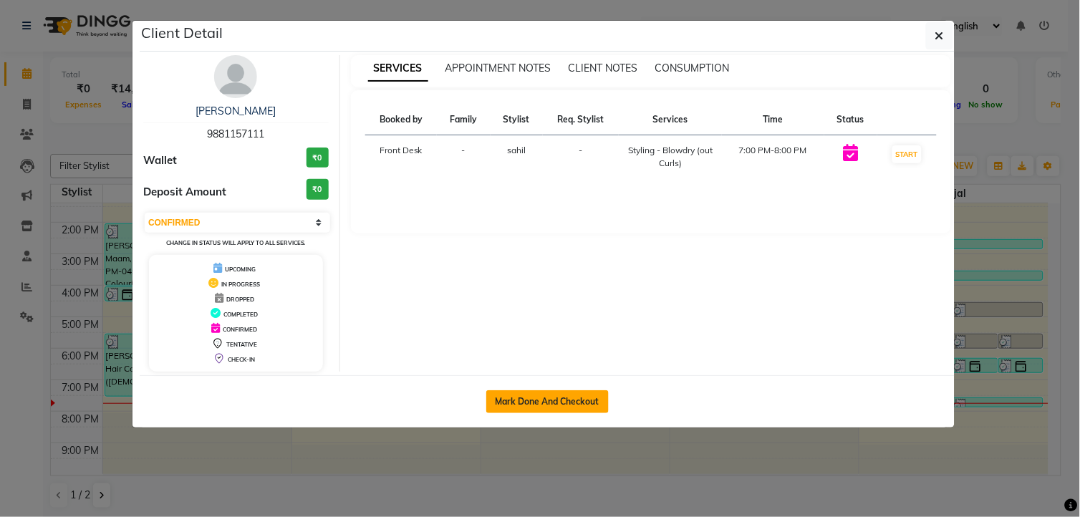
click at [495, 398] on button "Mark Done And Checkout" at bounding box center [547, 401] width 122 height 23
select select "service"
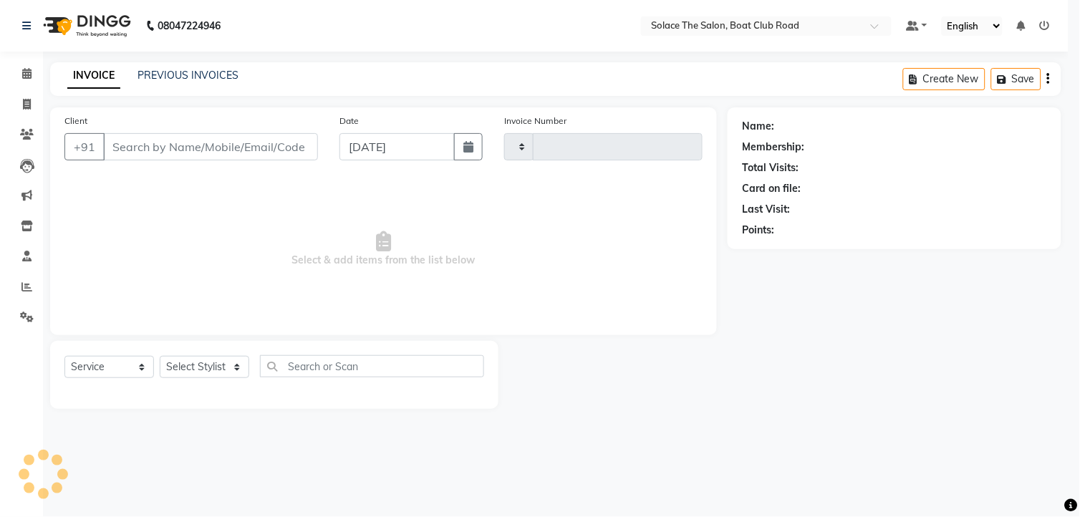
type input "1318"
select select "585"
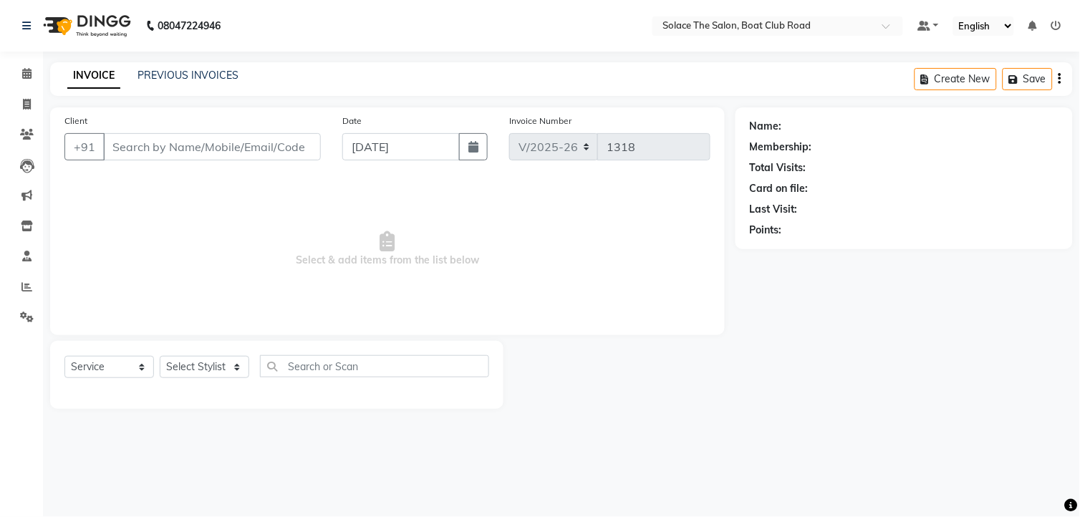
type input "9881157111"
select select "74276"
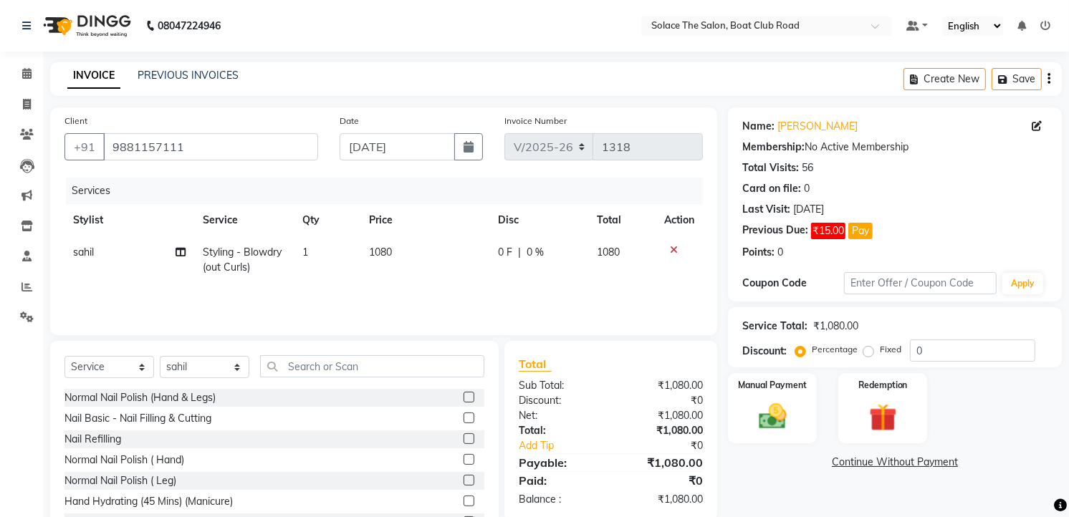
click at [456, 266] on td "1080" at bounding box center [424, 259] width 129 height 47
select select "74276"
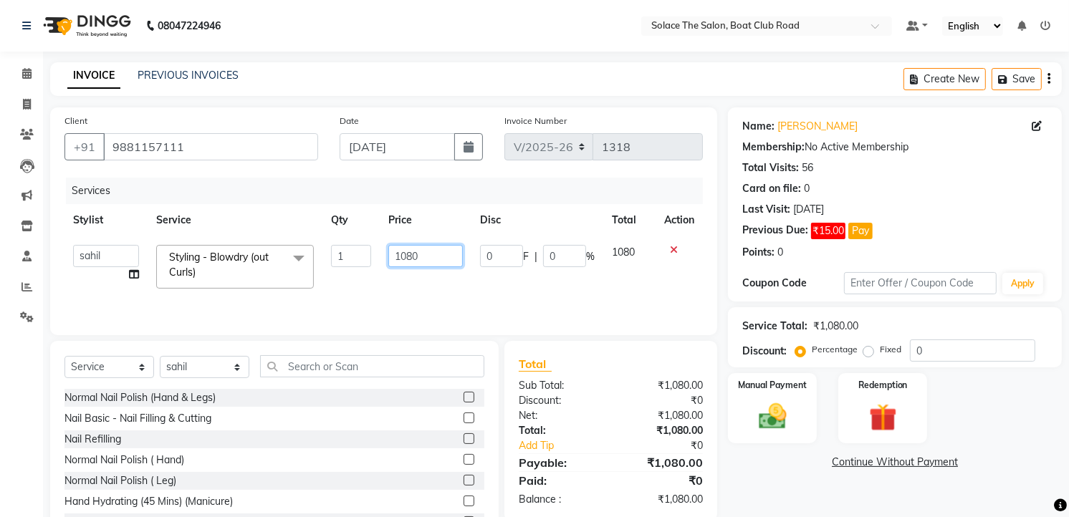
click at [448, 255] on input "1080" at bounding box center [425, 256] width 74 height 22
type input "1"
type input "800"
click at [570, 428] on div "Total:" at bounding box center [559, 430] width 103 height 15
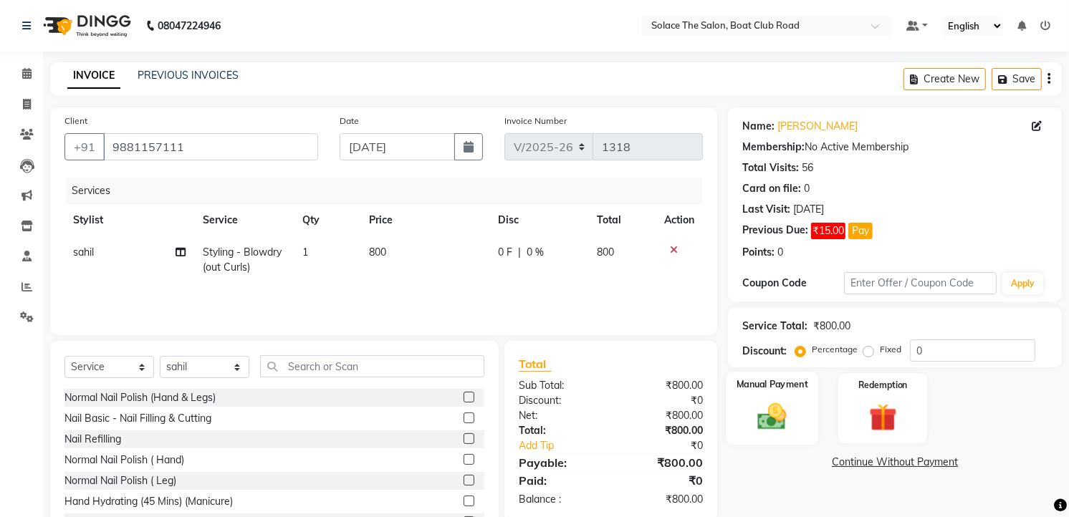
click at [759, 420] on img at bounding box center [772, 416] width 47 height 33
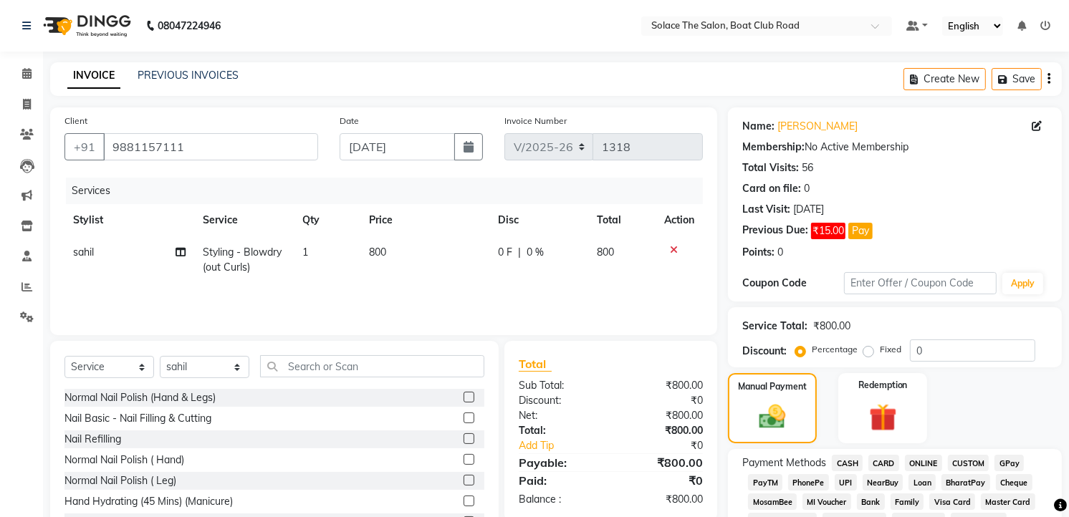
click at [1001, 462] on span "GPay" at bounding box center [1008, 463] width 29 height 16
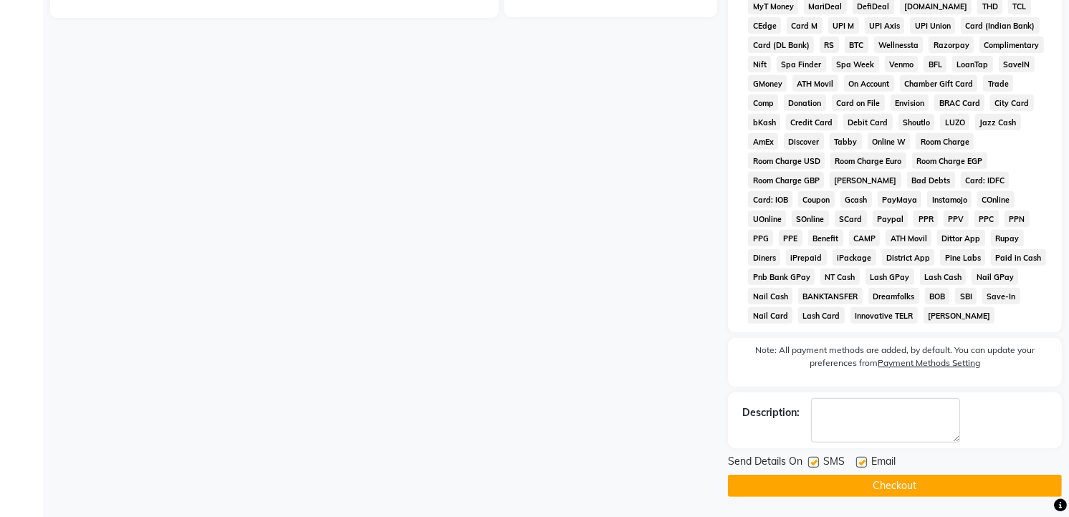
click at [875, 483] on button "Checkout" at bounding box center [895, 486] width 334 height 22
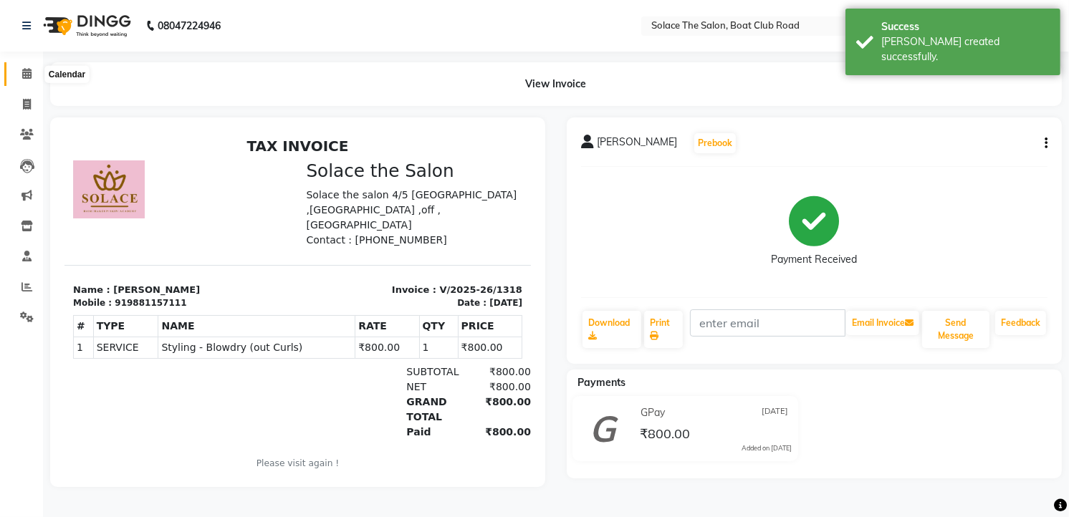
click at [30, 75] on icon at bounding box center [26, 73] width 9 height 11
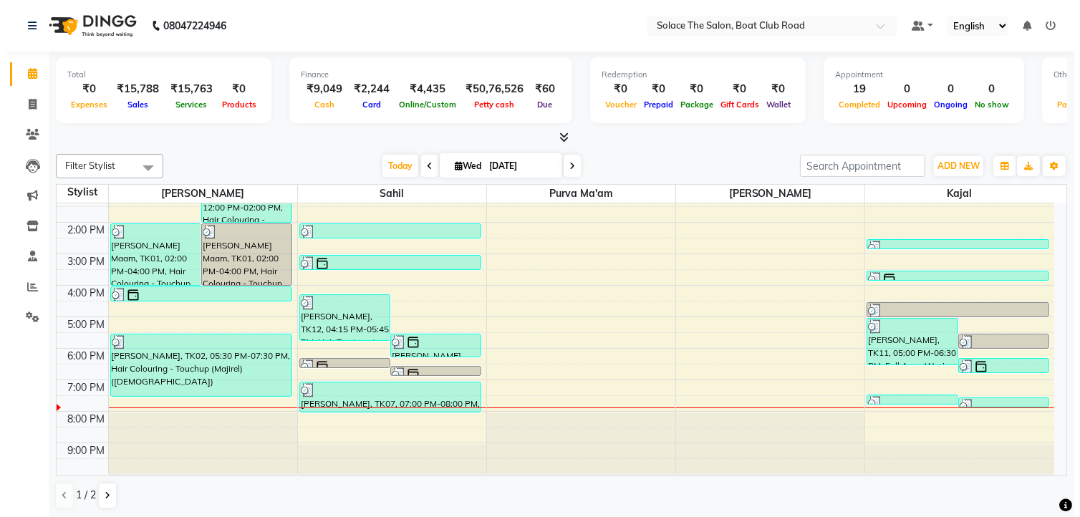
scroll to position [1, 0]
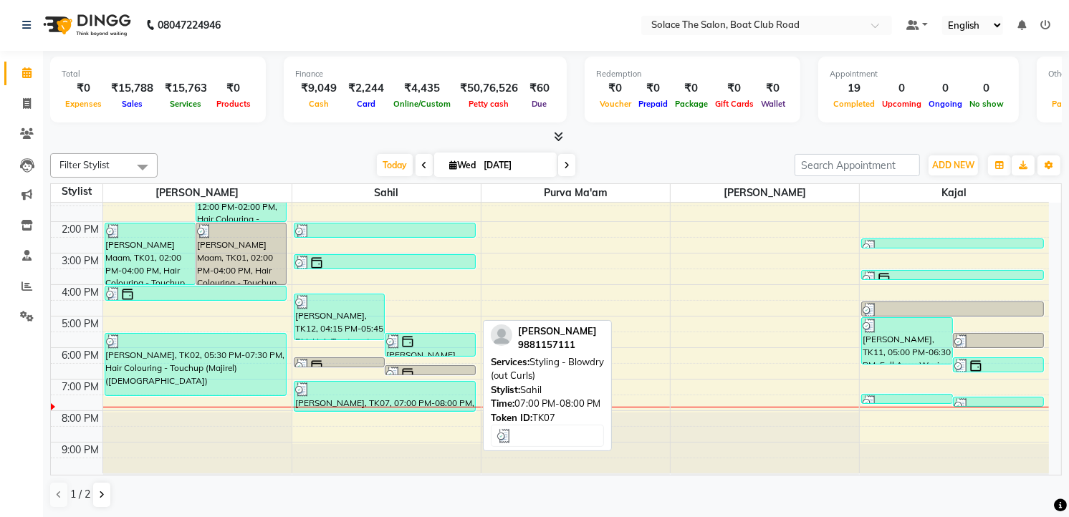
click at [392, 395] on div at bounding box center [385, 389] width 180 height 14
select select "3"
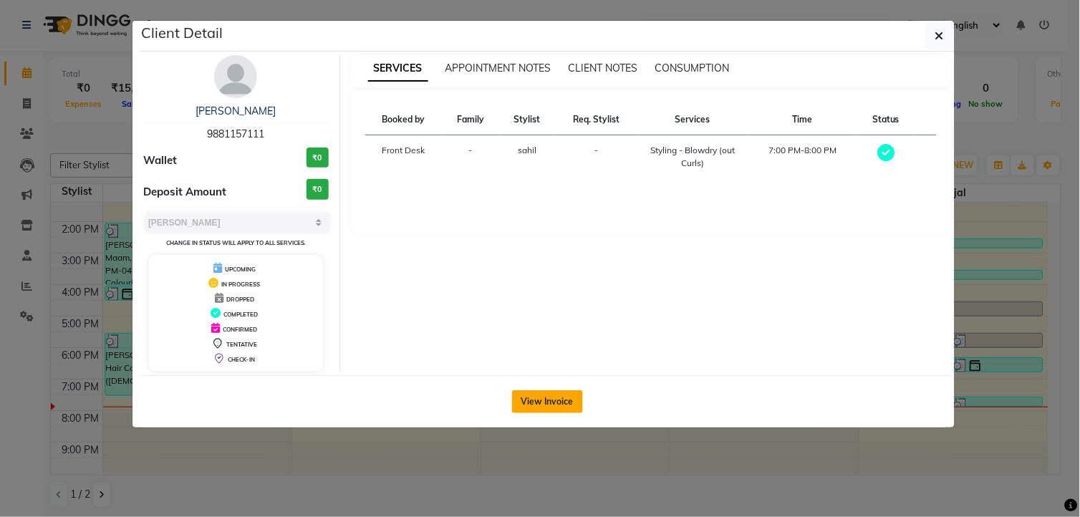
click at [530, 405] on button "View Invoice" at bounding box center [547, 401] width 71 height 23
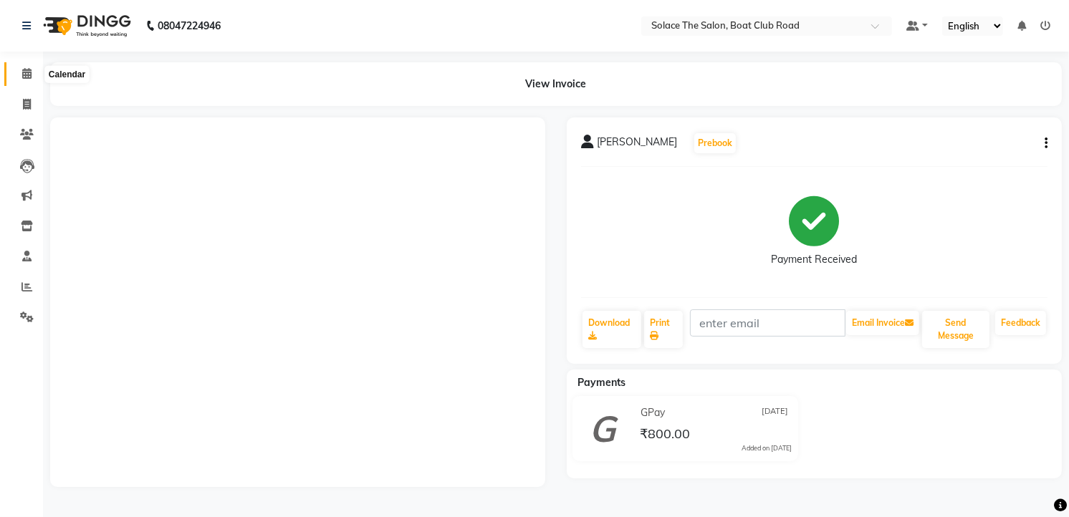
click at [29, 77] on icon at bounding box center [26, 73] width 9 height 11
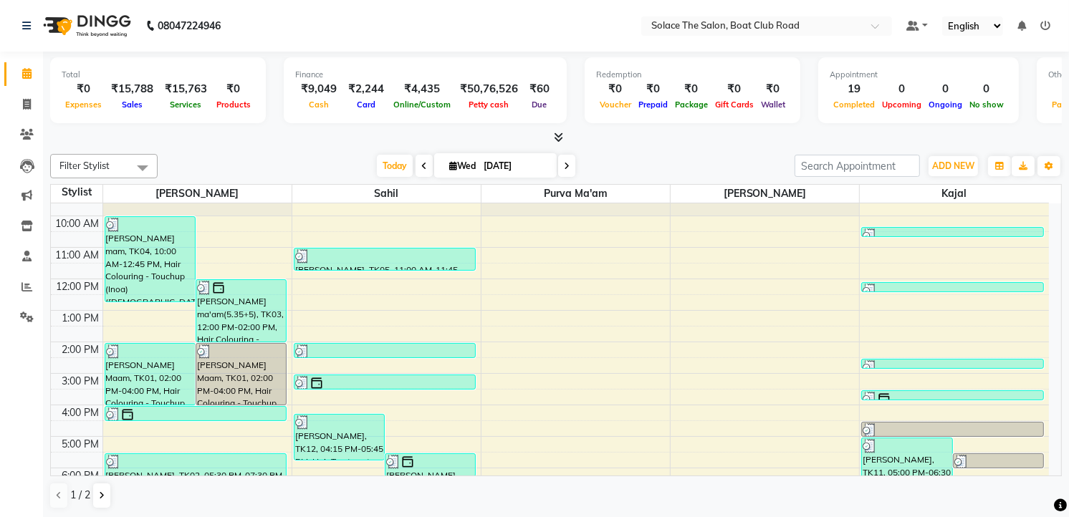
scroll to position [11, 0]
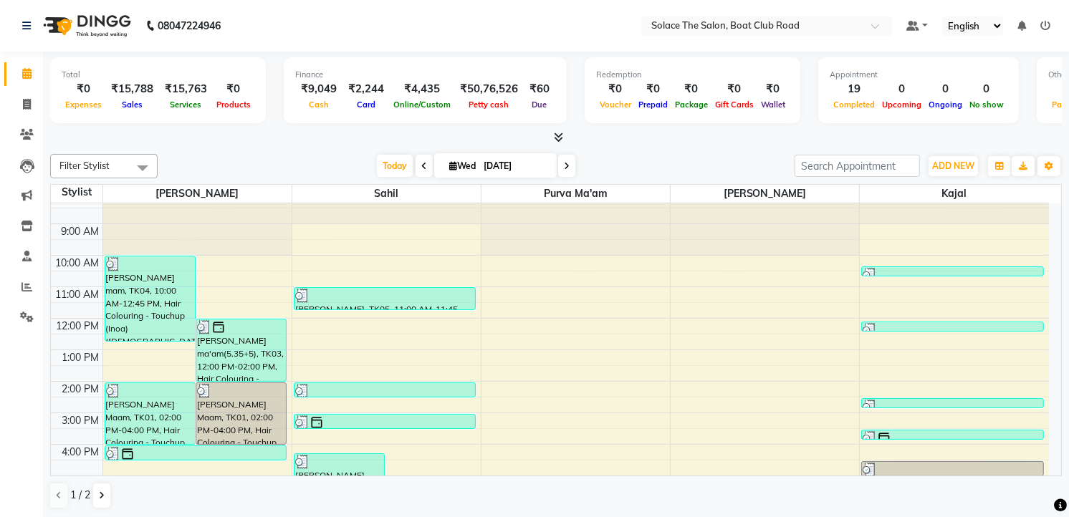
click at [564, 162] on icon at bounding box center [567, 166] width 6 height 9
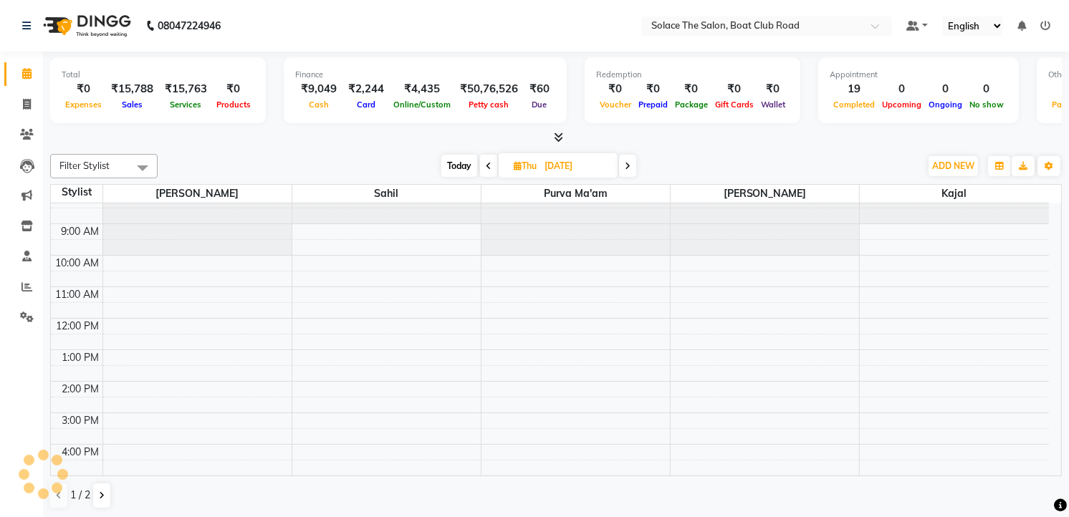
scroll to position [170, 0]
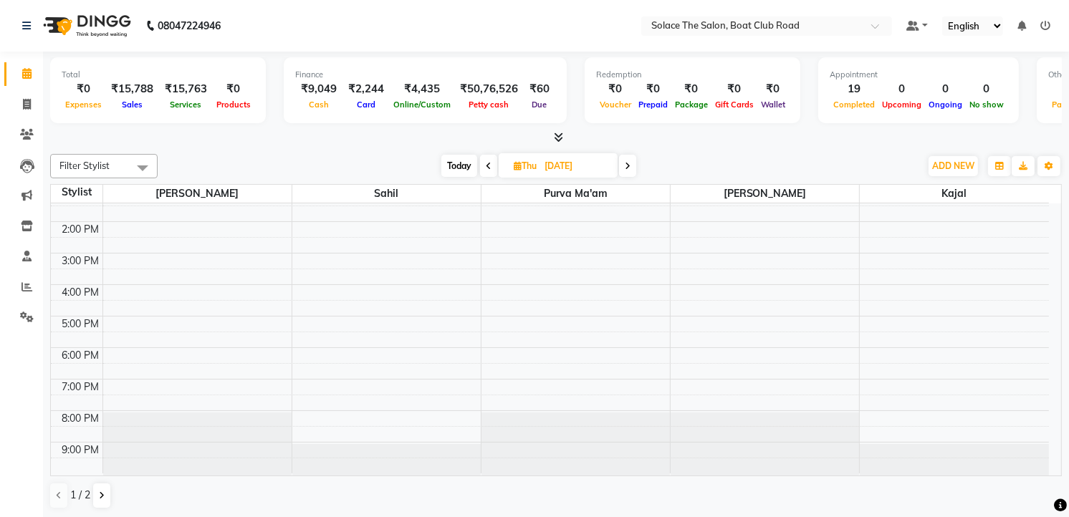
click at [634, 170] on span at bounding box center [627, 166] width 17 height 22
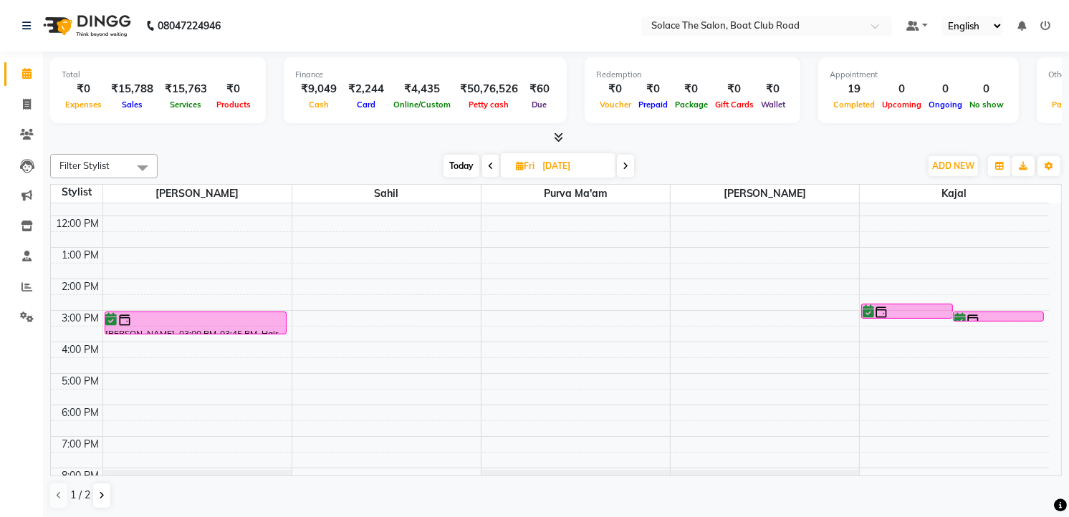
scroll to position [91, 0]
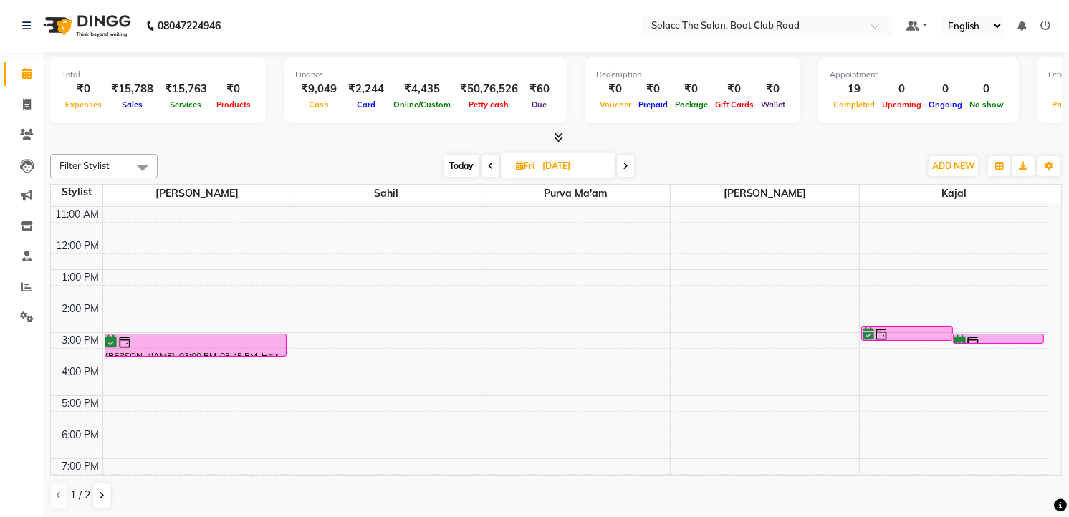
click at [463, 174] on span "Today" at bounding box center [461, 166] width 36 height 22
type input "[DATE]"
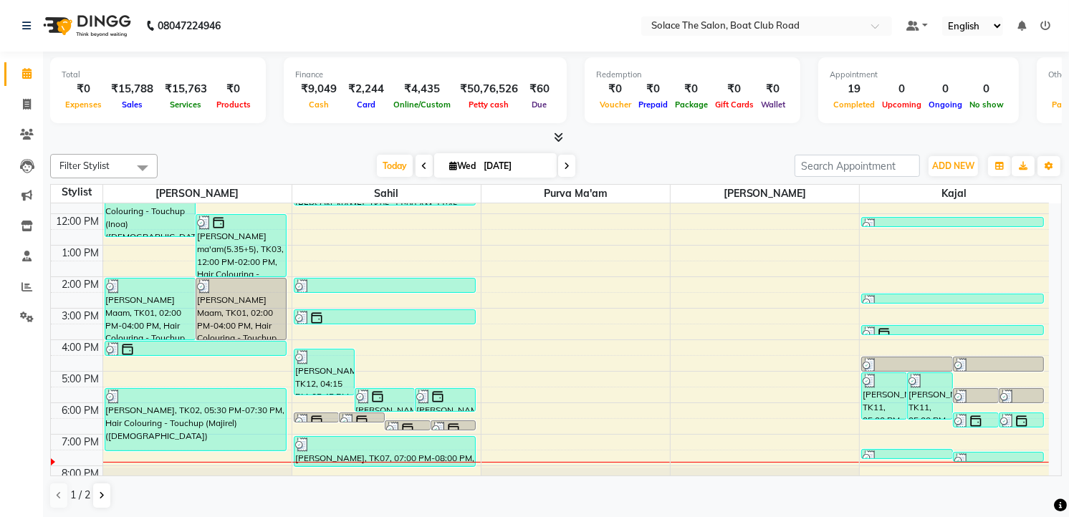
scroll to position [170, 0]
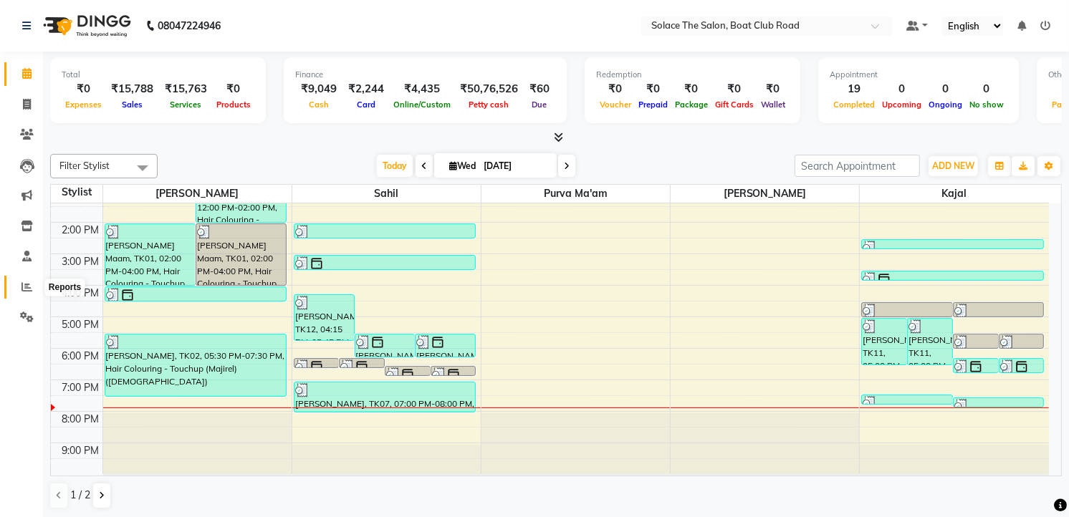
click at [26, 286] on icon at bounding box center [26, 286] width 11 height 11
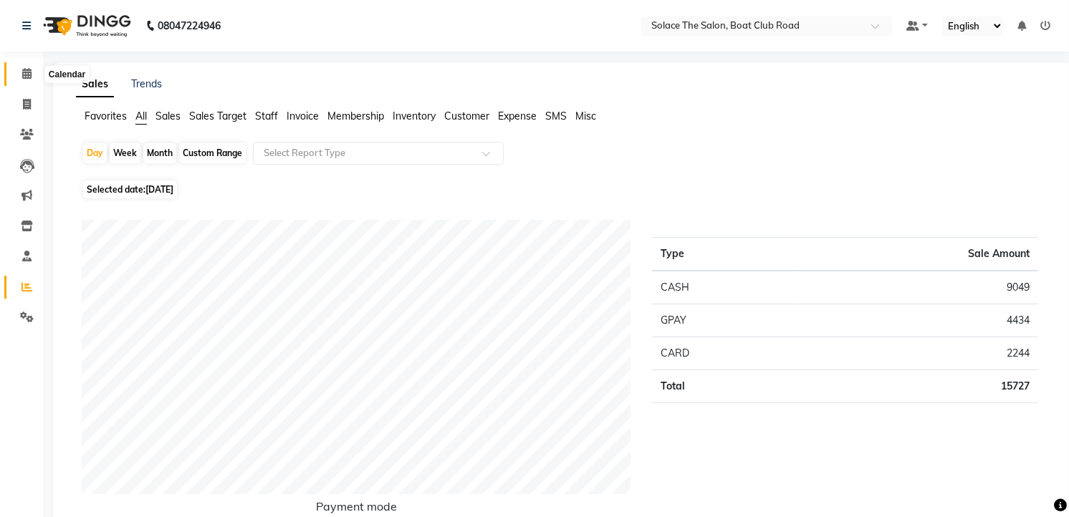
click at [20, 79] on span at bounding box center [26, 74] width 25 height 16
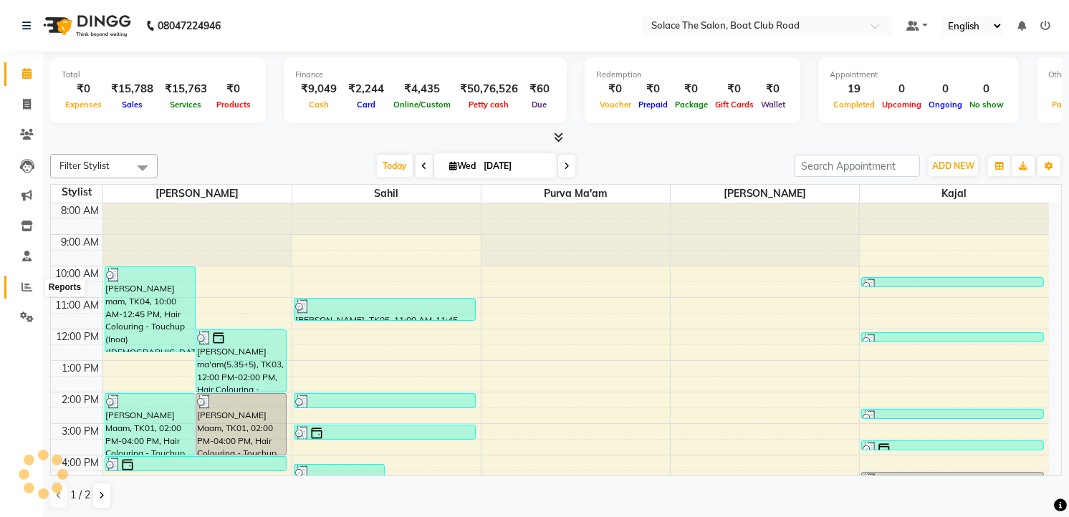
scroll to position [143, 0]
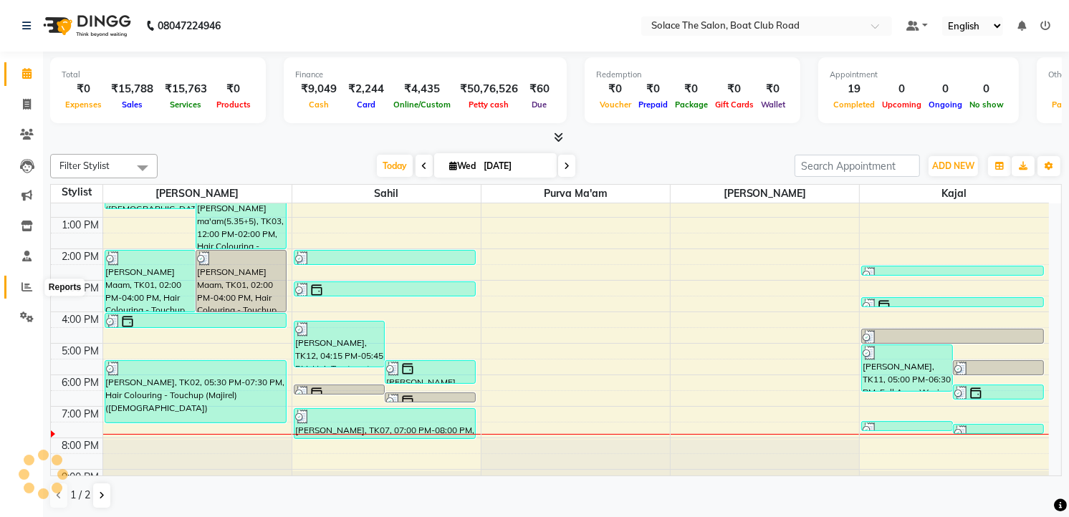
click at [24, 289] on icon at bounding box center [26, 286] width 11 height 11
